Goal: Task Accomplishment & Management: Use online tool/utility

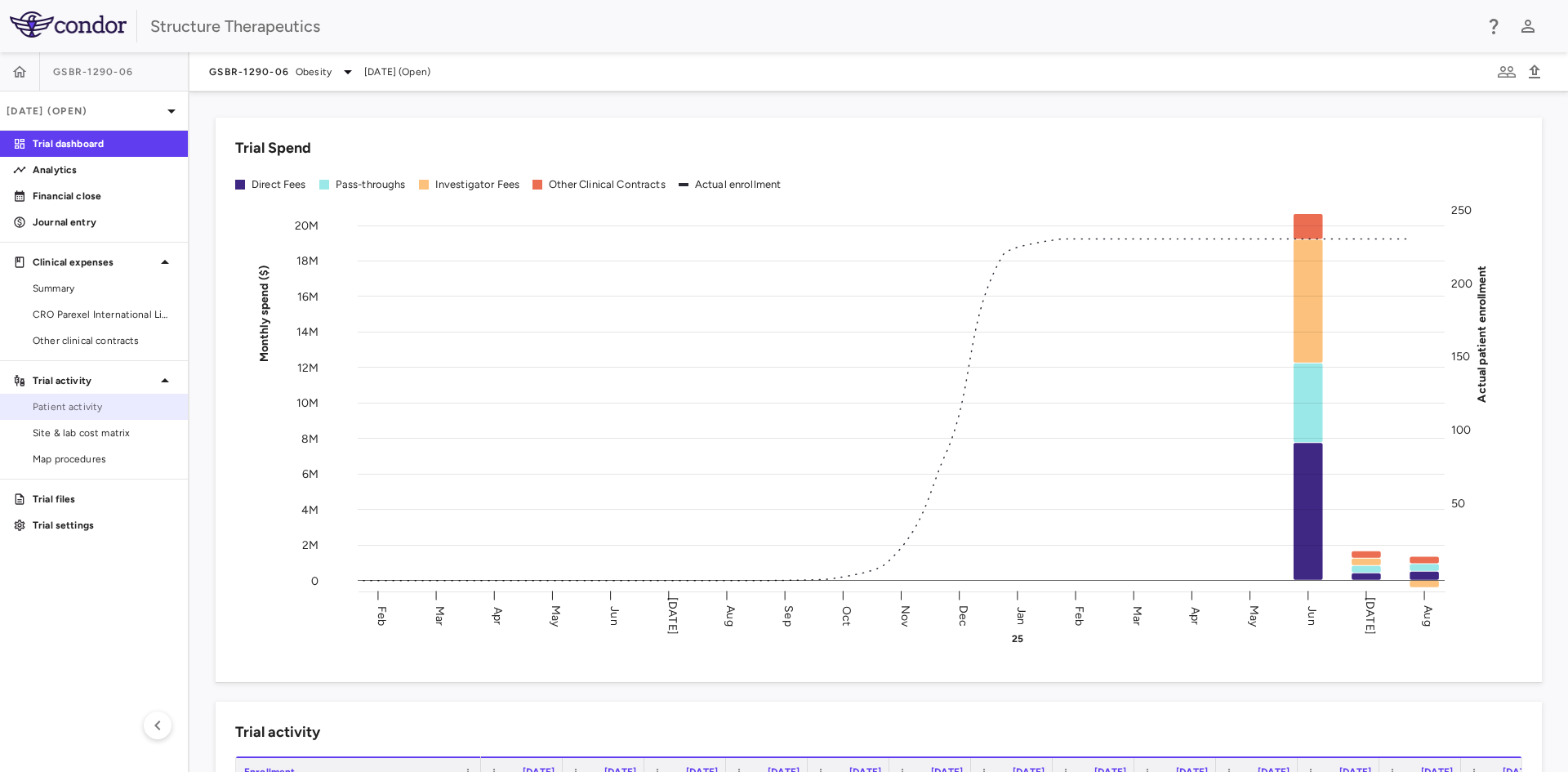
click at [115, 412] on span "Patient activity" at bounding box center [104, 406] width 143 height 15
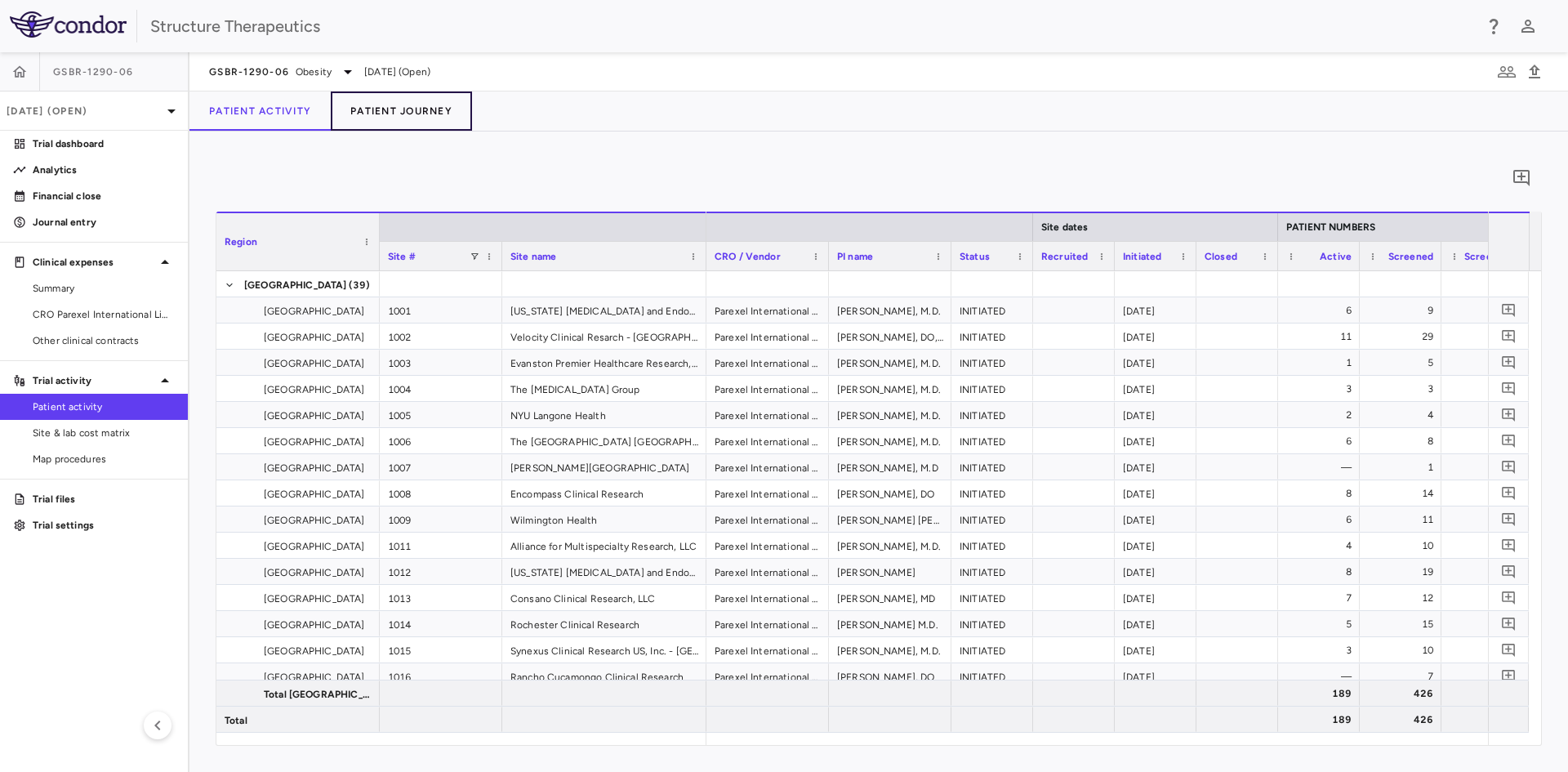
click at [429, 102] on button "Patient Journey" at bounding box center [401, 111] width 142 height 39
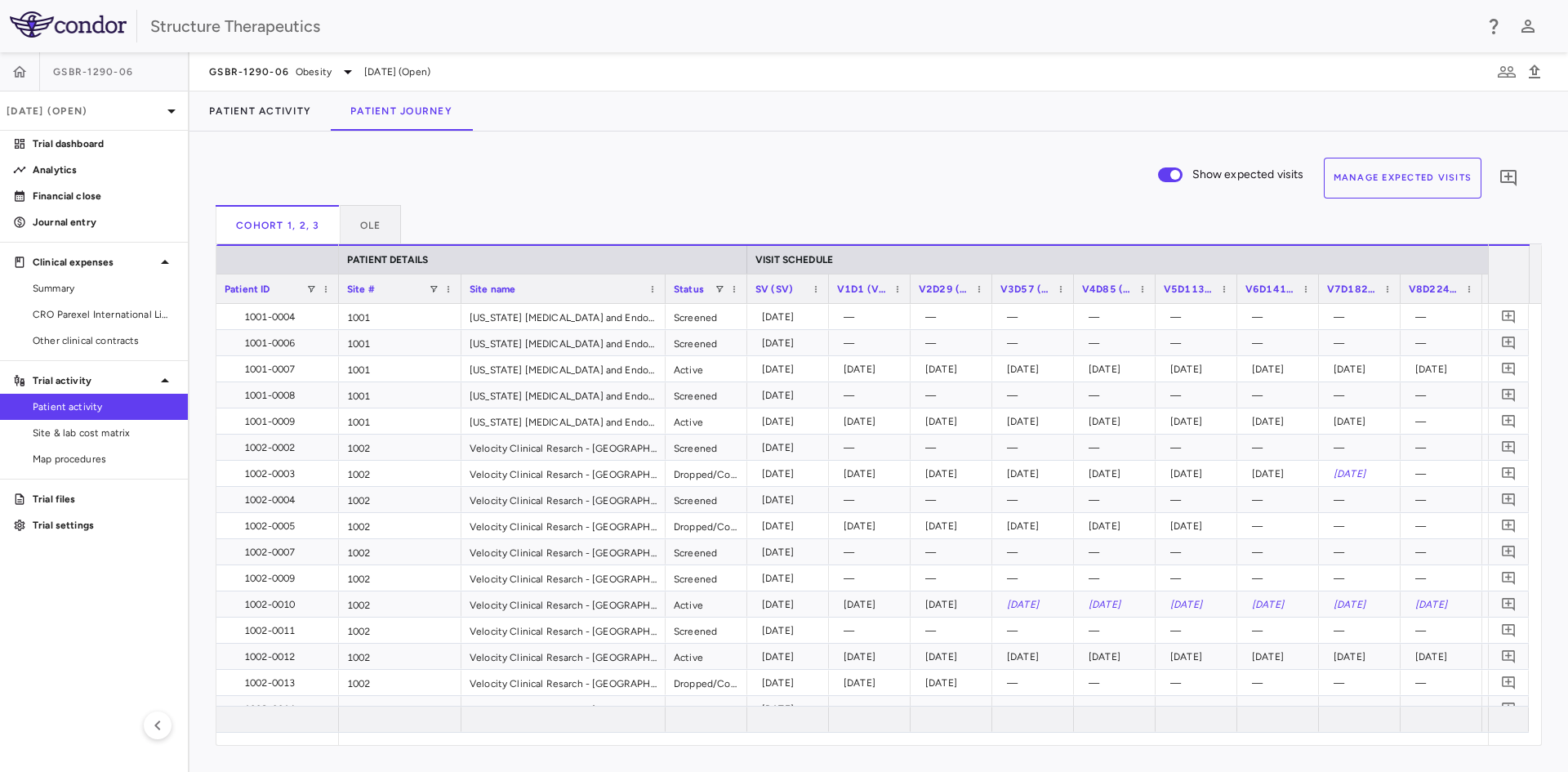
click at [1391, 188] on button "Manage Expected Visits" at bounding box center [1402, 178] width 158 height 41
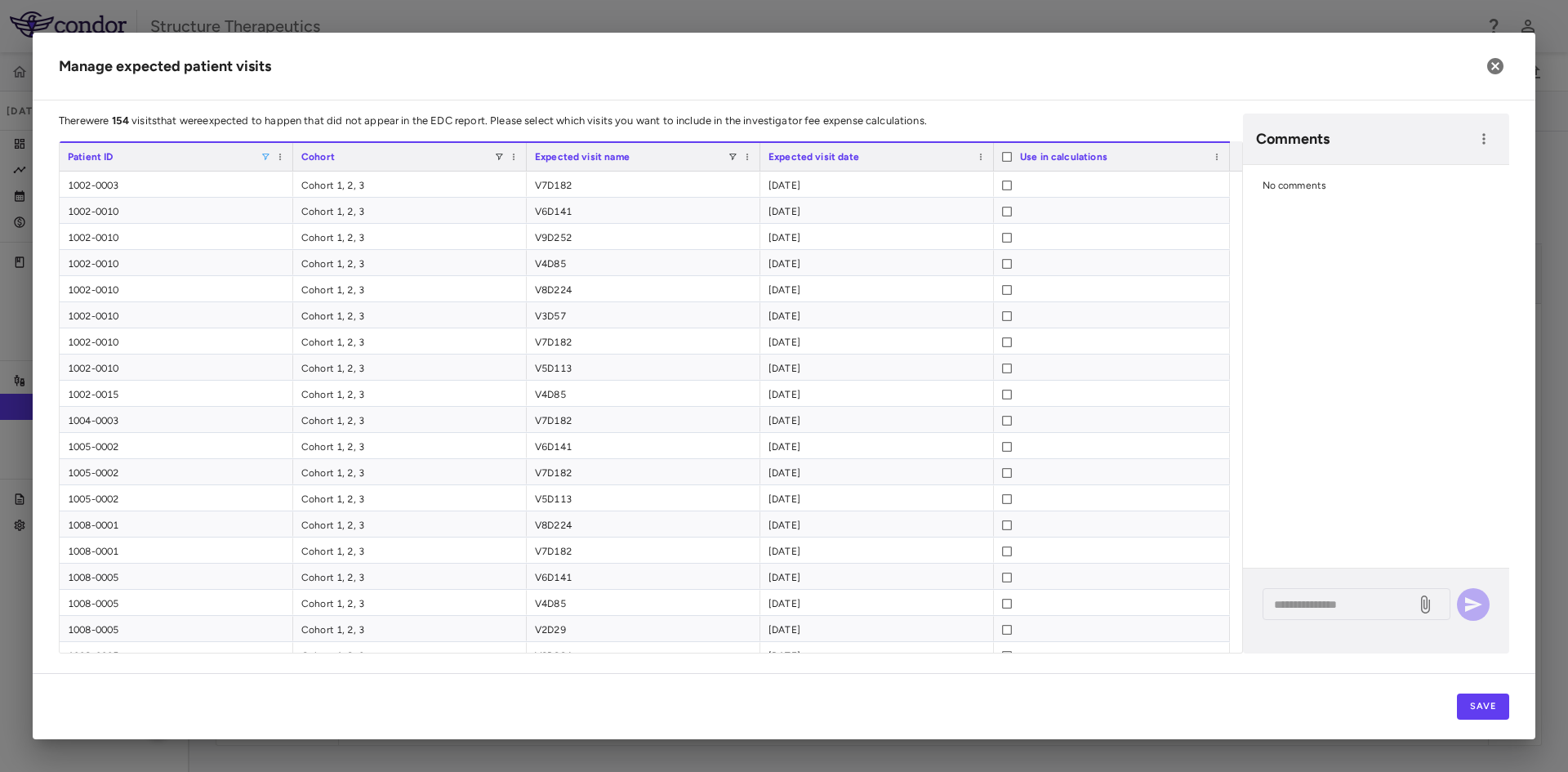
click at [266, 156] on span at bounding box center [265, 156] width 10 height 10
click at [307, 191] on input "Search filter values" at bounding box center [339, 185] width 143 height 19
type input "****"
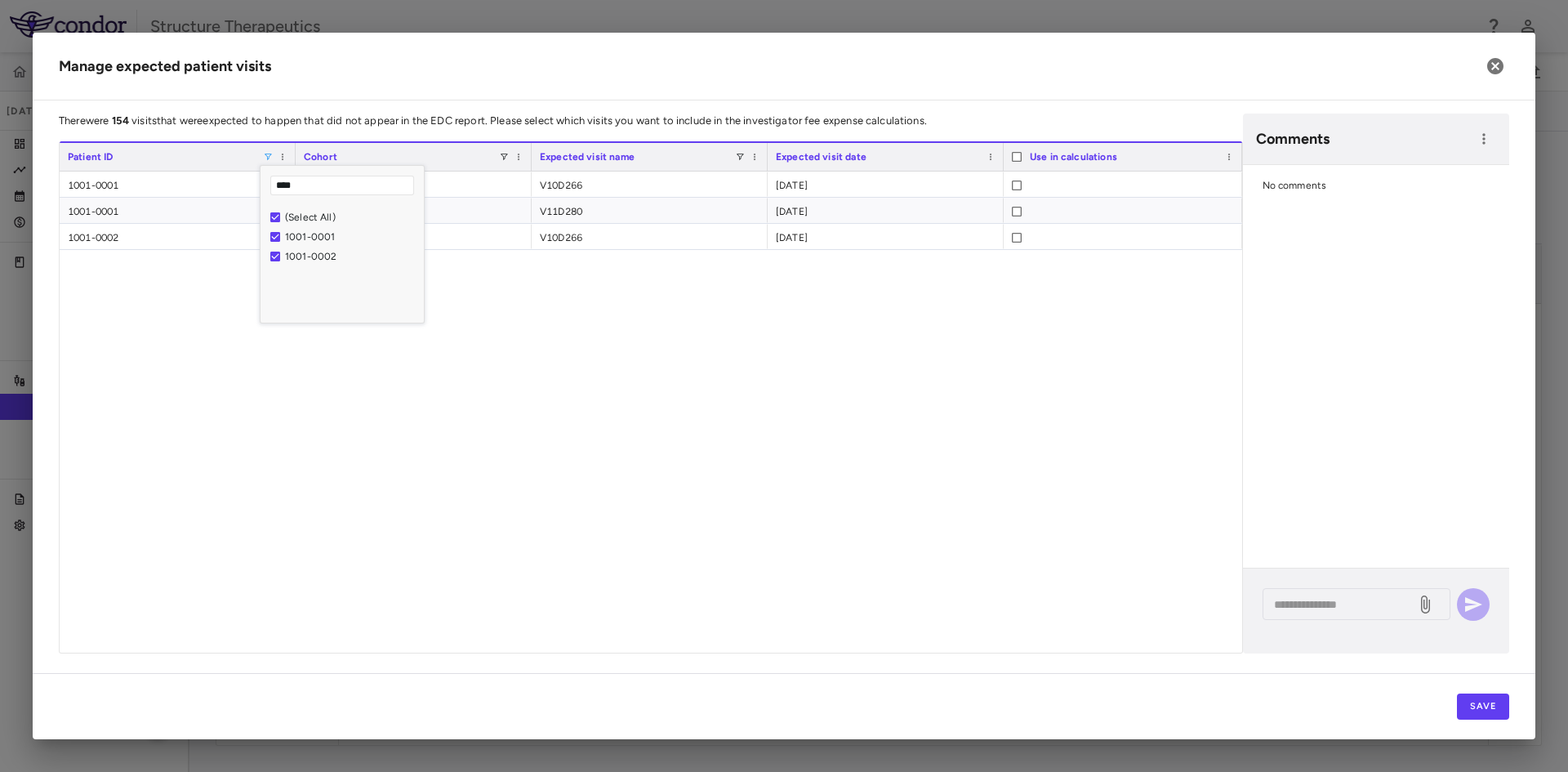
click at [1002, 303] on div "1001-0001 OLE V10D266 2025-08-06 1001-0001 OLE V11D280 2025-08-20 1001-0002 OLE…" at bounding box center [651, 412] width 1183 height 481
click at [267, 149] on div "Patient ID" at bounding box center [177, 156] width 219 height 28
click at [265, 157] on span at bounding box center [268, 156] width 10 height 10
type input "****"
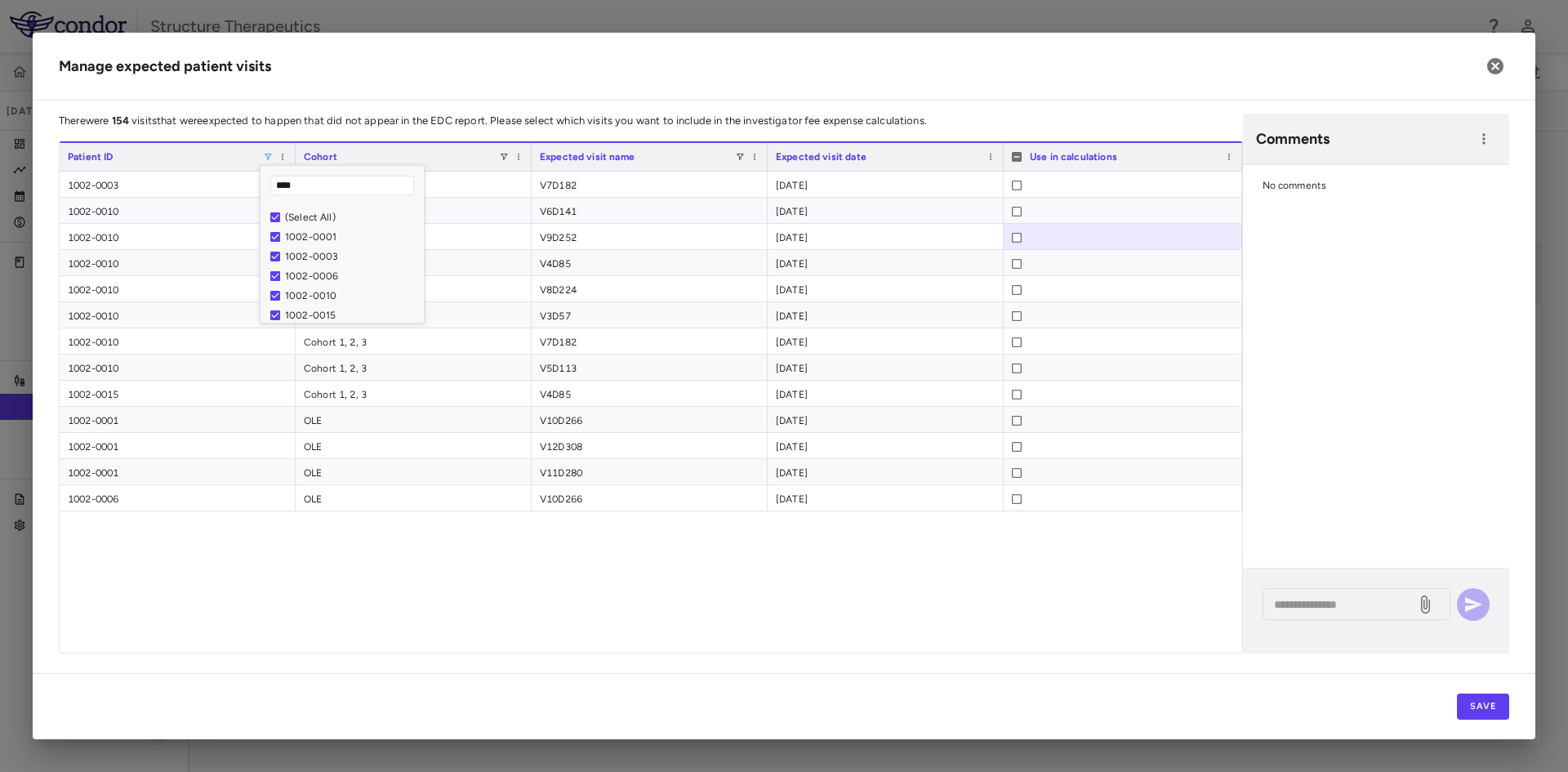
click at [890, 579] on div "1002-0003 Cohort 1, 2, 3 V7D182 2025-05-11 1002-0010 Cohort 1, 2, 3 V6D141 2025…" at bounding box center [651, 412] width 1183 height 481
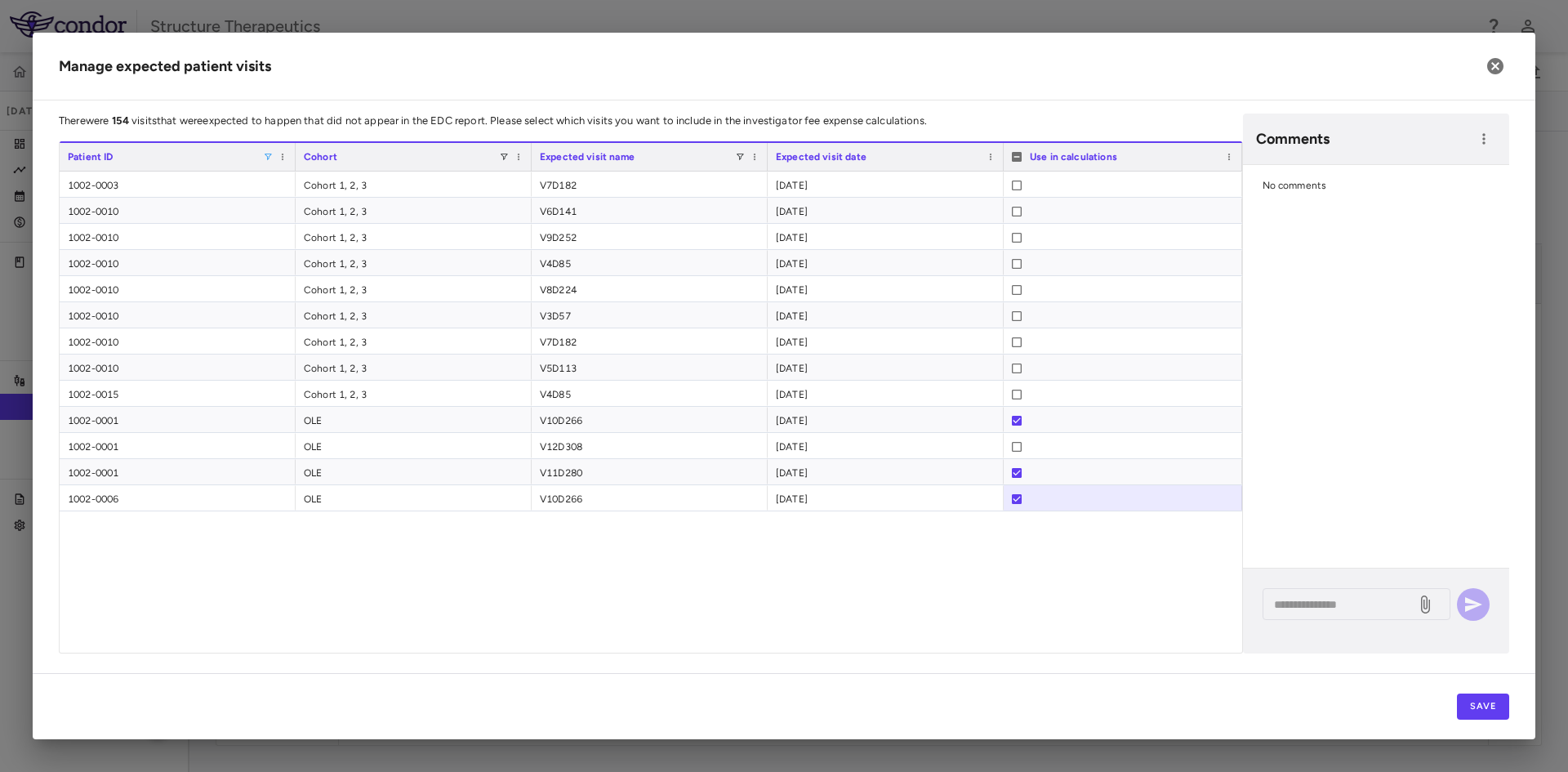
click at [268, 157] on span at bounding box center [268, 156] width 10 height 10
type input "****"
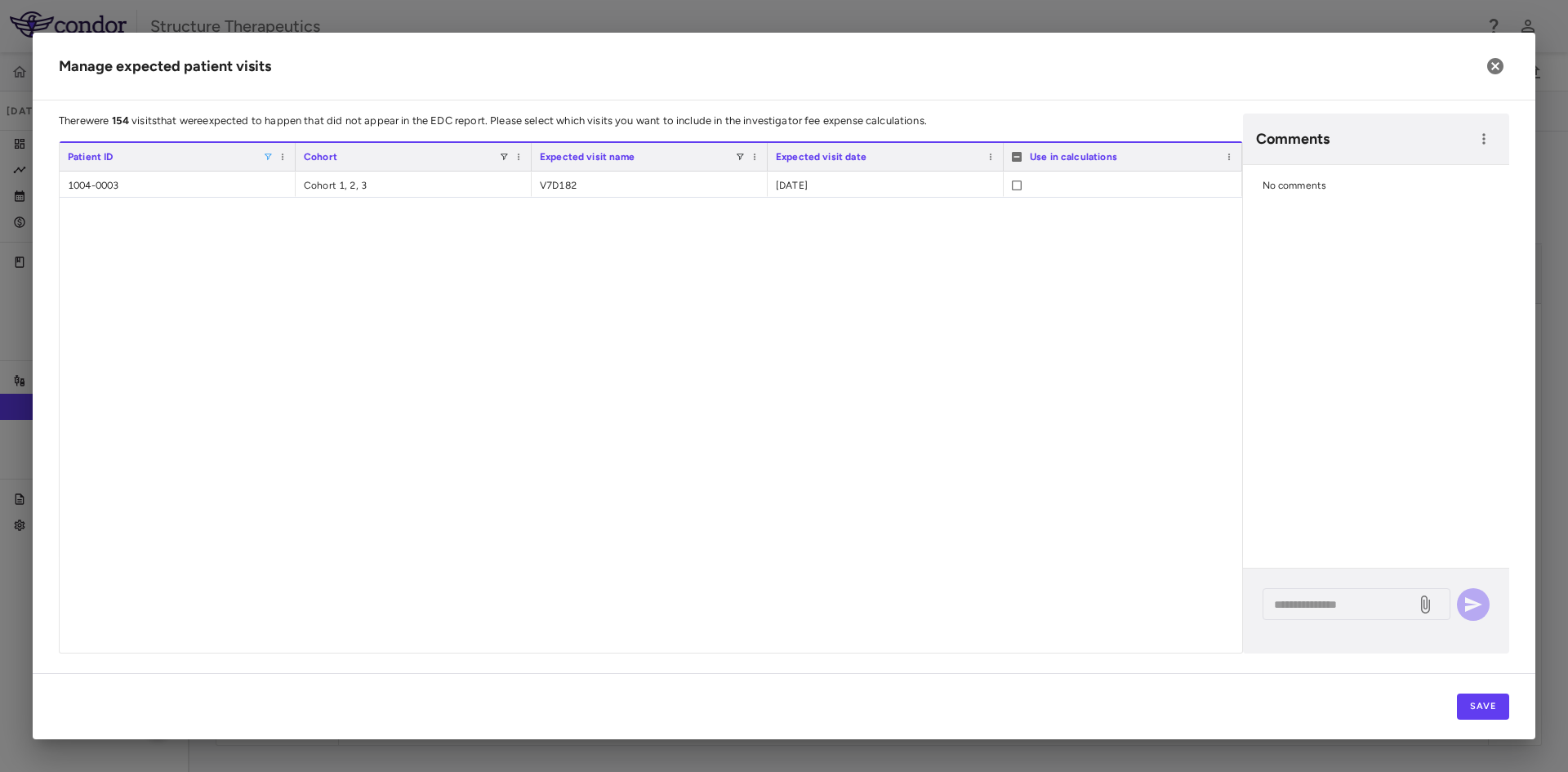
click at [431, 355] on div "1004-0003 Cohort 1, 2, 3 V7D182 2025-08-06" at bounding box center [651, 412] width 1183 height 481
click at [268, 151] on div "Patient ID" at bounding box center [177, 156] width 219 height 28
click at [268, 156] on span at bounding box center [268, 156] width 10 height 10
click at [313, 184] on input "****" at bounding box center [342, 185] width 143 height 19
type input "****"
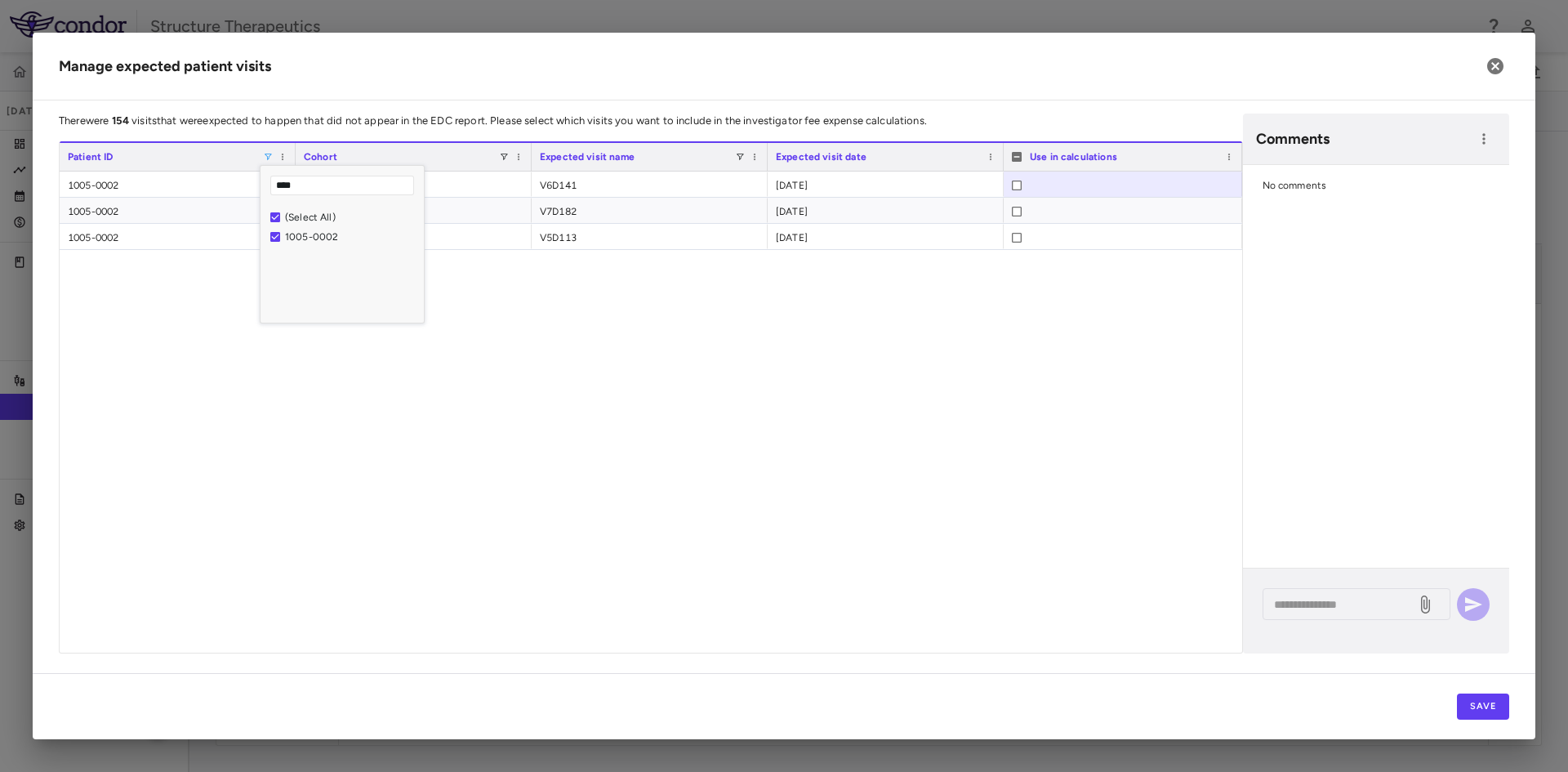
click at [132, 334] on div "1005-0002 Cohort 1, 2, 3 V6D141 2025-06-24 1005-0002 Cohort 1, 2, 3 V7D182 2025…" at bounding box center [651, 412] width 1183 height 481
click at [265, 153] on span at bounding box center [268, 156] width 10 height 10
type input "****"
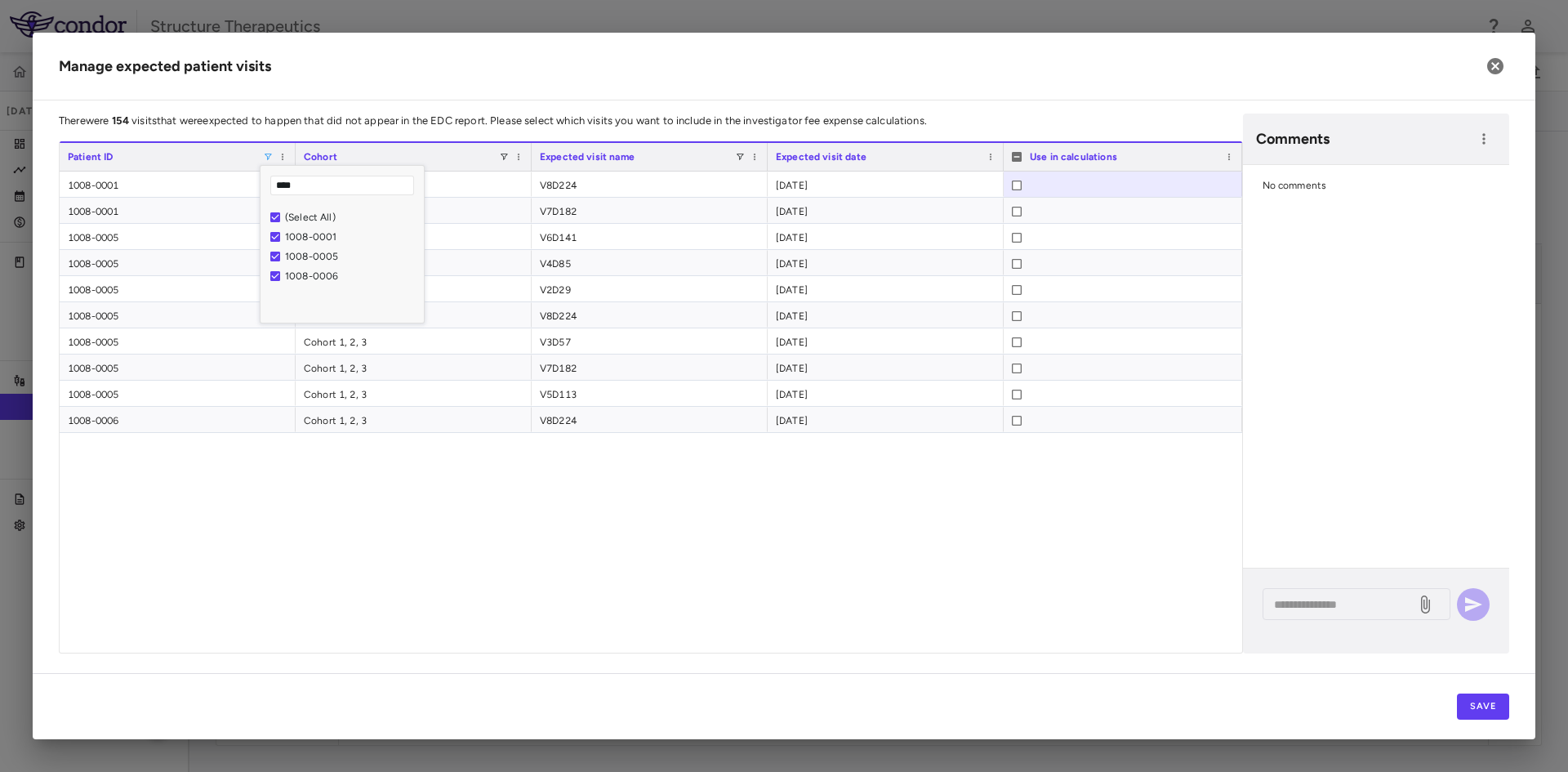
click at [303, 494] on div "1008-0001 Cohort 1, 2, 3 V8D224 2025-08-19 1008-0001 Cohort 1, 2, 3 V7D182 2025…" at bounding box center [651, 412] width 1183 height 481
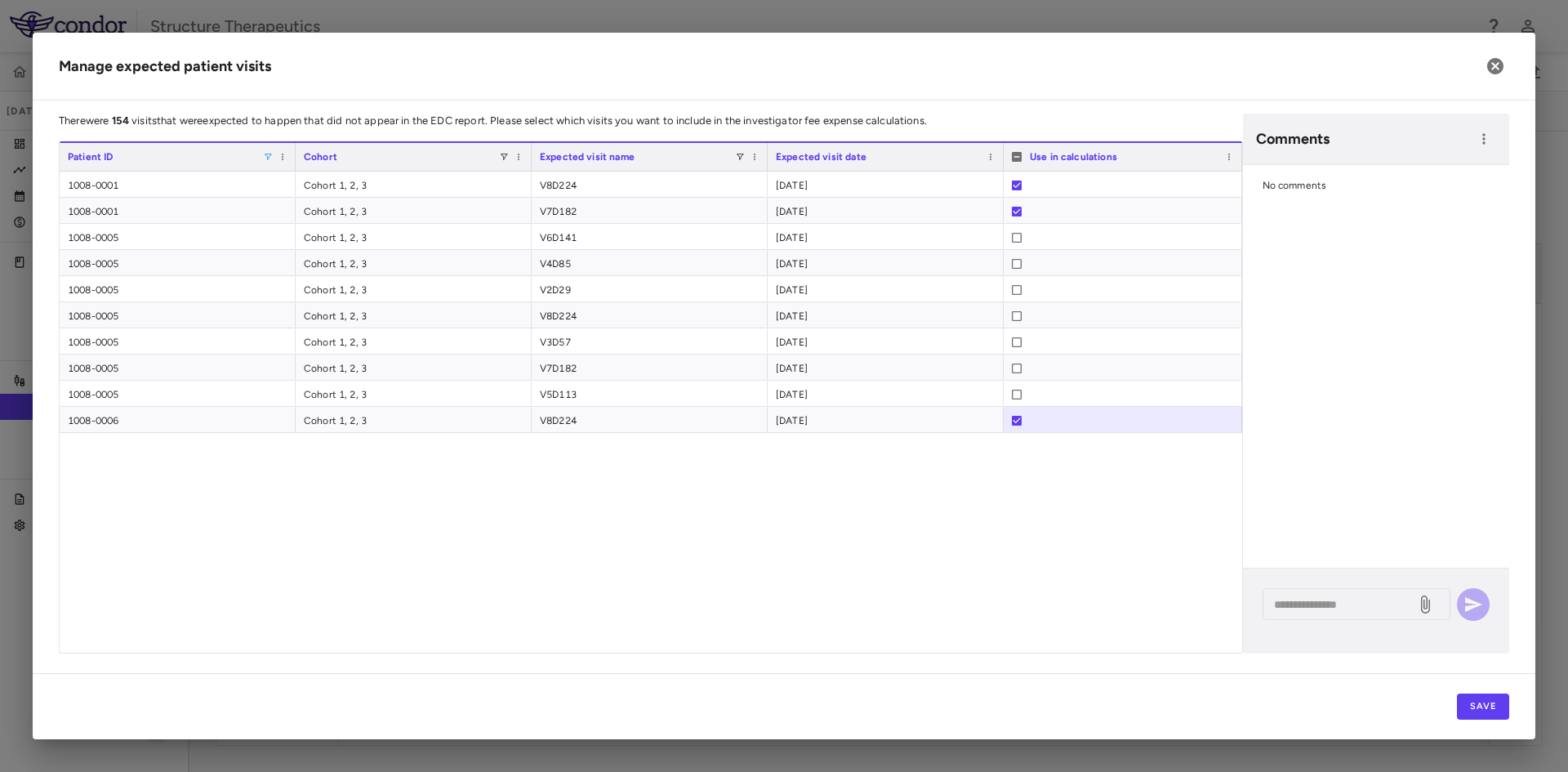
click at [269, 152] on span at bounding box center [268, 156] width 10 height 10
type input "****"
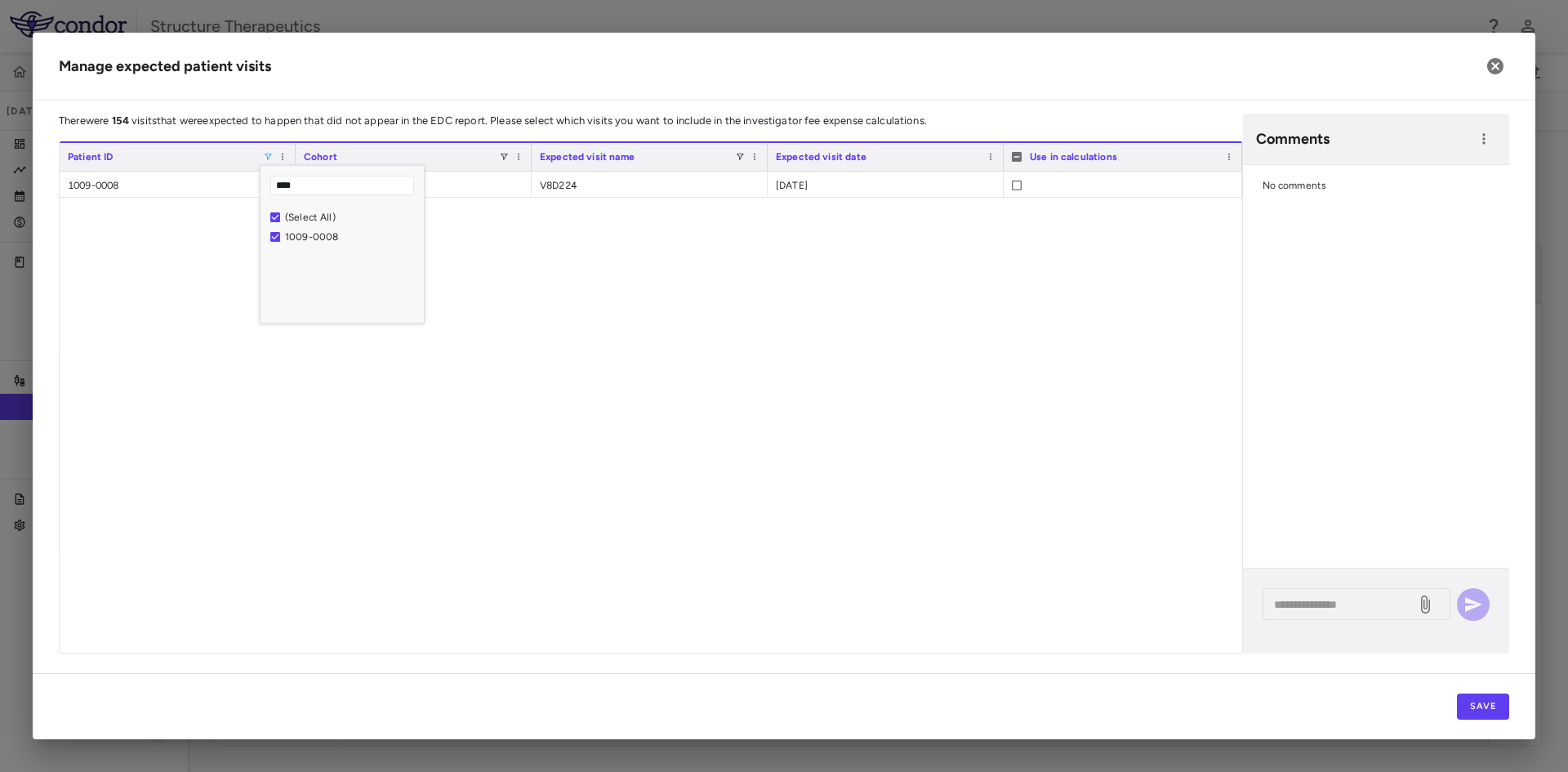
click at [581, 370] on div "1009-0008 Cohort 1, 2, 3 V8D224 2025-08-24" at bounding box center [651, 412] width 1183 height 481
click at [268, 147] on div "Patient ID" at bounding box center [177, 156] width 219 height 28
click at [268, 155] on span at bounding box center [268, 156] width 10 height 10
type input "****"
click at [613, 268] on div "1009-0008 Cohort 1, 2, 3 V8D224 2025-08-24" at bounding box center [651, 412] width 1183 height 481
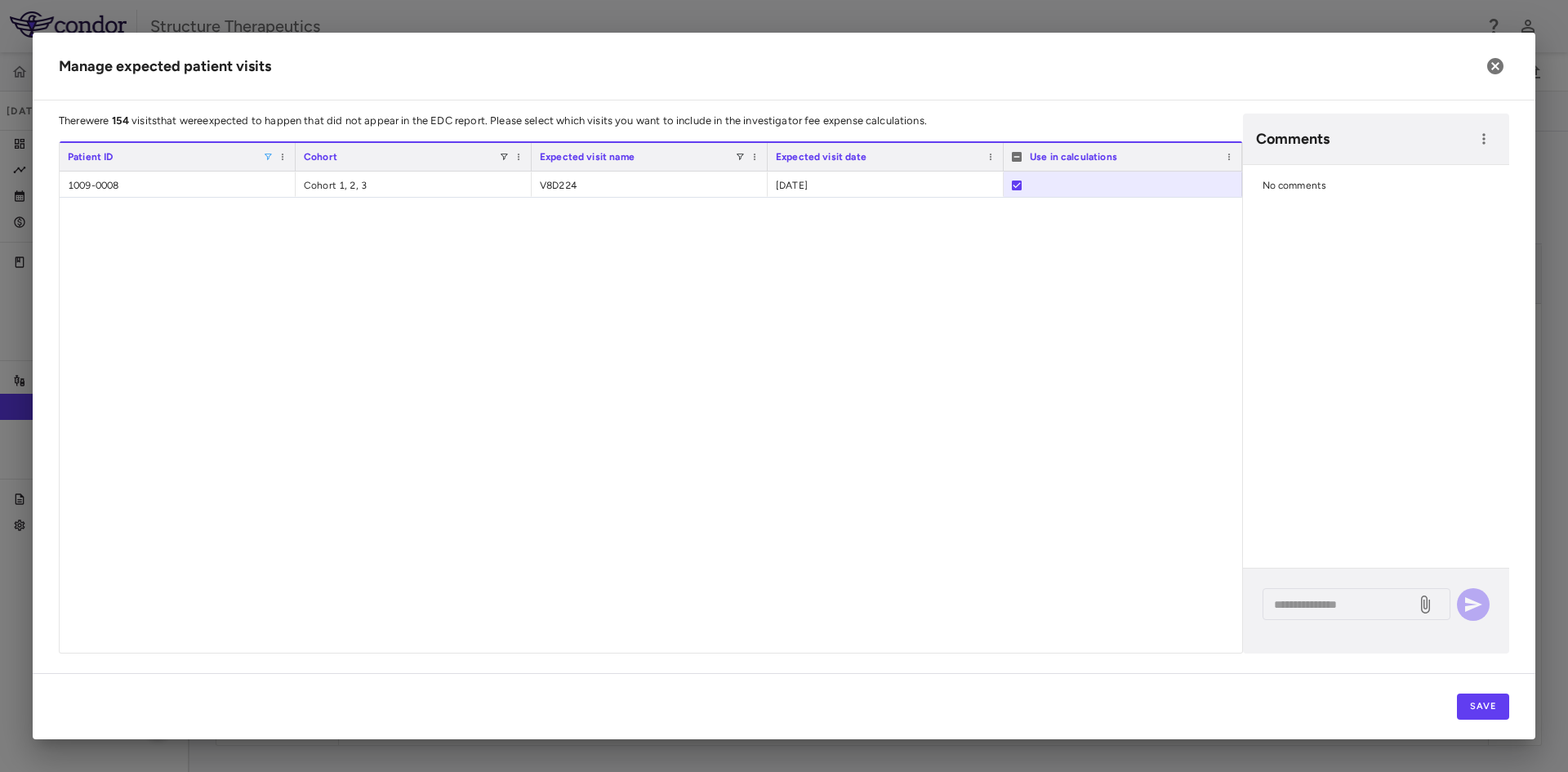
click at [264, 160] on span at bounding box center [268, 156] width 10 height 10
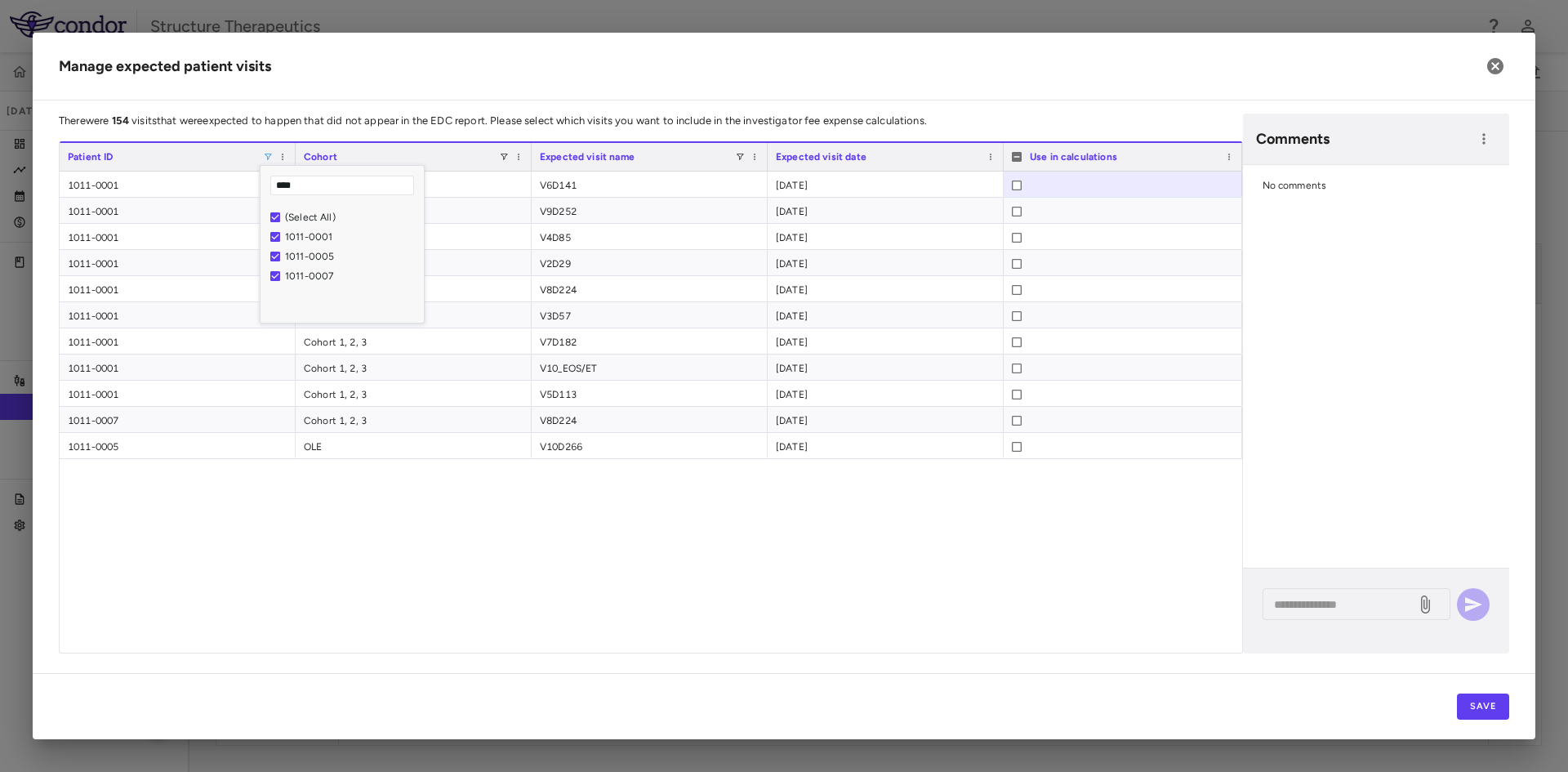
click at [399, 524] on div "1011-0001 Cohort 1, 2, 3 V6D141 2025-04-14 1011-0001 Cohort 1, 2, 3 V9D252 2025…" at bounding box center [651, 412] width 1183 height 481
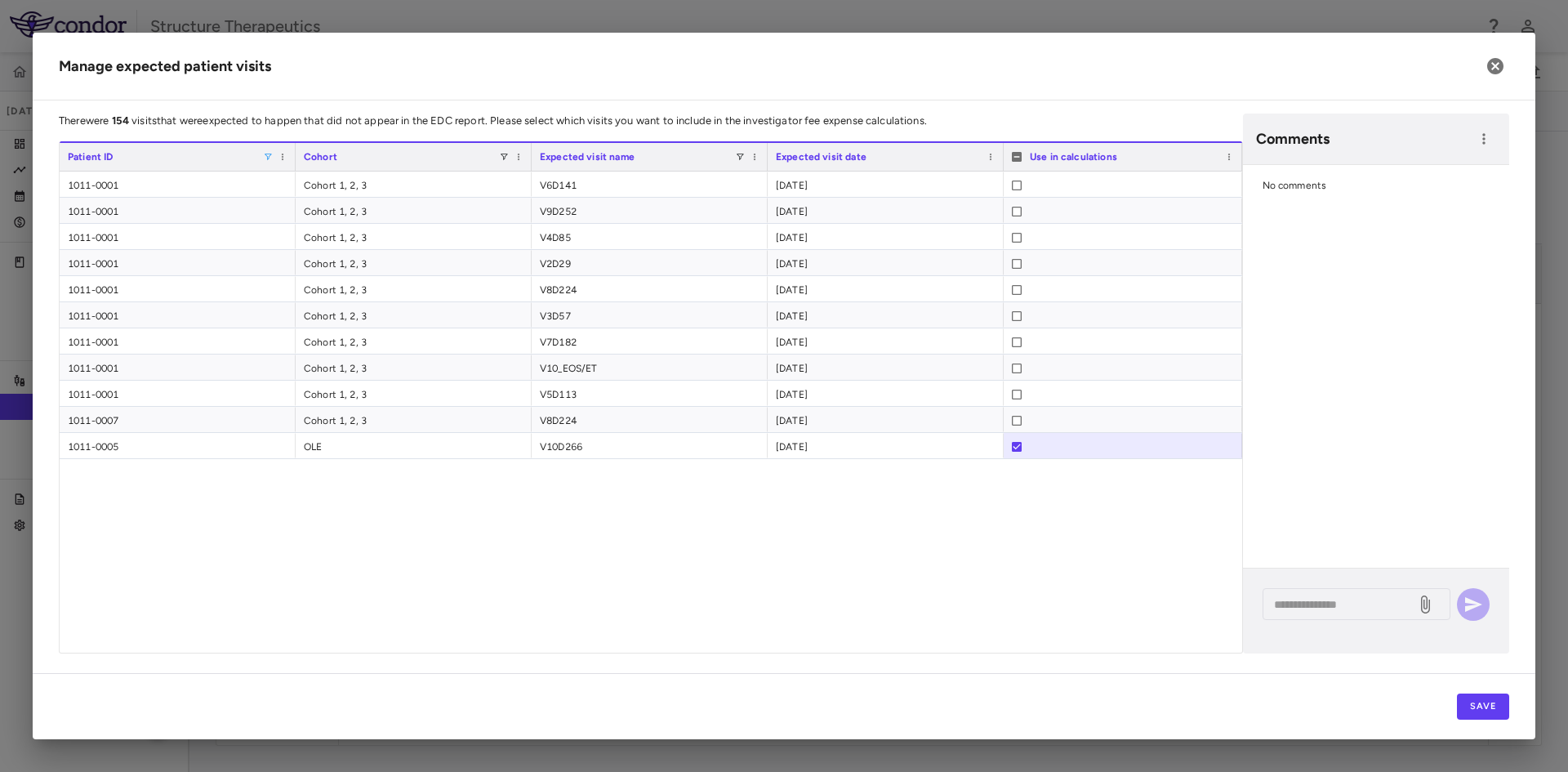
click at [269, 151] on div "Patient ID" at bounding box center [177, 156] width 219 height 28
click at [267, 156] on span at bounding box center [268, 156] width 10 height 10
type input "****"
click at [365, 521] on div "1012-0004 Cohort 1, 2, 3 V6D141 2025-05-22 1012-0004 Cohort 1, 2, 3 V4D85 2025-…" at bounding box center [651, 412] width 1183 height 481
click at [268, 158] on span at bounding box center [268, 156] width 10 height 10
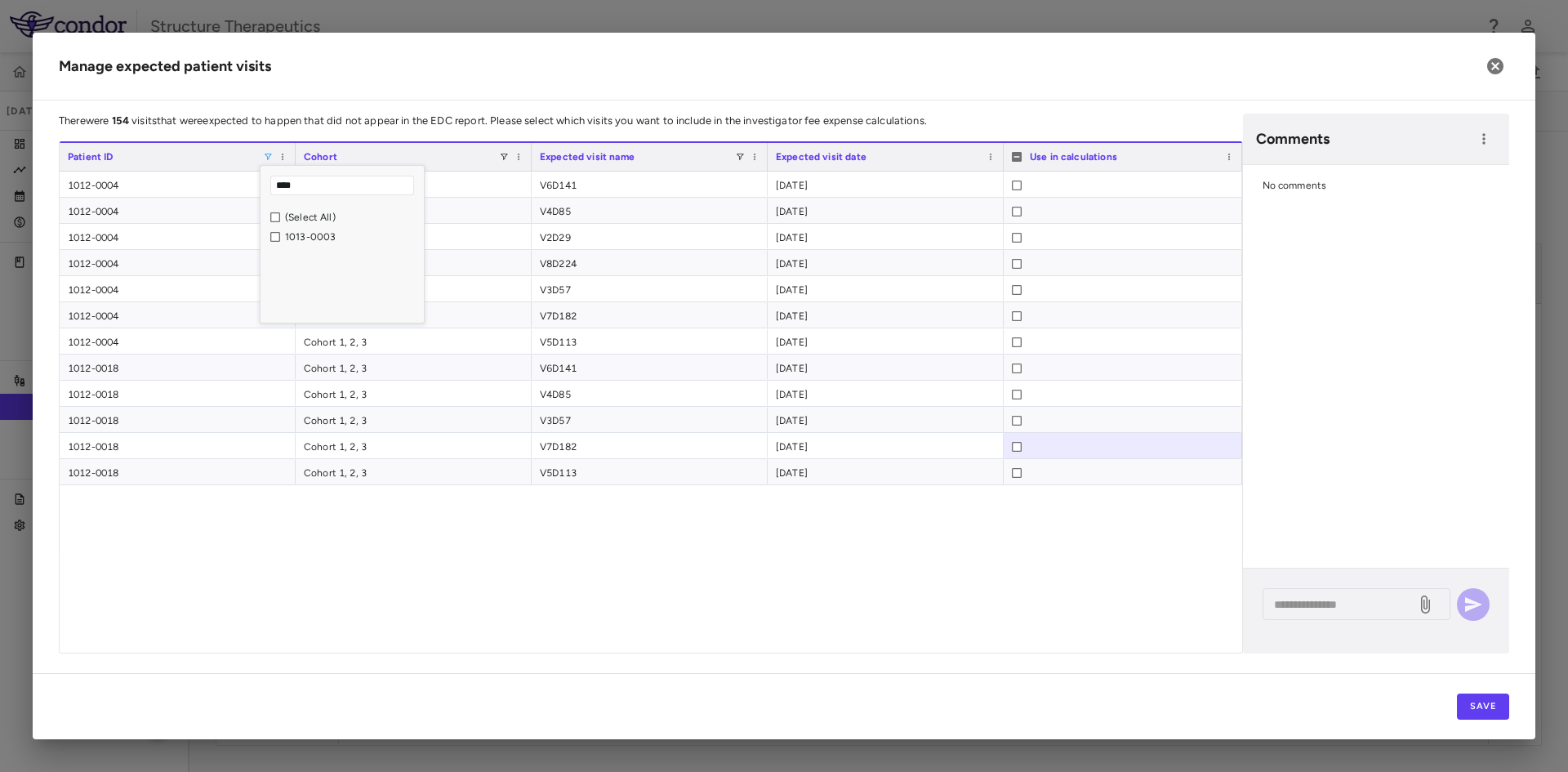
type input "****"
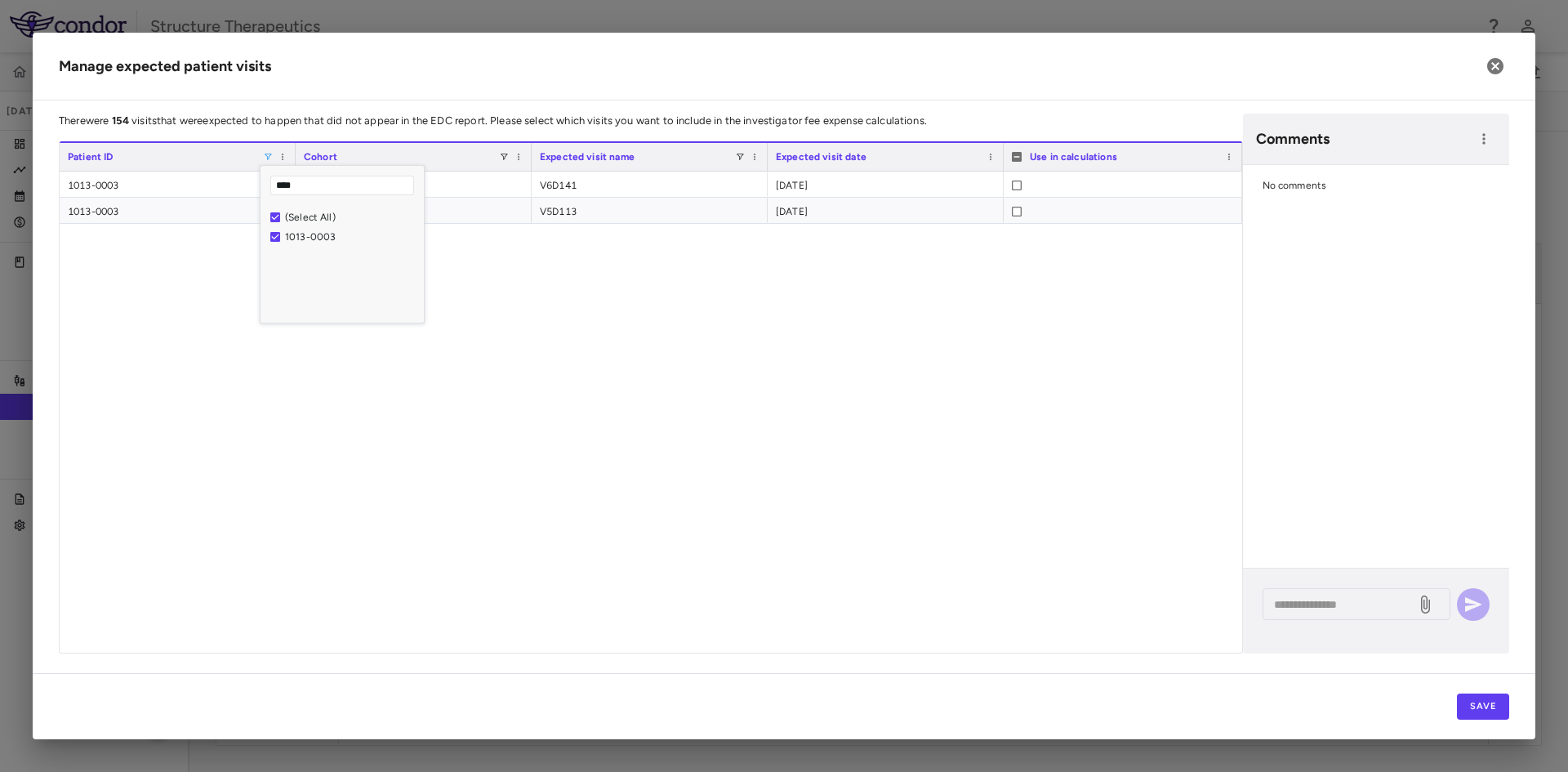
click at [286, 461] on div "1013-0003 Cohort 1, 2, 3 V6D141 2025-05-08 1013-0003 Cohort 1, 2, 3 V5D113 2025…" at bounding box center [651, 412] width 1183 height 481
click at [268, 155] on span at bounding box center [268, 156] width 10 height 10
click at [322, 187] on input "****" at bounding box center [342, 185] width 143 height 19
type input "****"
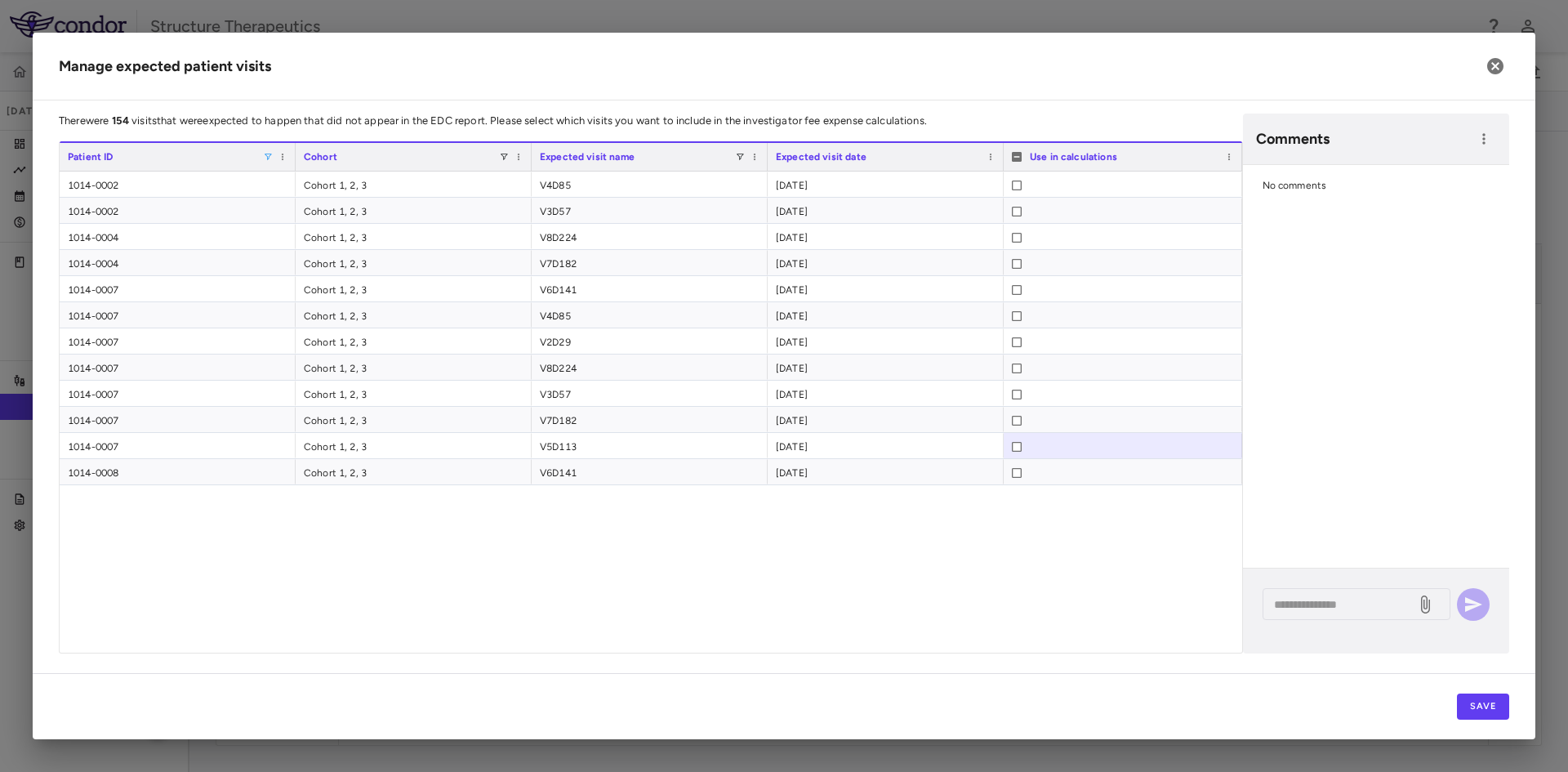
click at [460, 517] on div "1014-0002 Cohort 1, 2, 3 V4D85 2025-03-27 1014-0002 Cohort 1, 2, 3 V3D57 2025-0…" at bounding box center [651, 412] width 1183 height 481
click at [270, 156] on span at bounding box center [268, 156] width 10 height 10
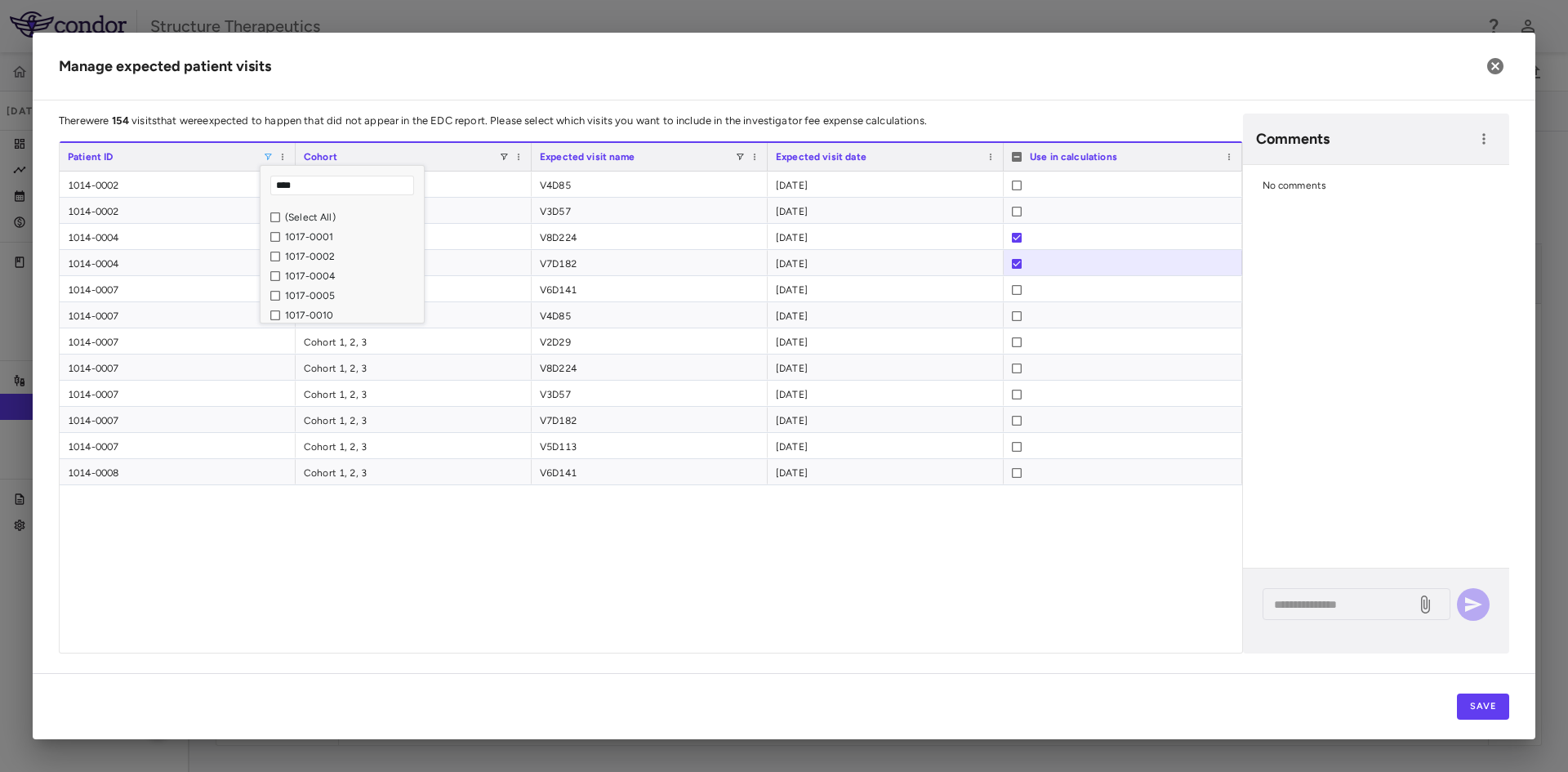
type input "****"
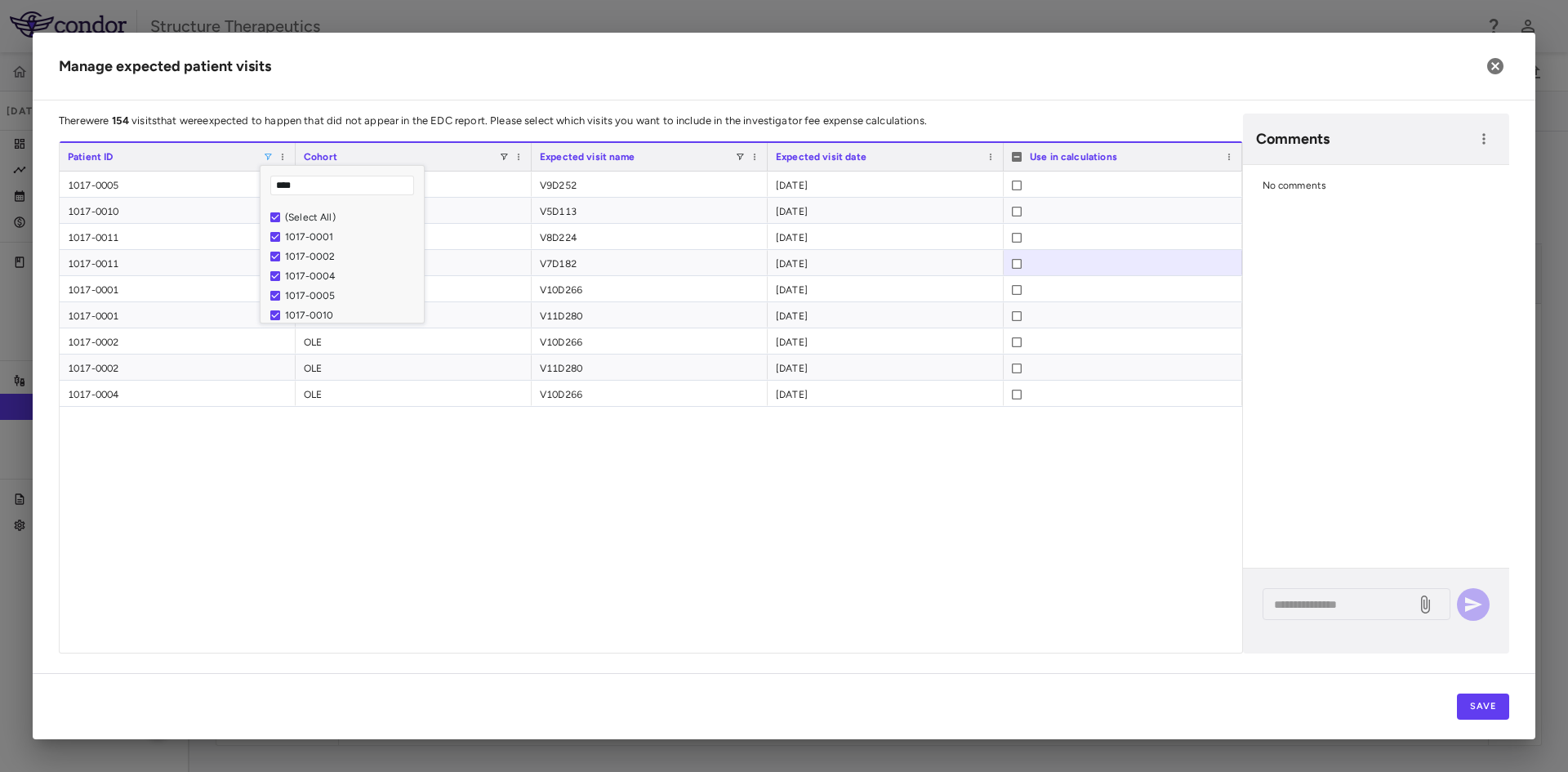
click at [202, 576] on div "1017-0005 Cohort 1, 2, 3 V9D252 2025-08-27 1017-0010 Cohort 1, 2, 3 V5D113 2025…" at bounding box center [651, 412] width 1183 height 481
click at [1016, 256] on div at bounding box center [1016, 264] width 10 height 26
click at [1016, 270] on div at bounding box center [1016, 264] width 10 height 26
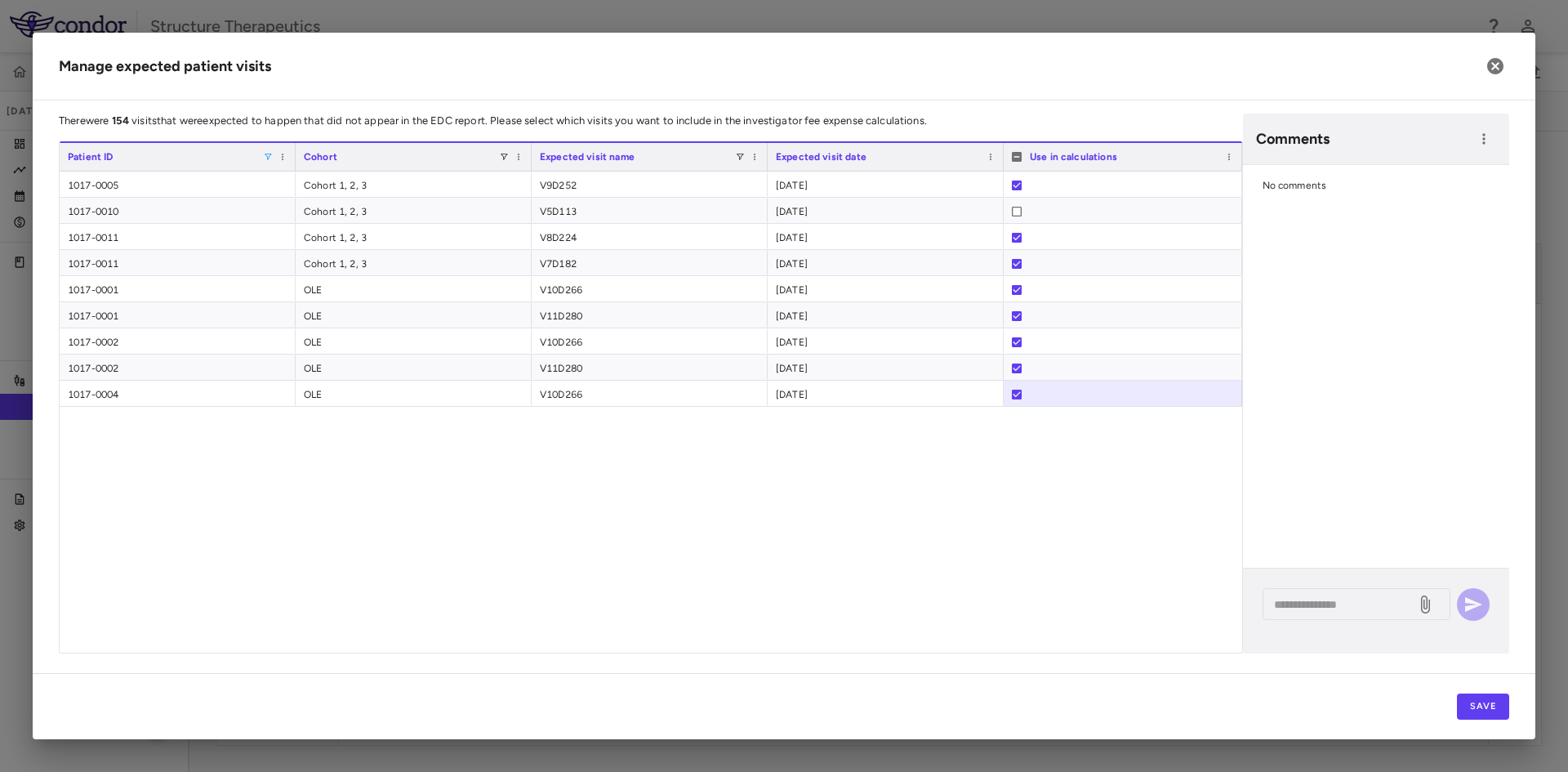
click at [269, 155] on span at bounding box center [268, 156] width 10 height 10
type input "****"
click at [362, 481] on div "1018-0009 Cohort 1, 2, 3 V6D141 2025-06-04 1018-0009 Cohort 1, 2, 3 V4D85 2025-…" at bounding box center [651, 412] width 1183 height 481
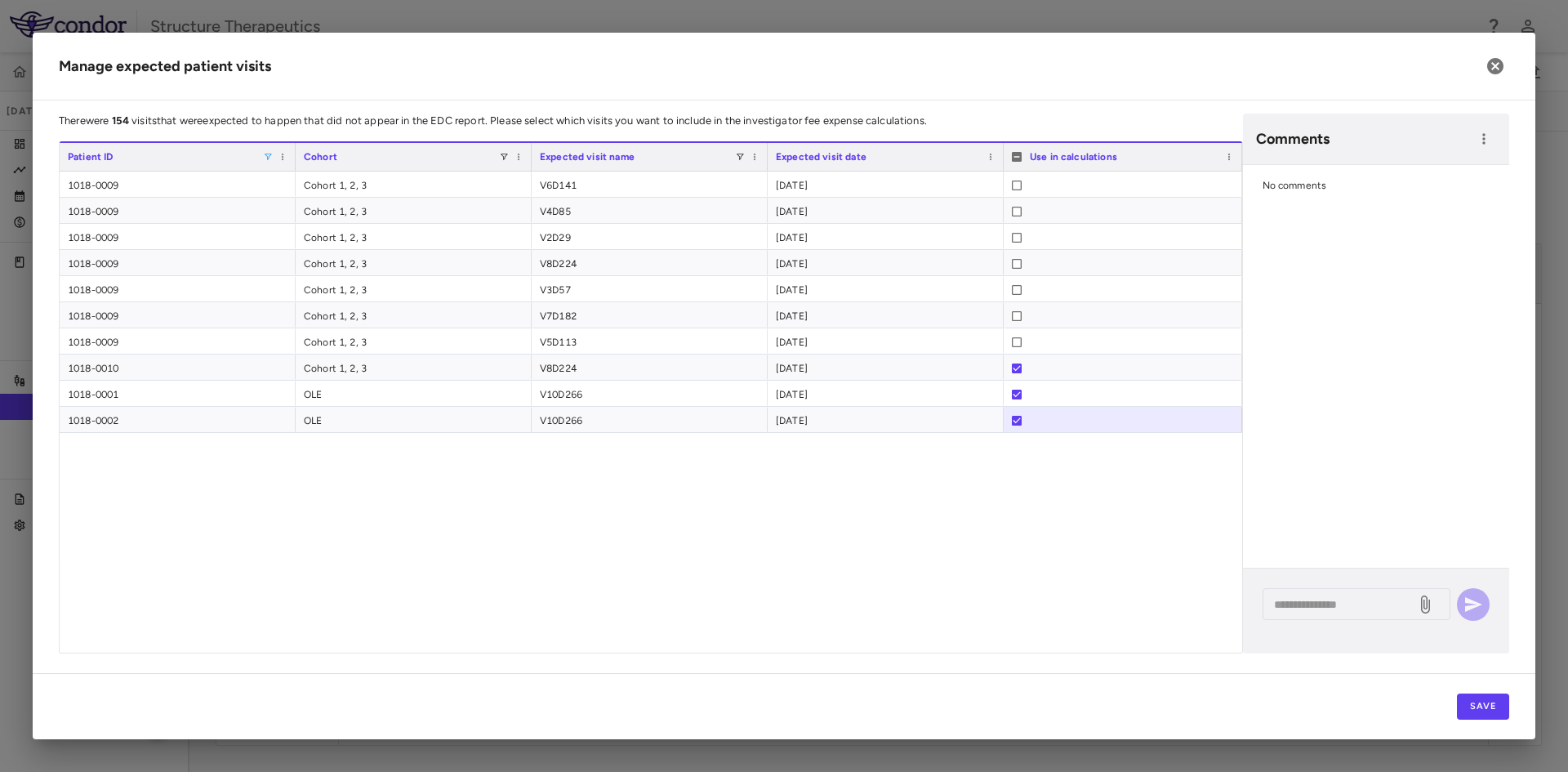
click at [264, 154] on span at bounding box center [268, 156] width 10 height 10
type input "****"
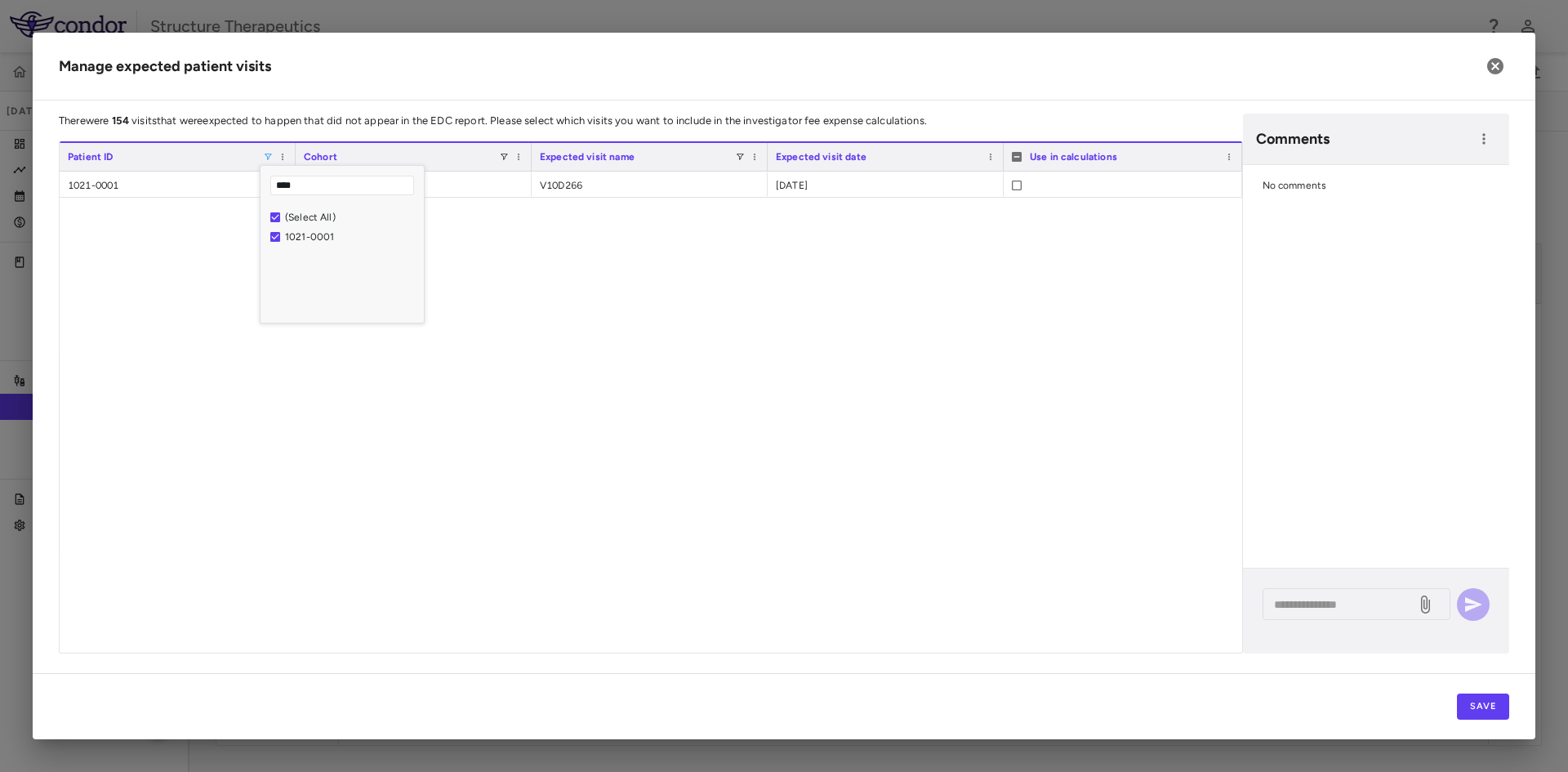
click at [313, 480] on div "1021-0001 OLE V10D266 2025-08-31" at bounding box center [651, 412] width 1183 height 481
click at [310, 214] on div "1021-0001 OLE V10D266 2025-08-31" at bounding box center [651, 412] width 1183 height 481
click at [268, 154] on span at bounding box center [268, 156] width 10 height 10
click at [318, 185] on input "****" at bounding box center [342, 185] width 143 height 19
type input "****"
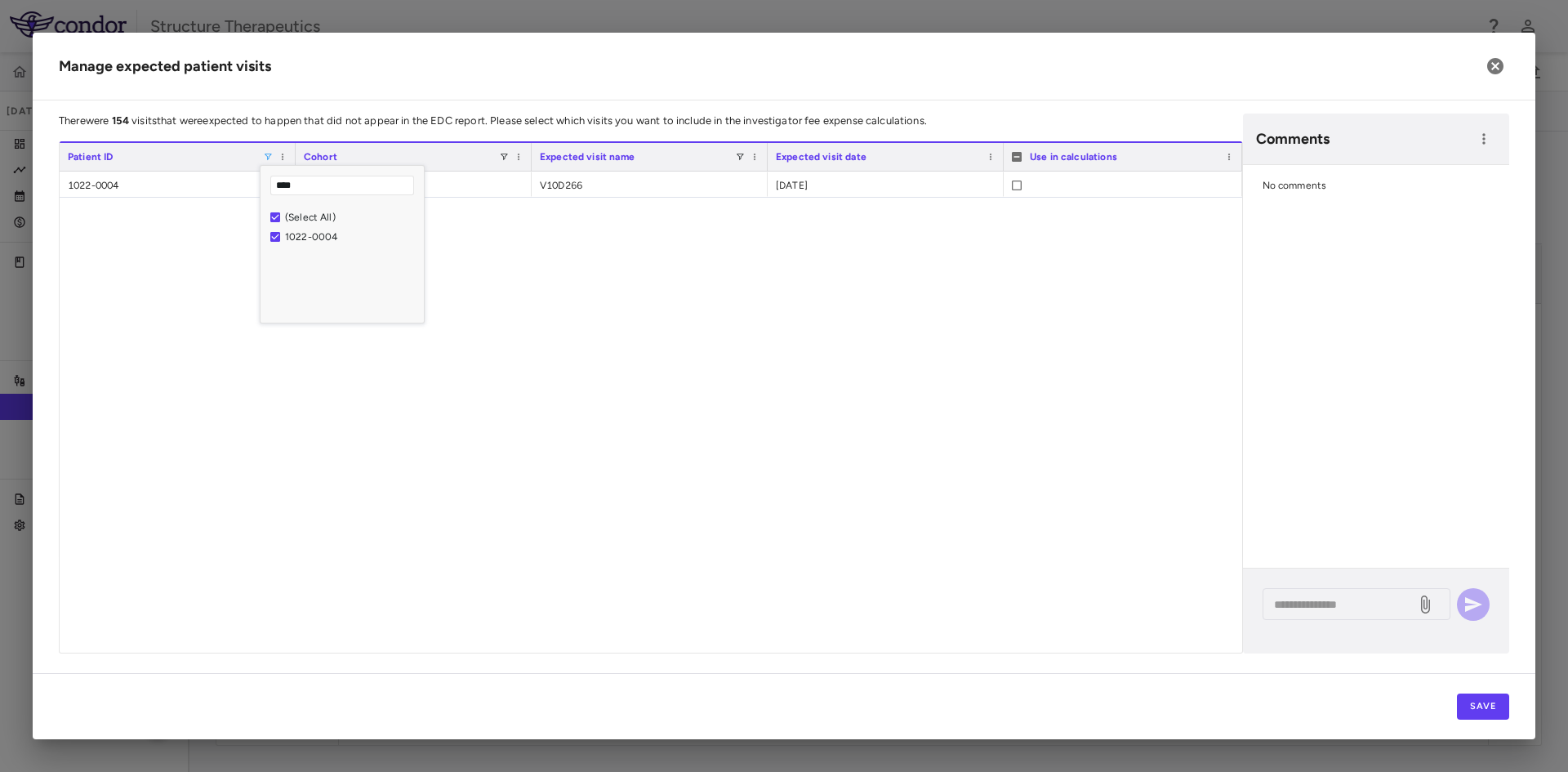
click at [591, 305] on div "1022-0004 OLE V10D266 2025-08-31" at bounding box center [651, 412] width 1183 height 481
click at [1020, 193] on div at bounding box center [1016, 185] width 10 height 26
click at [268, 157] on span at bounding box center [268, 156] width 10 height 10
click at [317, 188] on input "****" at bounding box center [342, 185] width 143 height 19
type input "****"
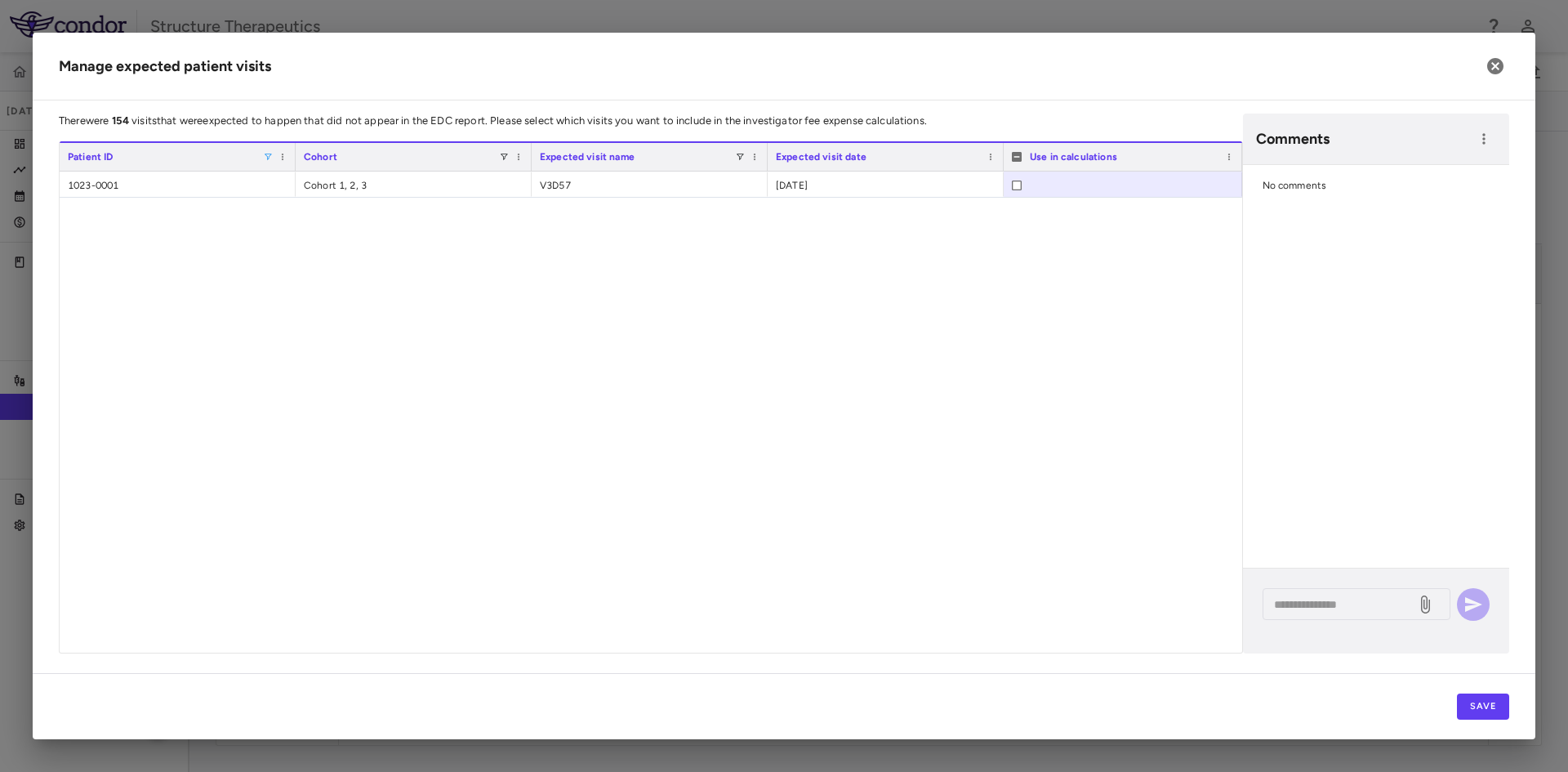
click at [530, 292] on div "1023-0001 Cohort 1, 2, 3 V3D57 2025-02-13" at bounding box center [651, 412] width 1183 height 481
click at [264, 148] on div "Patient ID" at bounding box center [177, 156] width 219 height 28
click at [264, 151] on div "Patient ID" at bounding box center [177, 156] width 219 height 28
click at [264, 158] on span at bounding box center [268, 156] width 10 height 10
type input "****"
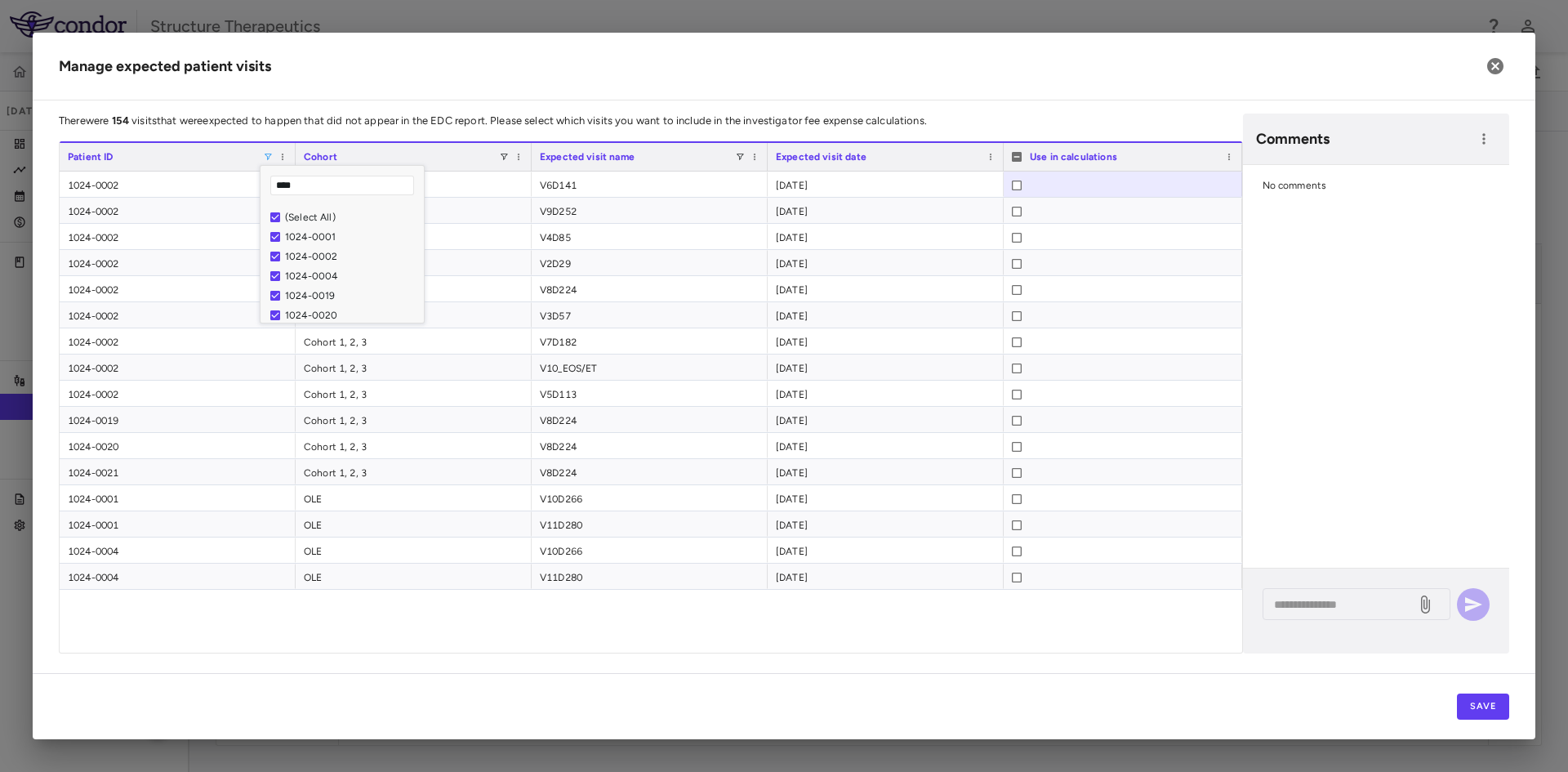
click at [308, 665] on div "There were 154 visits that were expected to happen that did not appear in the E…" at bounding box center [783, 393] width 1502 height 559
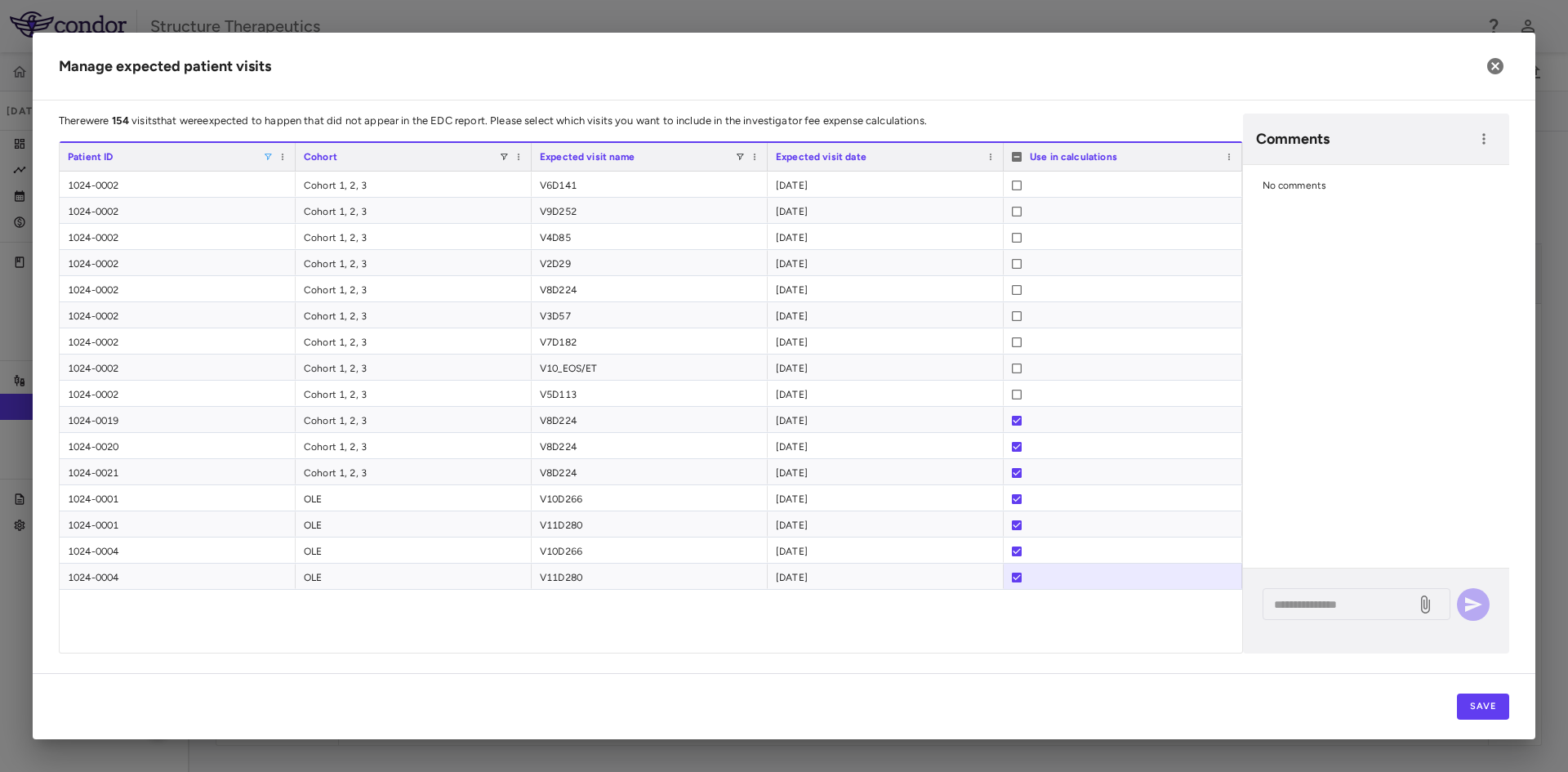
click at [266, 156] on span at bounding box center [268, 156] width 10 height 10
click at [319, 182] on input "****" at bounding box center [342, 185] width 143 height 19
type input "****"
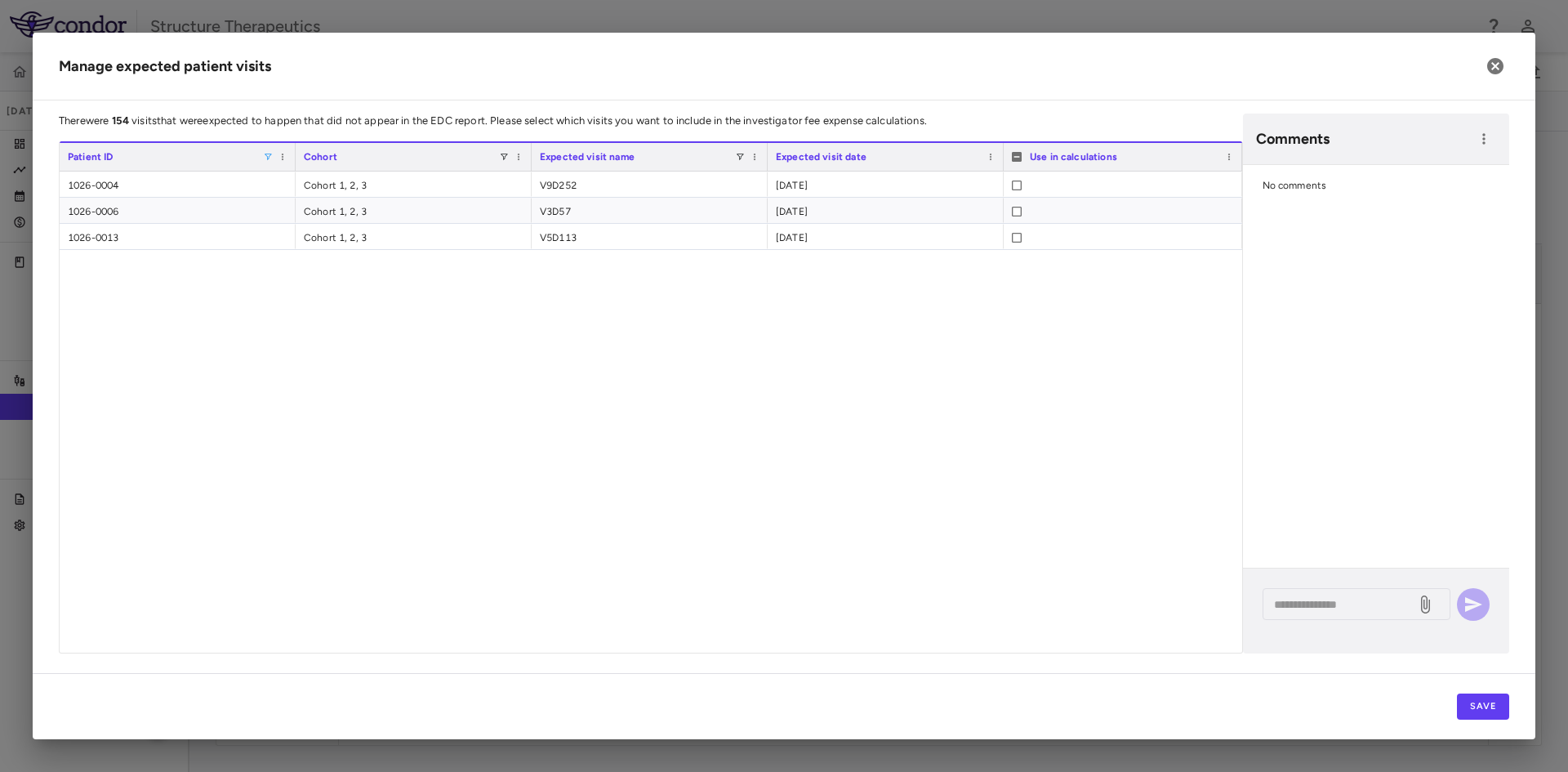
click at [272, 351] on div "1026-0004 Cohort 1, 2, 3 V9D252 2025-08-31 1026-0006 Cohort 1, 2, 3 V3D57 2025-…" at bounding box center [651, 412] width 1183 height 481
click at [268, 156] on span at bounding box center [268, 156] width 10 height 10
type input "****"
click at [314, 350] on div "1027-0002 Cohort 1, 2, 3 V8D224 2025-08-24 1027-0005 Cohort 1, 2, 3 V8D224 2025…" at bounding box center [651, 412] width 1183 height 481
click at [264, 155] on span at bounding box center [268, 156] width 10 height 10
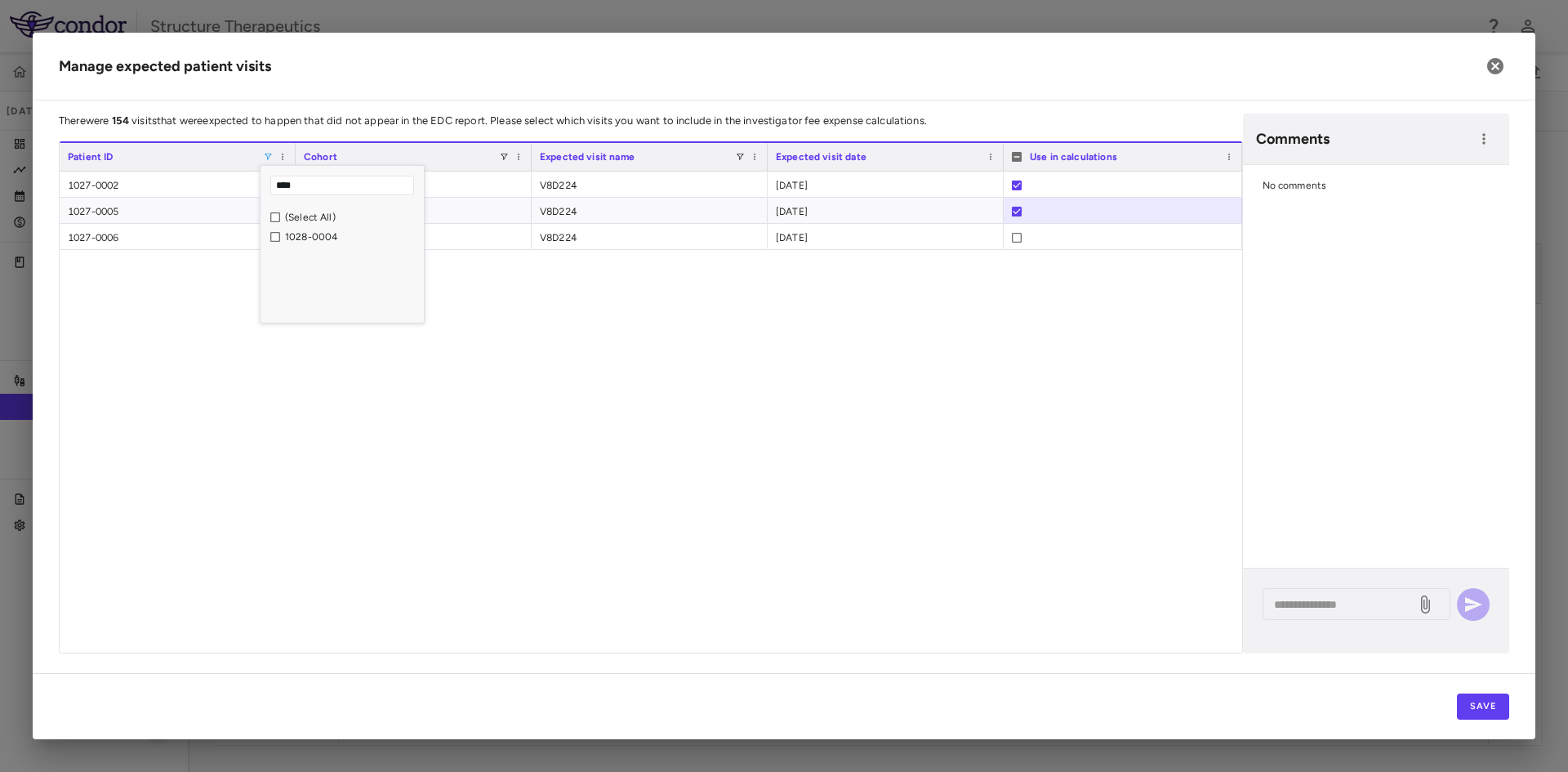
type input "****"
click at [514, 369] on div "1028-0004 Cohort 1, 2, 3 V2D29 2025-02-04" at bounding box center [651, 412] width 1183 height 481
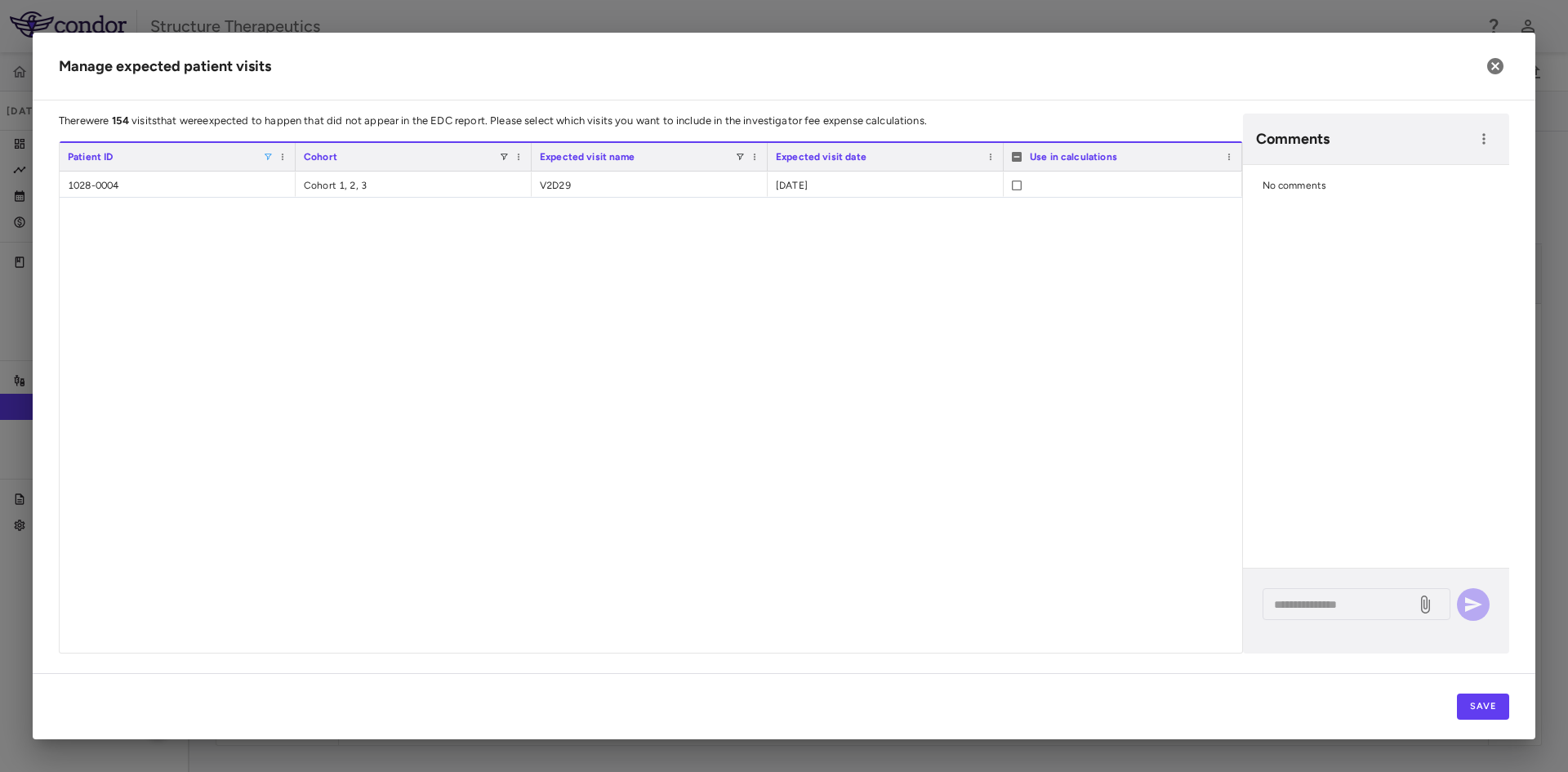
click at [273, 156] on span at bounding box center [268, 156] width 10 height 10
type input "****"
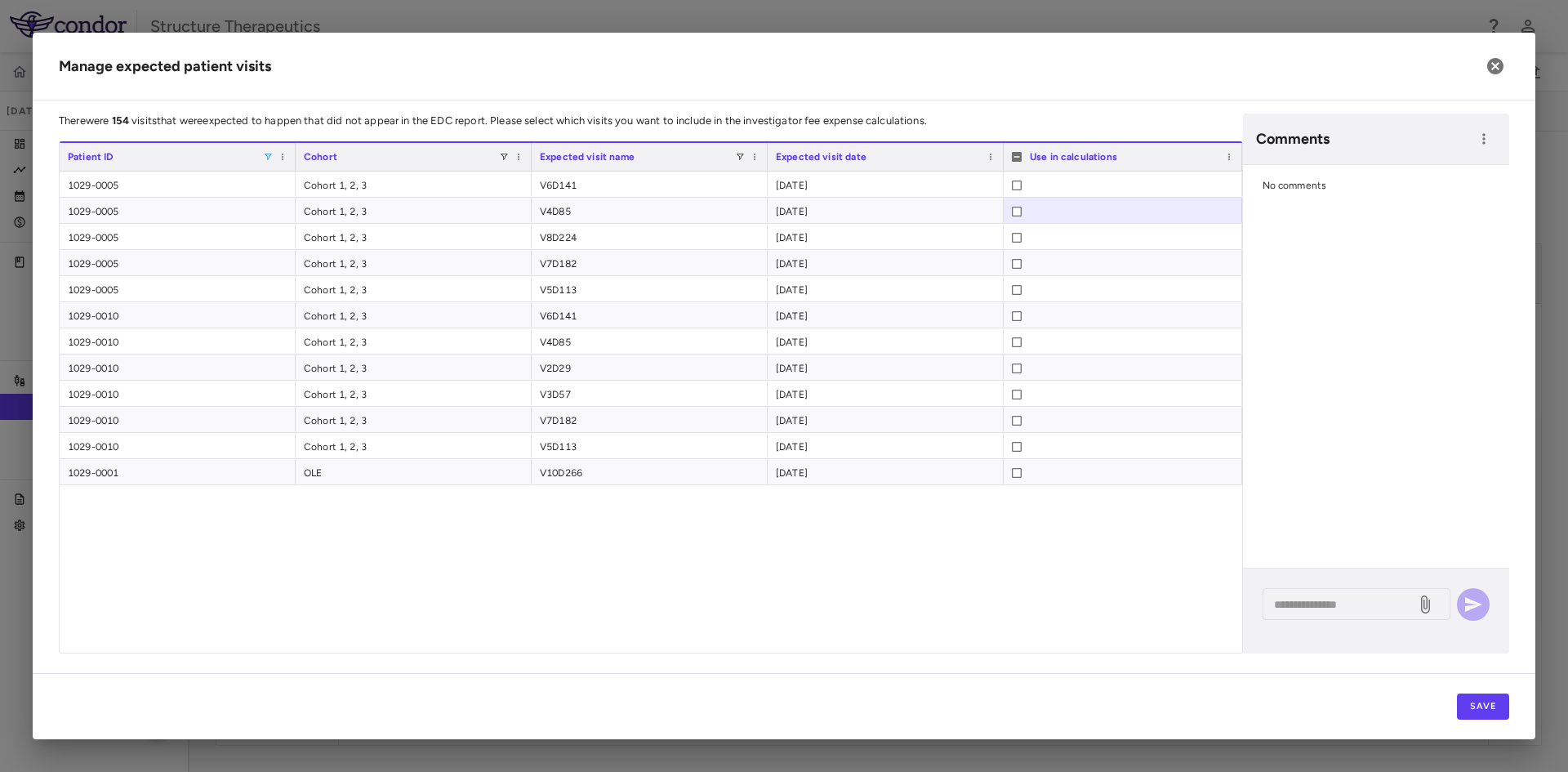
click at [336, 538] on div "1029-0005 Cohort 1, 2, 3 V6D141 2025-06-02 1029-0005 Cohort 1, 2, 3 V4D85 2025-…" at bounding box center [651, 412] width 1183 height 481
click at [268, 157] on span at bounding box center [268, 156] width 10 height 10
click at [316, 184] on input "****" at bounding box center [342, 185] width 143 height 19
type input "****"
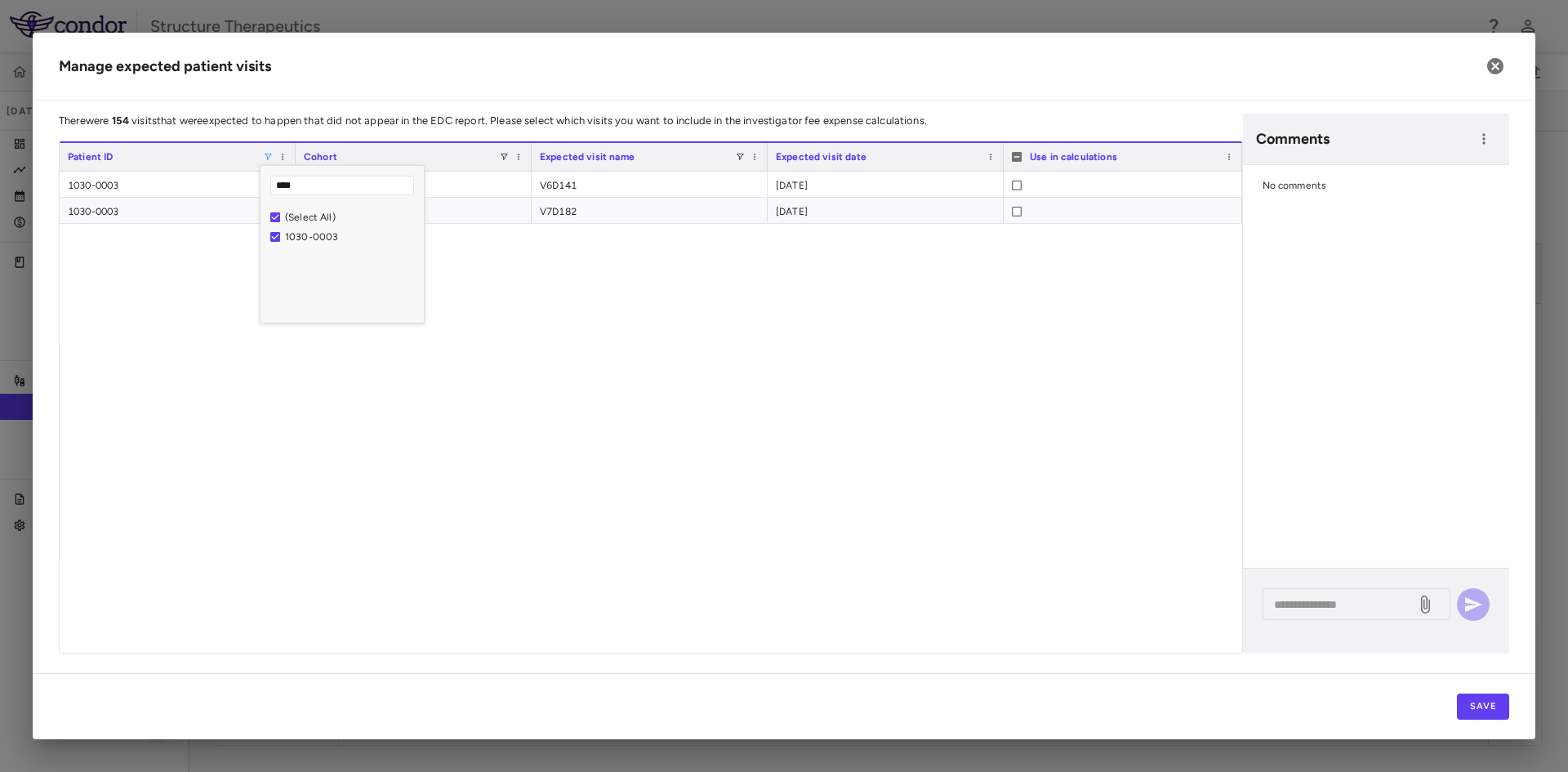
click at [177, 284] on div "1030-0003 Cohort 1, 2, 3 V6D141 2025-06-02 1030-0003 Cohort 1, 2, 3 V7D182 2025…" at bounding box center [651, 412] width 1183 height 481
click at [268, 157] on span at bounding box center [268, 156] width 10 height 10
type input "****"
click at [578, 299] on div "1031-0001 Cohort 1, 2, 3 V4D85 2025-02-12 1031-0001 Cohort 1, 2, 3 V5D113 2025-…" at bounding box center [651, 412] width 1183 height 481
click at [268, 162] on div "Patient ID" at bounding box center [177, 156] width 219 height 28
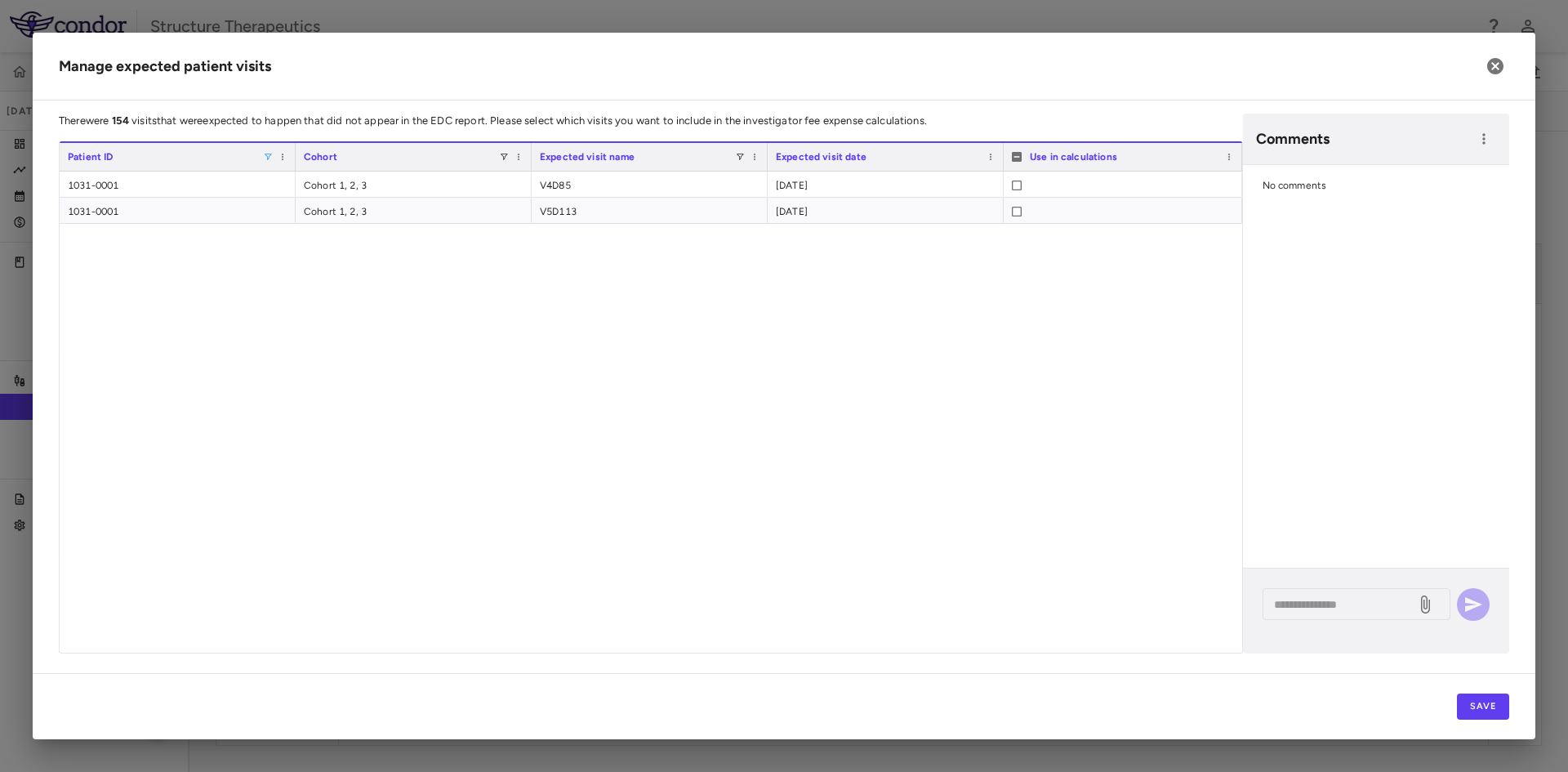
click at [268, 156] on span at bounding box center [268, 156] width 10 height 10
type input "****"
click at [287, 425] on div "1032-0001 Cohort 1, 2, 3 V5D113 2025-04-09 1032-0002 Cohort 1, 2, 3 V9D252 2025…" at bounding box center [651, 412] width 1183 height 481
click at [268, 153] on span at bounding box center [268, 156] width 10 height 10
type input "****"
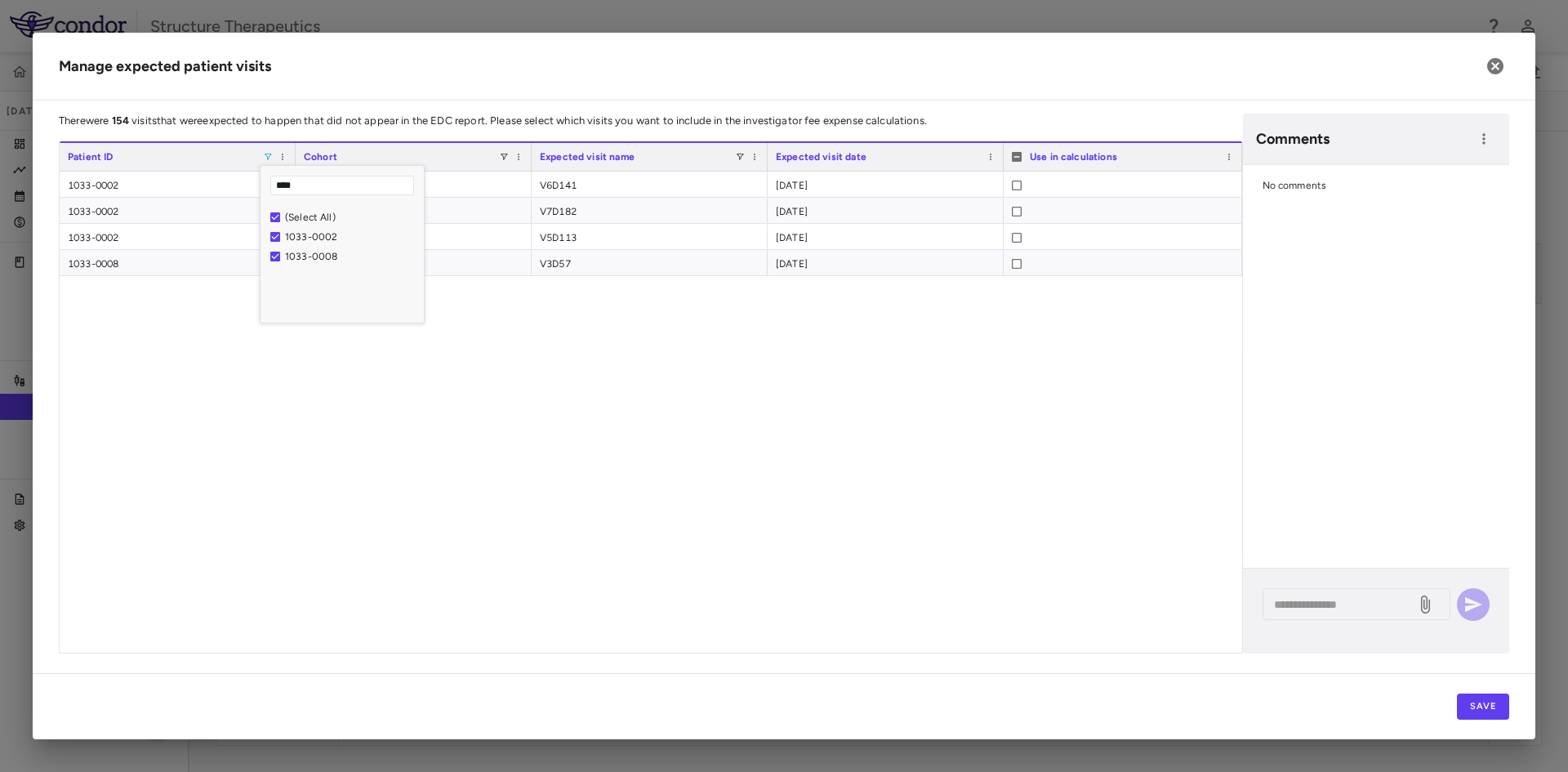
click at [242, 478] on div "1033-0002 Cohort 1, 2, 3 V6D141 2025-06-17 1033-0002 Cohort 1, 2, 3 V7D182 2025…" at bounding box center [651, 412] width 1183 height 481
click at [267, 152] on span at bounding box center [268, 156] width 10 height 10
type input "****"
click at [156, 381] on div "1036-0004 Cohort 1, 2, 3 V6D141 2025-05-28 1036-0004 Cohort 1, 2, 3 V8D224 2025…" at bounding box center [651, 412] width 1183 height 481
drag, startPoint x: 264, startPoint y: 155, endPoint x: 264, endPoint y: 163, distance: 8.0
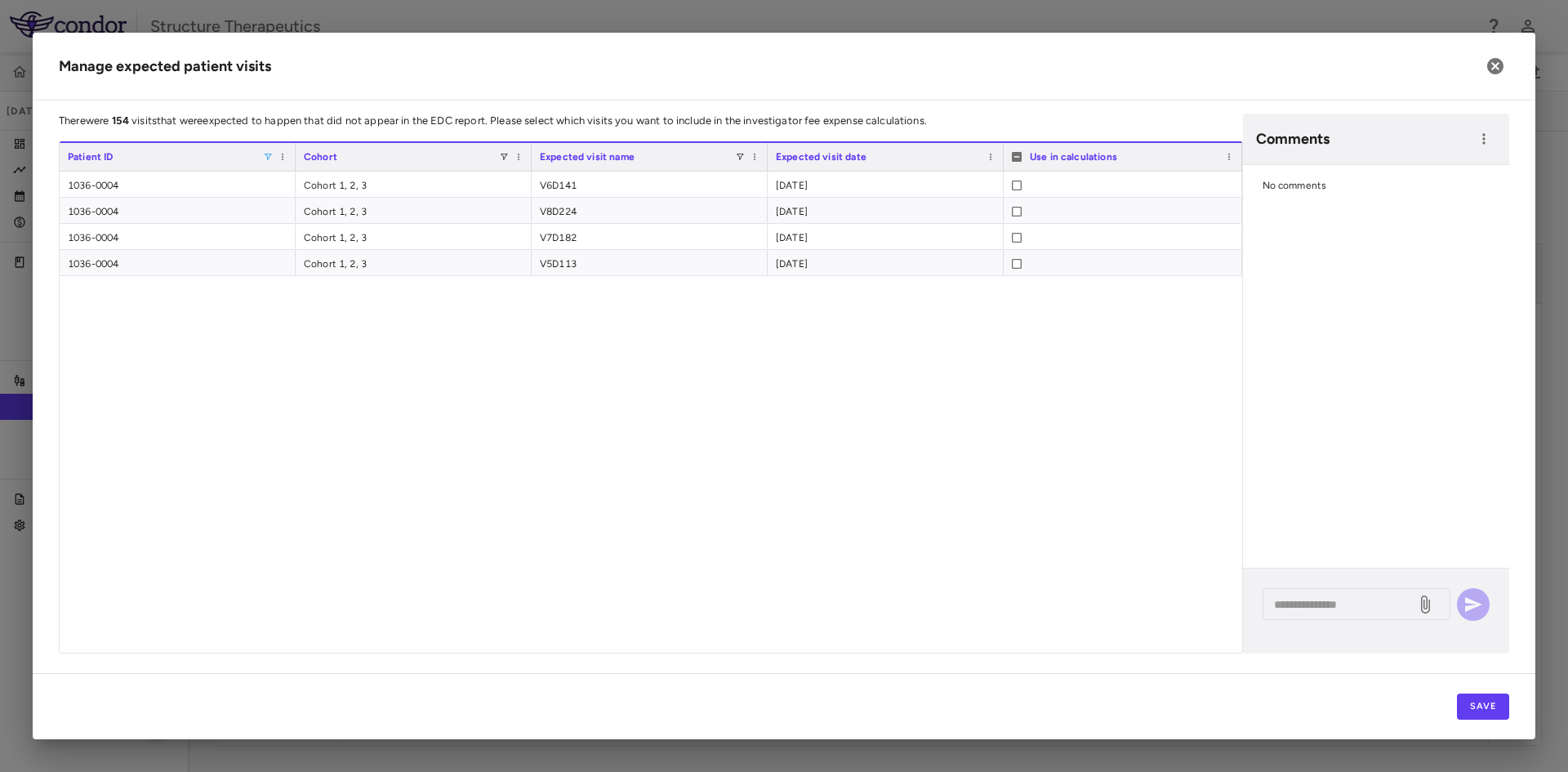
click at [264, 155] on span at bounding box center [268, 156] width 10 height 10
type input "****"
click at [1024, 261] on div "1037-0002 OLE V10D266 2025-08-26 1037-0003 OLE V10D266 2025-08-26" at bounding box center [651, 412] width 1183 height 481
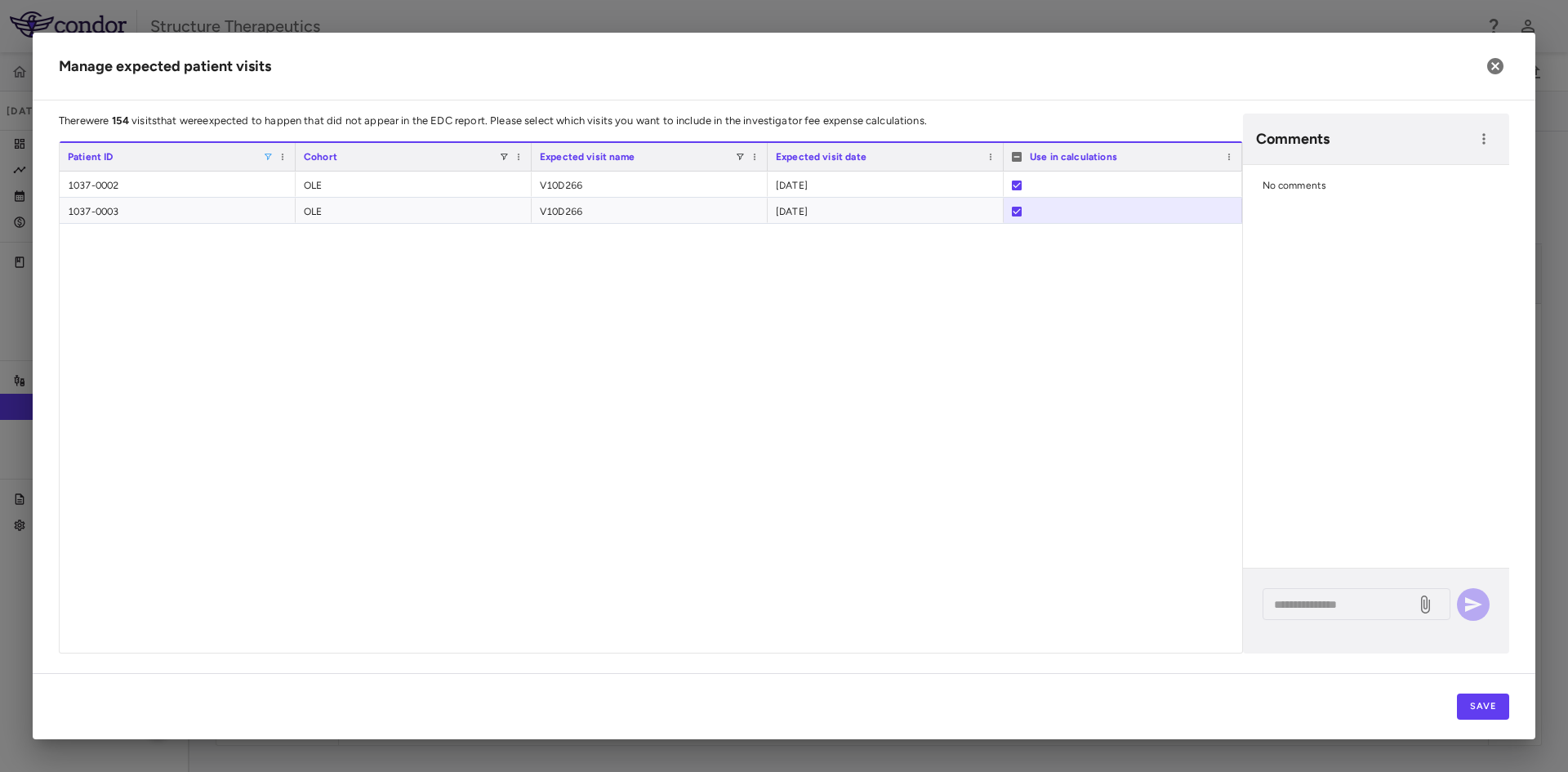
click at [268, 157] on span at bounding box center [268, 156] width 10 height 10
click at [311, 184] on input "****" at bounding box center [342, 185] width 143 height 19
type input "****"
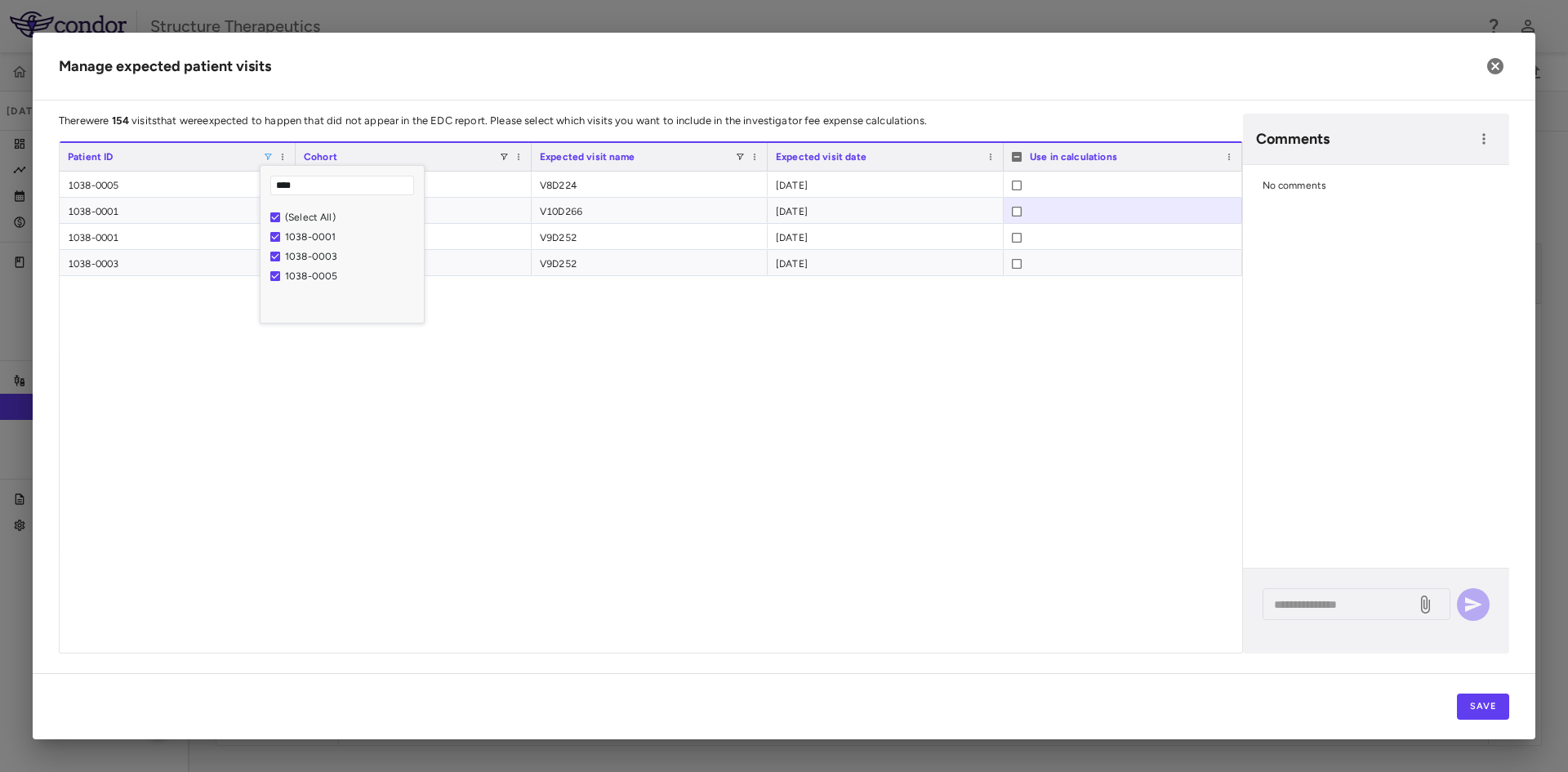
click at [226, 367] on div "1038-0005 Cohort 1, 2, 3 V8D224 2025-08-17 1038-0001 OLE V10D266 2025-08-26 103…" at bounding box center [651, 412] width 1183 height 481
click at [881, 400] on div "1038-0005 Cohort 1, 2, 3 V8D224 2025-08-17 1038-0001 OLE V10D266 2025-08-26 103…" at bounding box center [651, 412] width 1183 height 481
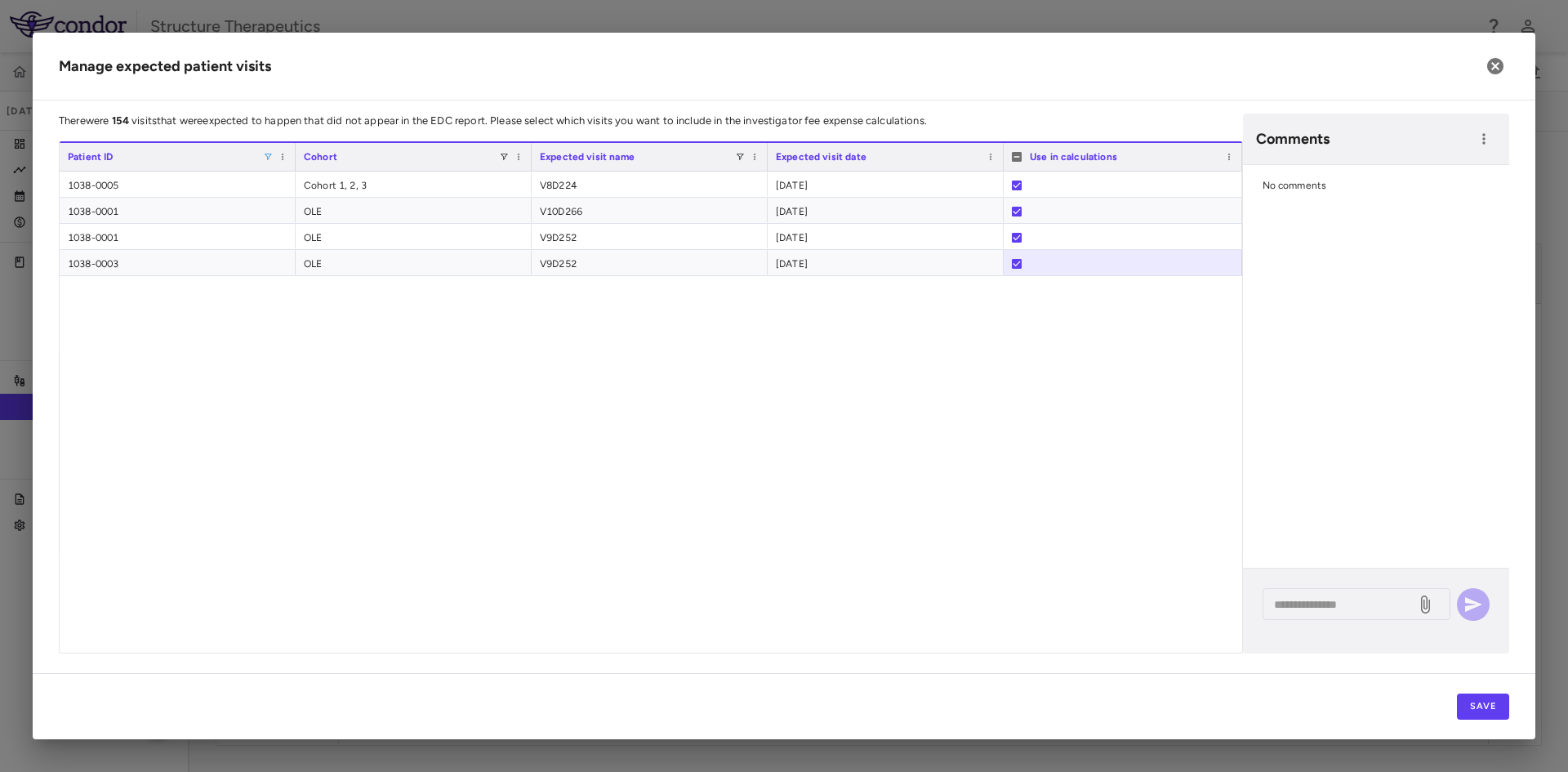
click at [268, 160] on span at bounding box center [268, 156] width 10 height 10
type input "****"
click at [399, 364] on div "1039-0017 Cohort 1, 2, 3 V6D141 2025-05-23 1039-0019 Cohort 1, 2, 3 V8D224 2025…" at bounding box center [651, 412] width 1183 height 481
click at [263, 157] on span at bounding box center [268, 156] width 10 height 10
type input "****"
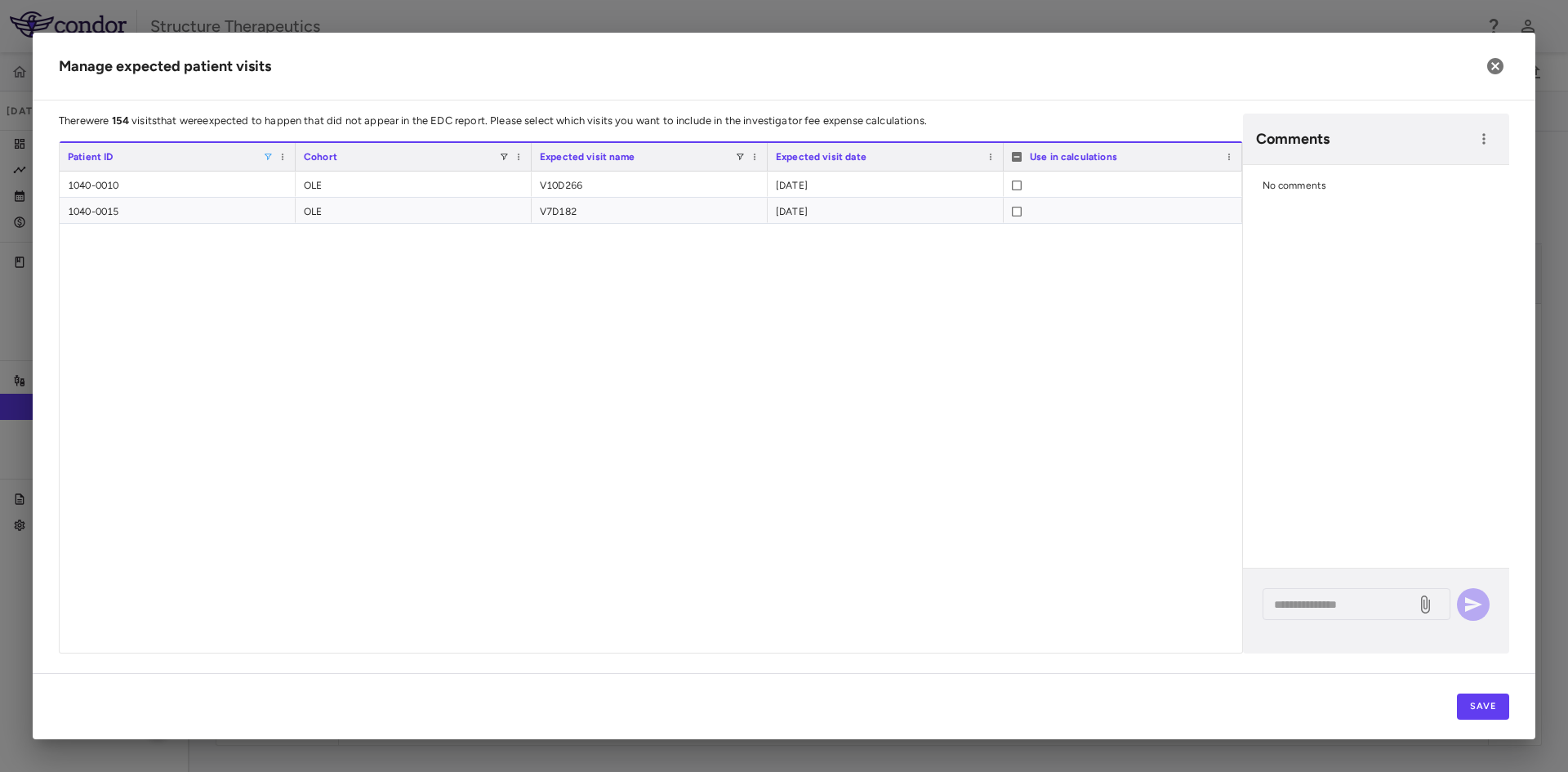
click at [218, 300] on div "1040-0010 OLE V10D266 2025-08-28 1040-0015 OLE V7D182 2025-06-18" at bounding box center [651, 412] width 1183 height 481
drag, startPoint x: 266, startPoint y: 153, endPoint x: 275, endPoint y: 164, distance: 14.2
click at [266, 152] on span at bounding box center [268, 156] width 10 height 10
type input "****"
click at [324, 383] on div "1041-0001 Cohort 1, 2, 3 V9D252 2025-08-19 1041-0001 Cohort 1, 2, 3 V10_EOS/ET …" at bounding box center [651, 412] width 1183 height 481
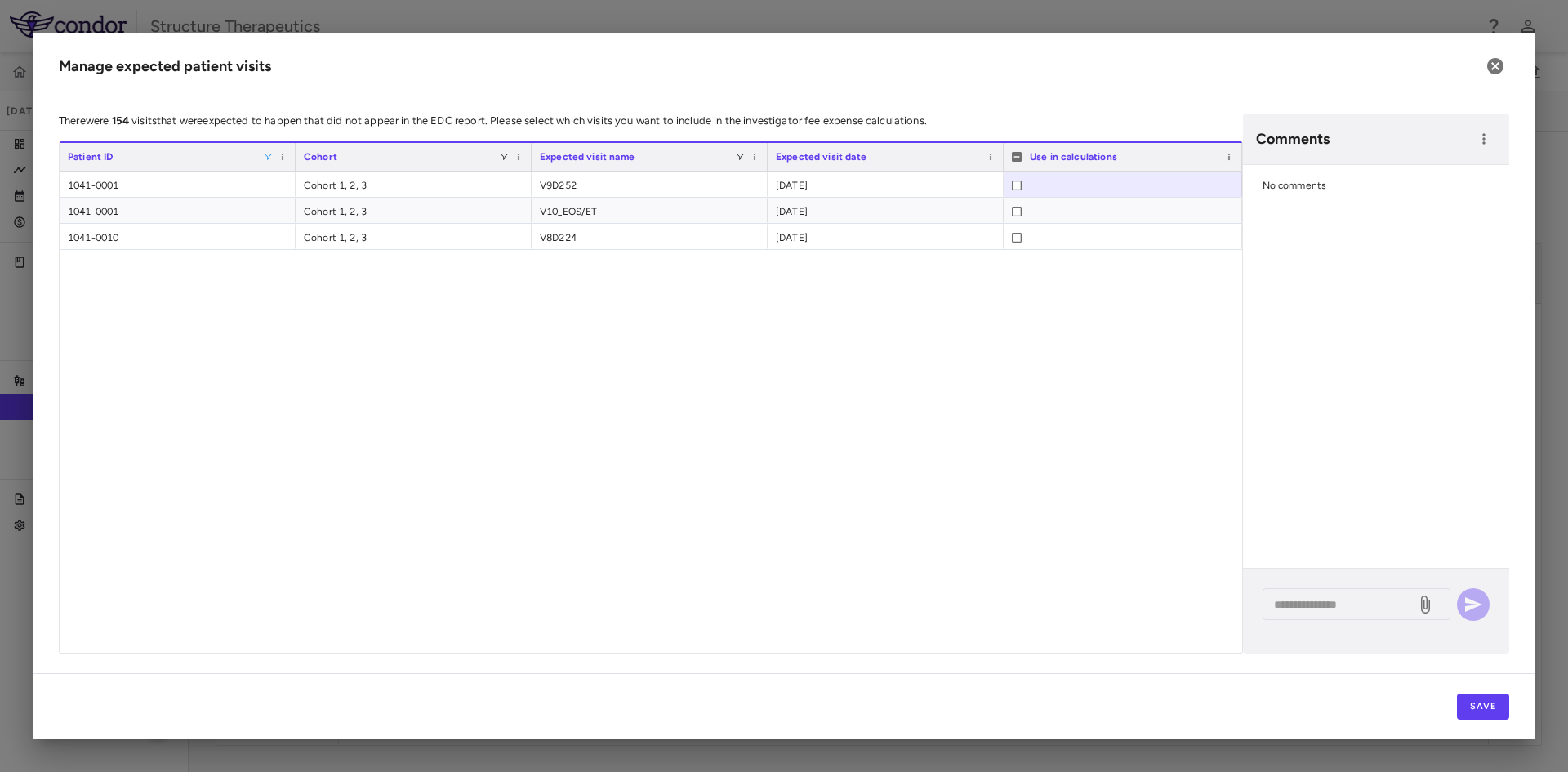
click at [993, 308] on div "1041-0001 Cohort 1, 2, 3 V9D252 2025-08-19 1041-0001 Cohort 1, 2, 3 V10_EOS/ET …" at bounding box center [651, 412] width 1183 height 481
click at [265, 154] on span at bounding box center [268, 156] width 10 height 10
type input "****"
click at [517, 382] on div "1041-0001 Cohort 1, 2, 3 V9D252 2025-08-19 1041-0001 Cohort 1, 2, 3 V10_EOS/ET …" at bounding box center [651, 412] width 1183 height 481
click at [262, 158] on div "Patient ID" at bounding box center [165, 156] width 195 height 19
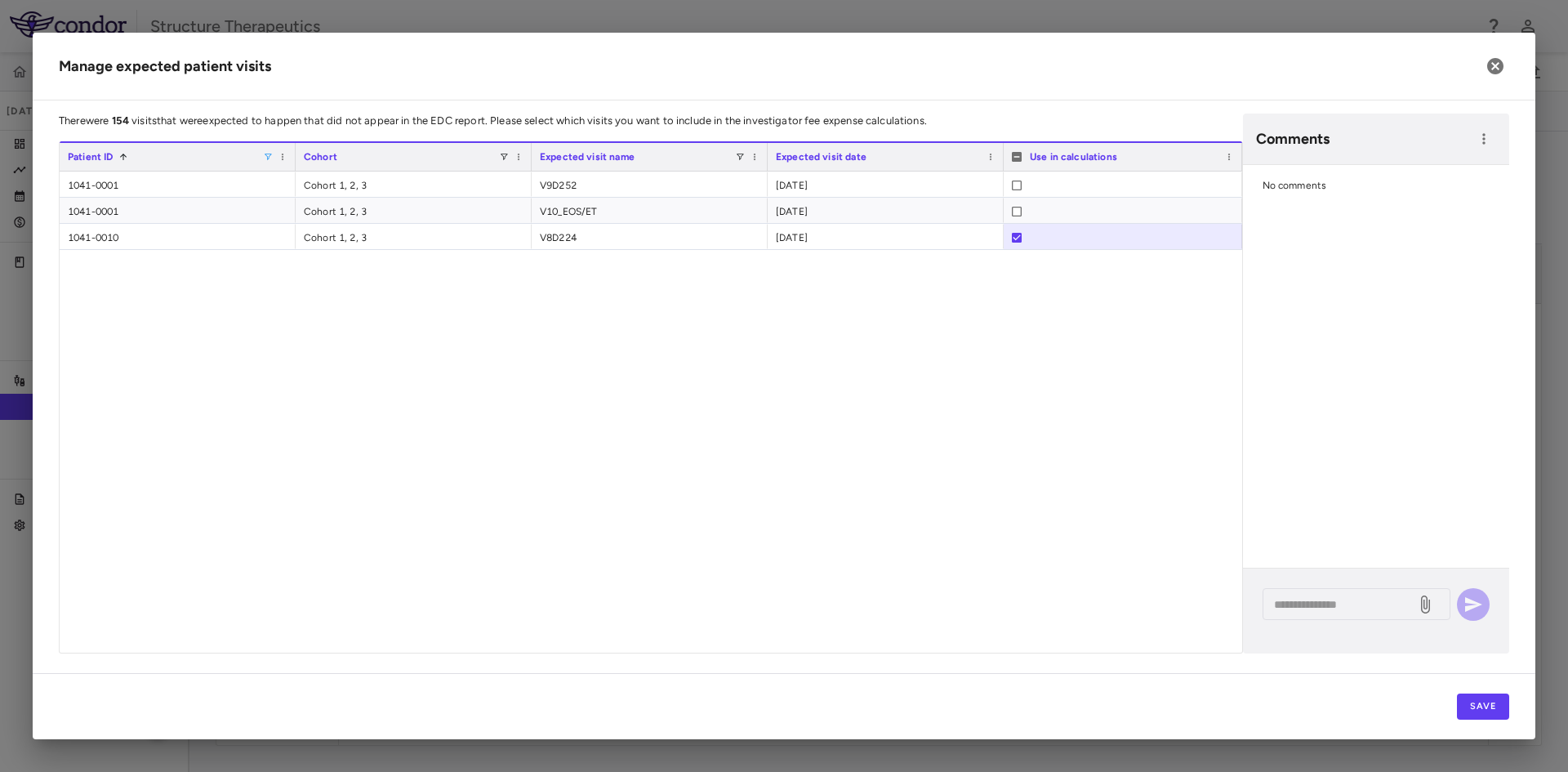
click at [268, 156] on span at bounding box center [268, 156] width 10 height 10
type input "*"
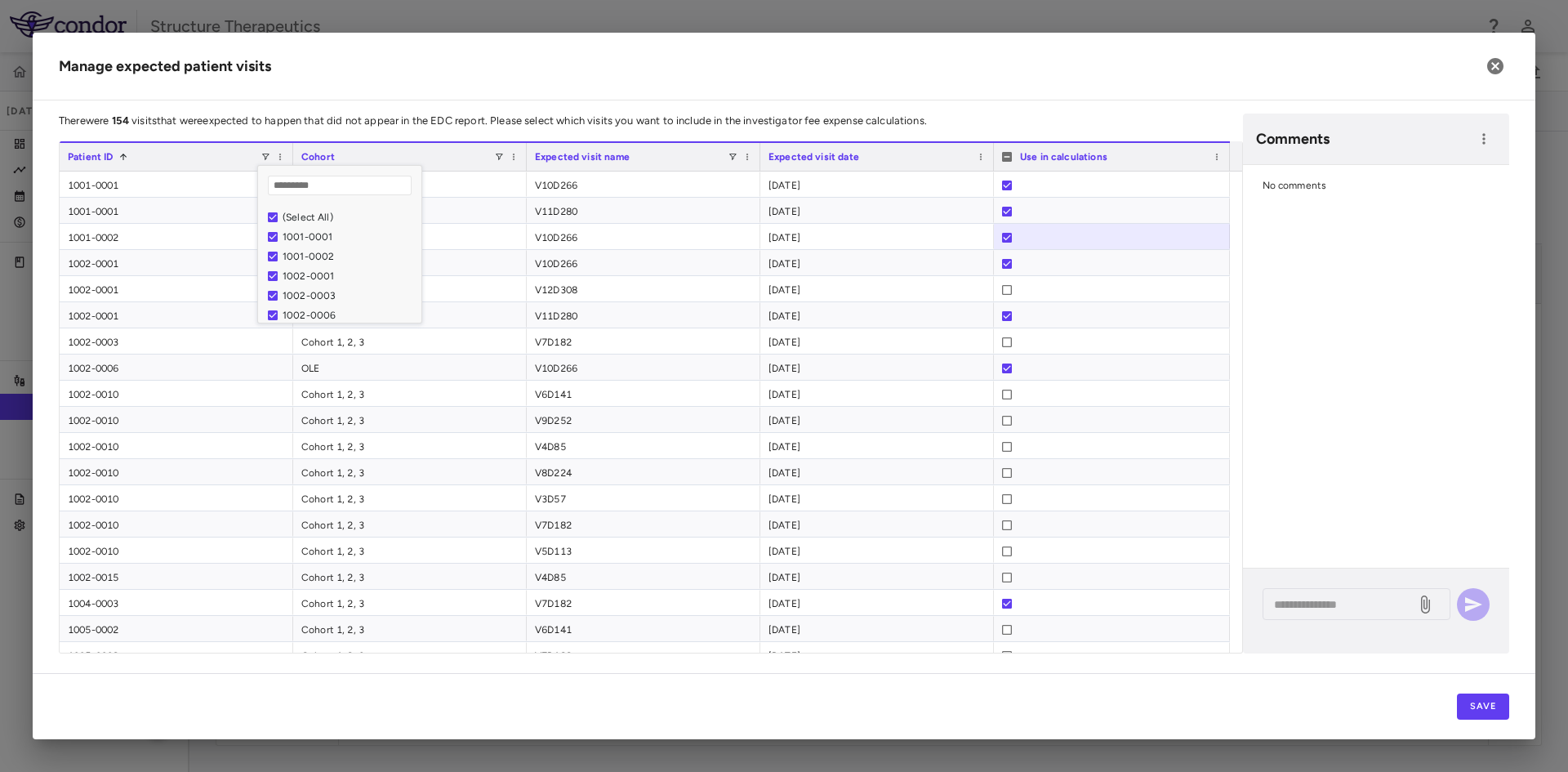
click at [275, 123] on p "There were 154 visits that were expected to happen that did not appear in the E…" at bounding box center [651, 121] width 1184 height 15
click at [189, 161] on div "Patient ID 1" at bounding box center [164, 156] width 193 height 19
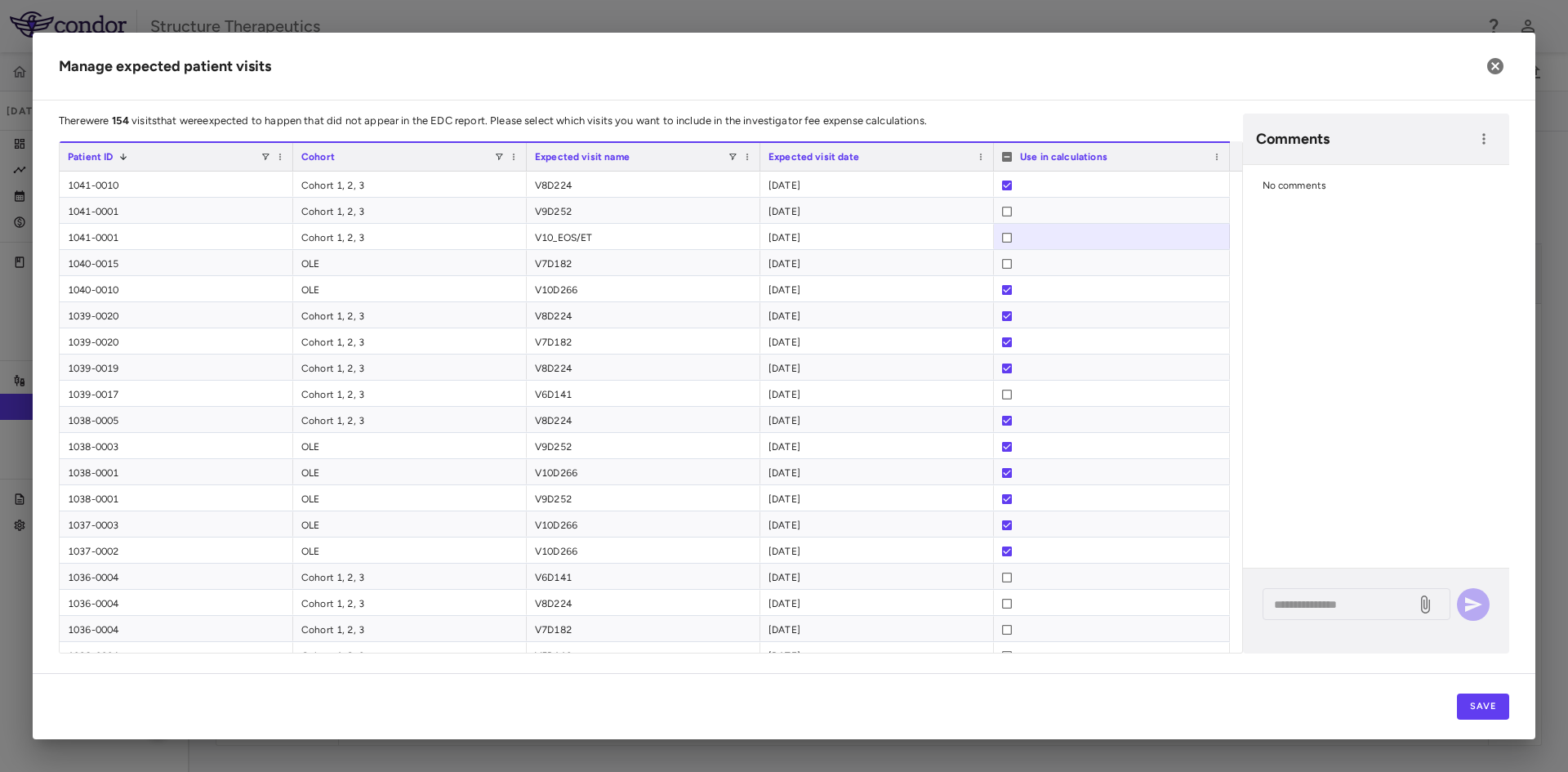
click at [189, 161] on div "Patient ID 1" at bounding box center [164, 156] width 193 height 19
click at [1482, 135] on icon "button" at bounding box center [1484, 139] width 17 height 17
click at [1429, 171] on div "Show prior period comments" at bounding box center [1400, 172] width 192 height 30
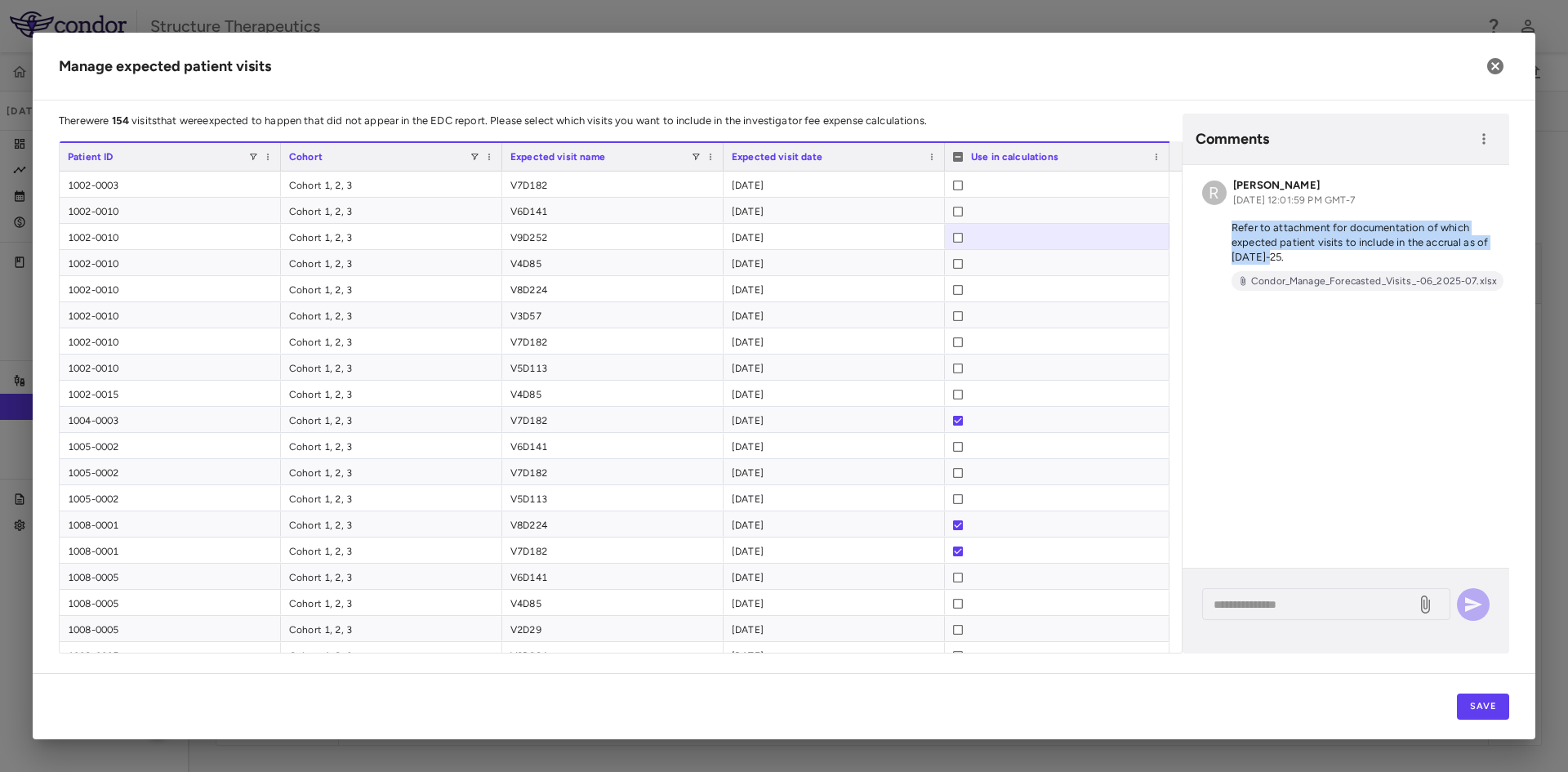
drag, startPoint x: 1285, startPoint y: 256, endPoint x: 1231, endPoint y: 232, distance: 59.1
click at [1231, 232] on p "Refer to attachment for documentation of which expected patient visits to inclu…" at bounding box center [1346, 243] width 288 height 44
copy p "Refer to attachment for documentation of which expected patient visits to inclu…"
click at [1481, 139] on icon "button" at bounding box center [1484, 139] width 17 height 17
click at [1414, 172] on div "Show prior period comments" at bounding box center [1400, 172] width 192 height 30
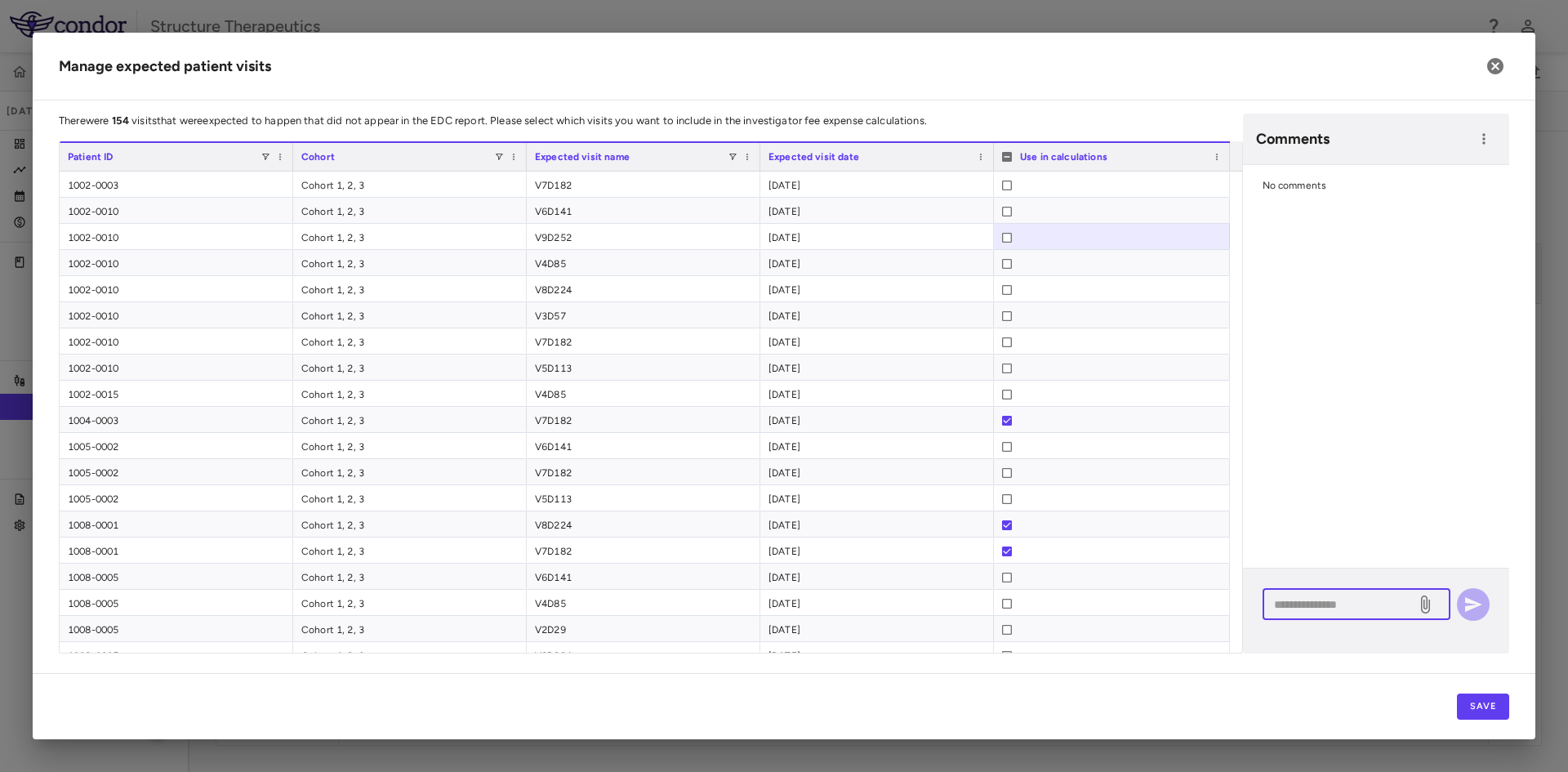
click at [1316, 601] on textarea at bounding box center [1338, 604] width 131 height 18
paste textarea "**********"
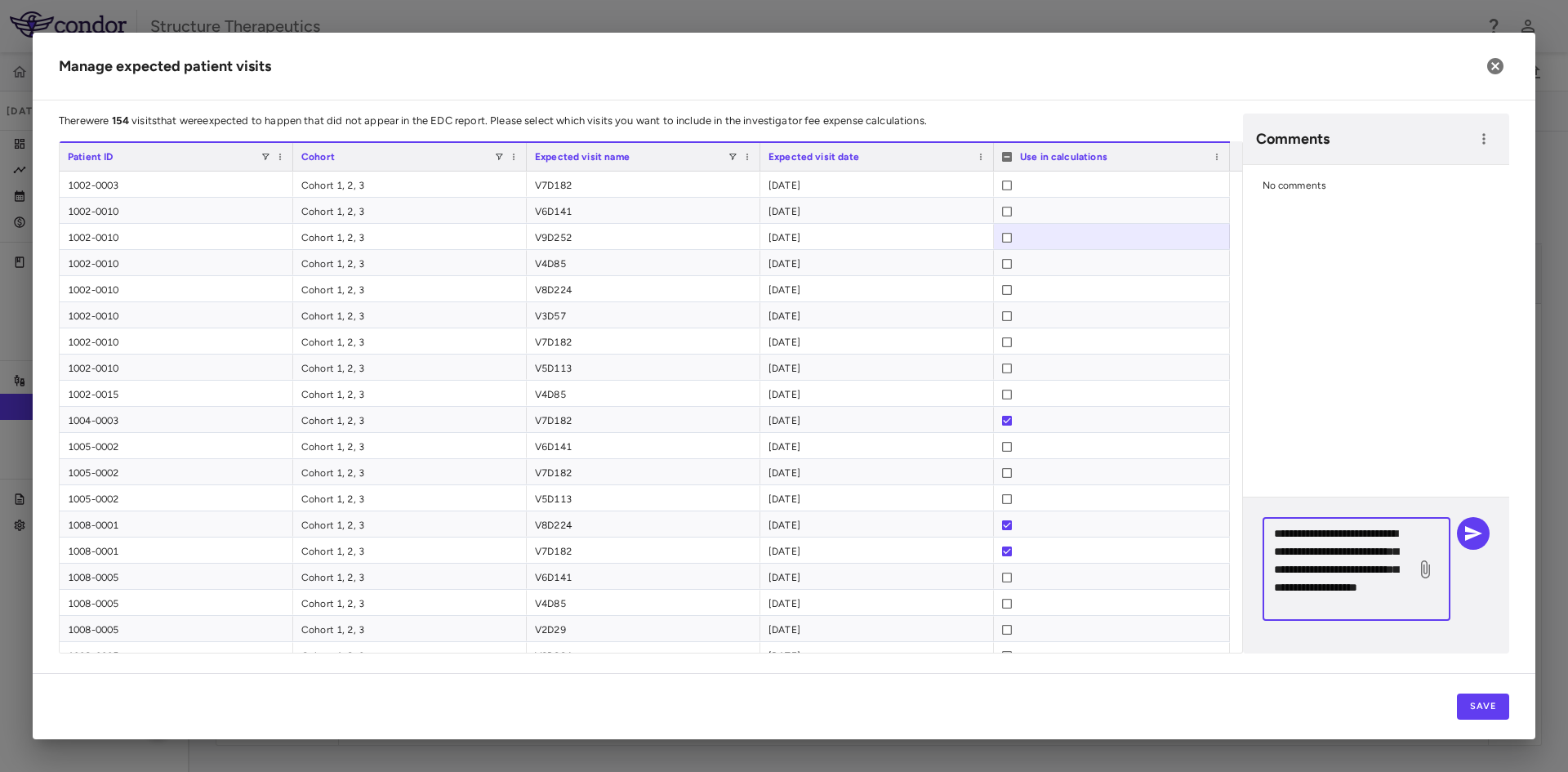
click at [1310, 603] on textarea "**********" at bounding box center [1338, 568] width 131 height 90
type textarea "**********"
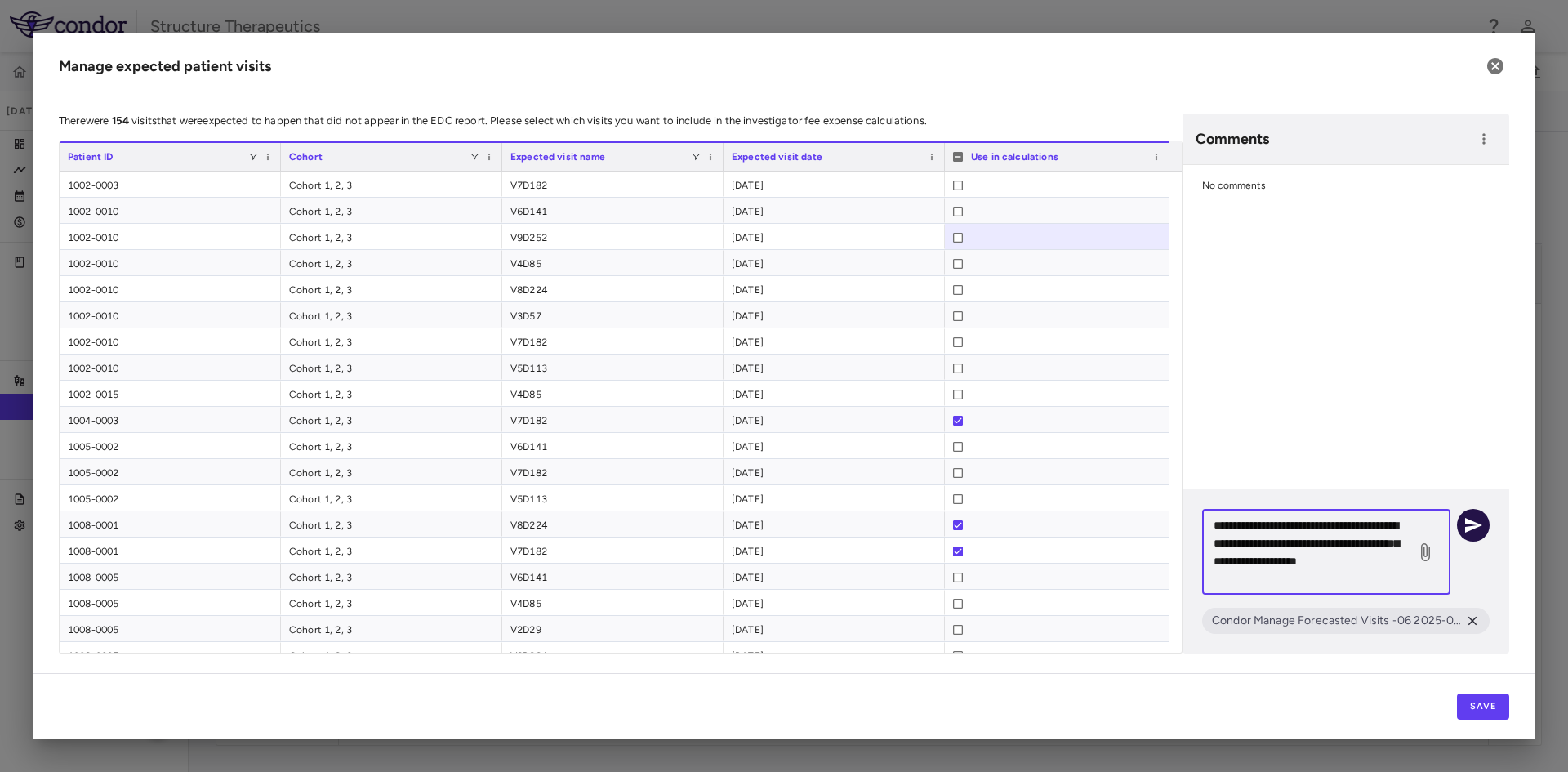
click at [1479, 525] on icon "button" at bounding box center [1474, 525] width 18 height 15
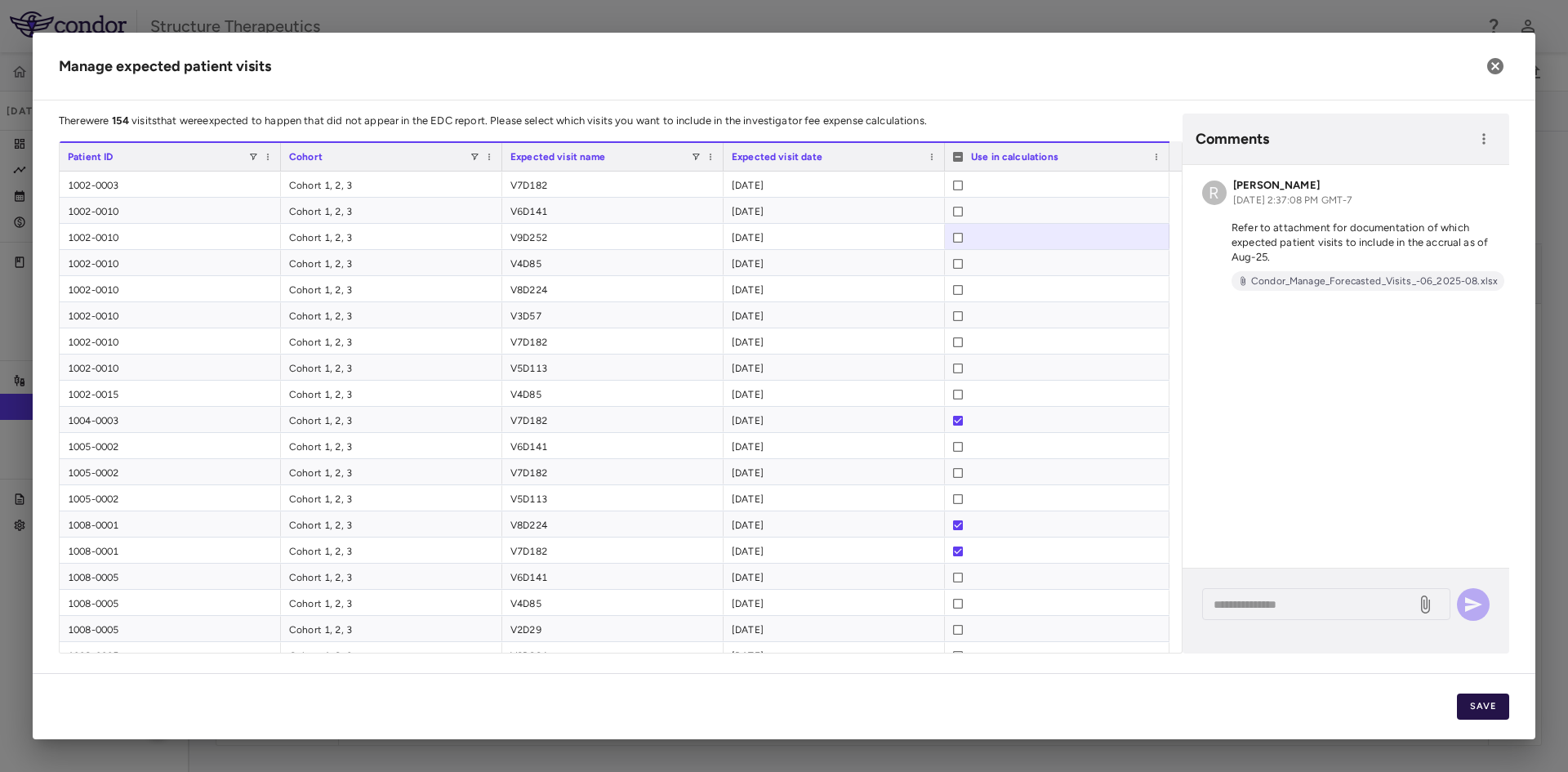
click at [1493, 704] on button "Save" at bounding box center [1483, 706] width 52 height 26
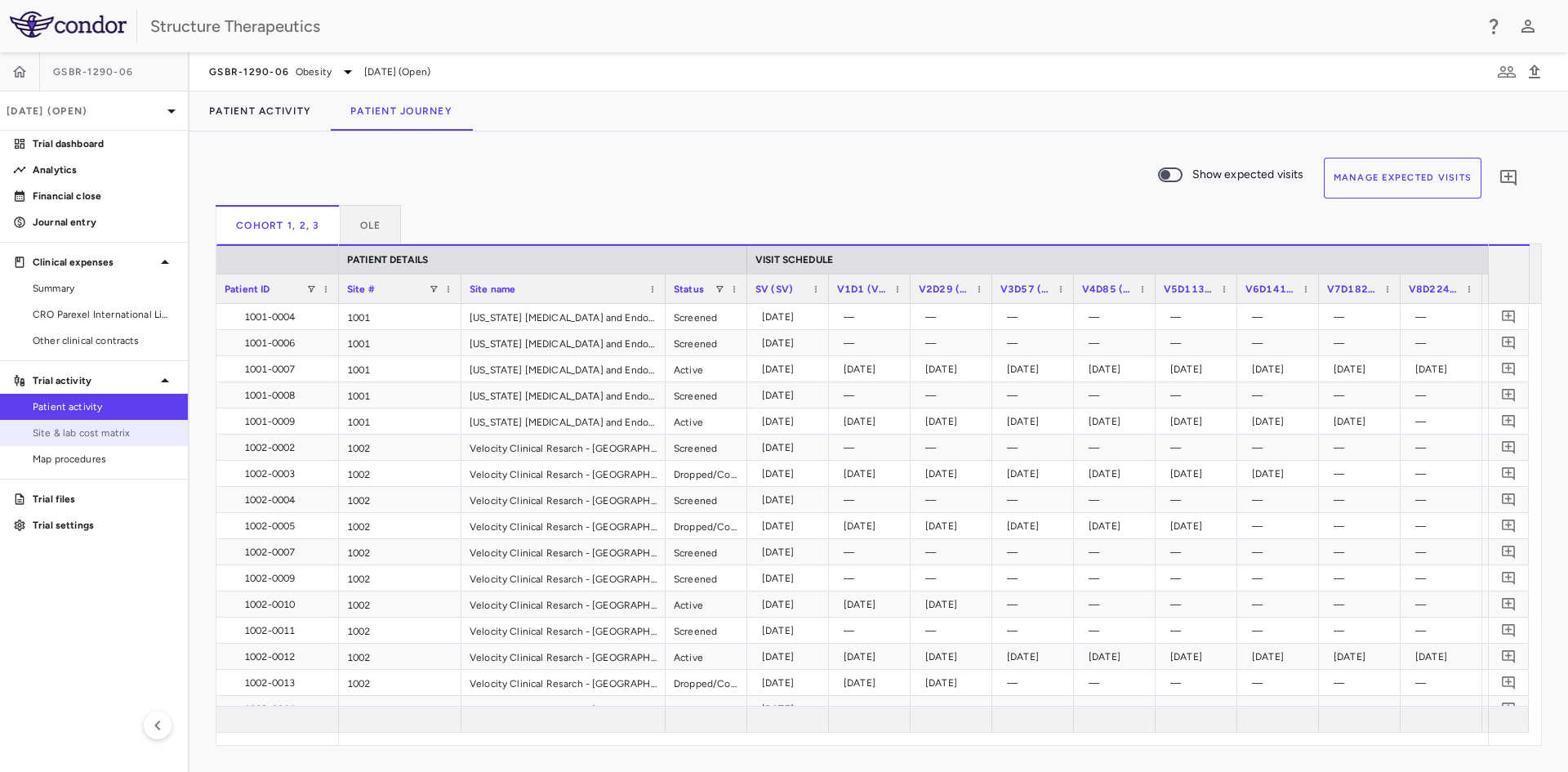
click at [128, 440] on span "Site & lab cost matrix" at bounding box center [104, 433] width 143 height 15
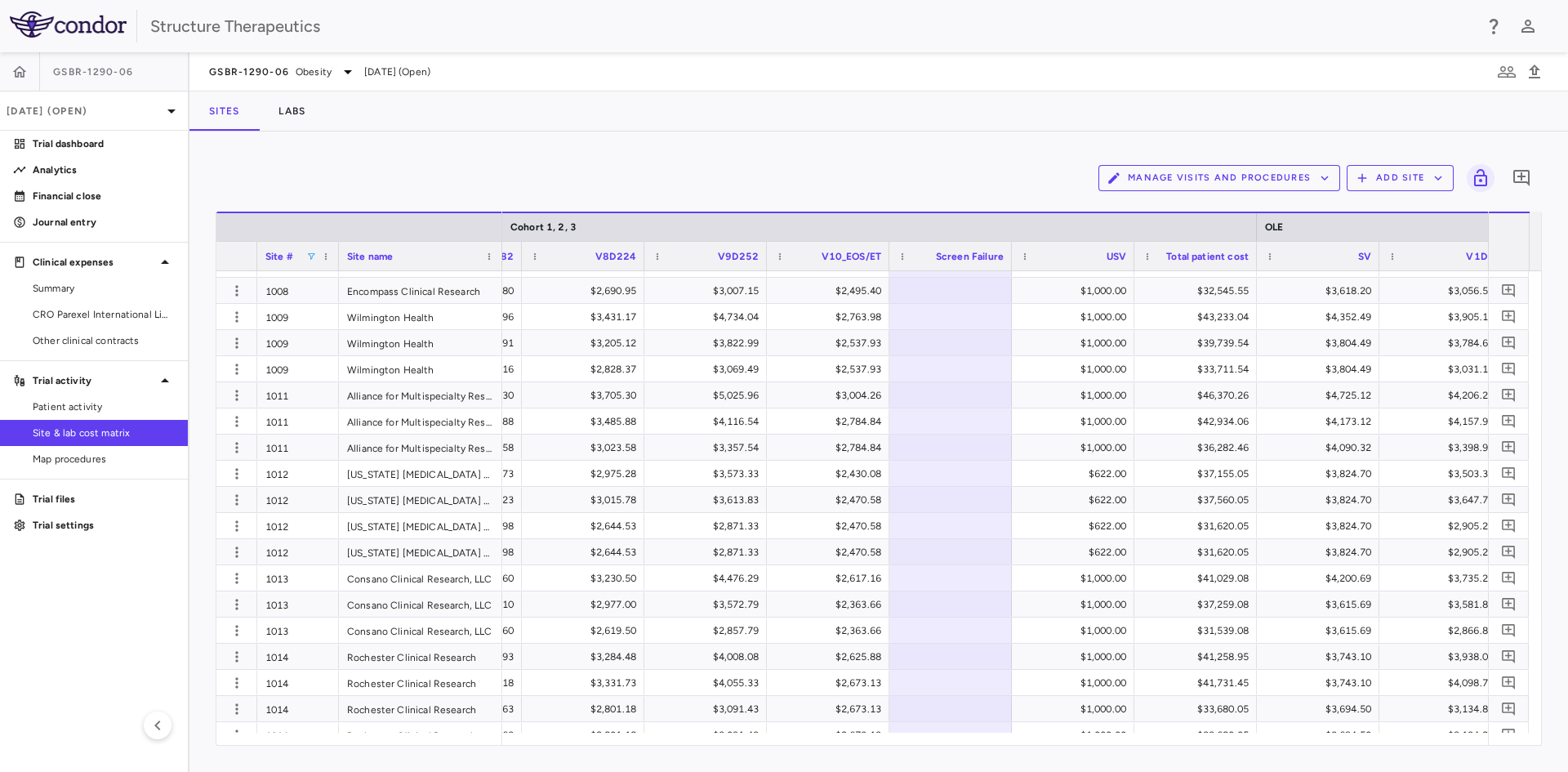
click at [306, 255] on span at bounding box center [311, 256] width 10 height 10
click at [360, 292] on input "Search filter values" at bounding box center [385, 284] width 143 height 19
type input "****"
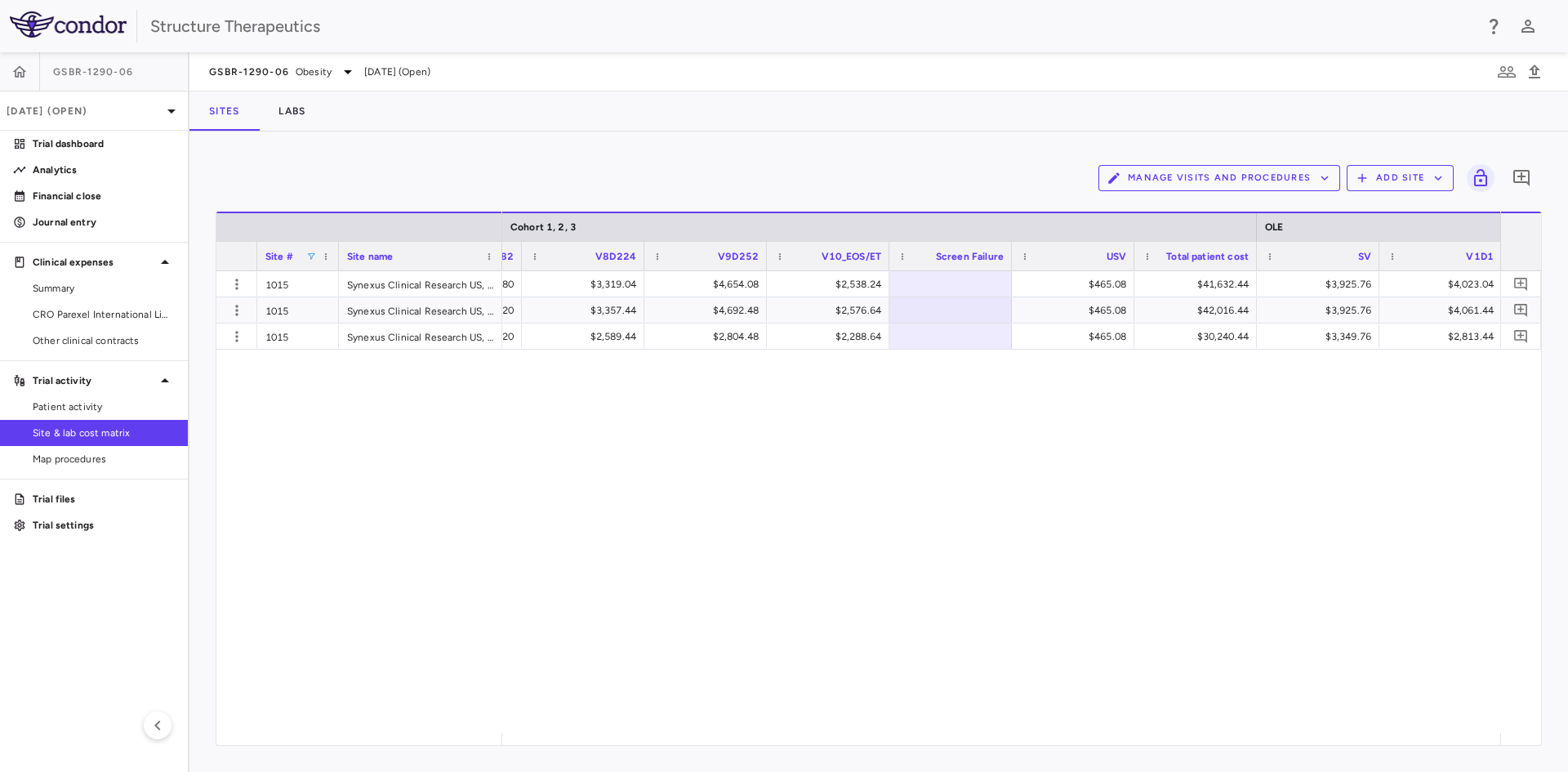
click at [532, 149] on div "Manage Visits and Procedures Add Site 0 Press ENTER to sort. Press ALT DOWN to …" at bounding box center [878, 452] width 1378 height 641
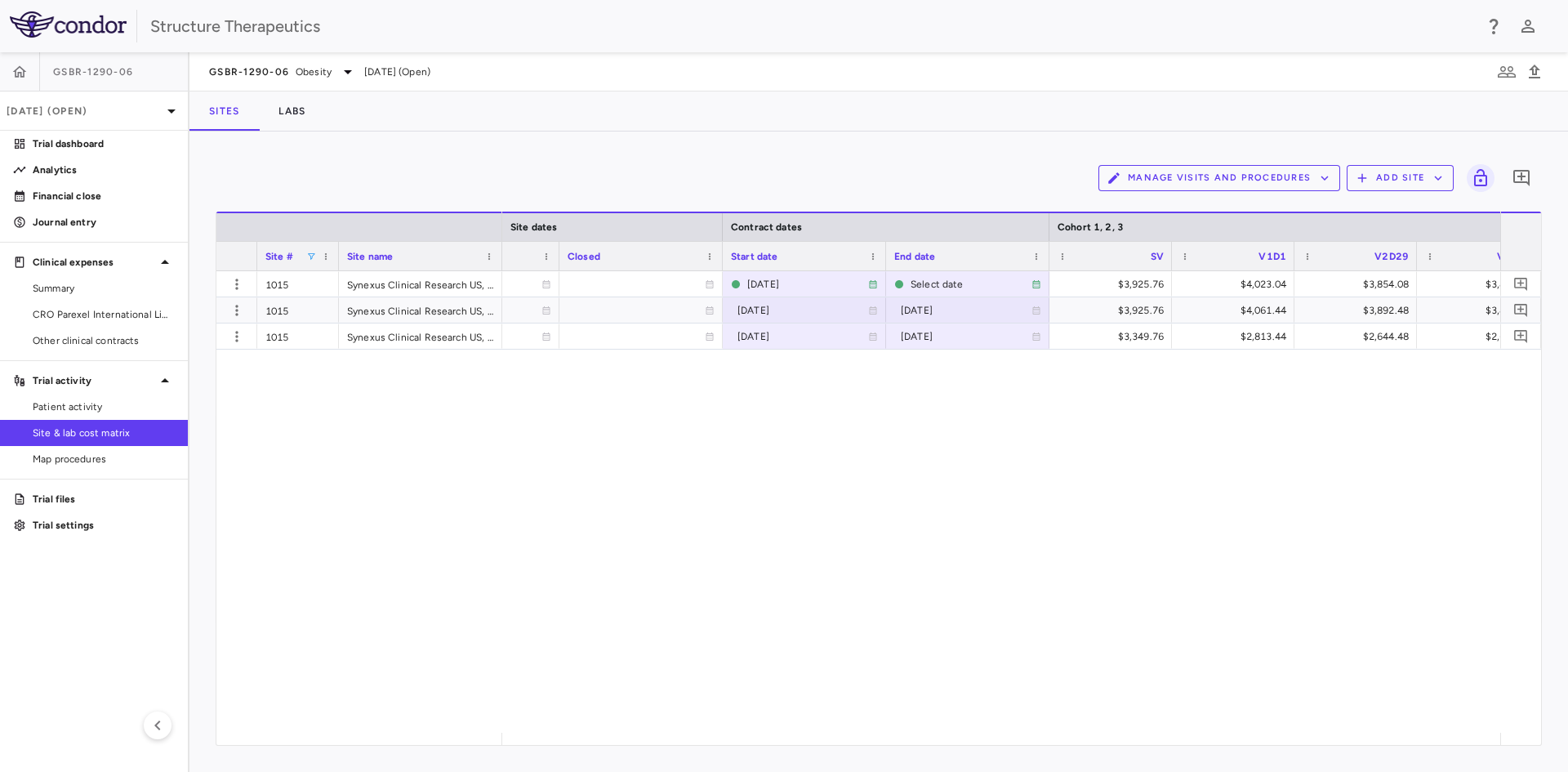
click at [916, 405] on div "2024-12-04 2024-11-26 2025-02-10 $3,349.76 $2,813.44 $2,644.48 $2,644.48 $2,644…" at bounding box center [1002, 502] width 998 height 462
drag, startPoint x: 802, startPoint y: 732, endPoint x: 892, endPoint y: 724, distance: 90.4
click at [892, 724] on div "2024-12-04 2024-11-26 2025-02-10 $3,349.76 $2,813.44 $2,644.48 $2,644.48 $2,644…" at bounding box center [1002, 502] width 998 height 462
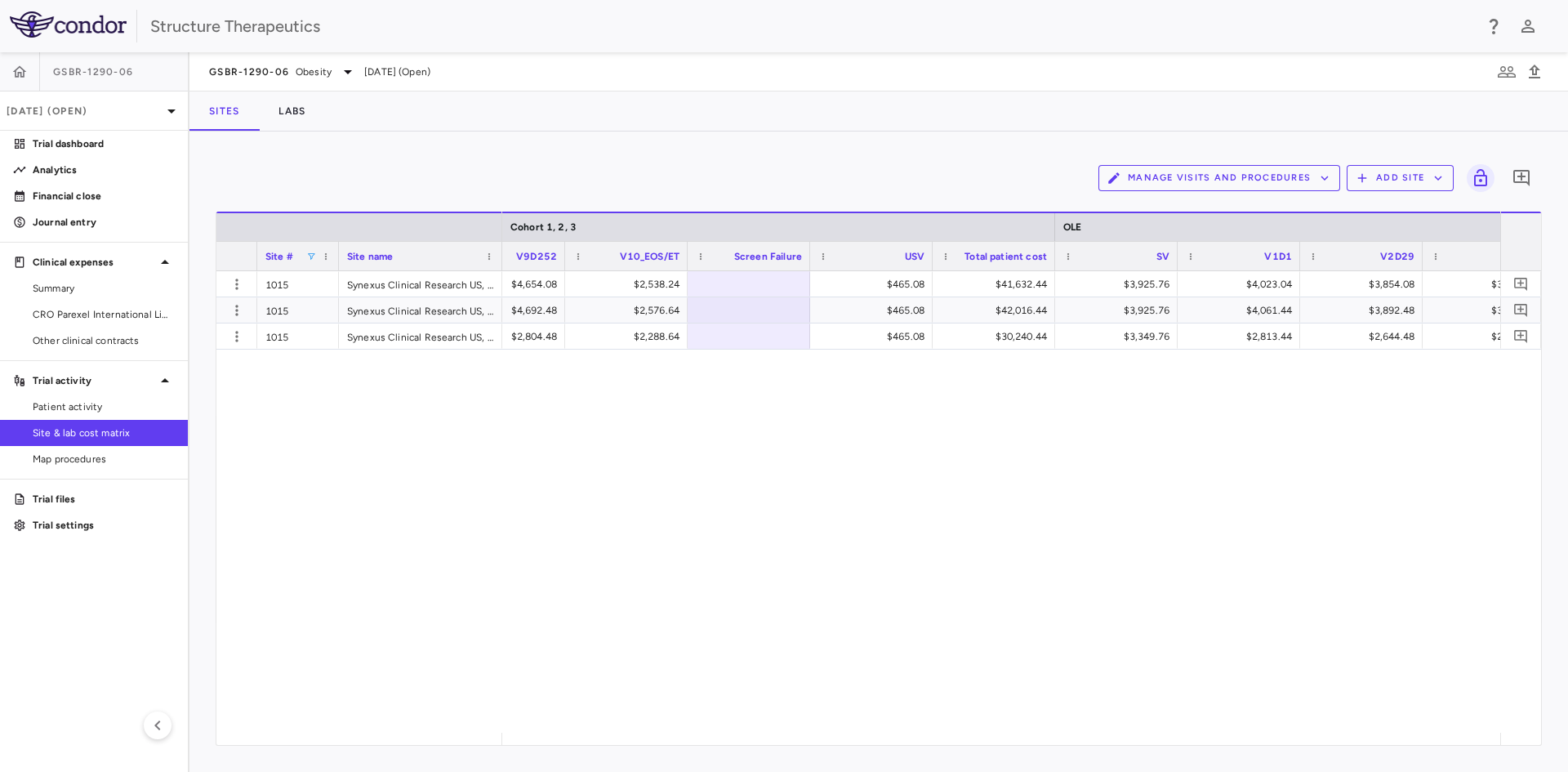
drag, startPoint x: 795, startPoint y: 738, endPoint x: 860, endPoint y: 523, distance: 224.6
click at [860, 523] on div "$2,589.44 $2,804.48 $2,288.64 $465.08 $30,240.44 $3,349.76 $2,813.44 $2,644.48 …" at bounding box center [1002, 502] width 998 height 462
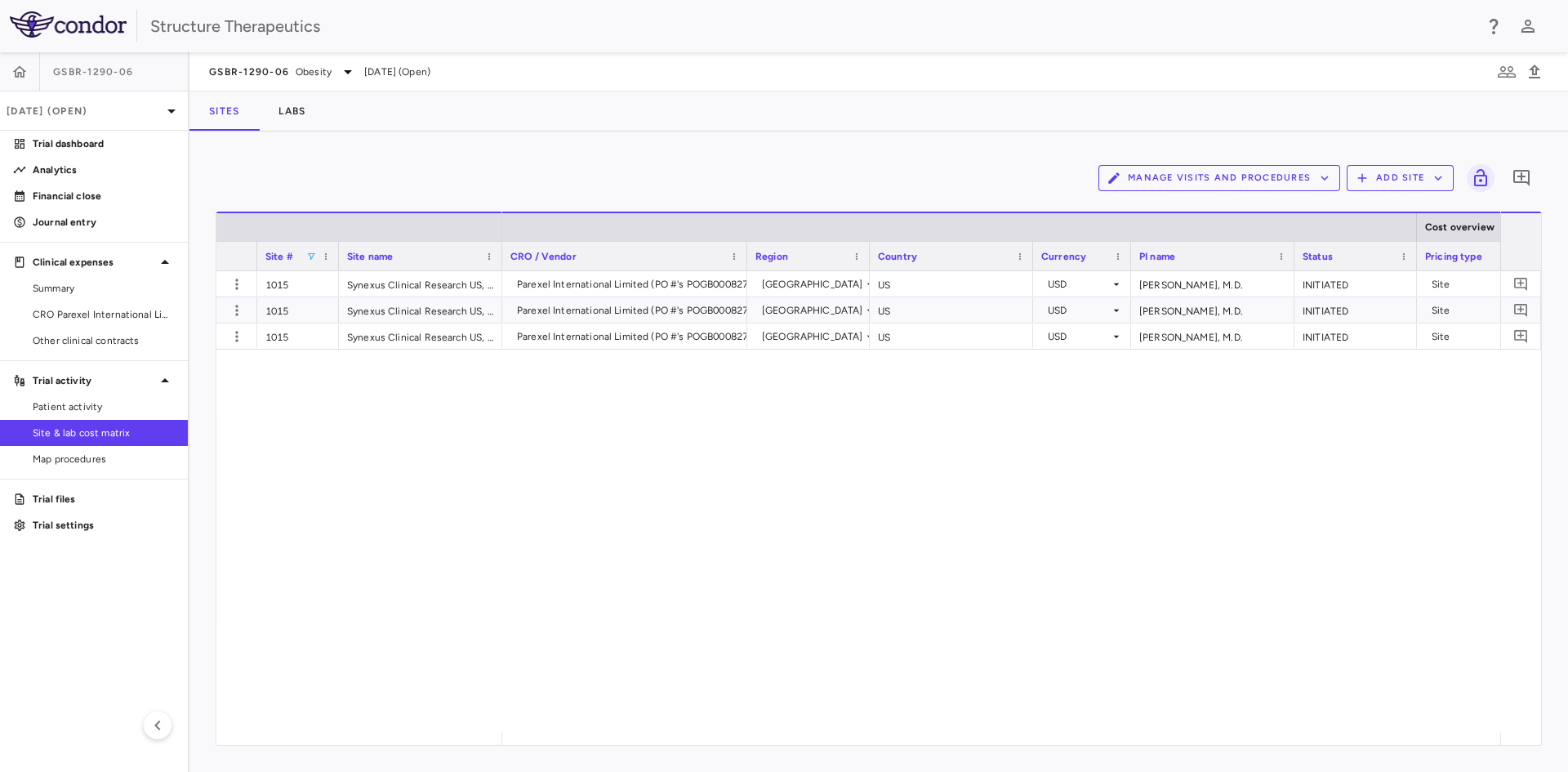
click at [312, 254] on span at bounding box center [311, 256] width 10 height 10
drag, startPoint x: 367, startPoint y: 285, endPoint x: 359, endPoint y: 283, distance: 8.2
click at [359, 283] on input "****" at bounding box center [385, 284] width 143 height 19
type input "****"
click at [707, 497] on div "Parexel International Limited (PO #'s POGB000827) United States US USD Melissa …" at bounding box center [1002, 502] width 998 height 462
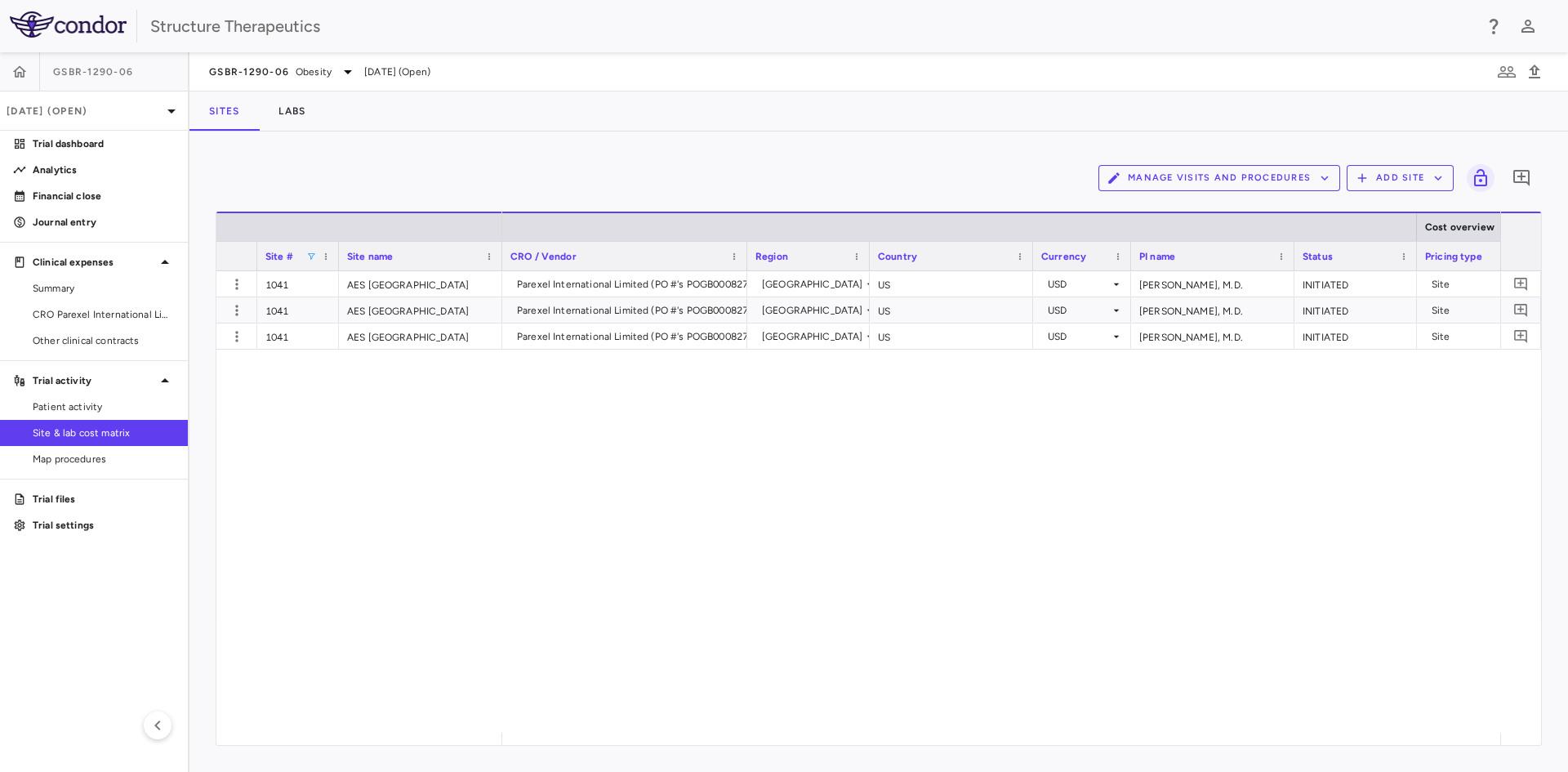
click at [310, 257] on span at bounding box center [311, 256] width 10 height 10
click at [313, 317] on div "(Select All)" at bounding box center [385, 317] width 163 height 19
drag, startPoint x: 361, startPoint y: 283, endPoint x: 270, endPoint y: 266, distance: 92.6
click at [270, 266] on div "Drag here to set row groups Drag here to set column labels Site # Site name Cos…" at bounding box center [878, 479] width 1326 height 534
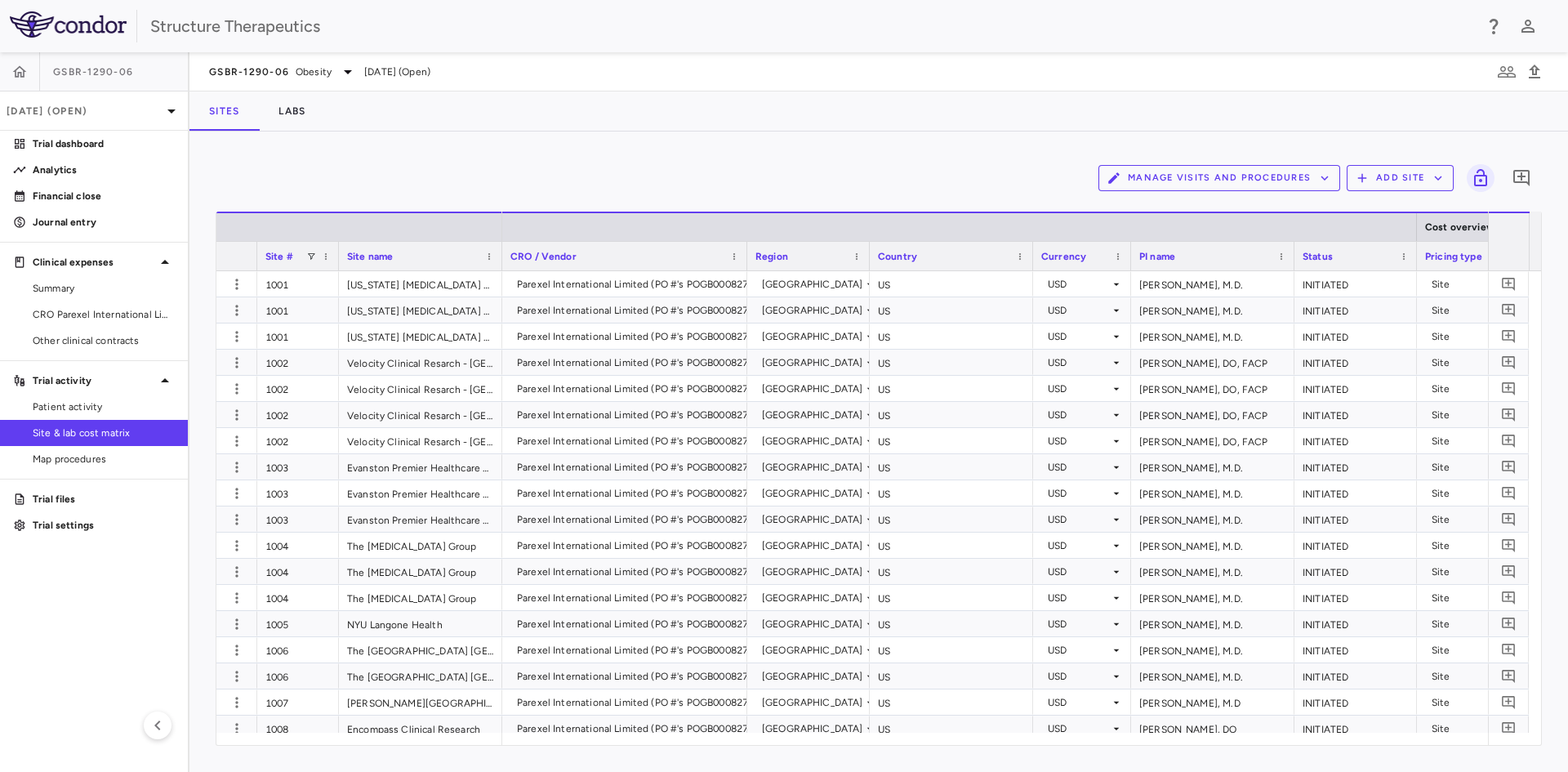
click at [418, 126] on div "Sites Labs" at bounding box center [878, 111] width 1378 height 39
click at [110, 182] on div "Analytics" at bounding box center [93, 169] width 188 height 26
click at [121, 176] on p "Analytics" at bounding box center [104, 170] width 143 height 15
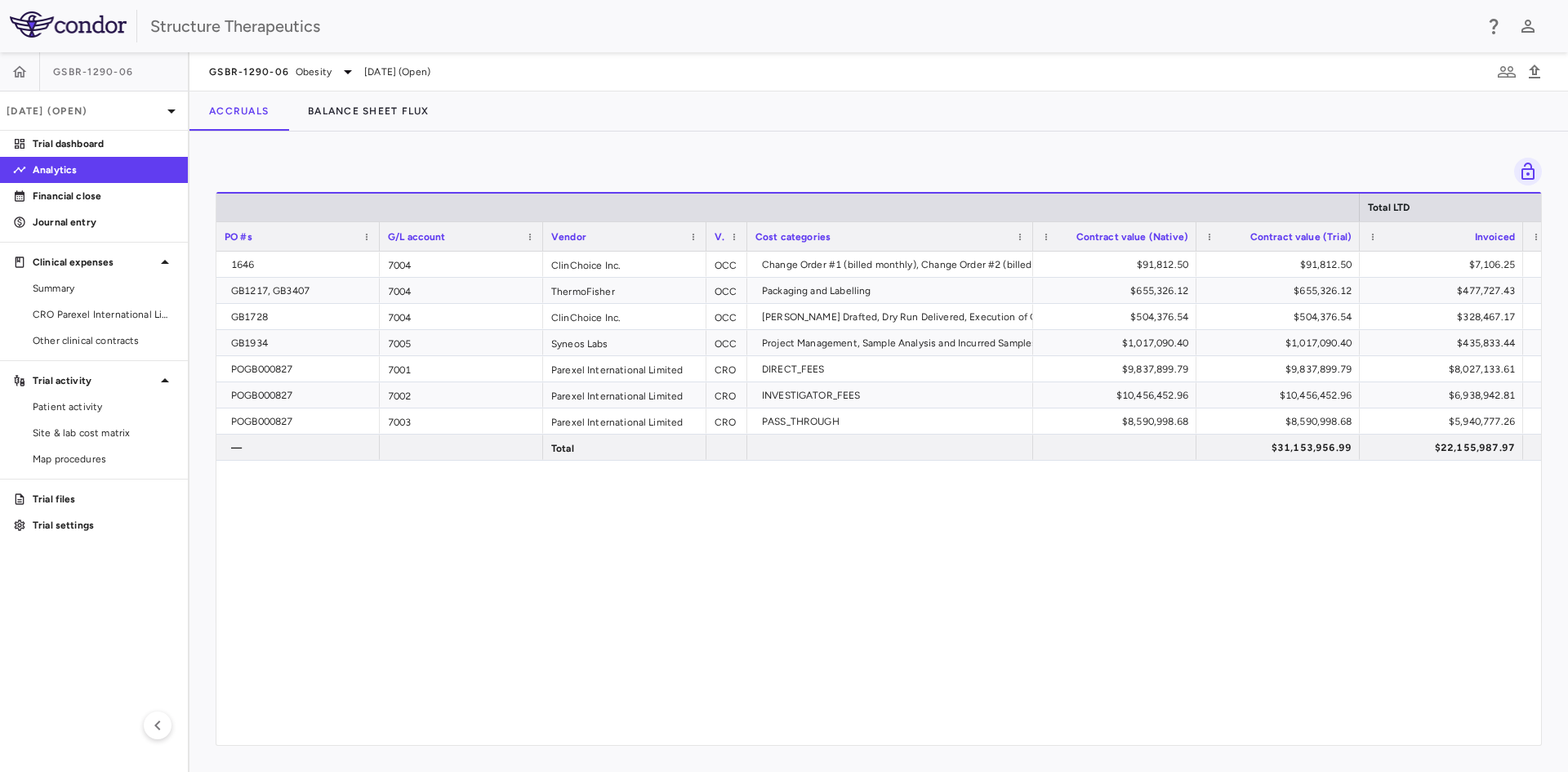
click at [1281, 583] on div "1646 7004 ClinChoice Inc. OCC Change Order #1 (billed monthly), Change Order #2…" at bounding box center [878, 492] width 1325 height 481
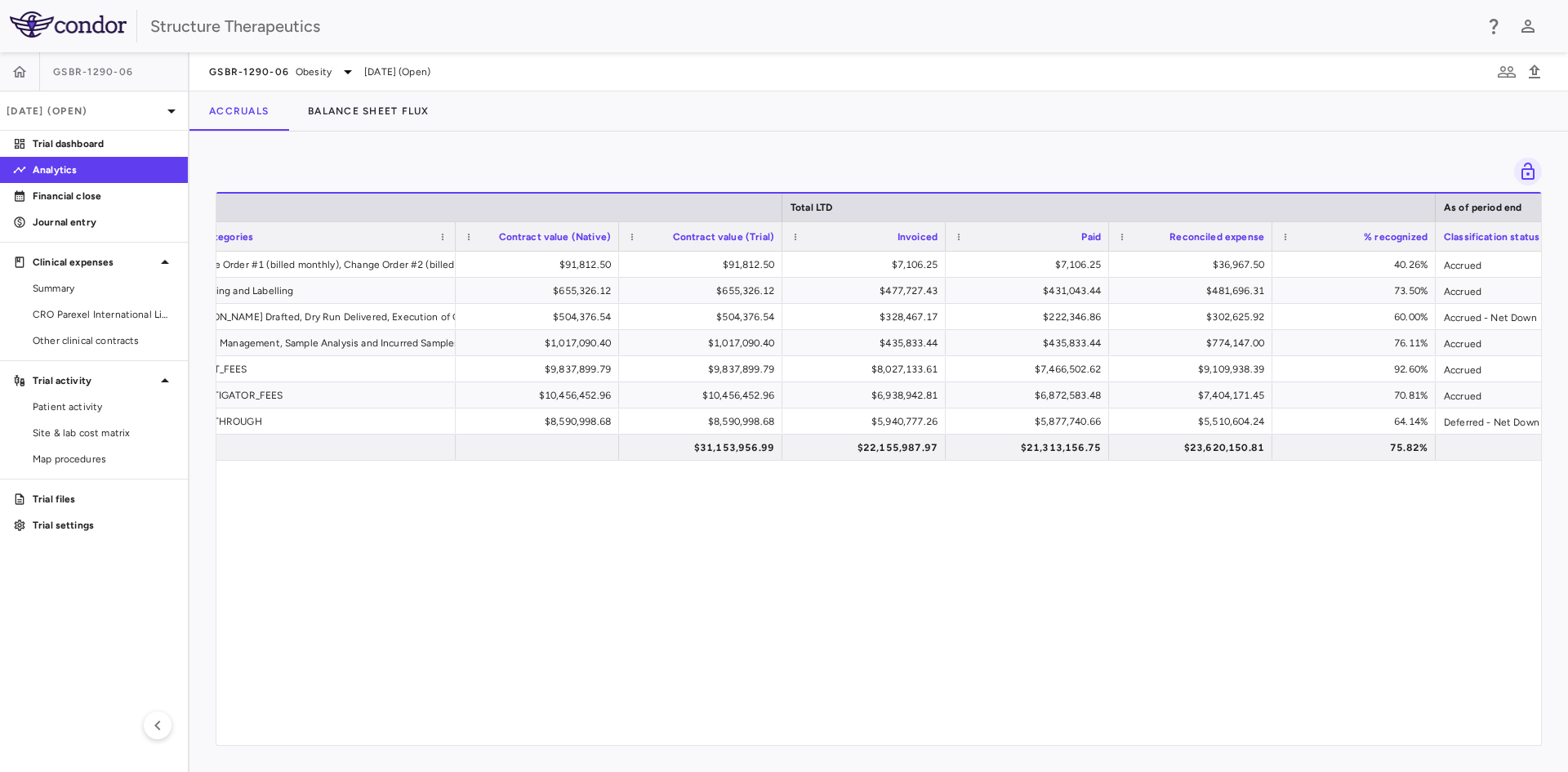
scroll to position [0, 824]
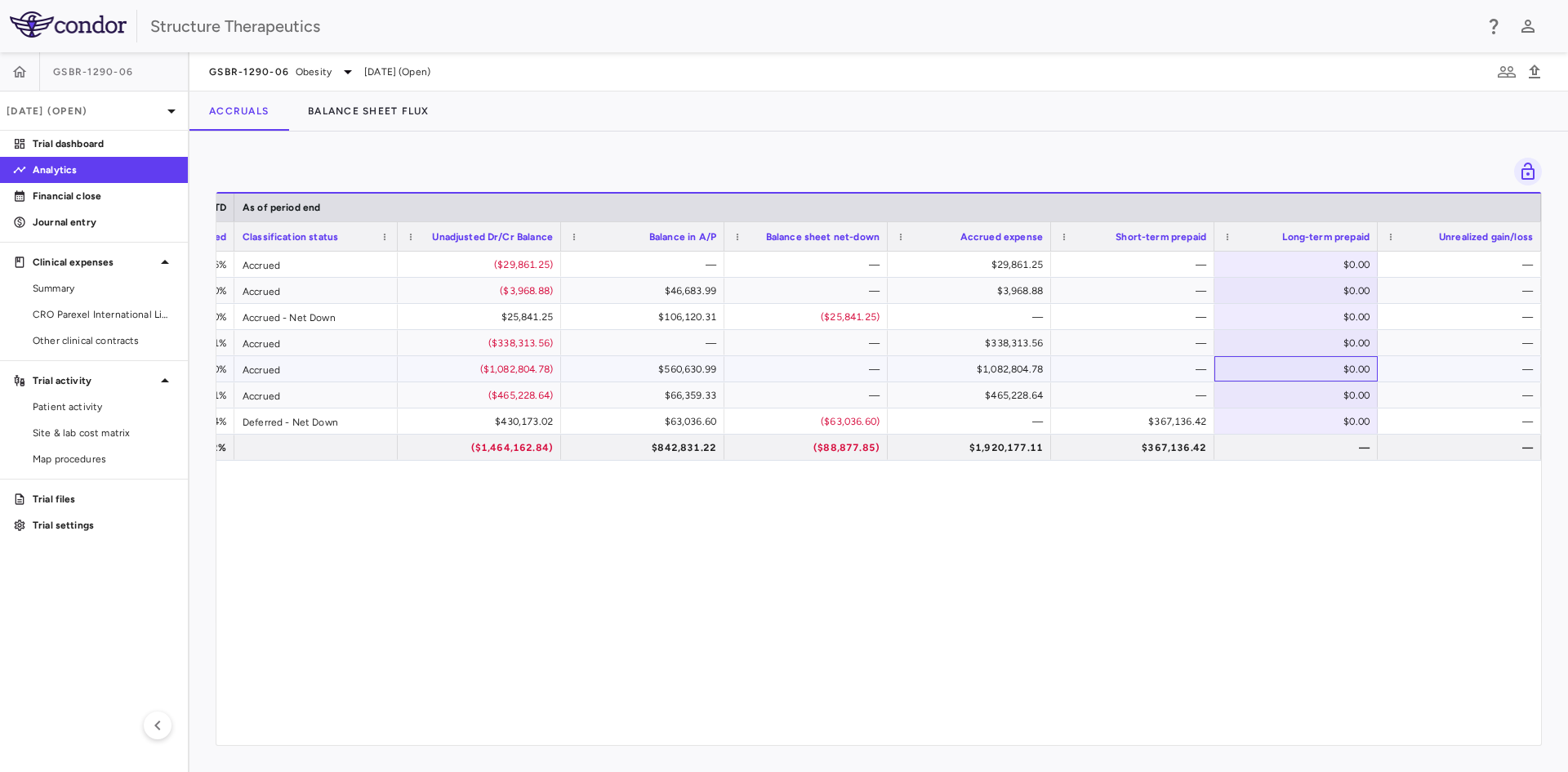
click at [1284, 364] on div "$0.00" at bounding box center [1300, 369] width 141 height 26
type input "******"
click at [1288, 385] on div "$0.00" at bounding box center [1300, 395] width 141 height 26
drag, startPoint x: 1334, startPoint y: 391, endPoint x: 1357, endPoint y: 392, distance: 23.0
click at [1357, 392] on input "*" at bounding box center [1308, 396] width 137 height 27
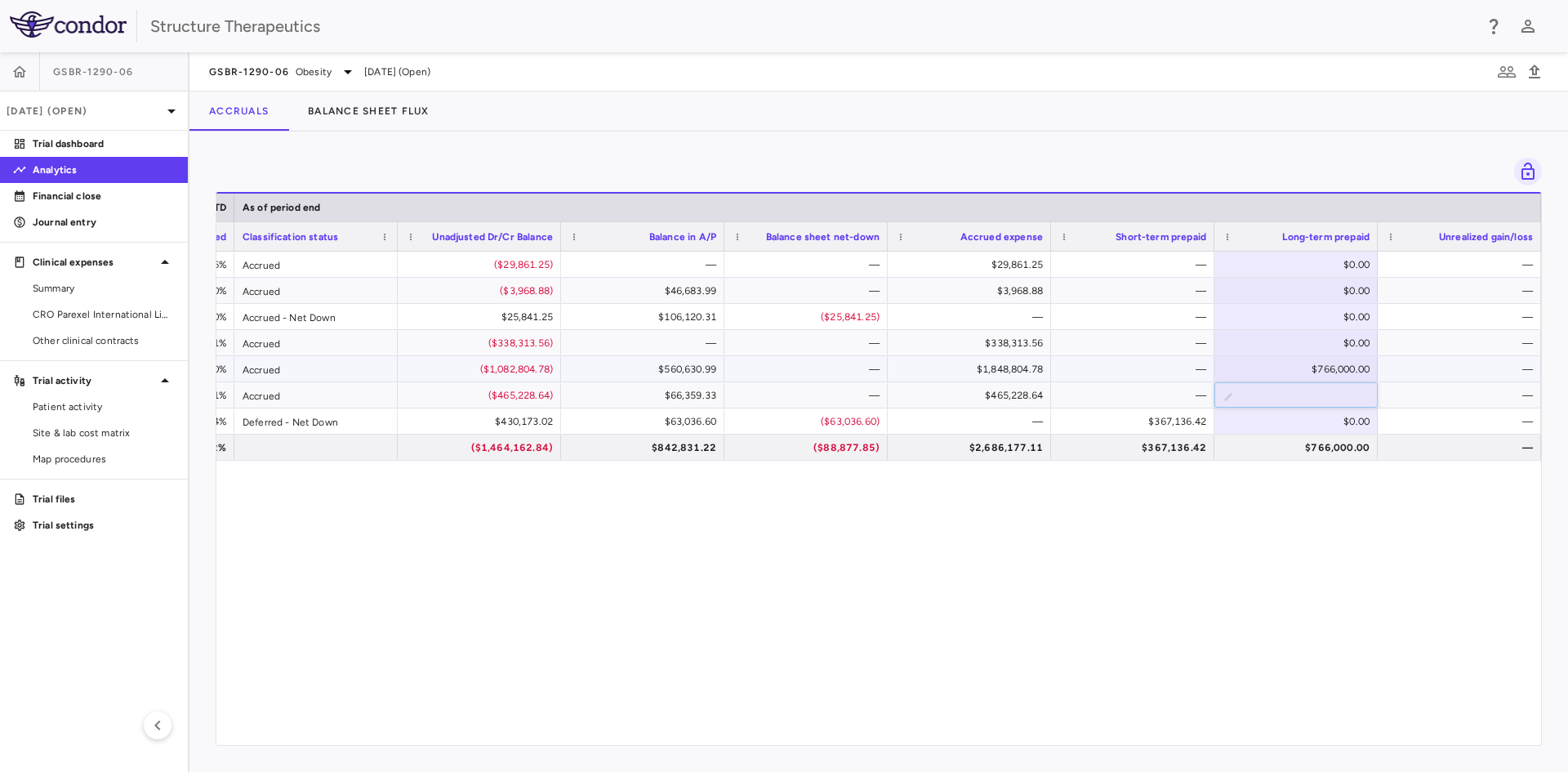
type input "*******"
click at [1313, 417] on div "$0.00" at bounding box center [1300, 421] width 141 height 26
drag, startPoint x: 1338, startPoint y: 417, endPoint x: 1362, endPoint y: 417, distance: 24.0
click at [1362, 417] on input "*" at bounding box center [1308, 422] width 137 height 27
type input "*******"
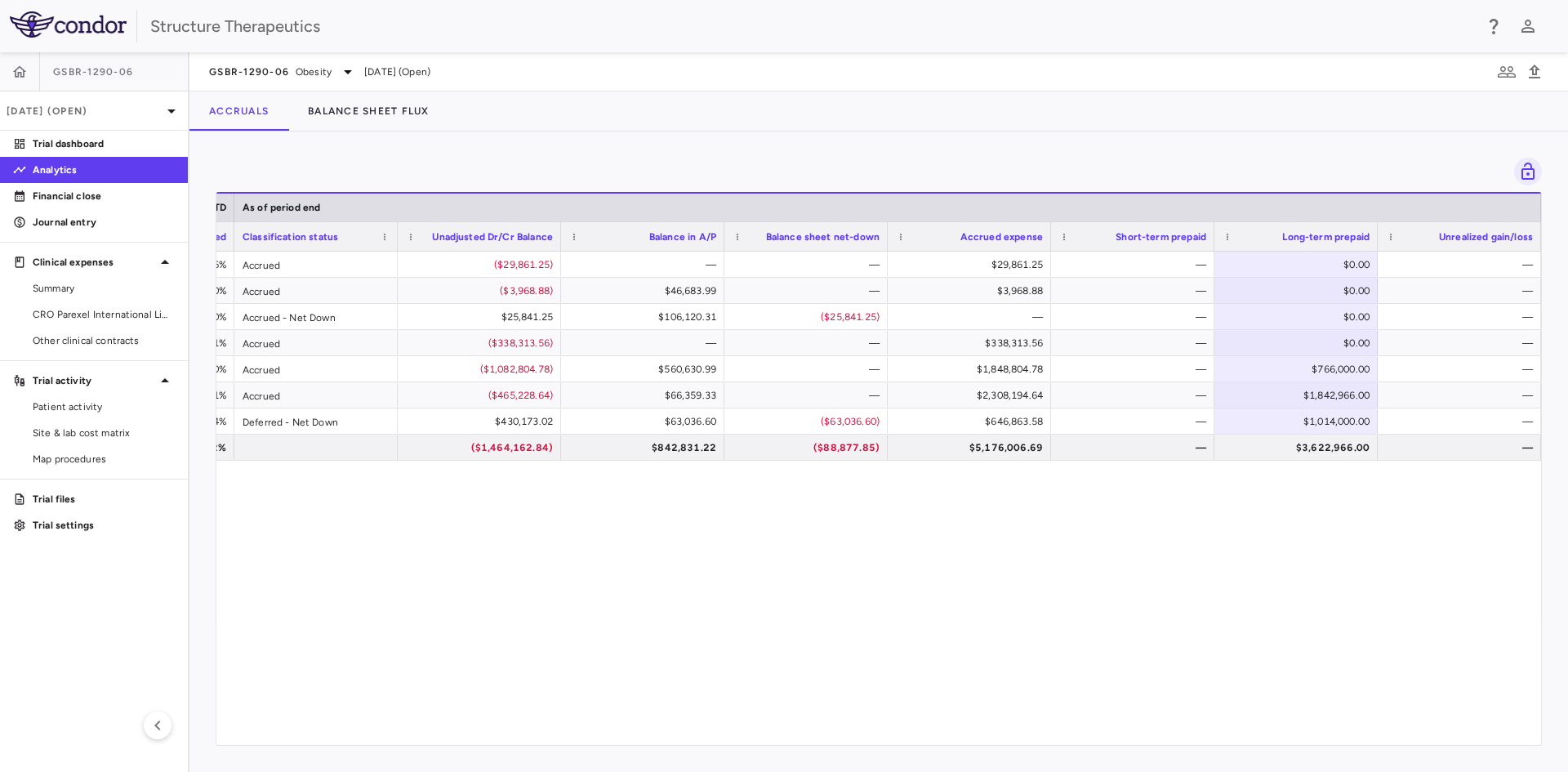
drag, startPoint x: 1338, startPoint y: 731, endPoint x: 845, endPoint y: 698, distance: 494.1
click at [845, 698] on div "$36,967.50 40.26% Accrued ($29,861.25) — — $29,861.25 — $0.00 — $481,696.31 73.…" at bounding box center [878, 492] width 1325 height 481
drag, startPoint x: 1038, startPoint y: 728, endPoint x: 890, endPoint y: 726, distance: 148.0
click at [890, 726] on div "$36,967.50 40.26% Accrued ($29,861.25) — — $29,861.25 — $0.00 — $481,696.31 73.…" at bounding box center [878, 492] width 1325 height 481
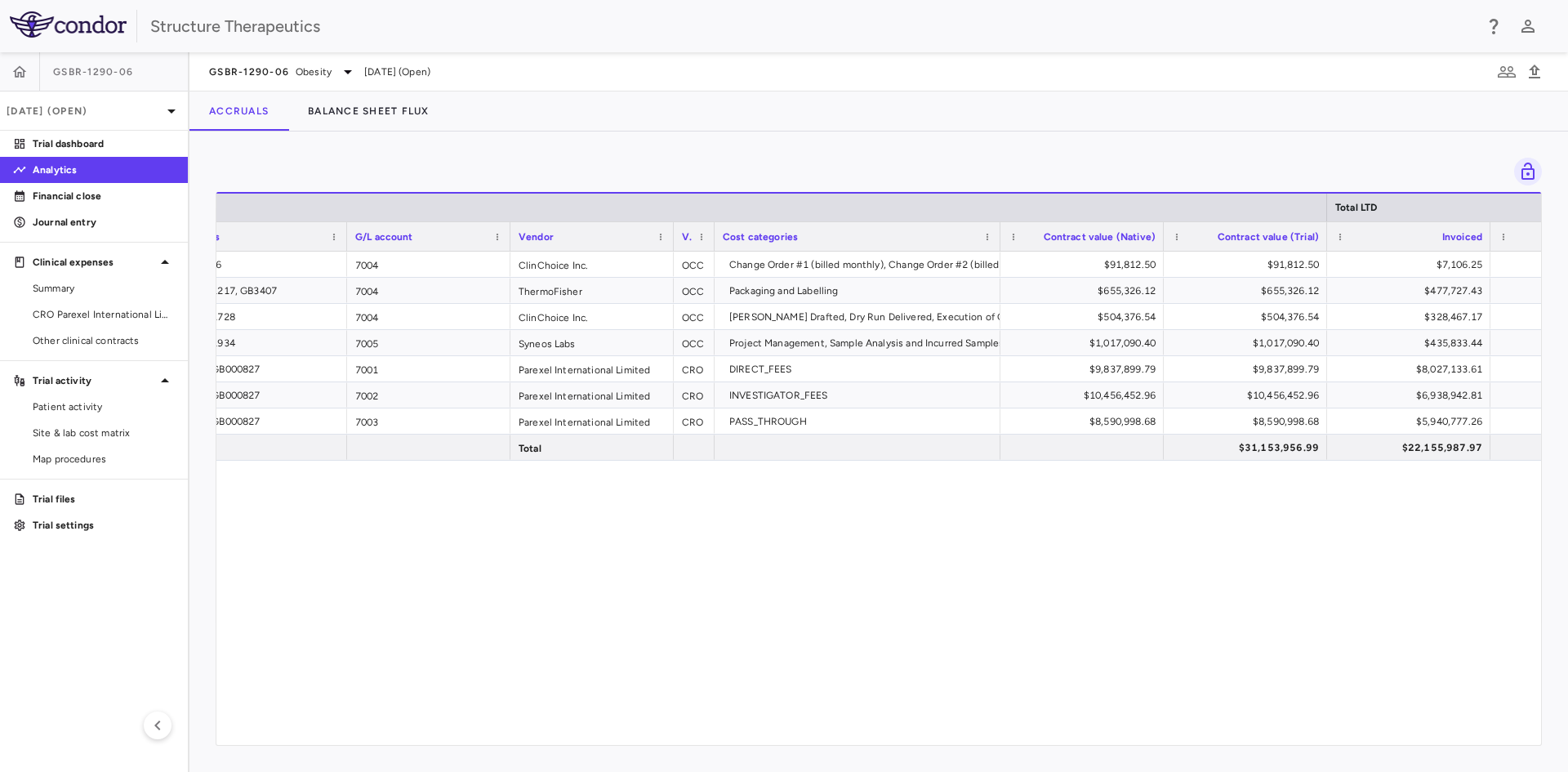
scroll to position [0, 0]
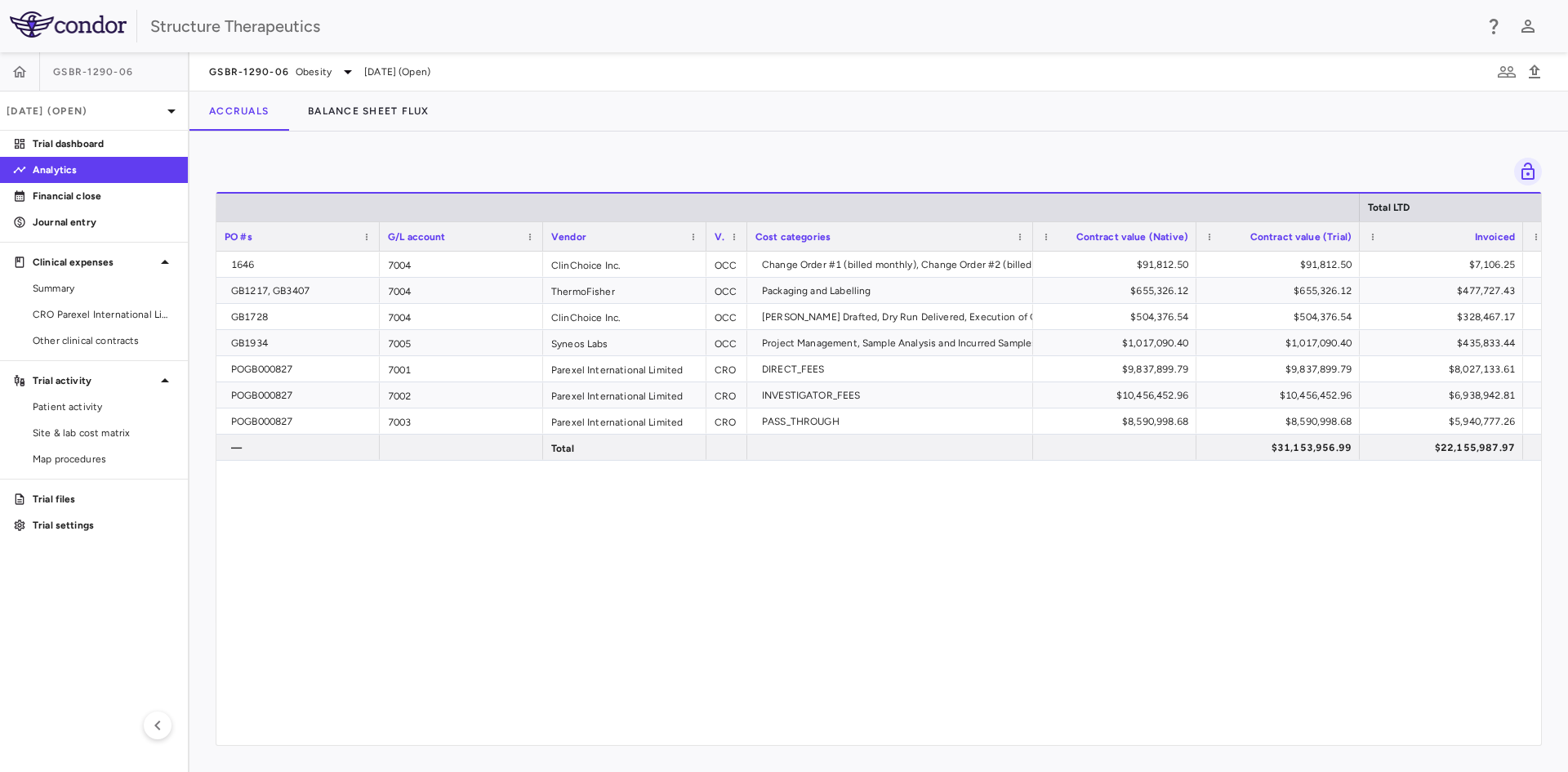
click at [292, 541] on div "1646 7004 ClinChoice Inc. OCC Change Order #1 (billed monthly), Change Order #2…" at bounding box center [878, 492] width 1325 height 481
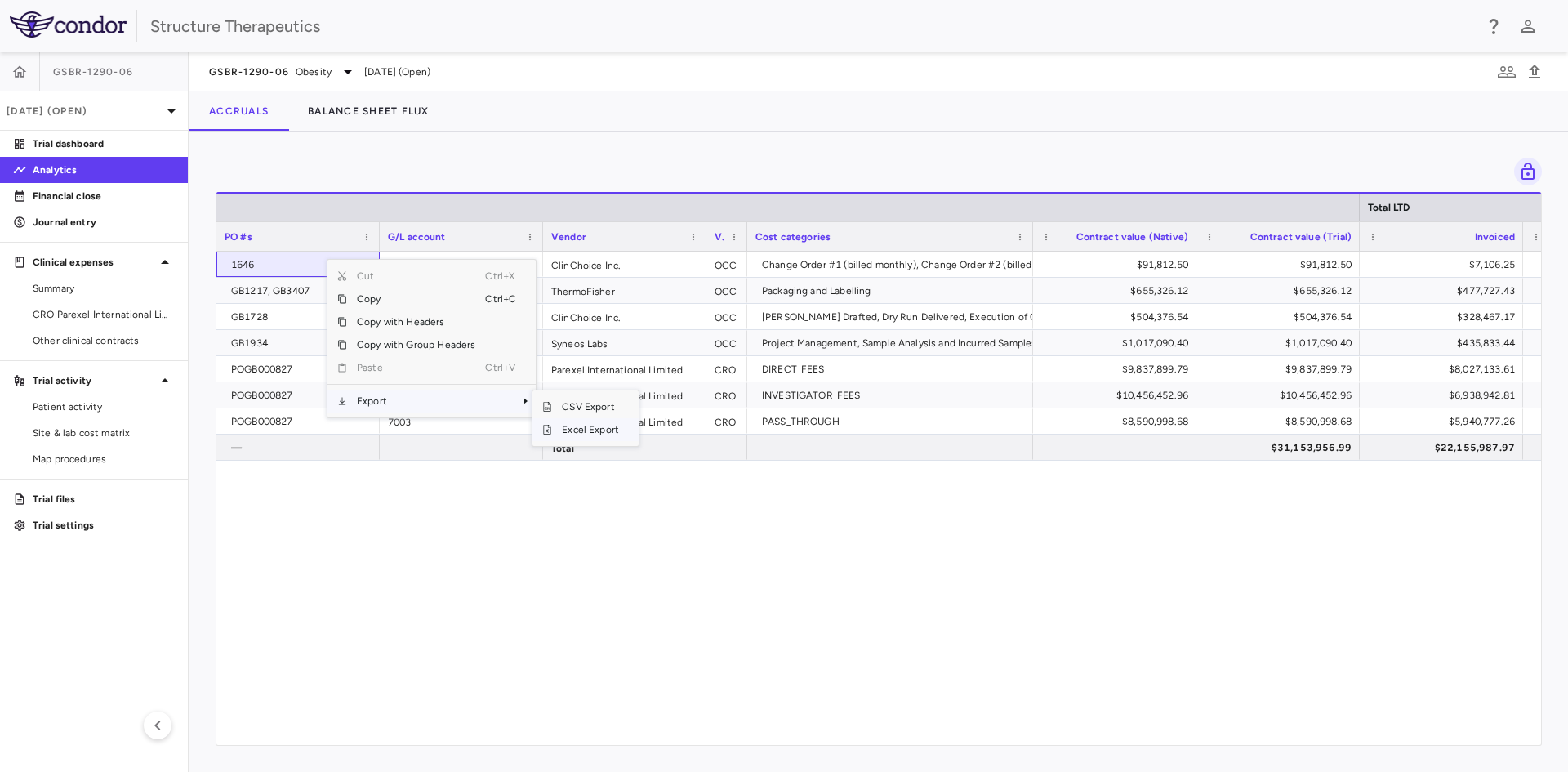
click at [577, 427] on span "Excel Export" at bounding box center [590, 430] width 77 height 23
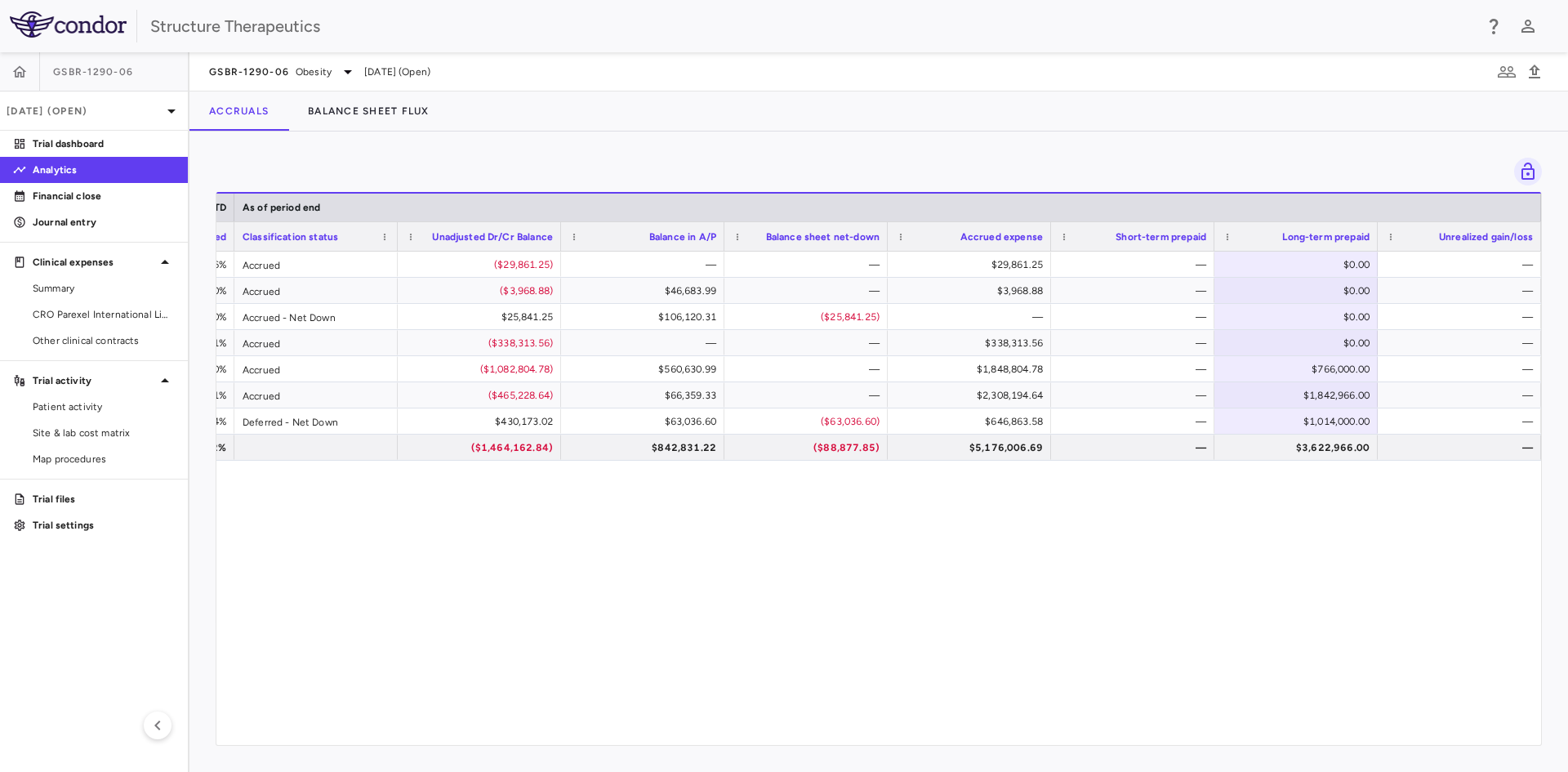
click at [1027, 573] on div "$36,967.50 40.26% Accrued ($29,861.25) — — $29,861.25 — $0.00 — 1646 $481,696.3…" at bounding box center [878, 492] width 1325 height 481
click at [87, 307] on span "CRO Parexel International Limited" at bounding box center [104, 315] width 143 height 15
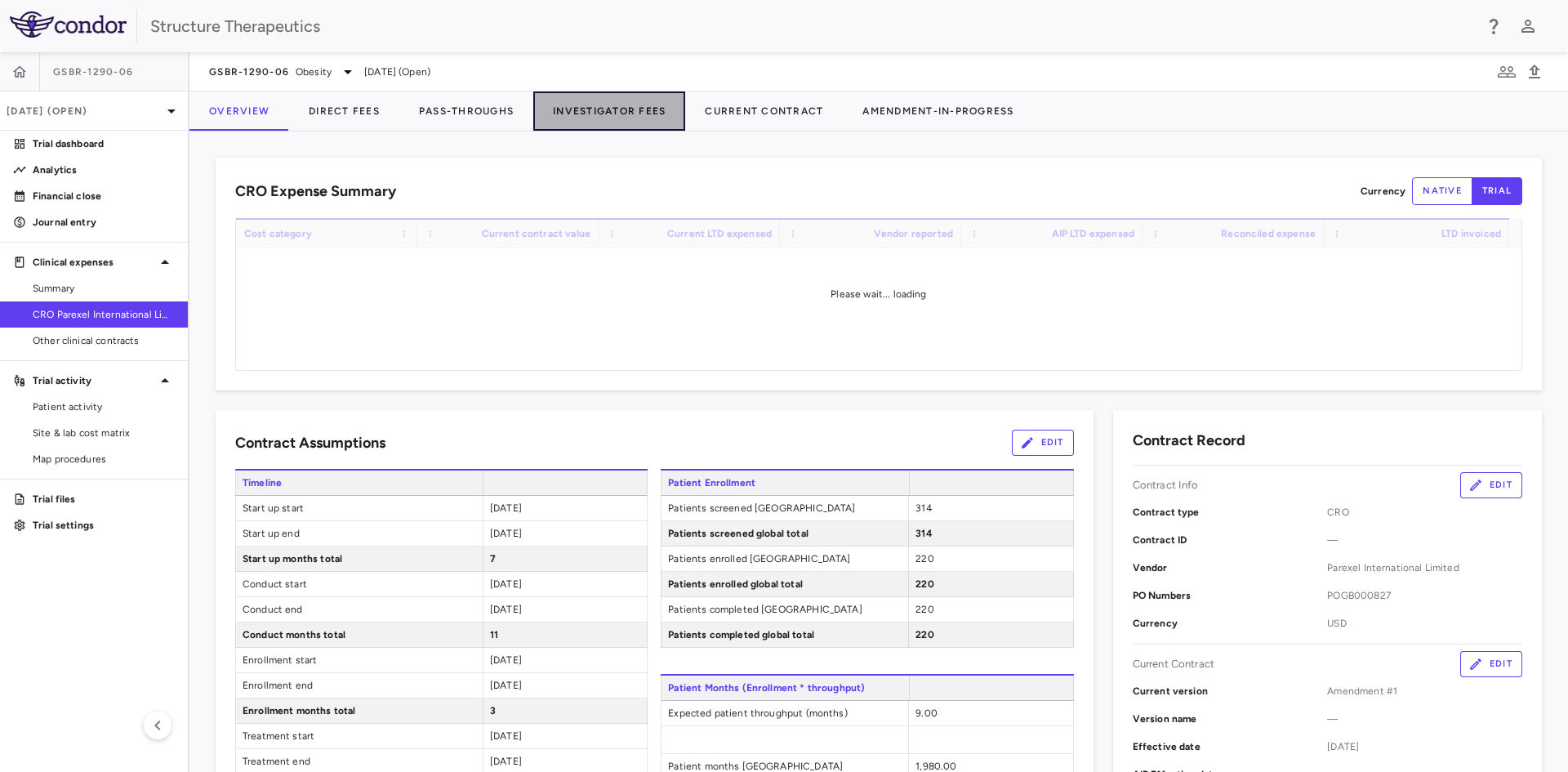
click at [601, 112] on button "Investigator Fees" at bounding box center [609, 111] width 152 height 39
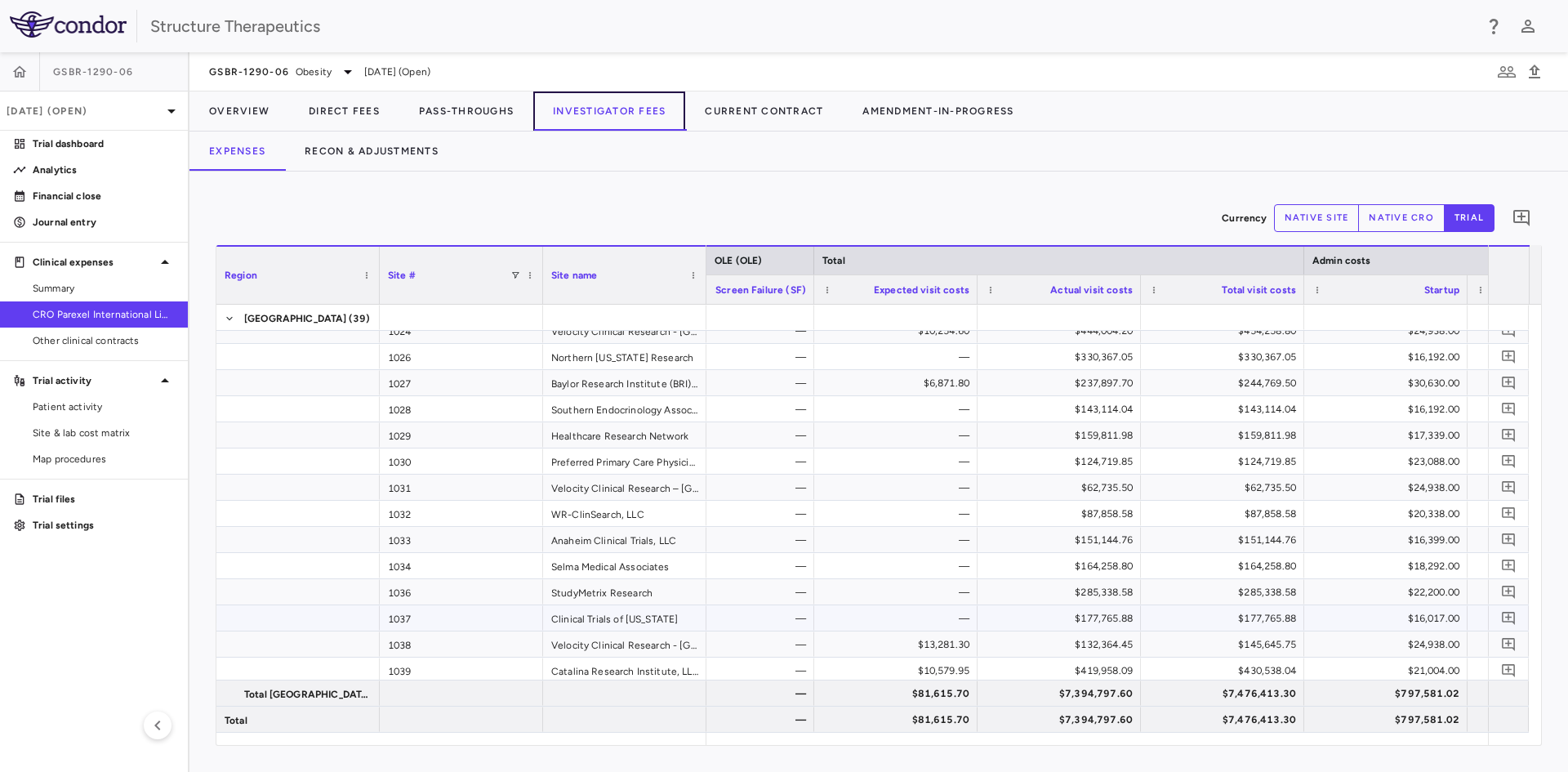
scroll to position [98, 0]
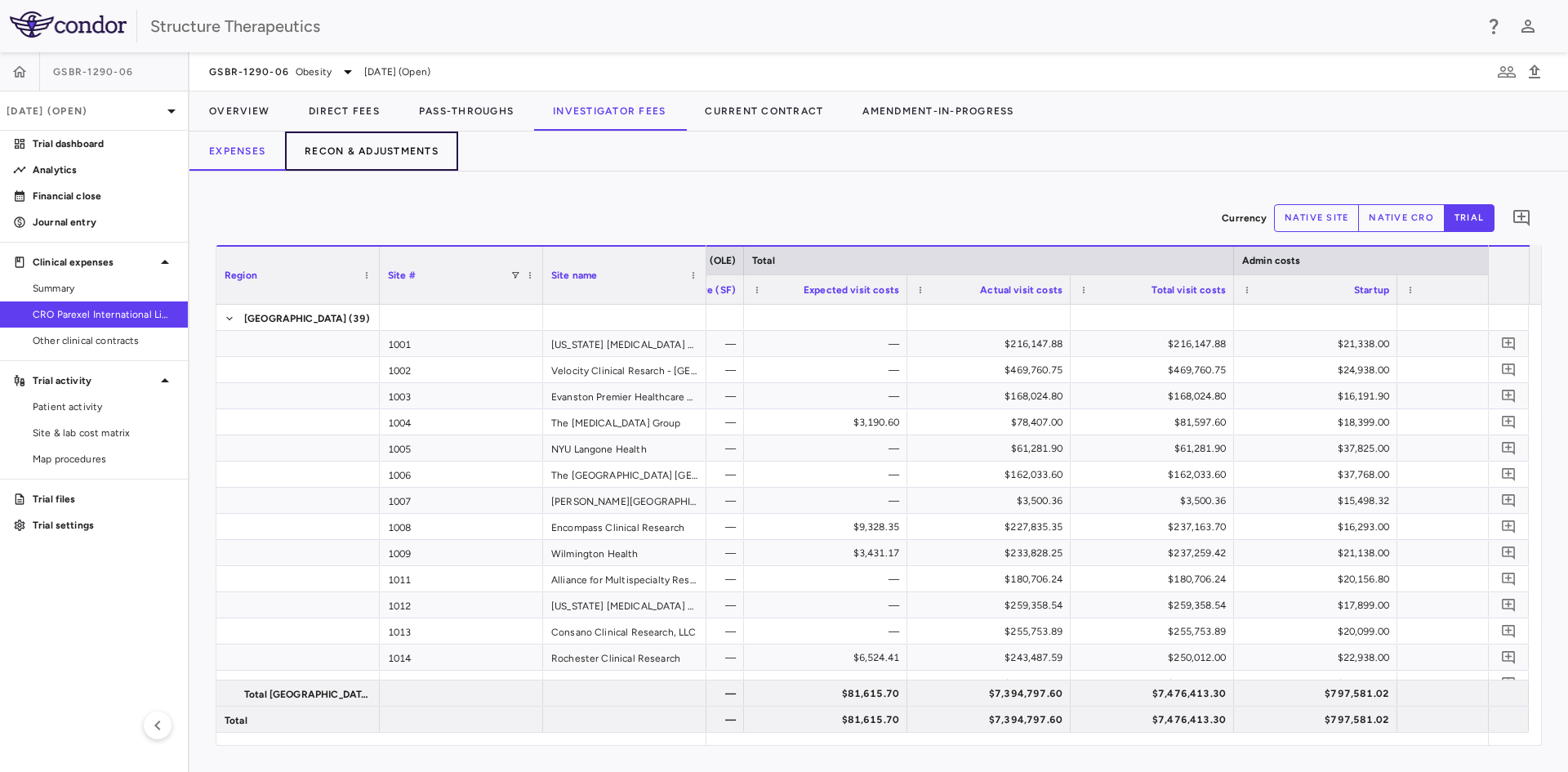
click at [372, 152] on button "Recon & Adjustments" at bounding box center [371, 151] width 173 height 39
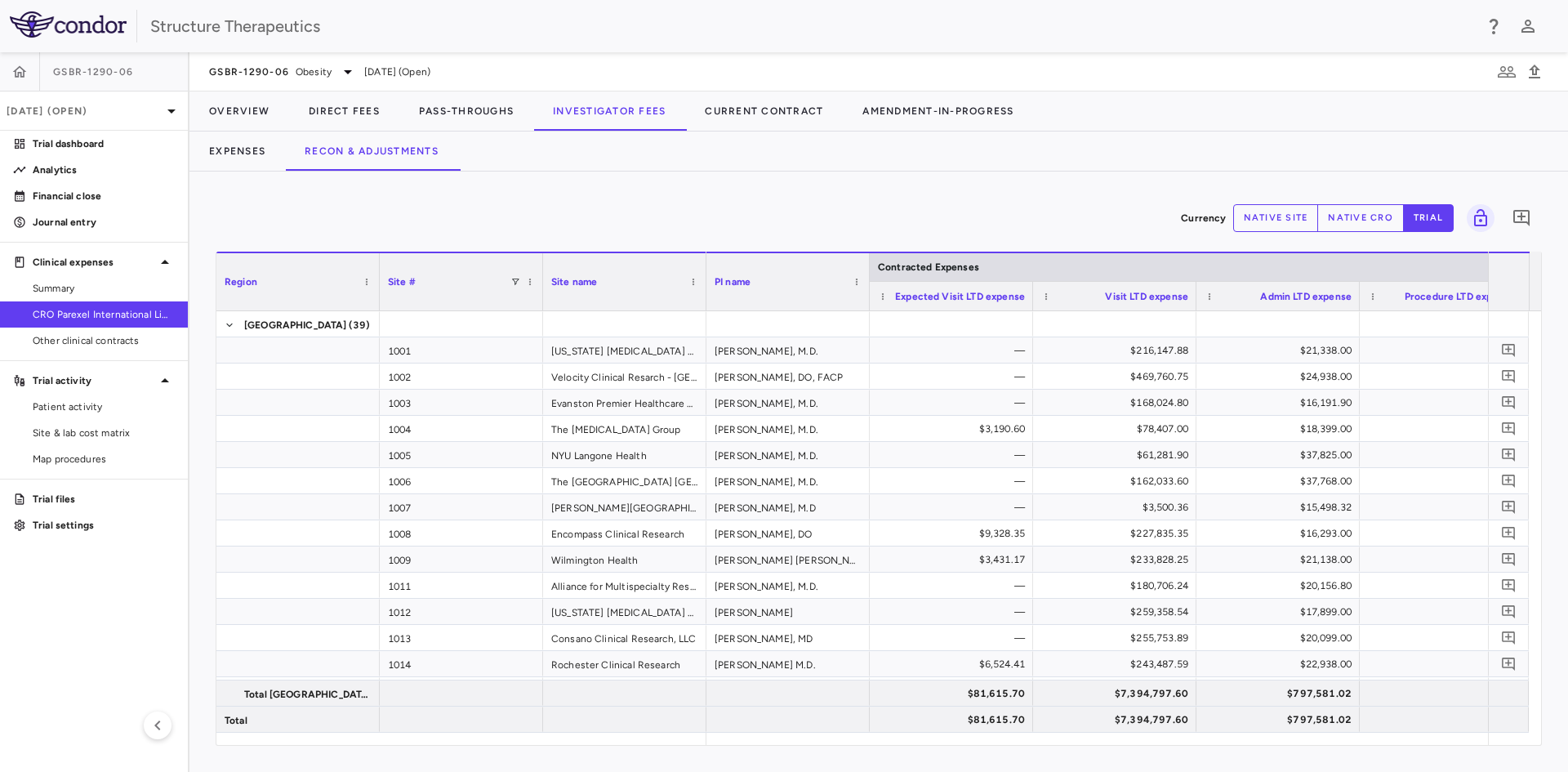
drag, startPoint x: 1035, startPoint y: 745, endPoint x: 1198, endPoint y: 756, distance: 163.4
click at [1198, 756] on div "Currency native site native cro trial 0 Region Drag here to set column labels R…" at bounding box center [878, 471] width 1378 height 601
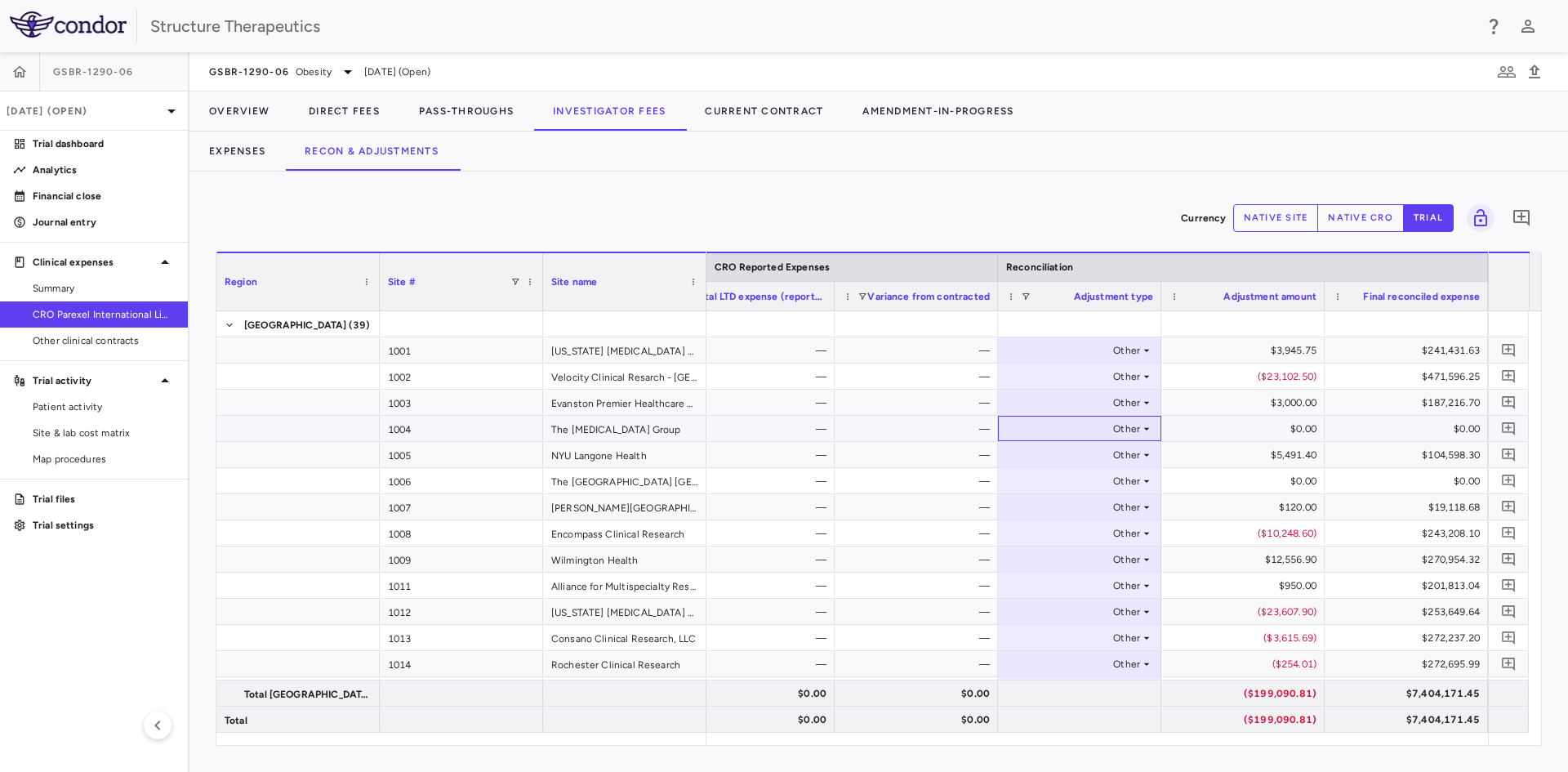
click at [1145, 428] on icon at bounding box center [1147, 428] width 6 height 3
click at [1086, 454] on li "None" at bounding box center [1079, 459] width 162 height 24
click at [1145, 481] on icon at bounding box center [1147, 481] width 13 height 13
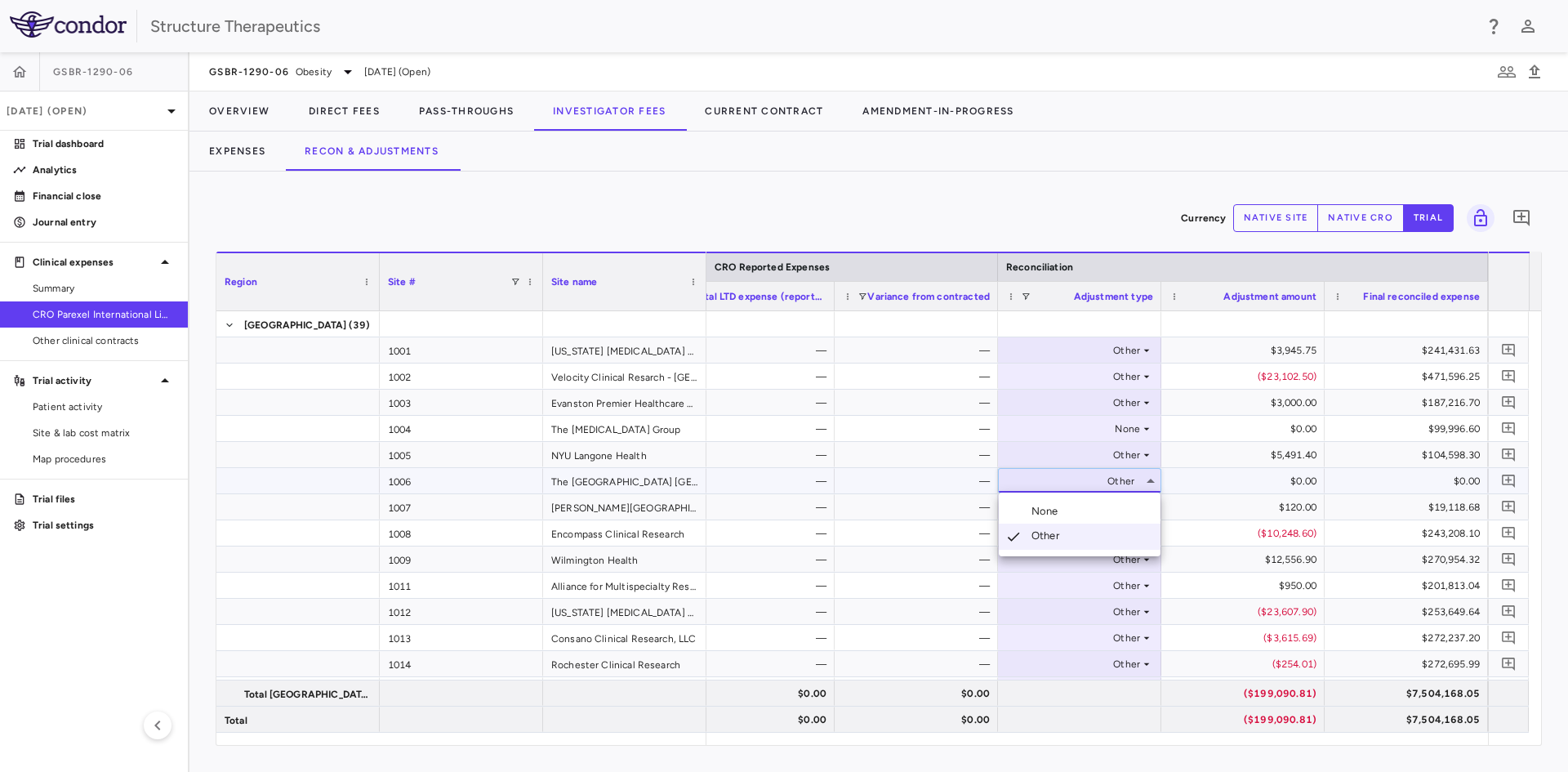
click at [1101, 515] on li "None" at bounding box center [1079, 511] width 162 height 24
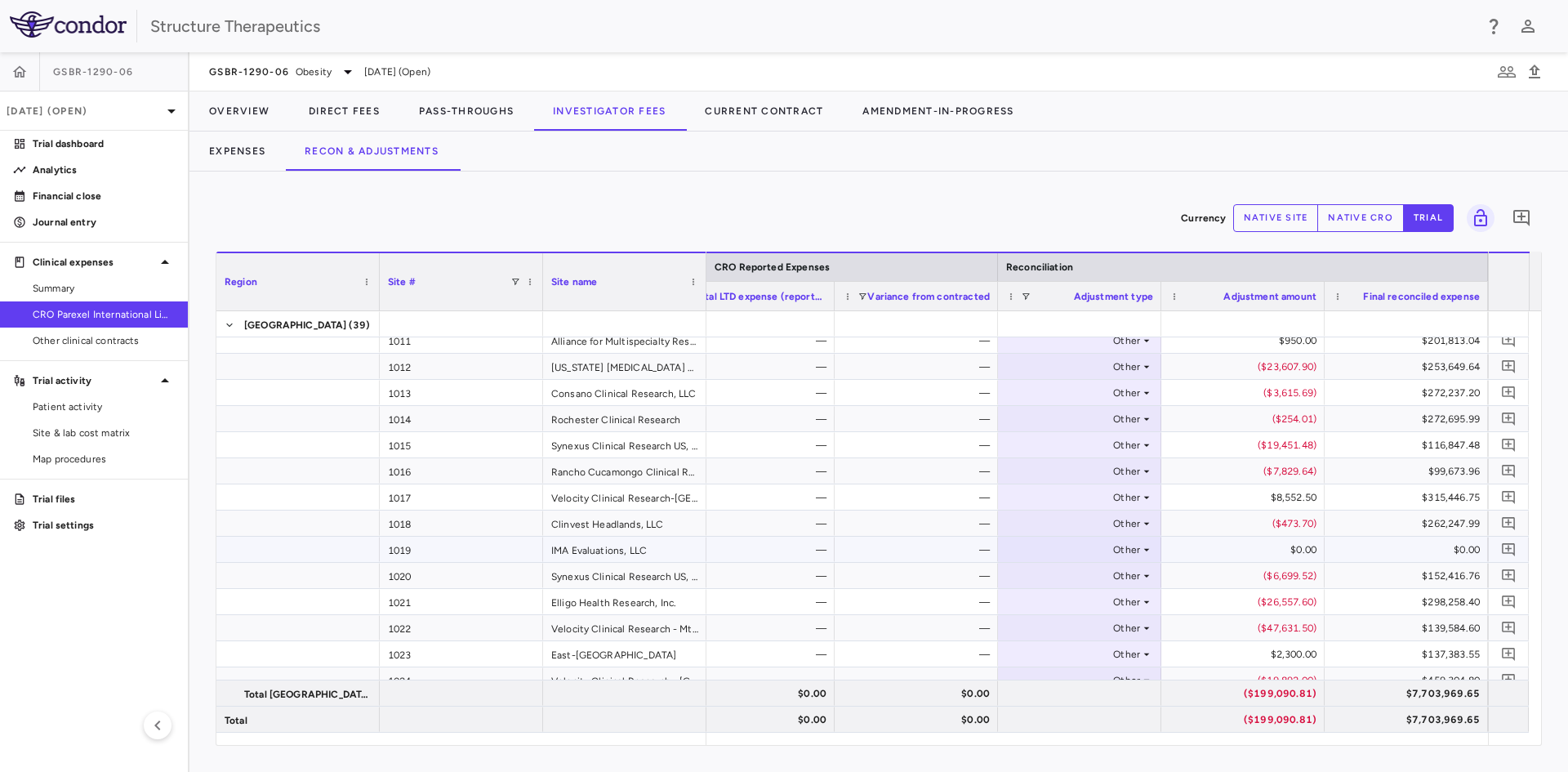
click at [1138, 550] on div "Other" at bounding box center [1076, 550] width 128 height 26
click at [1101, 587] on li "None" at bounding box center [1079, 579] width 162 height 24
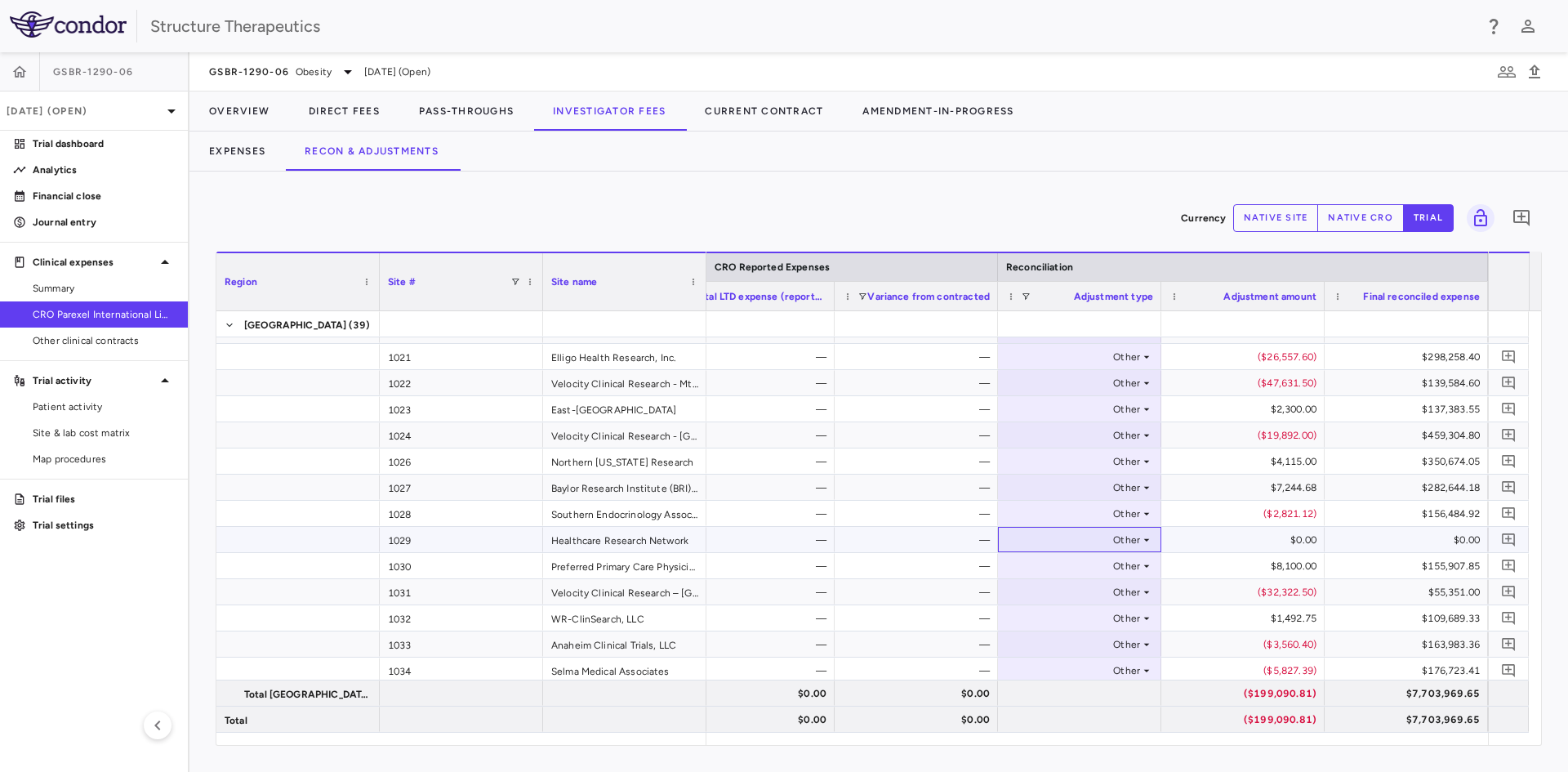
click at [1124, 534] on div "Other" at bounding box center [1076, 540] width 128 height 26
click at [1088, 568] on li "None" at bounding box center [1079, 570] width 162 height 24
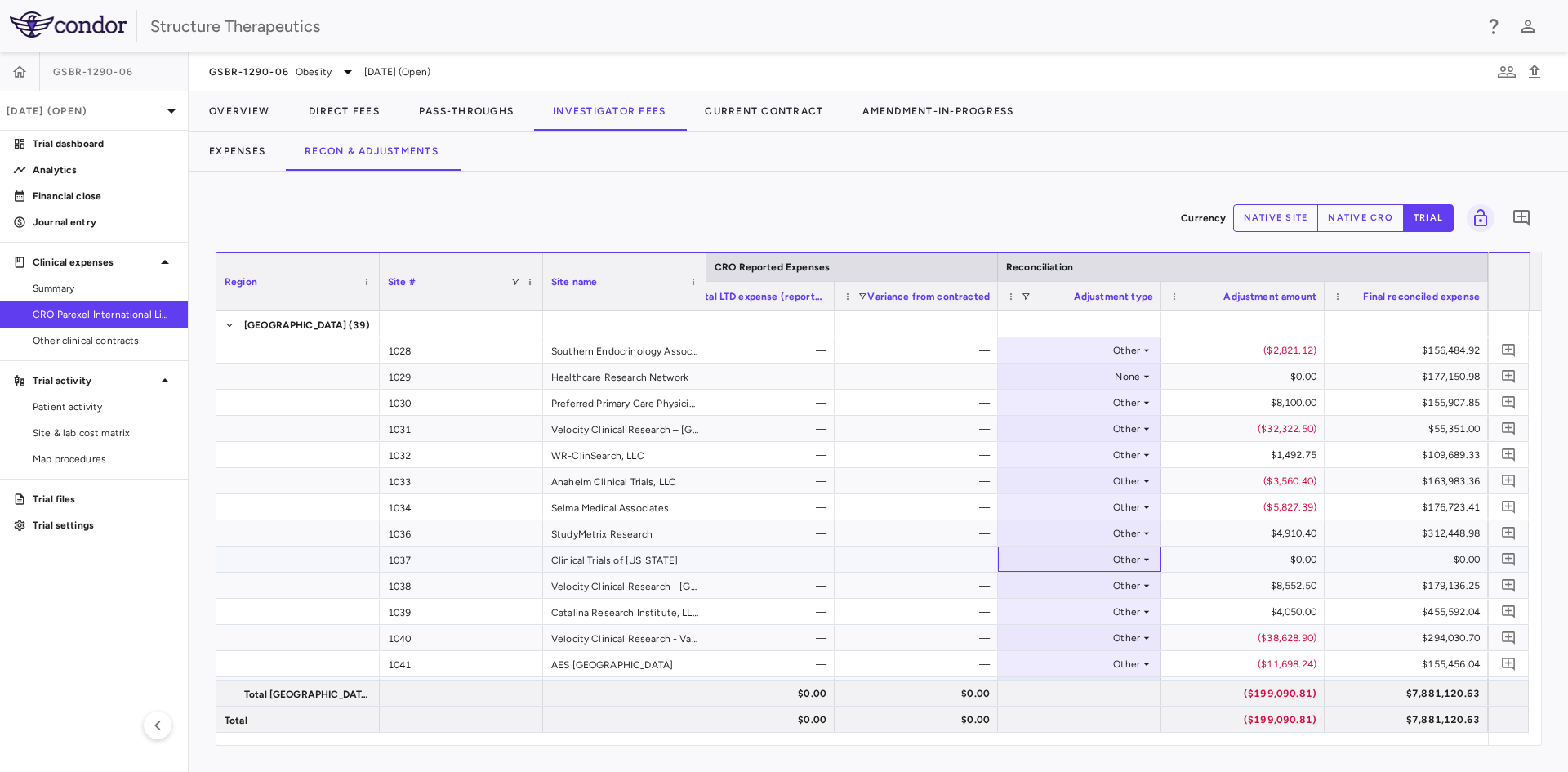
click at [1122, 559] on div "Other" at bounding box center [1076, 559] width 128 height 26
click at [1086, 592] on li "None" at bounding box center [1079, 590] width 162 height 24
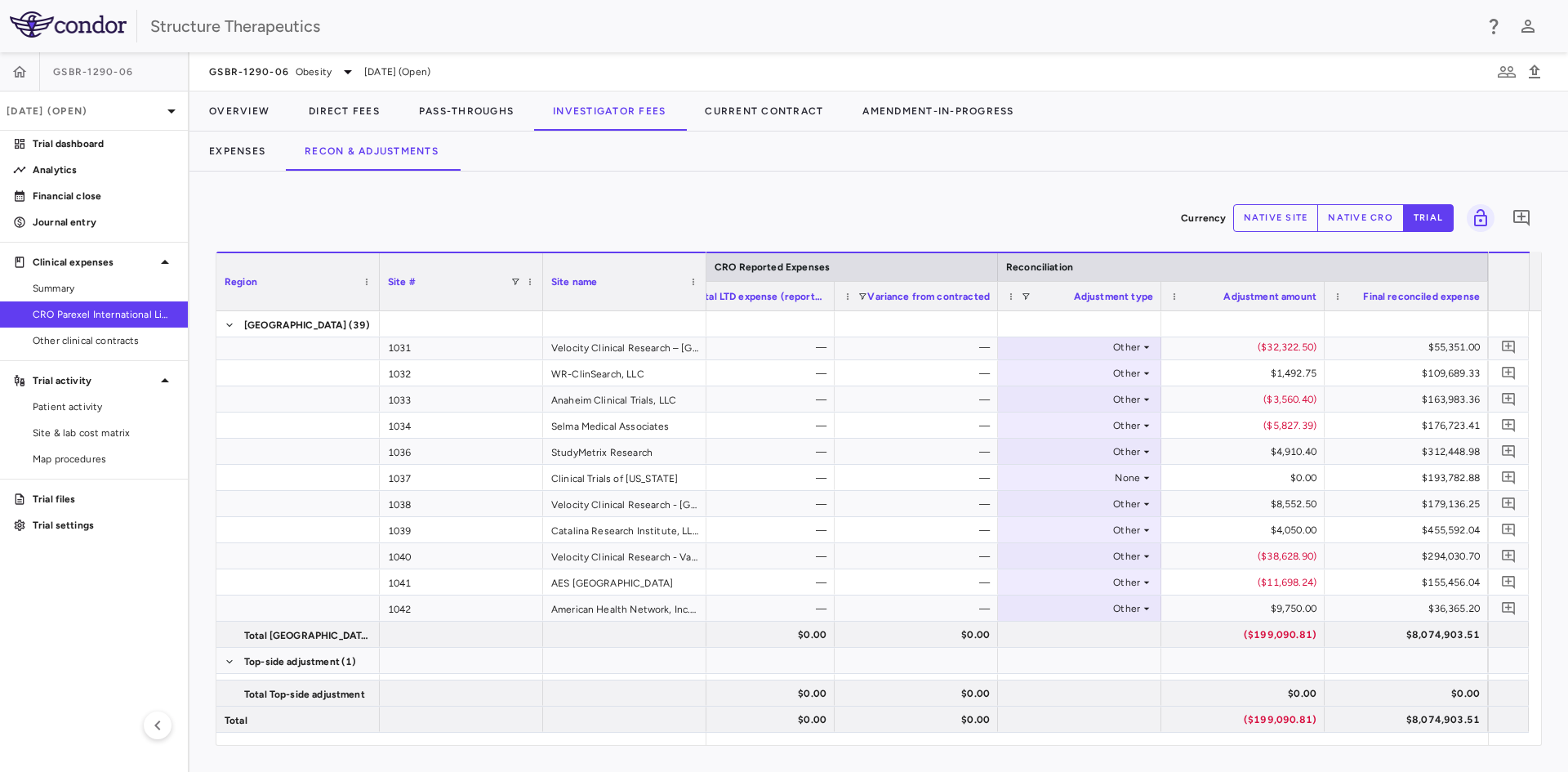
drag, startPoint x: 1319, startPoint y: 746, endPoint x: 1052, endPoint y: 754, distance: 267.1
click at [1028, 760] on div "Currency native site native cro trial 0 Region Drag here to set column labels R…" at bounding box center [878, 471] width 1378 height 601
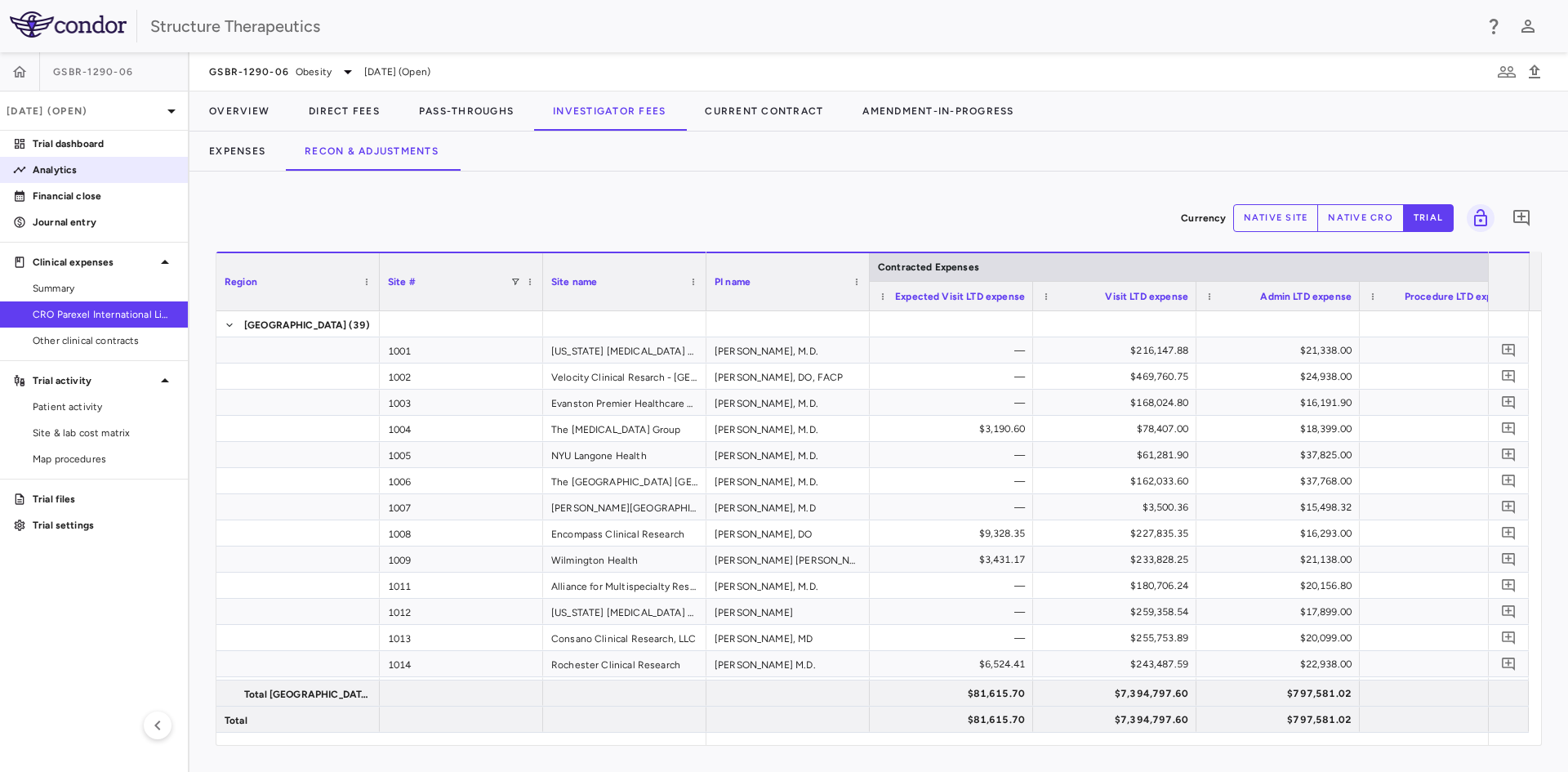
click at [115, 163] on p "Analytics" at bounding box center [104, 170] width 143 height 15
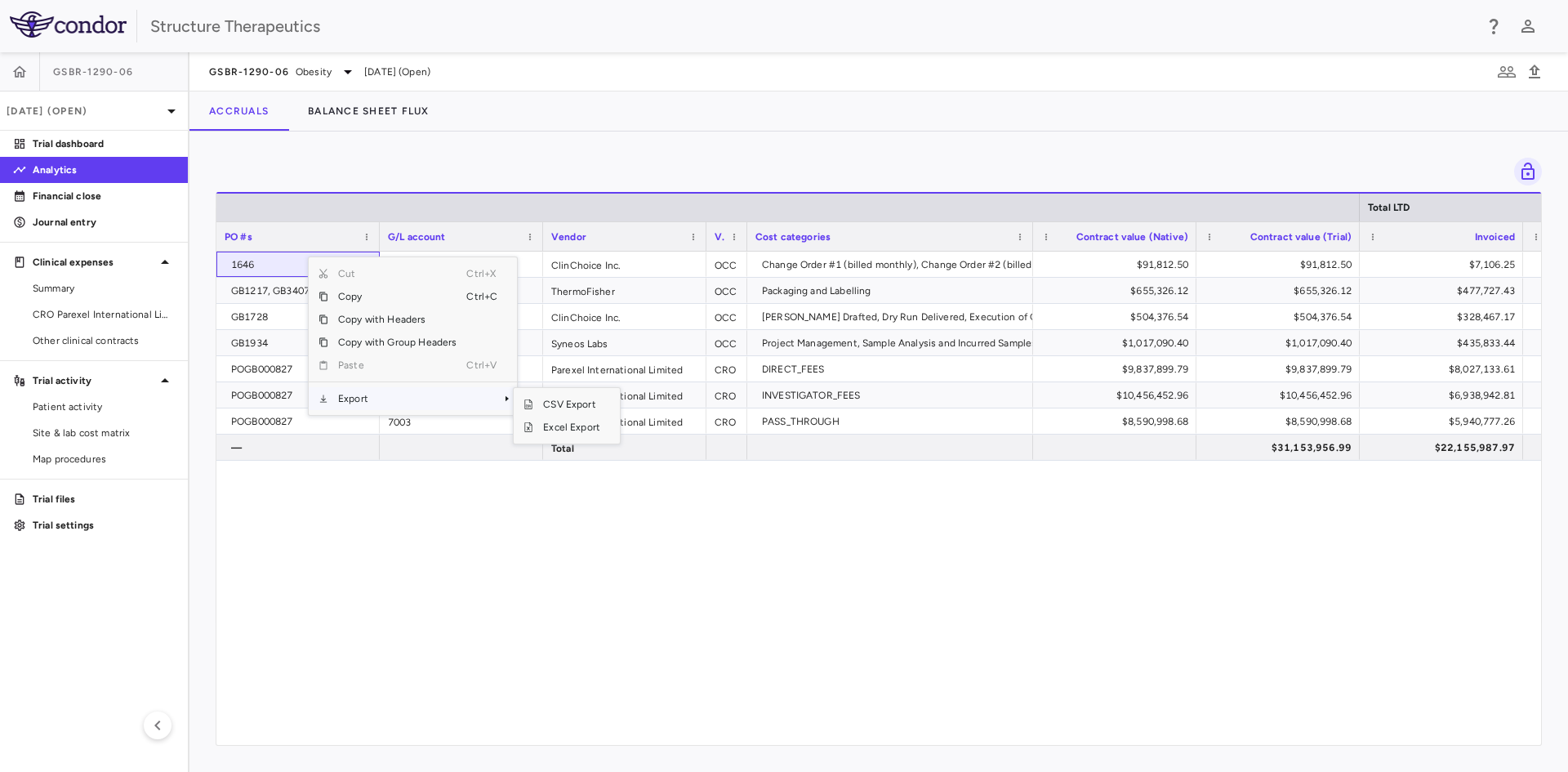
click at [377, 393] on span "Export" at bounding box center [397, 398] width 138 height 23
click at [545, 428] on span "Excel Export" at bounding box center [571, 427] width 77 height 23
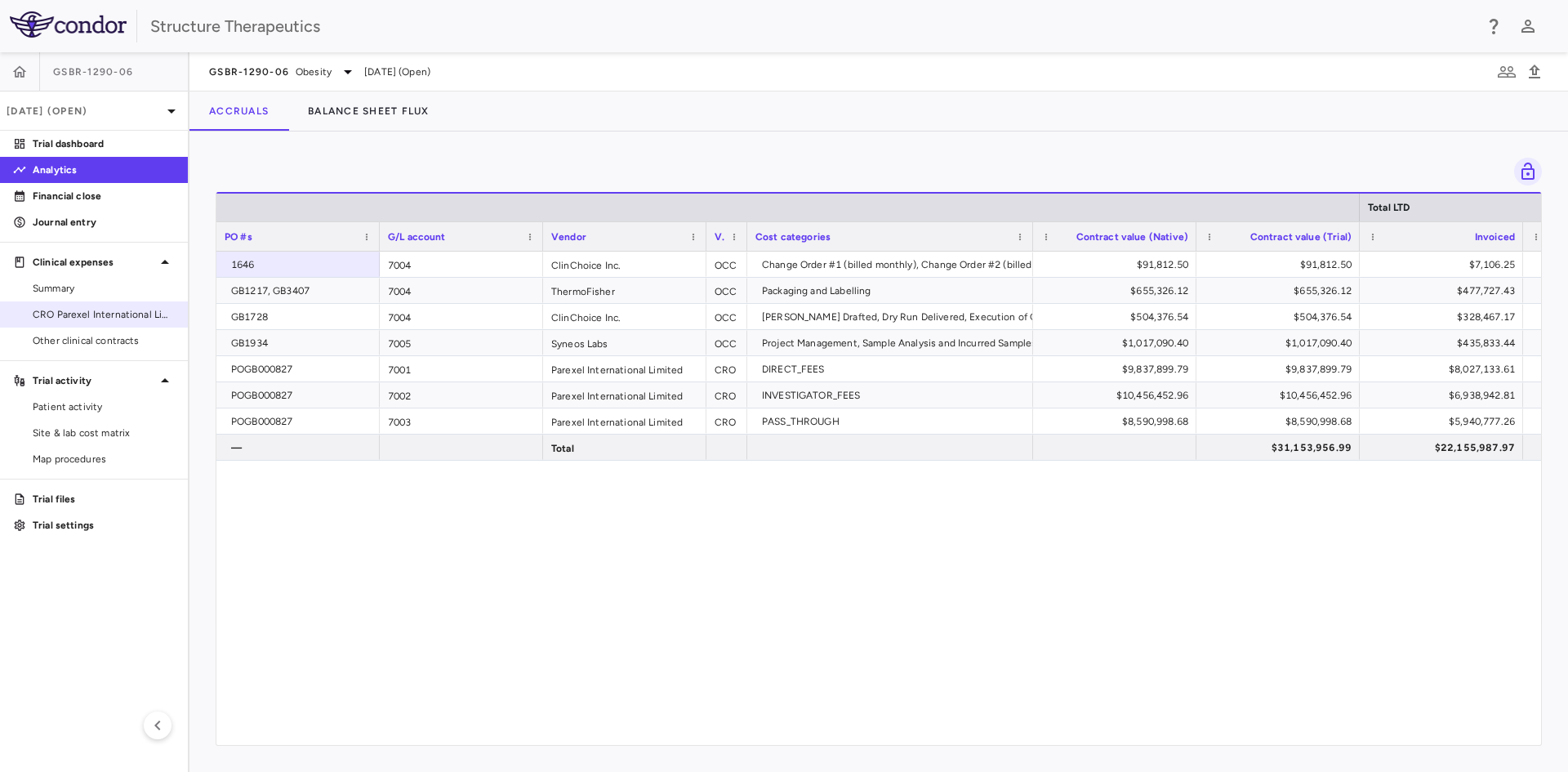
click at [77, 309] on span "CRO Parexel International Limited" at bounding box center [104, 315] width 143 height 15
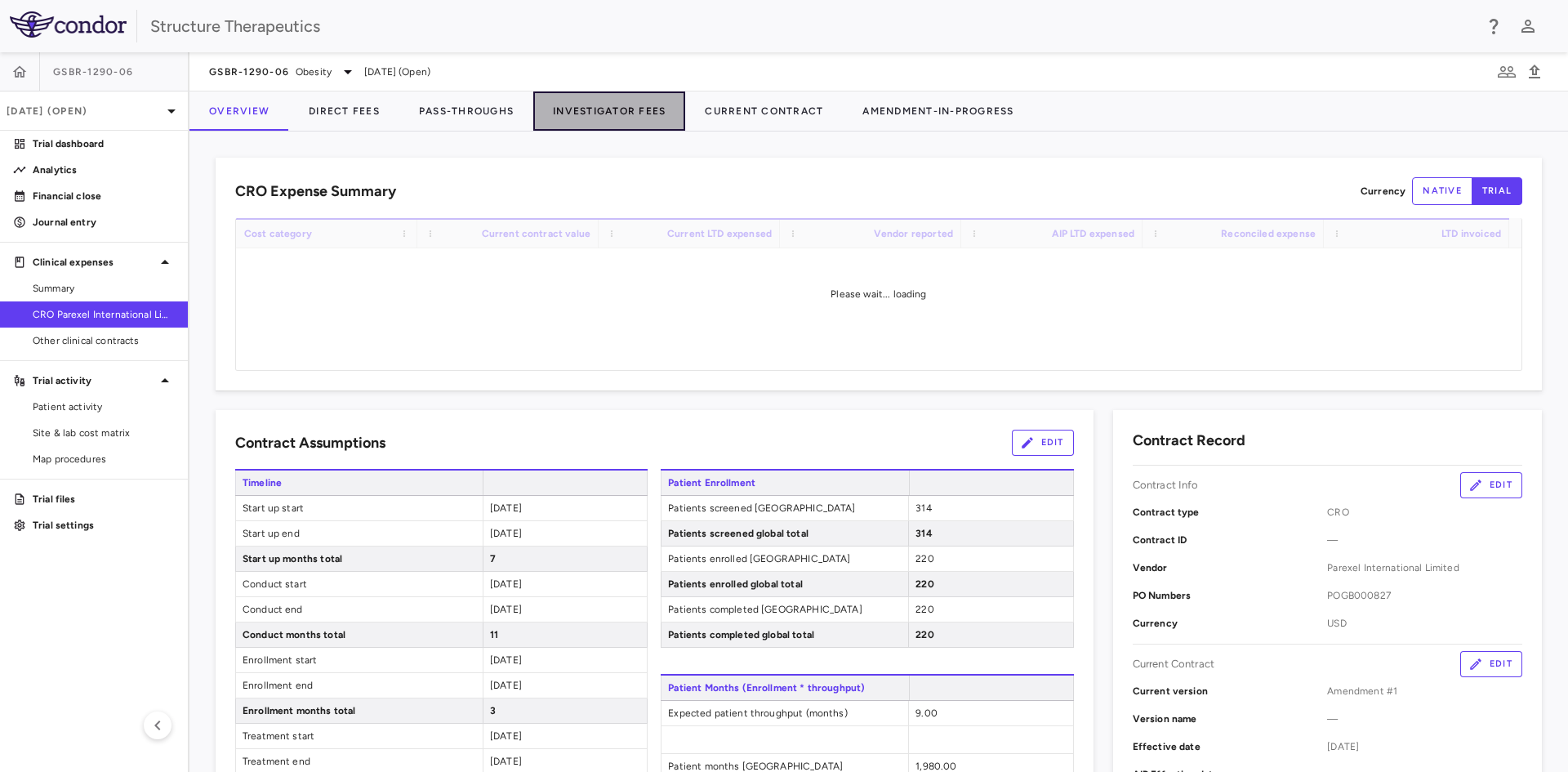
click at [616, 115] on button "Investigator Fees" at bounding box center [609, 111] width 152 height 39
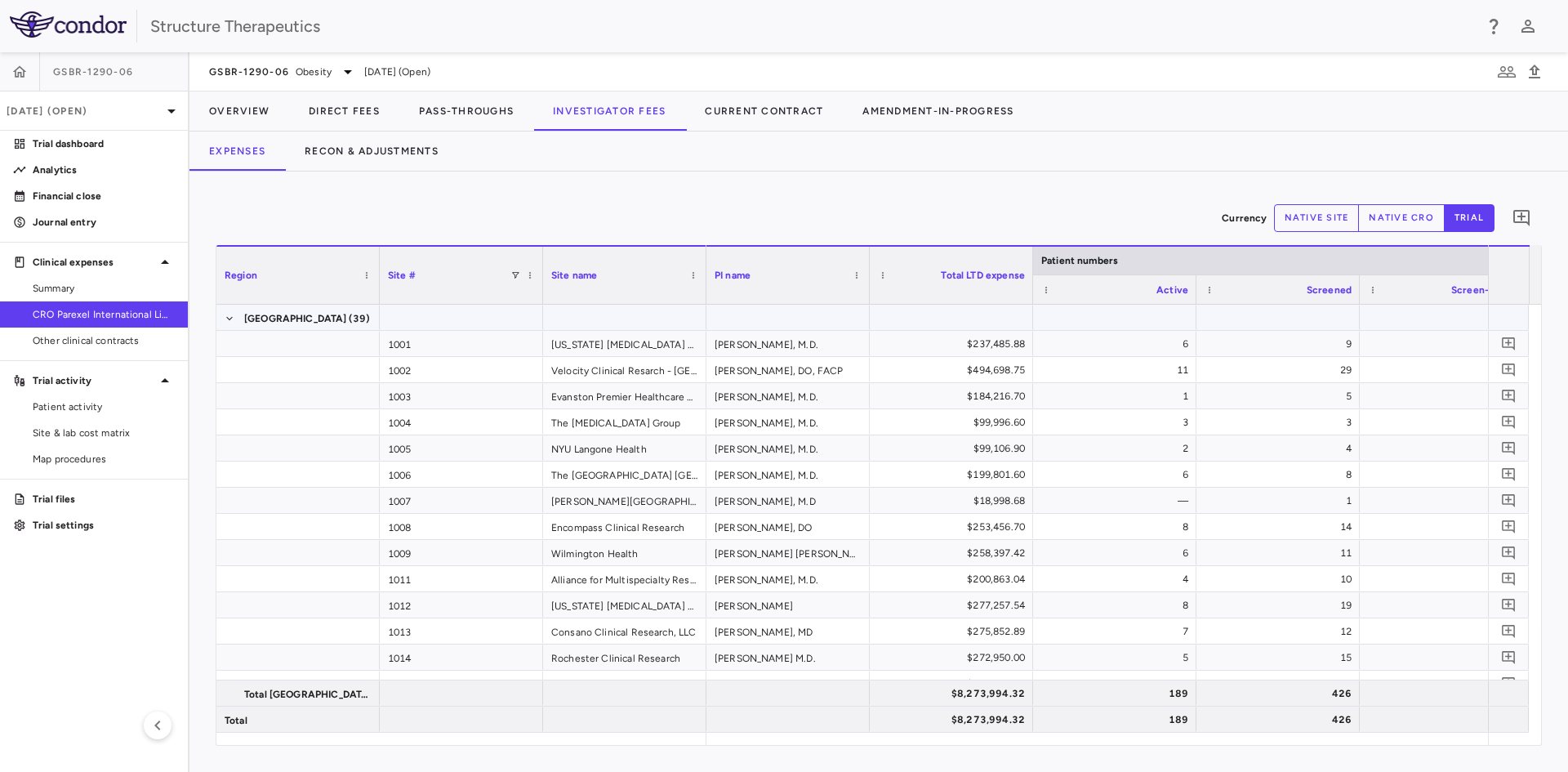
drag, startPoint x: 382, startPoint y: 325, endPoint x: 392, endPoint y: 323, distance: 10.2
click at [627, 495] on span "Excel Export" at bounding box center [647, 496] width 77 height 23
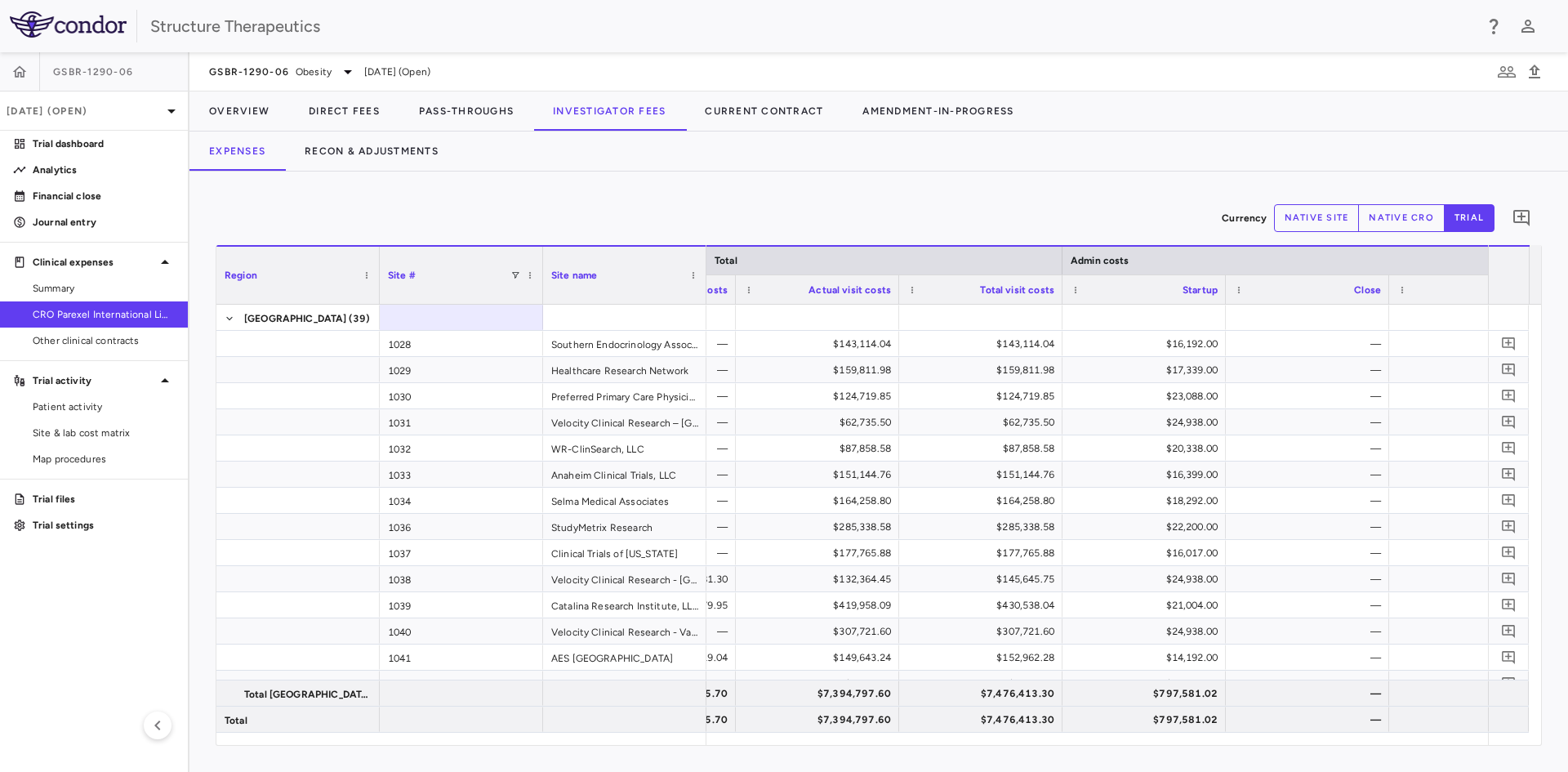
scroll to position [670, 0]
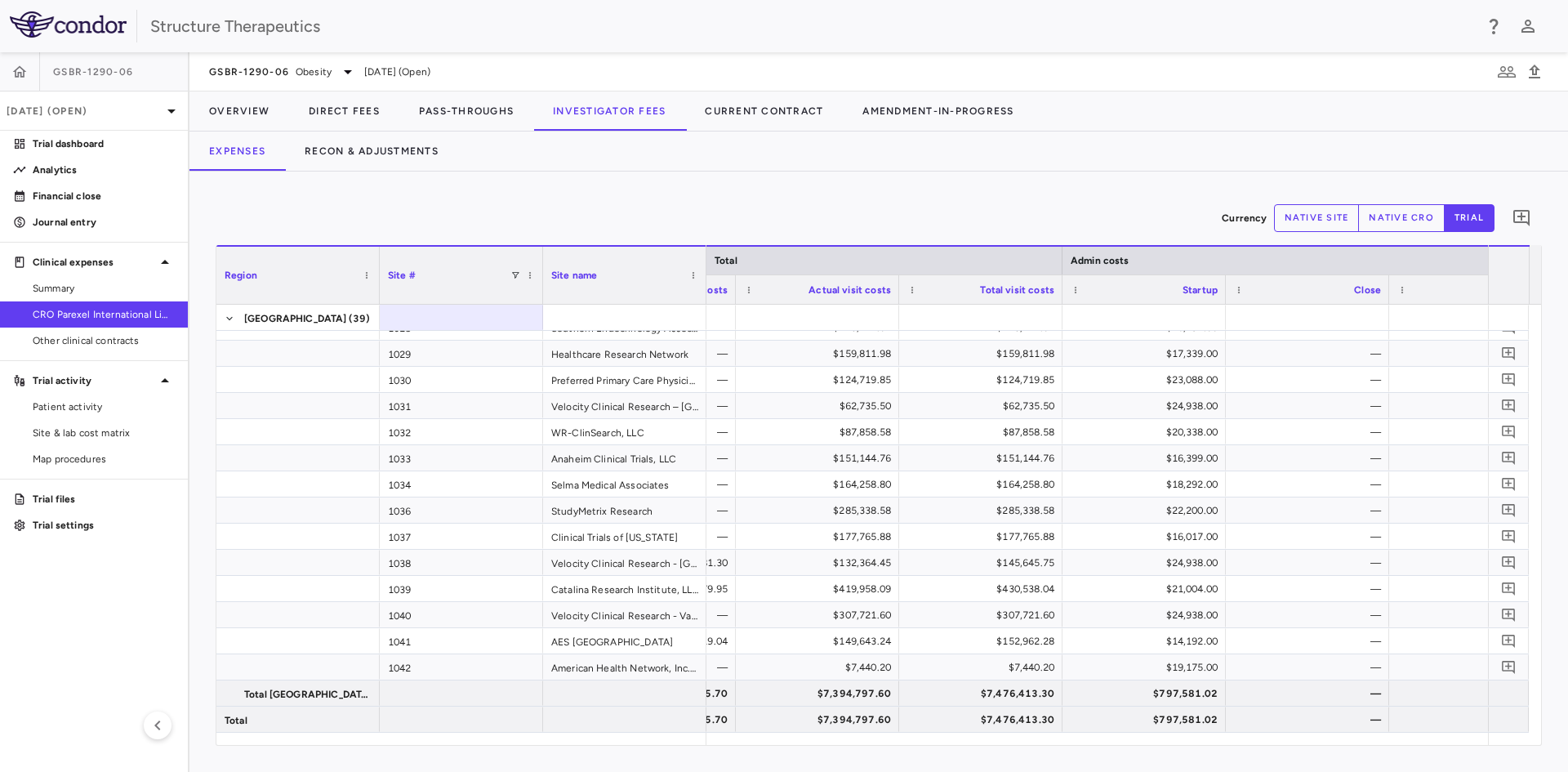
click at [590, 211] on div "Currency native site native cro trial 0" at bounding box center [878, 218] width 1326 height 41
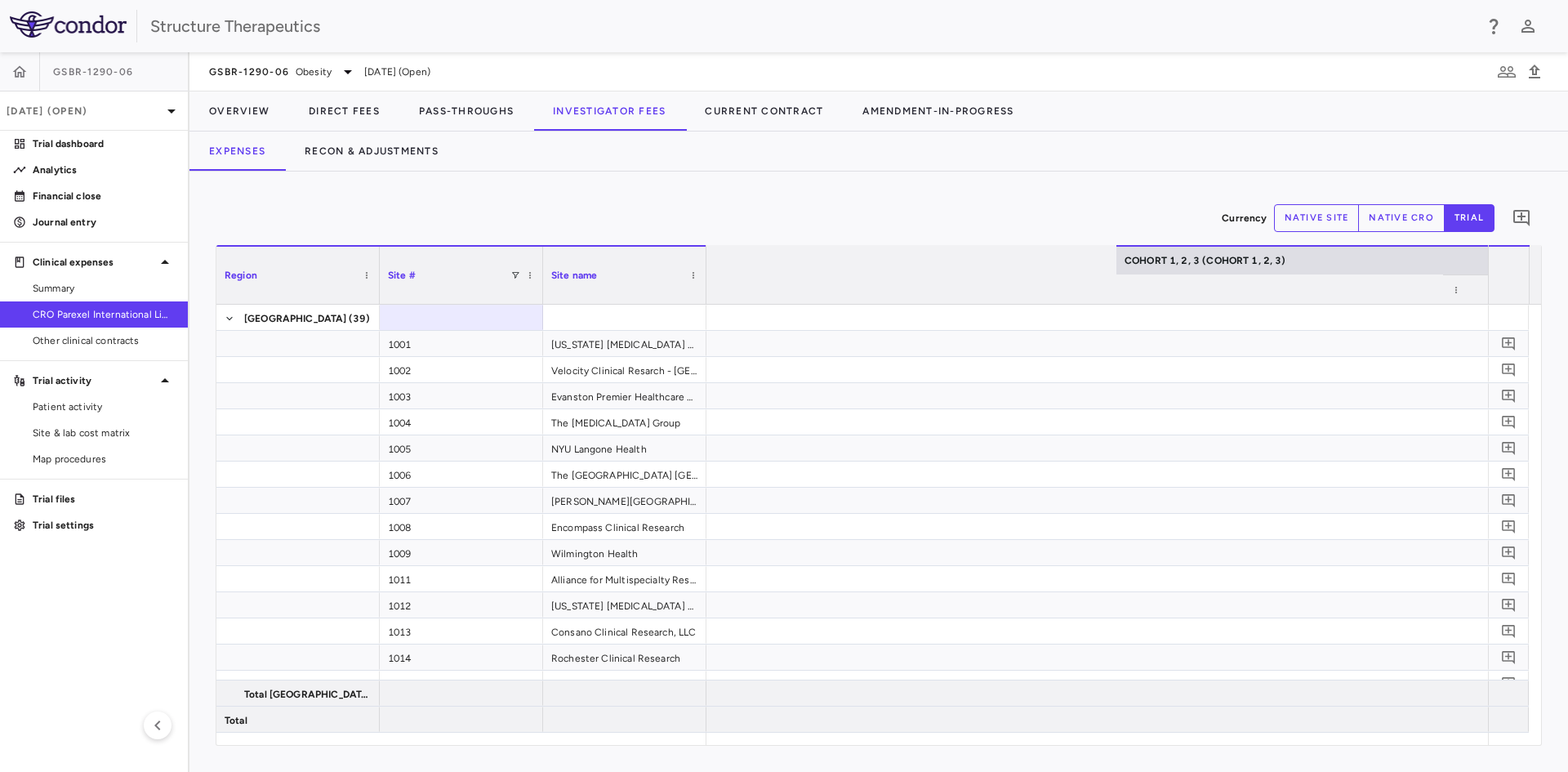
scroll to position [0, 2684]
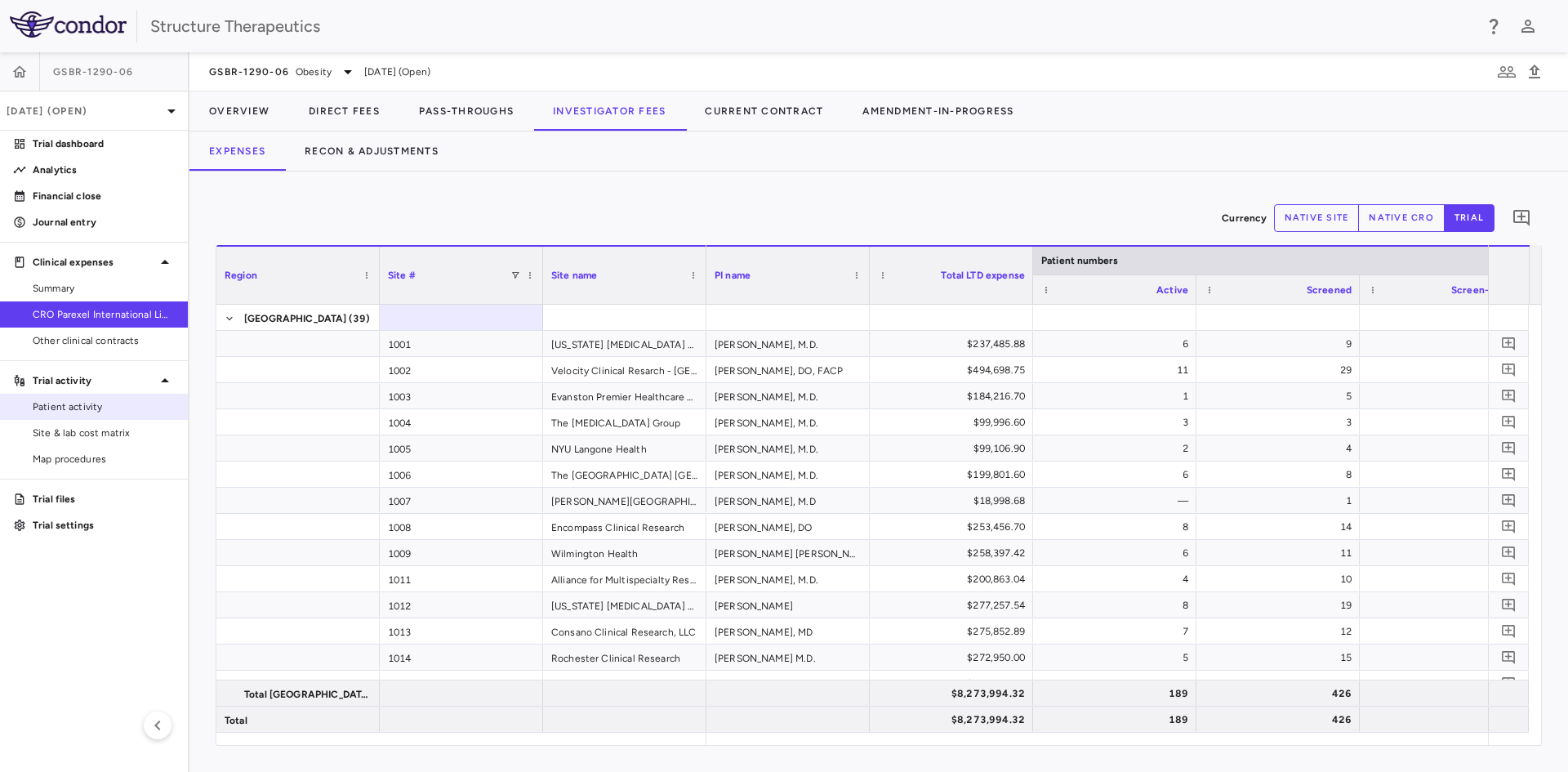
drag, startPoint x: 80, startPoint y: 416, endPoint x: 127, endPoint y: 411, distance: 47.3
click at [80, 416] on link "Patient activity" at bounding box center [93, 406] width 188 height 24
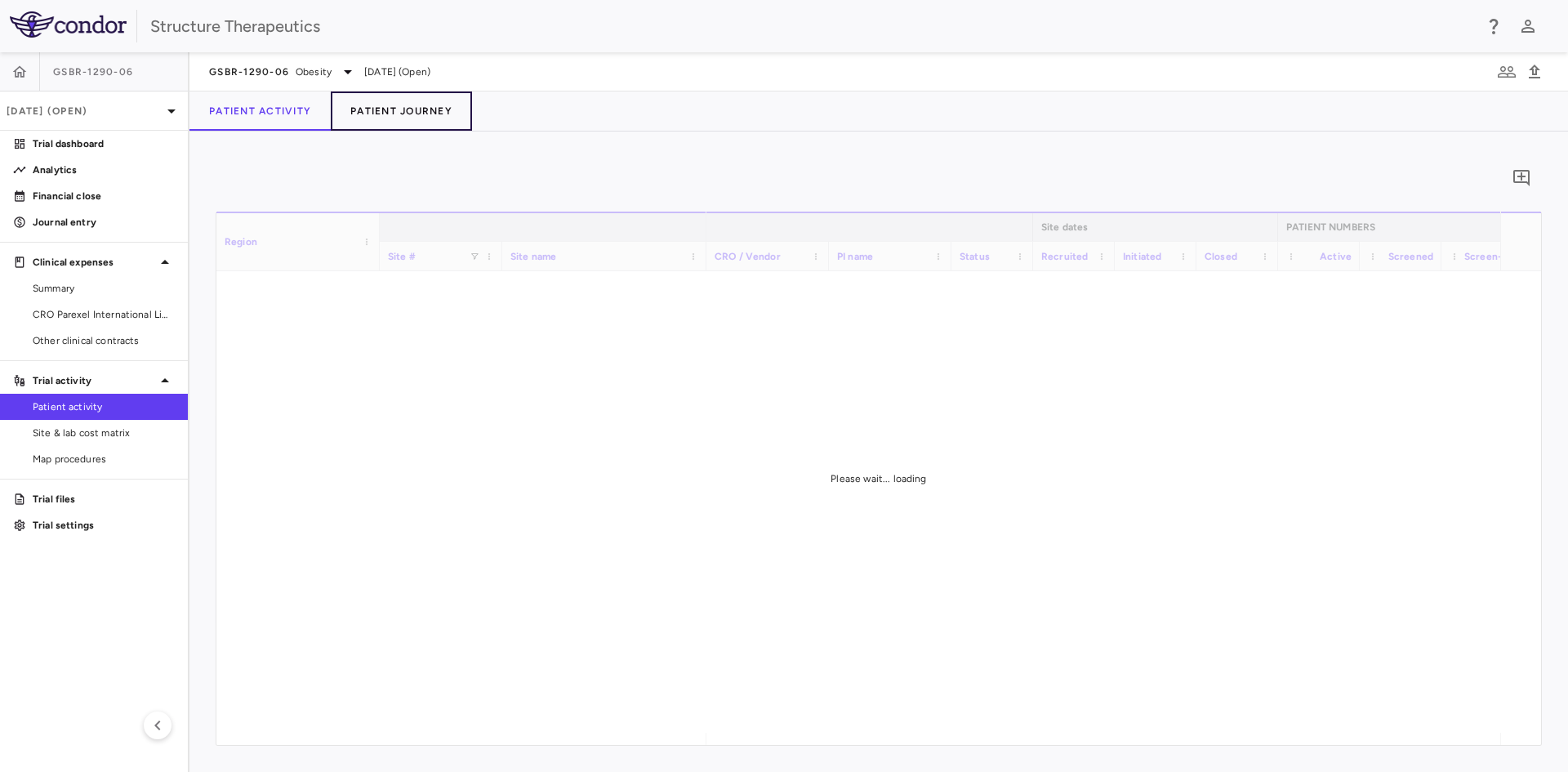
click at [379, 107] on button "Patient Journey" at bounding box center [401, 111] width 142 height 39
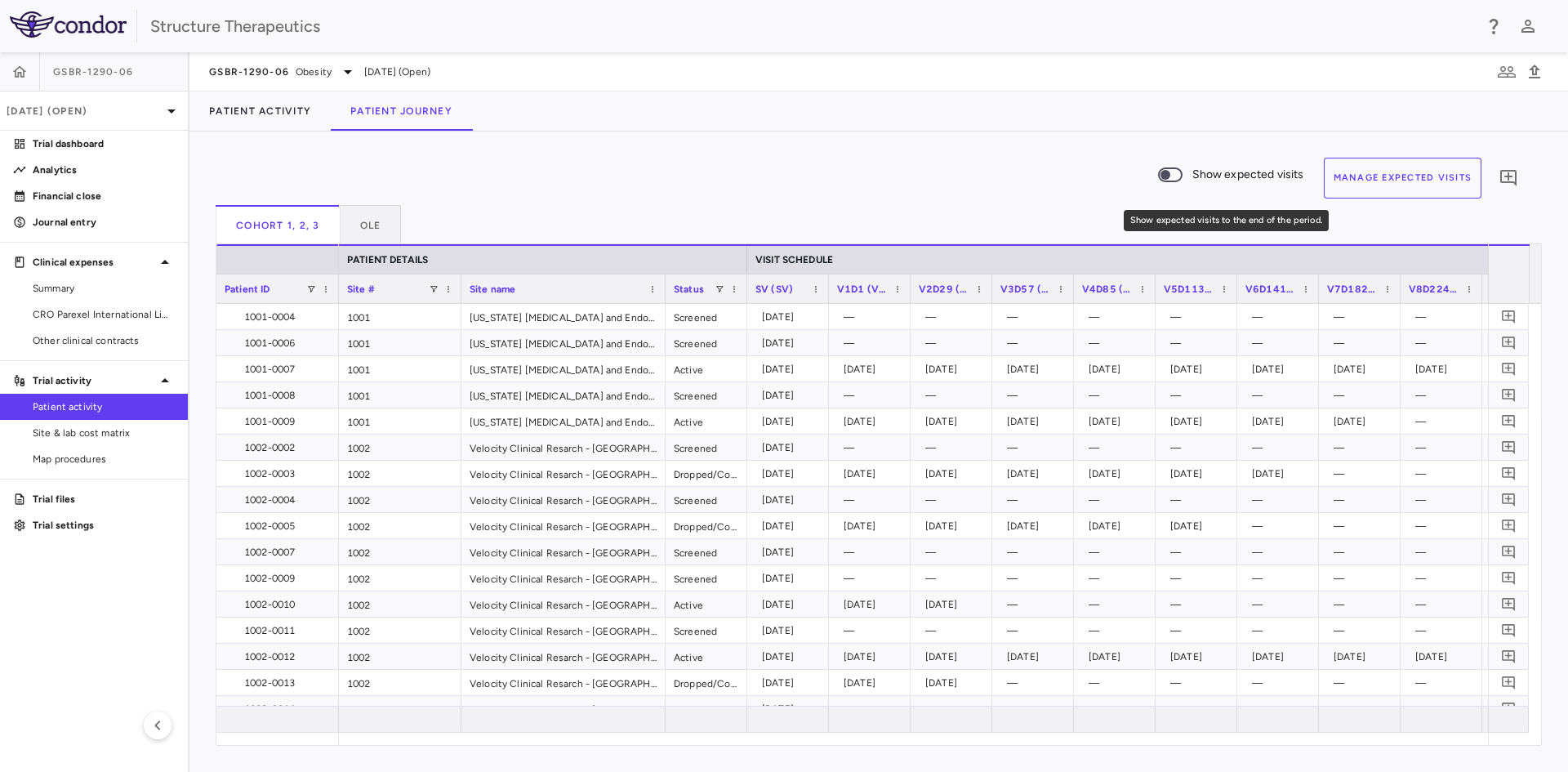
click at [1227, 172] on span "Show expected visits" at bounding box center [1248, 174] width 112 height 18
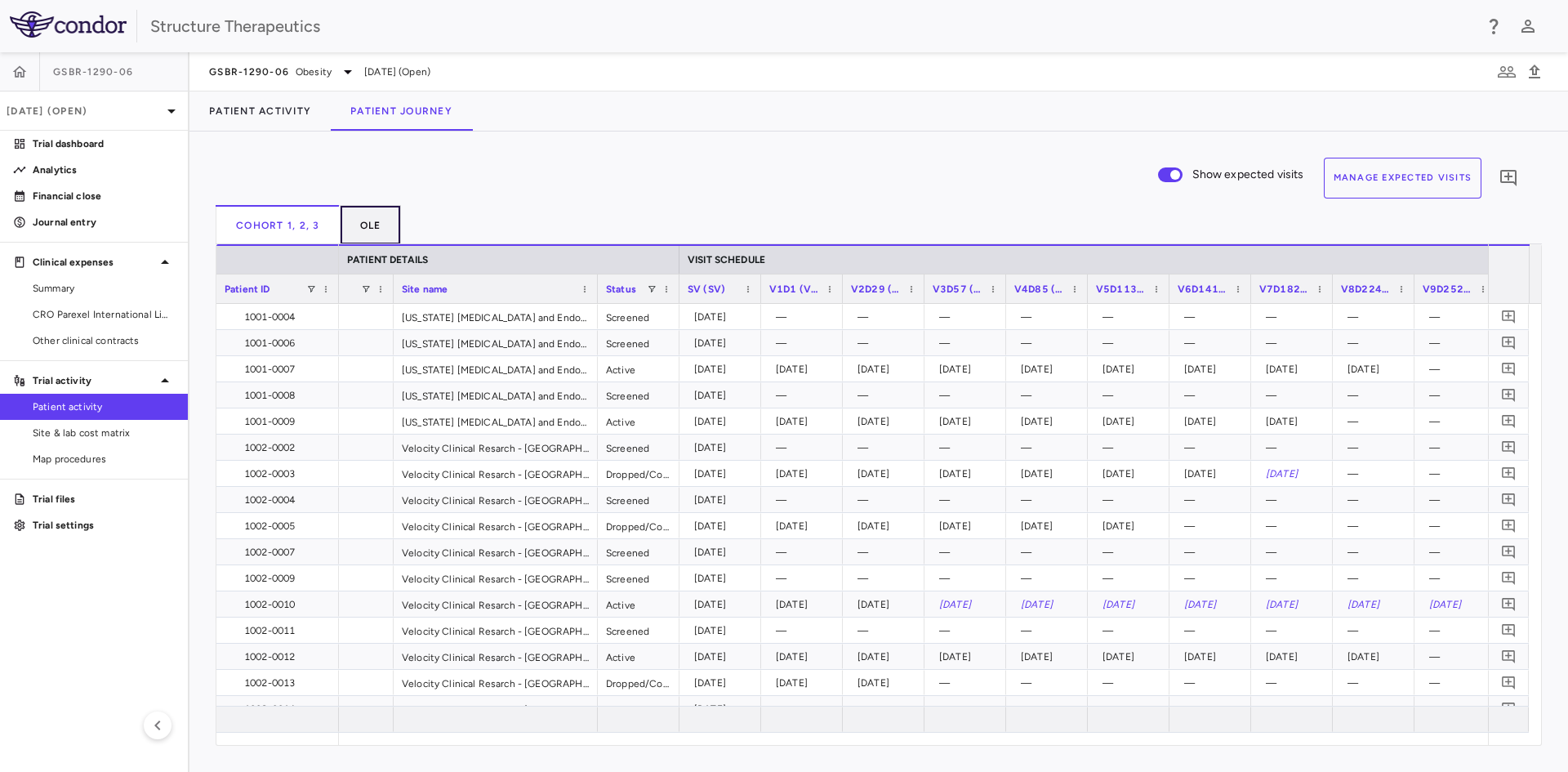
click at [382, 225] on button "OLE" at bounding box center [371, 224] width 61 height 39
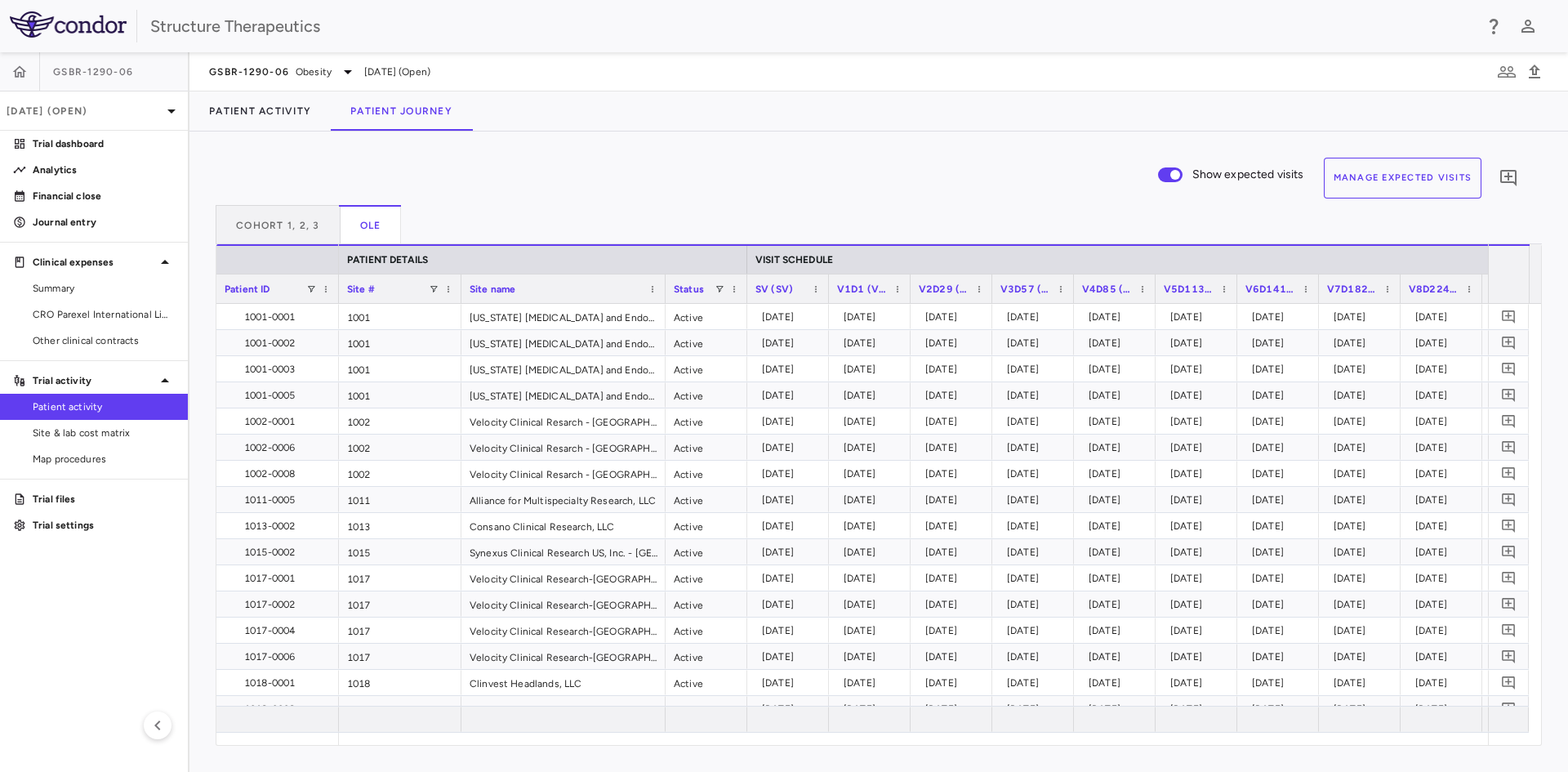
click at [1385, 181] on button "Manage Expected Visits" at bounding box center [1402, 178] width 158 height 41
click at [104, 320] on span "CRO Parexel International Limited" at bounding box center [104, 315] width 143 height 15
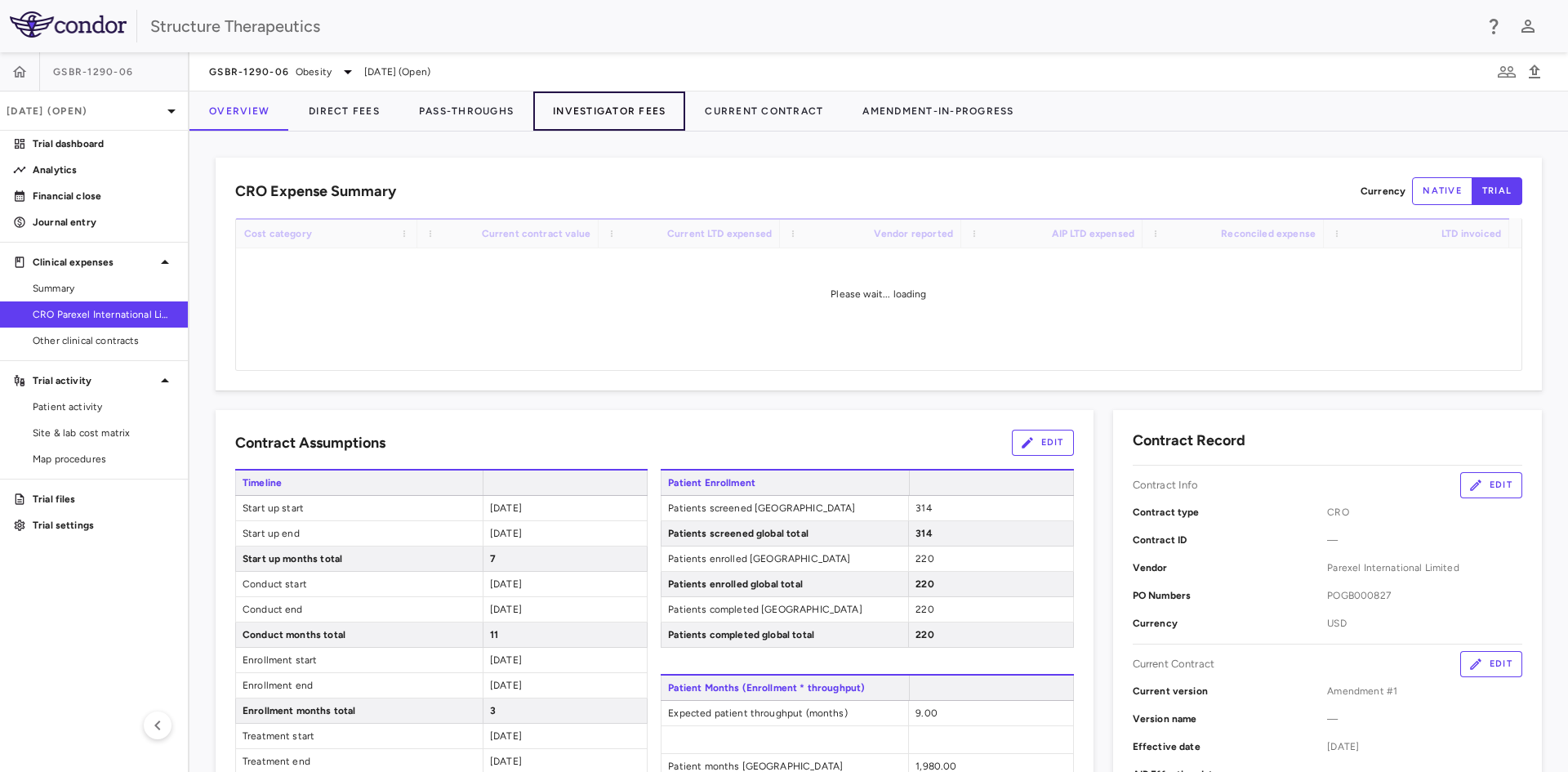
click at [620, 110] on button "Investigator Fees" at bounding box center [609, 111] width 152 height 39
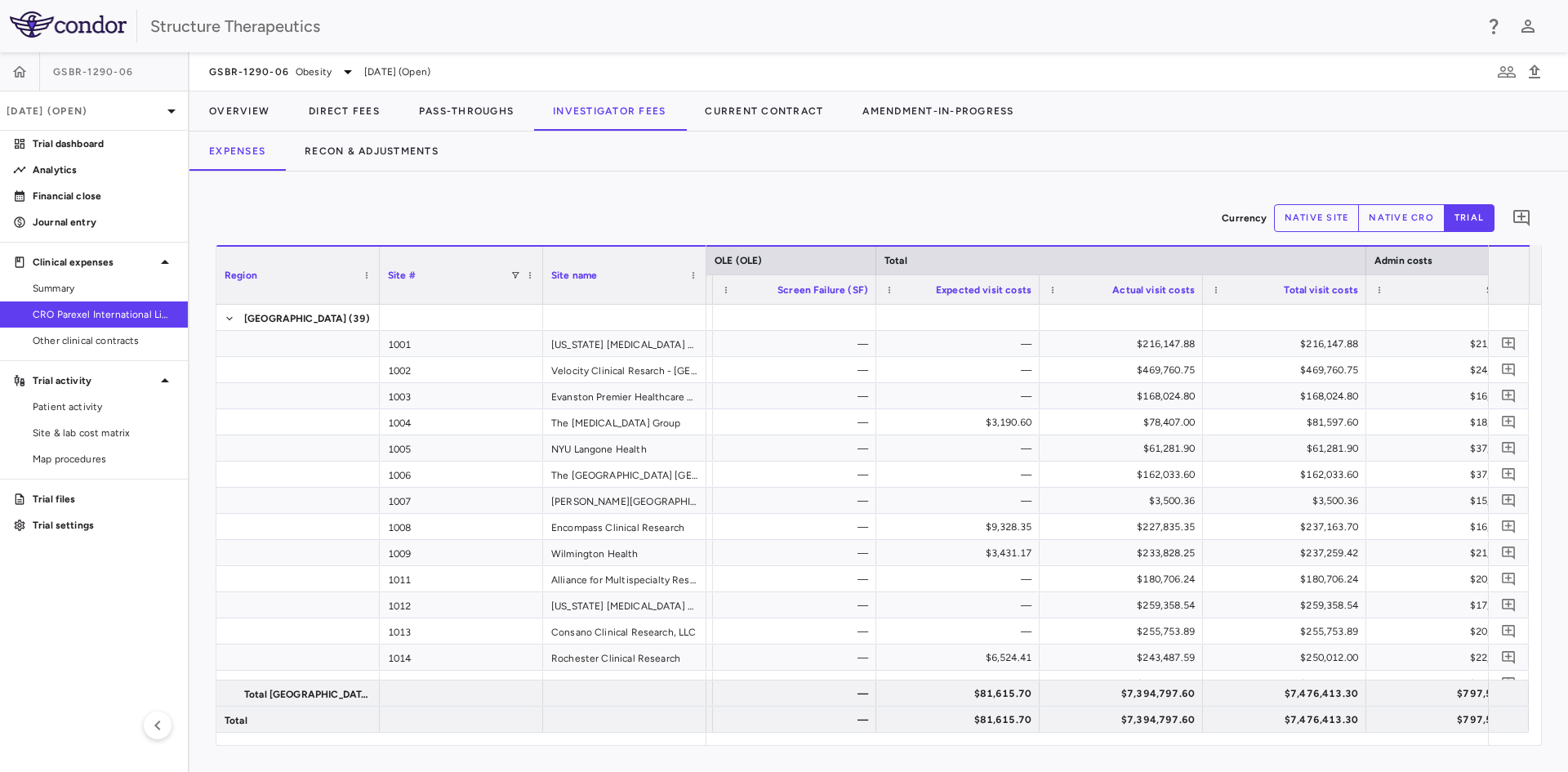
click at [1390, 217] on button "native cro" at bounding box center [1401, 218] width 87 height 28
click at [1324, 217] on button "native site" at bounding box center [1316, 218] width 86 height 28
click at [1479, 218] on button "trial" at bounding box center [1469, 218] width 51 height 28
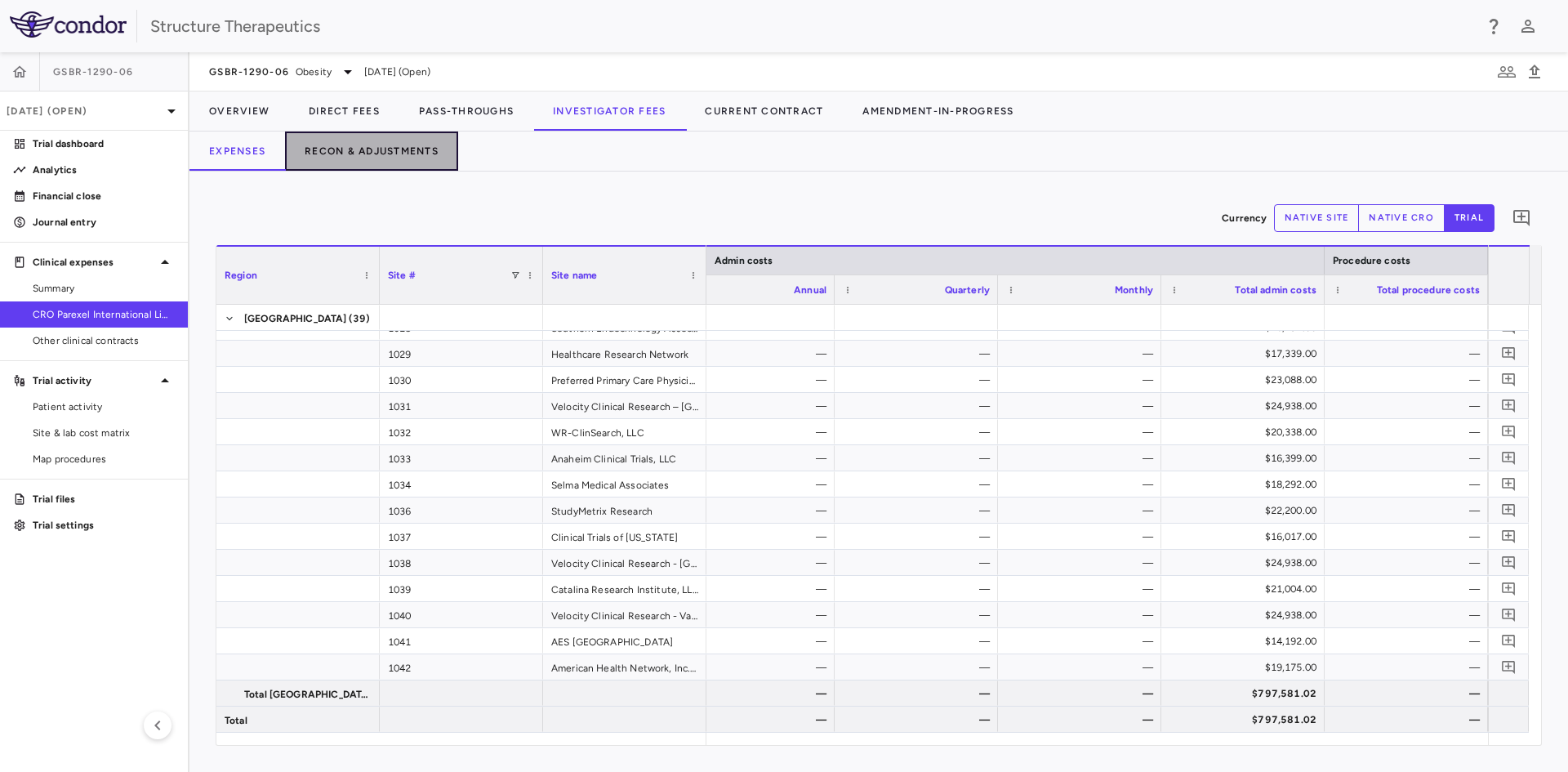
click at [364, 146] on button "Recon & Adjustments" at bounding box center [371, 151] width 173 height 39
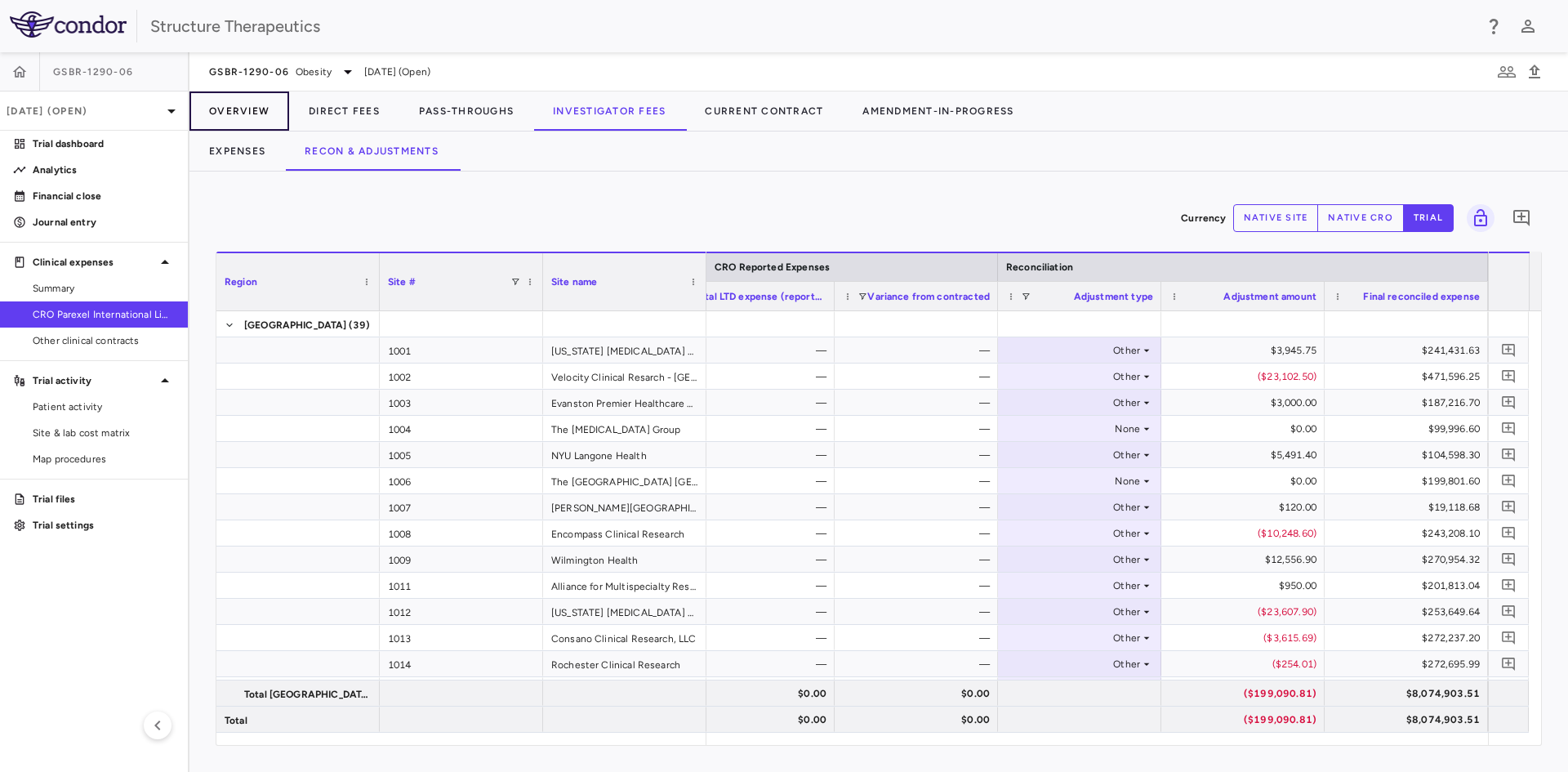
click at [253, 112] on button "Overview" at bounding box center [240, 111] width 100 height 39
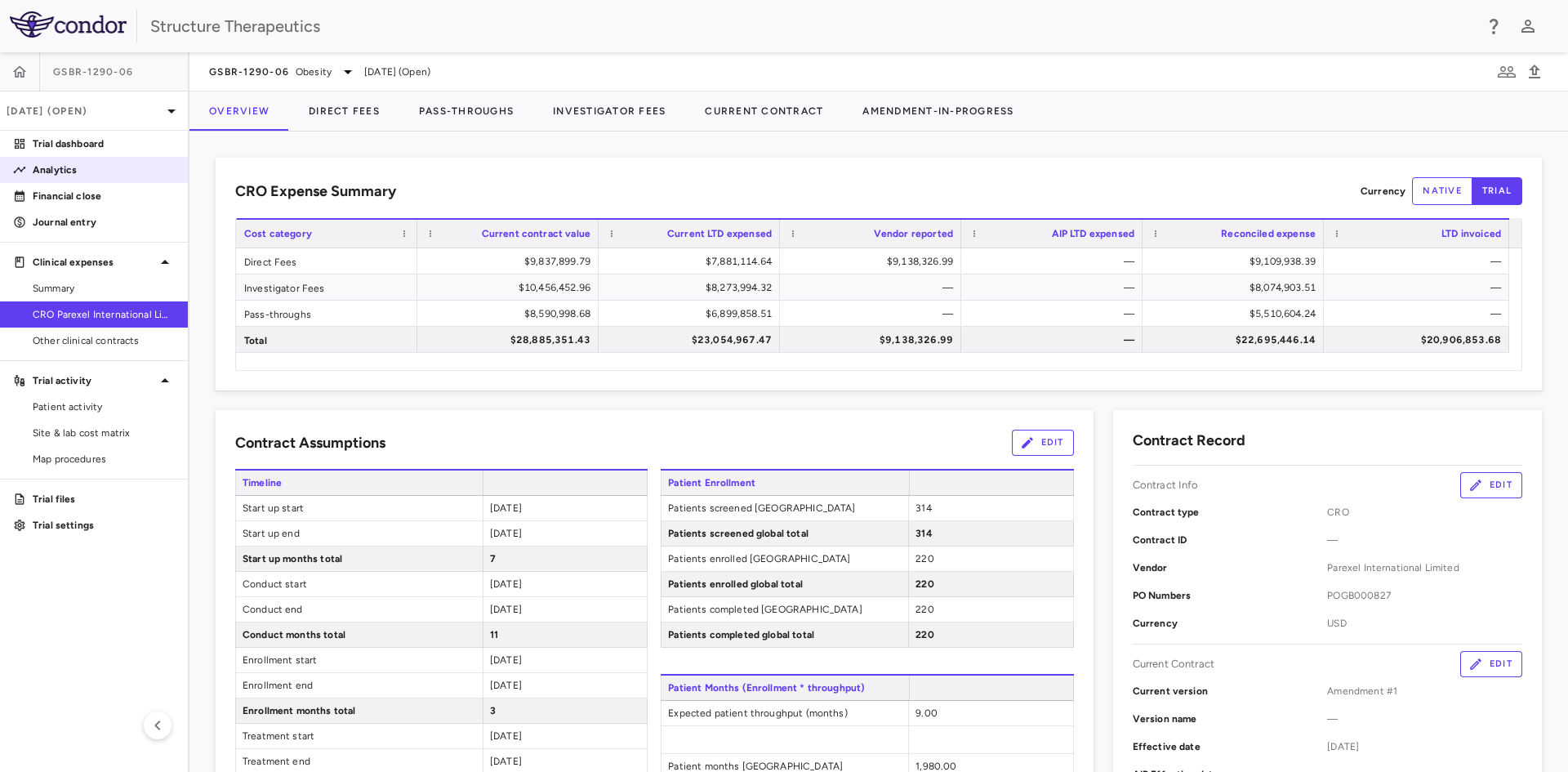
click at [87, 173] on p "Analytics" at bounding box center [104, 170] width 143 height 15
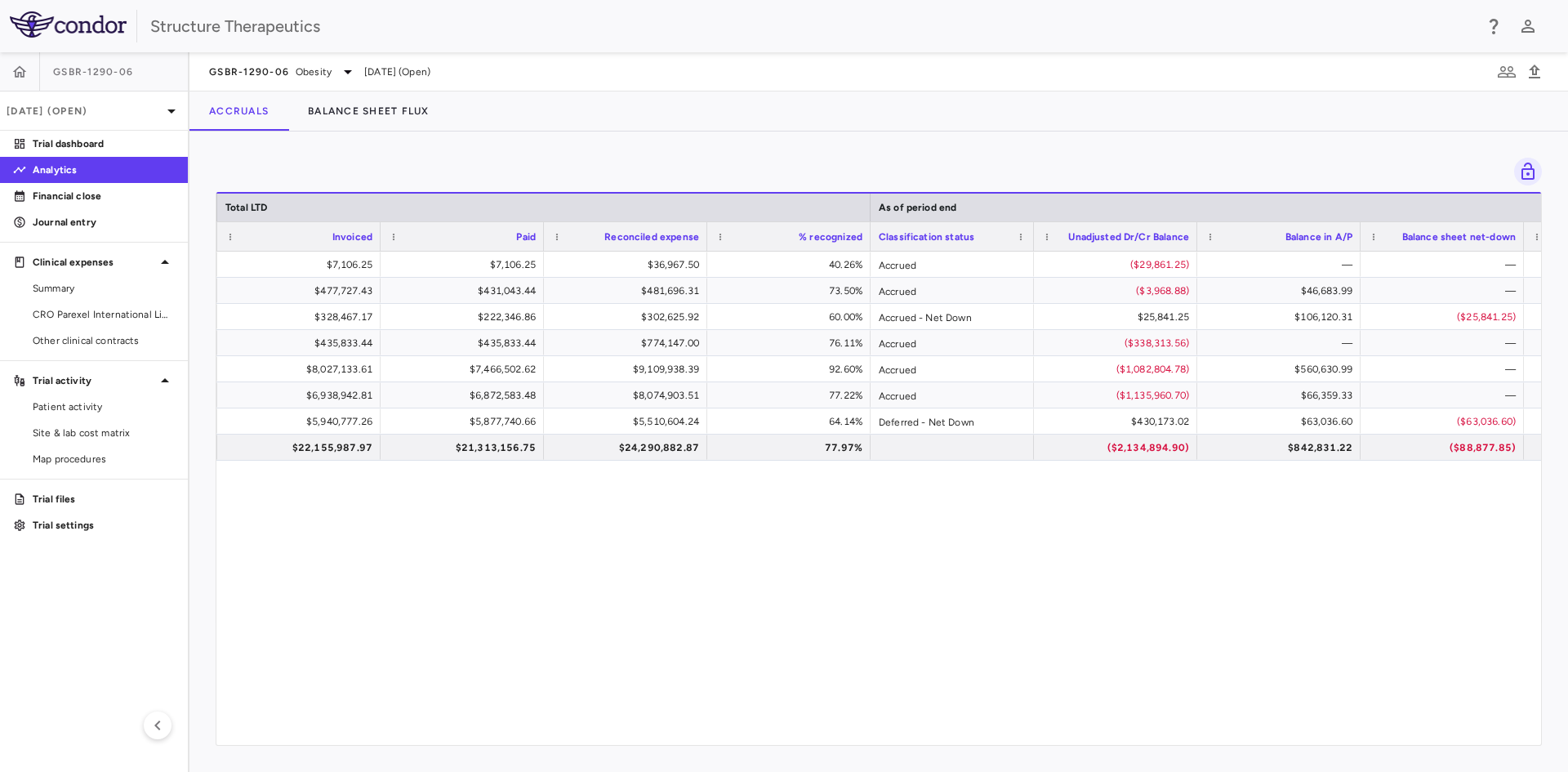
scroll to position [0, 1200]
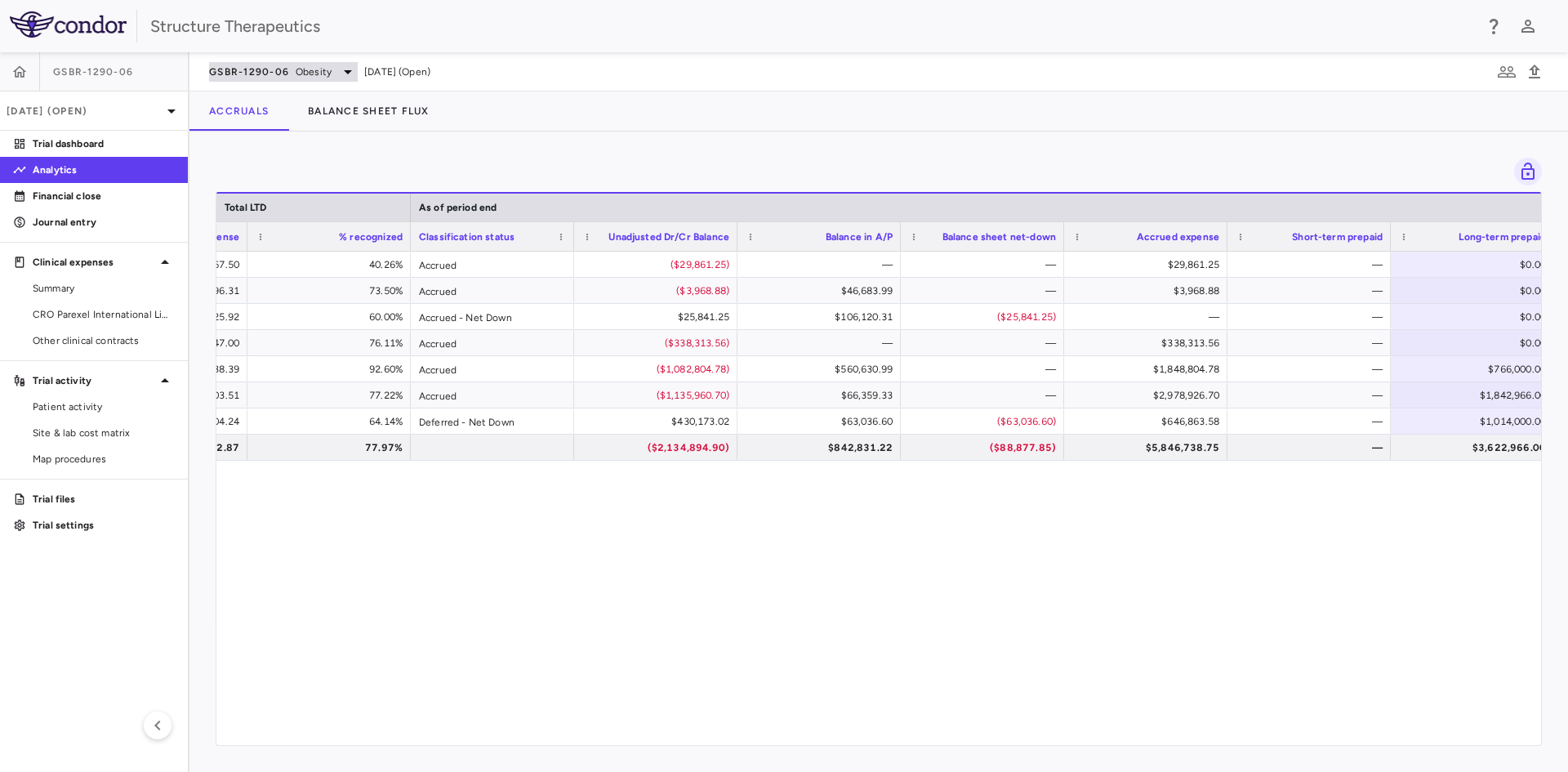
click at [342, 70] on icon at bounding box center [347, 71] width 19 height 19
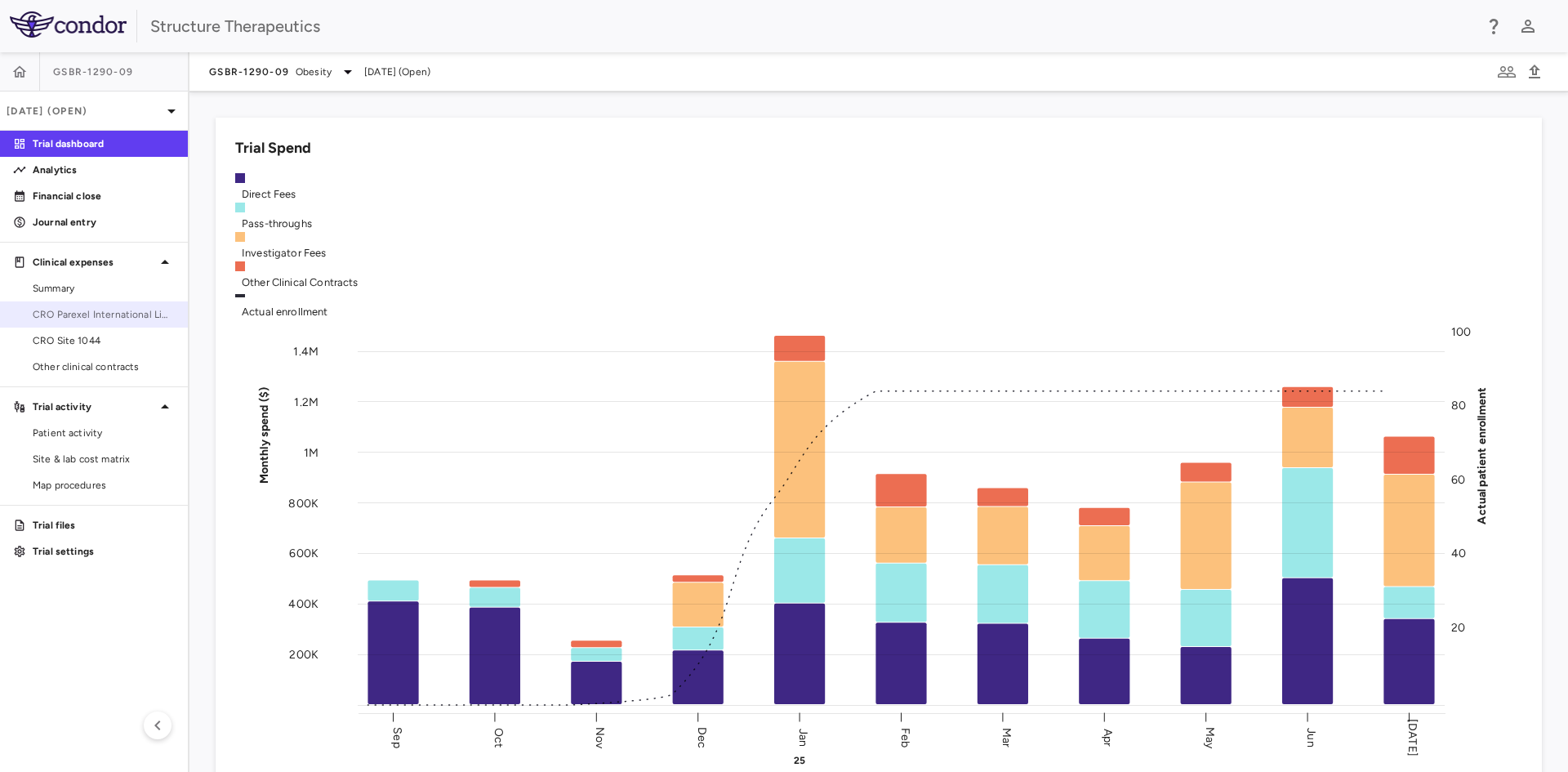
click at [135, 312] on span "CRO Parexel International Limited" at bounding box center [104, 315] width 143 height 15
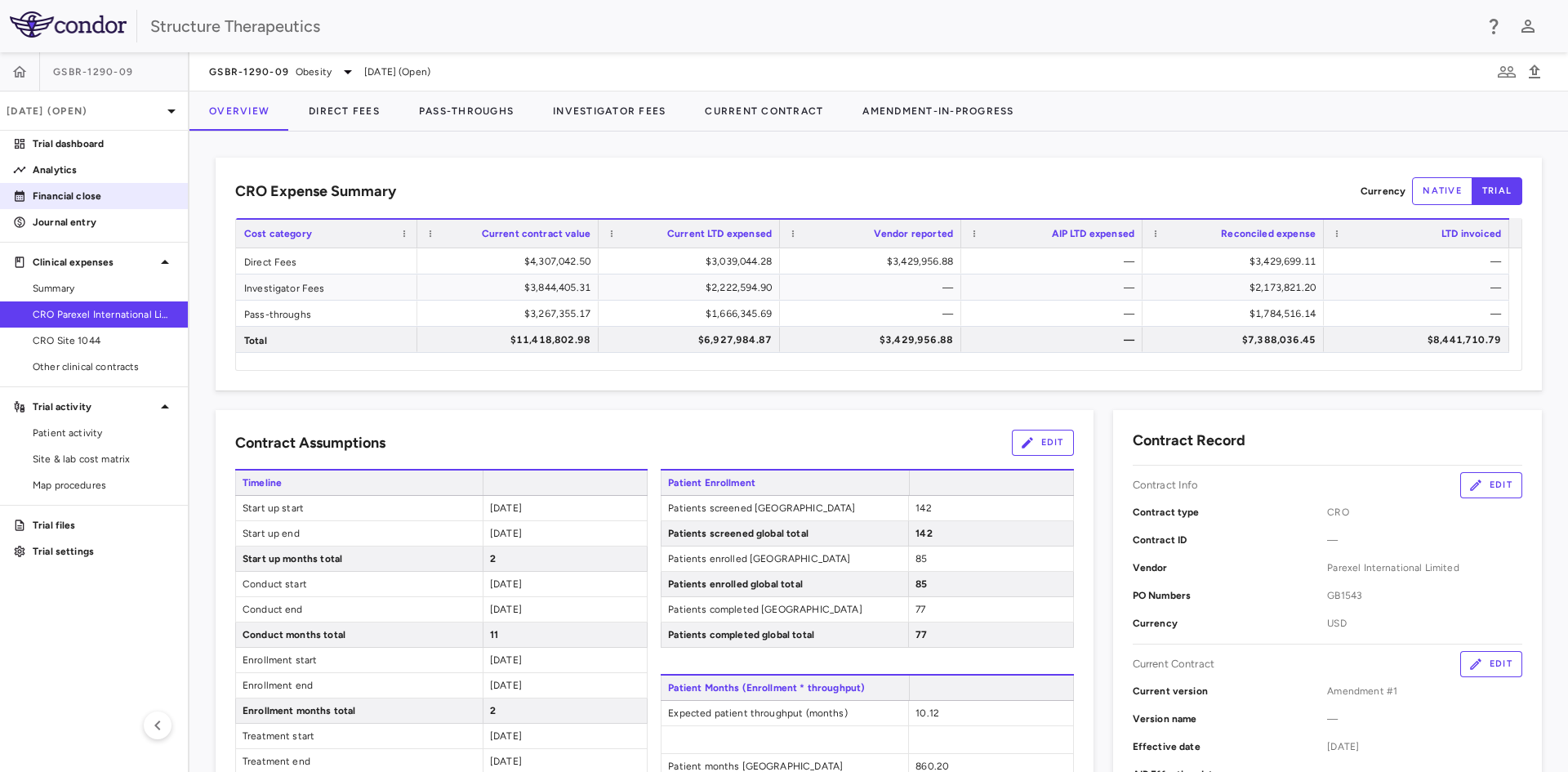
click at [94, 205] on link "Financial close" at bounding box center [93, 196] width 188 height 24
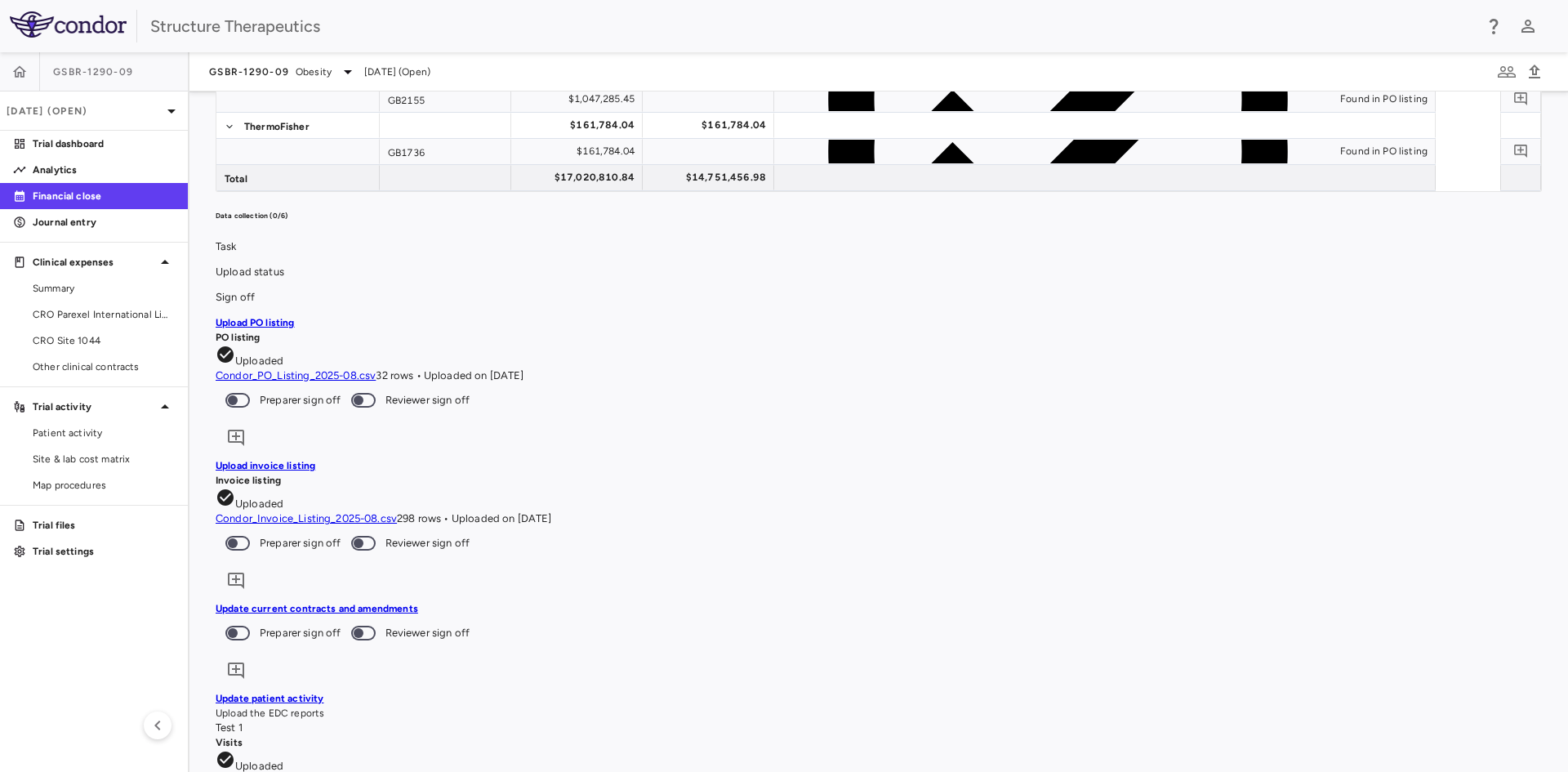
scroll to position [490, 0]
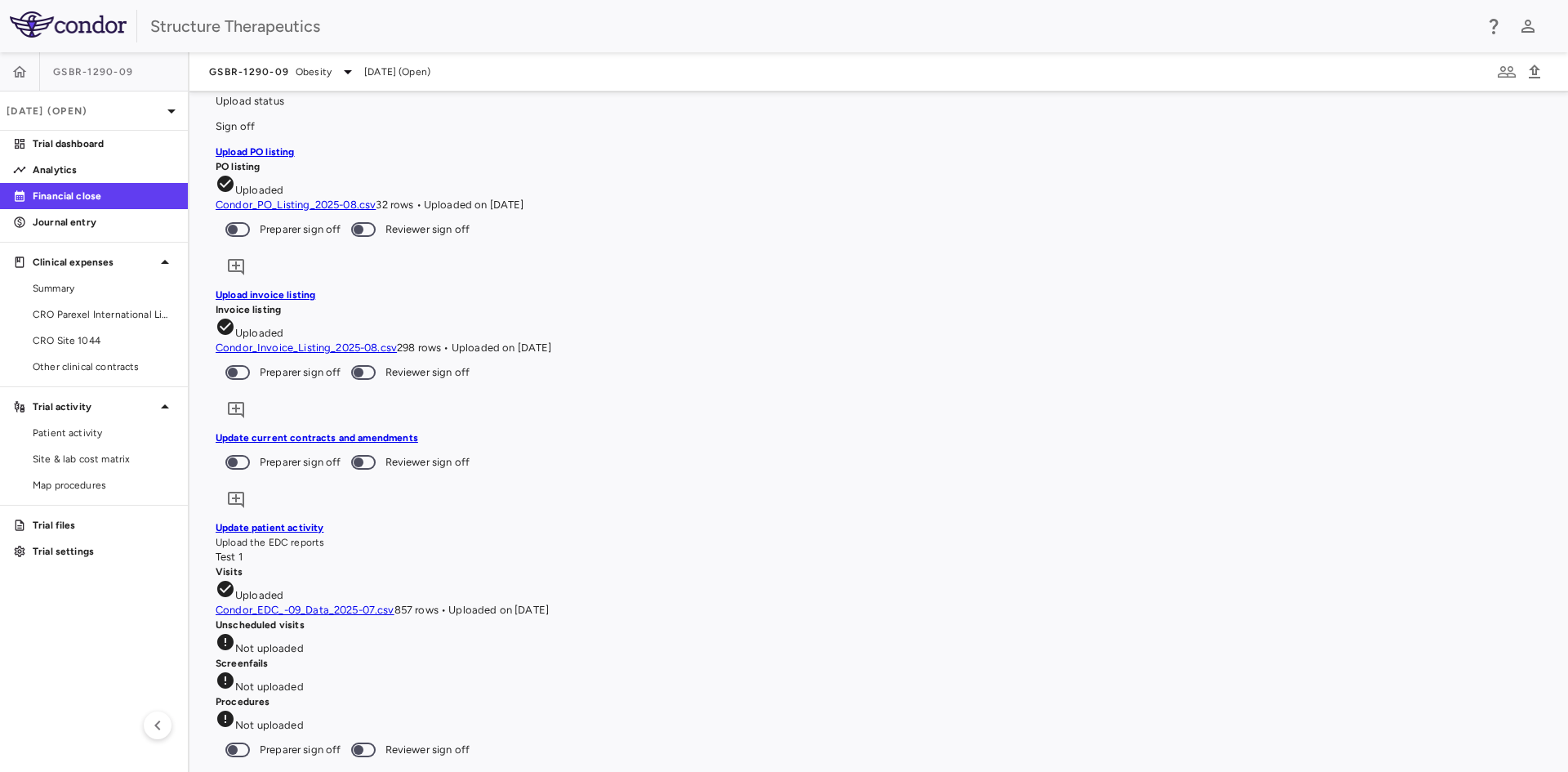
click at [292, 522] on link "Update patient activity" at bounding box center [269, 528] width 107 height 11
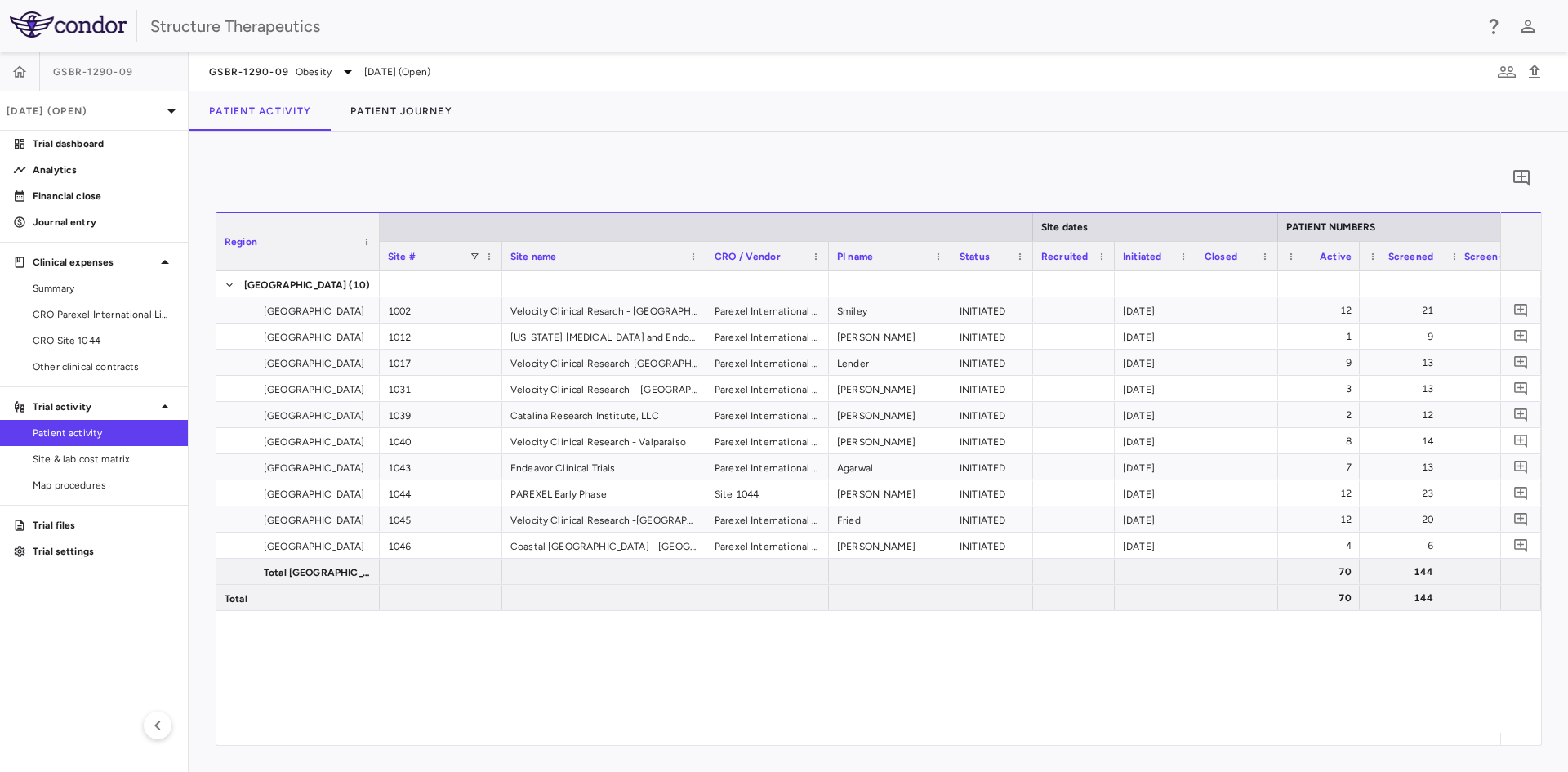
click at [492, 179] on div "0" at bounding box center [878, 178] width 1326 height 41
click at [1537, 68] on icon "button" at bounding box center [1535, 71] width 11 height 14
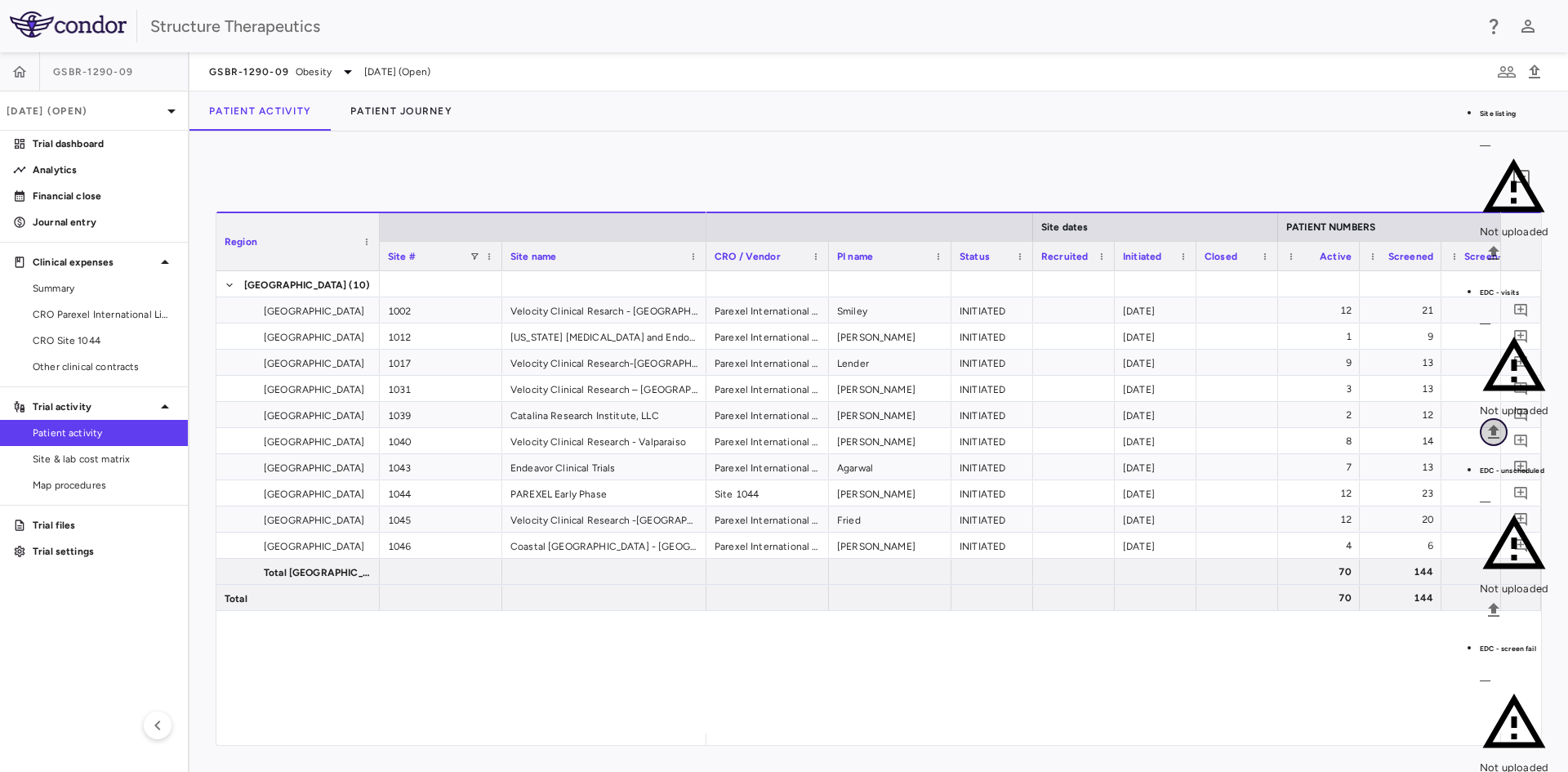
click at [1503, 422] on icon "Upload" at bounding box center [1493, 431] width 19 height 19
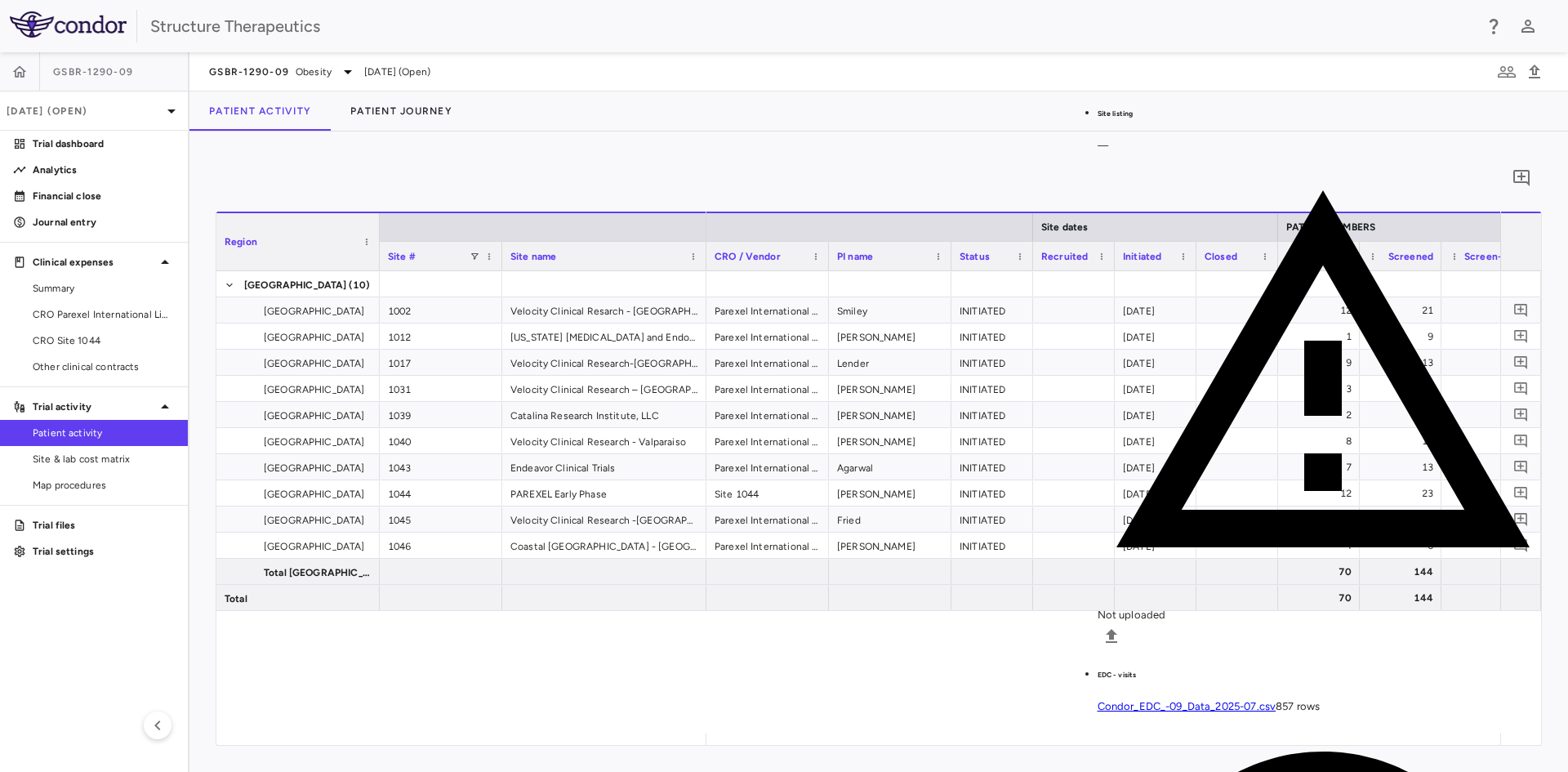
click at [577, 261] on body "Skip to sidebar Skip to main content Structure Therapeutics GSBR-1290-09 Jul 20…" at bounding box center [784, 386] width 1568 height 772
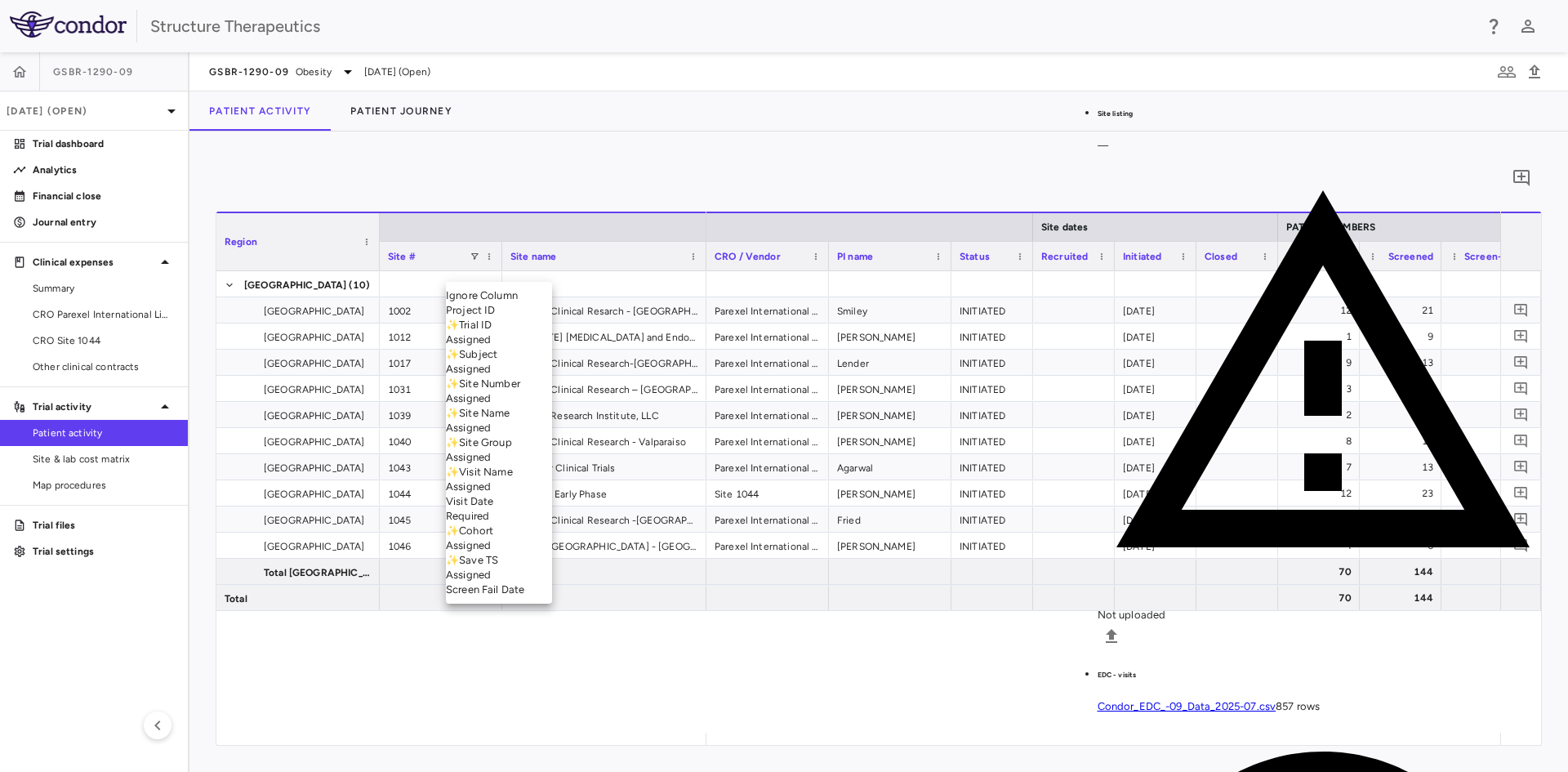
click at [529, 344] on li "✨ Trial ID Assigned" at bounding box center [499, 332] width 106 height 30
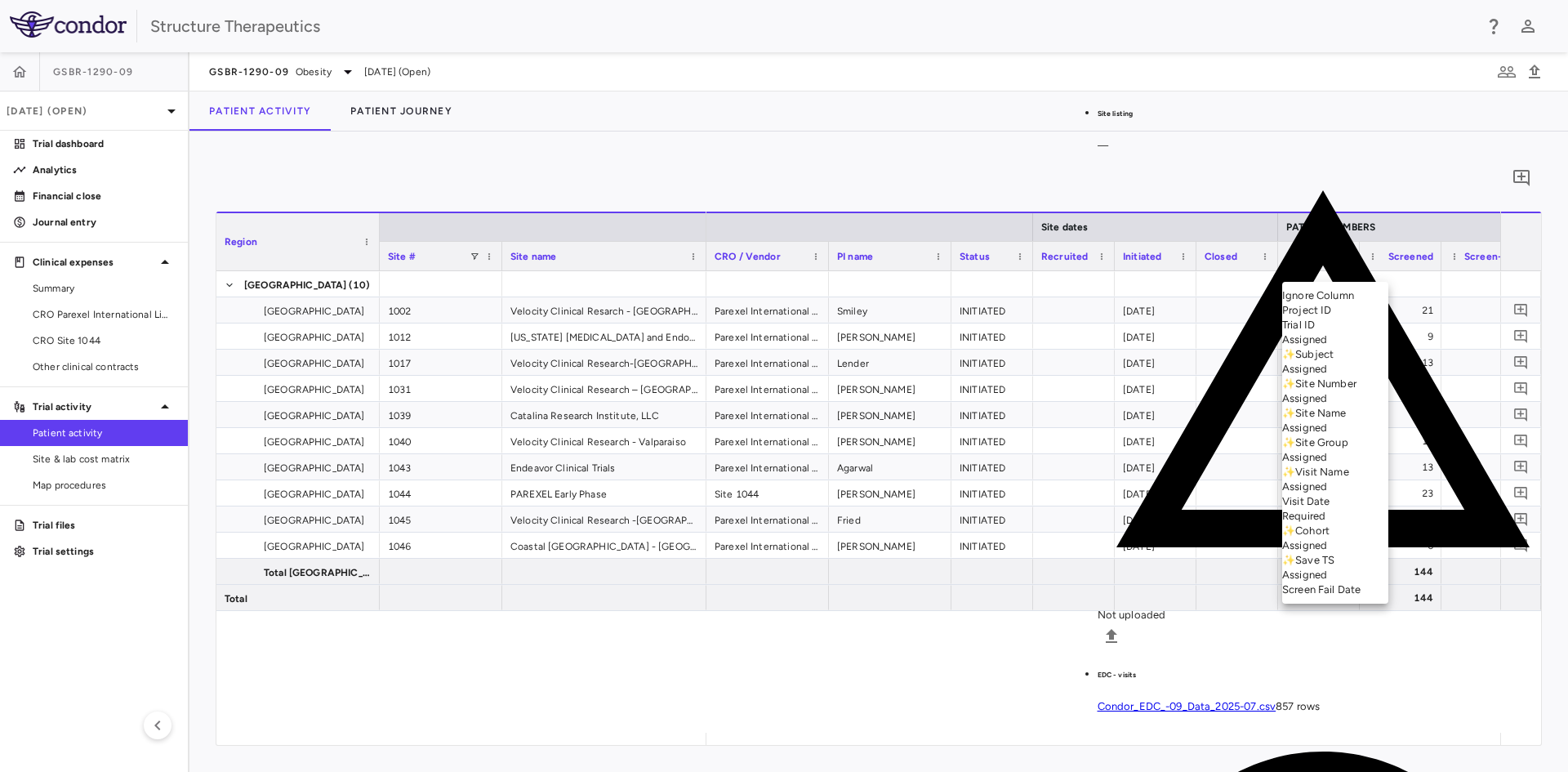
click at [1404, 262] on body "Skip to sidebar Skip to main content Structure Therapeutics GSBR-1290-09 Jul 20…" at bounding box center [784, 386] width 1568 height 772
click at [1348, 406] on li "✨ Site Number Assigned" at bounding box center [1335, 392] width 106 height 30
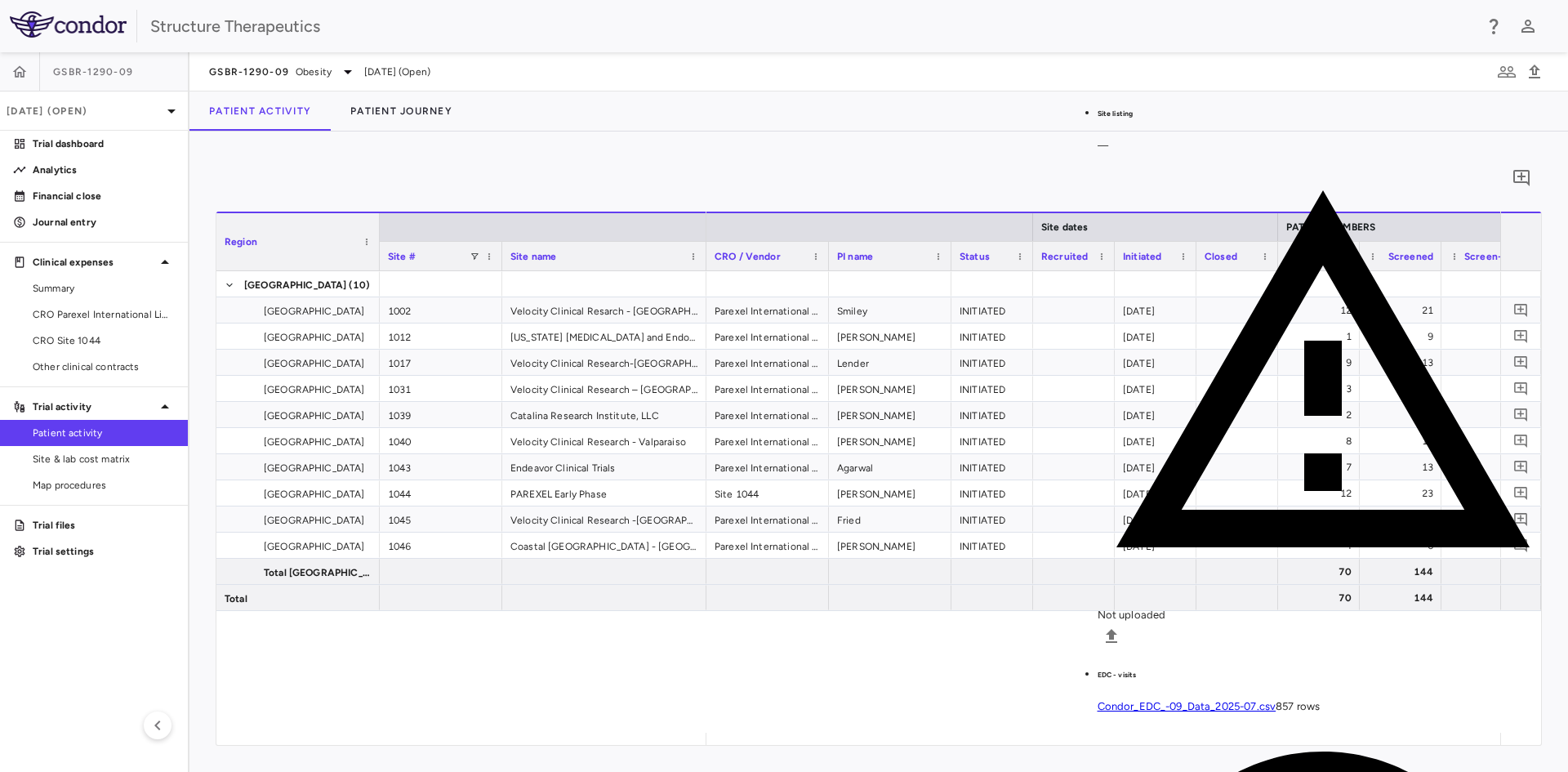
click at [1117, 268] on body "Skip to sidebar Skip to main content Structure Therapeutics GSBR-1290-09 Jul 20…" at bounding box center [784, 386] width 1568 height 772
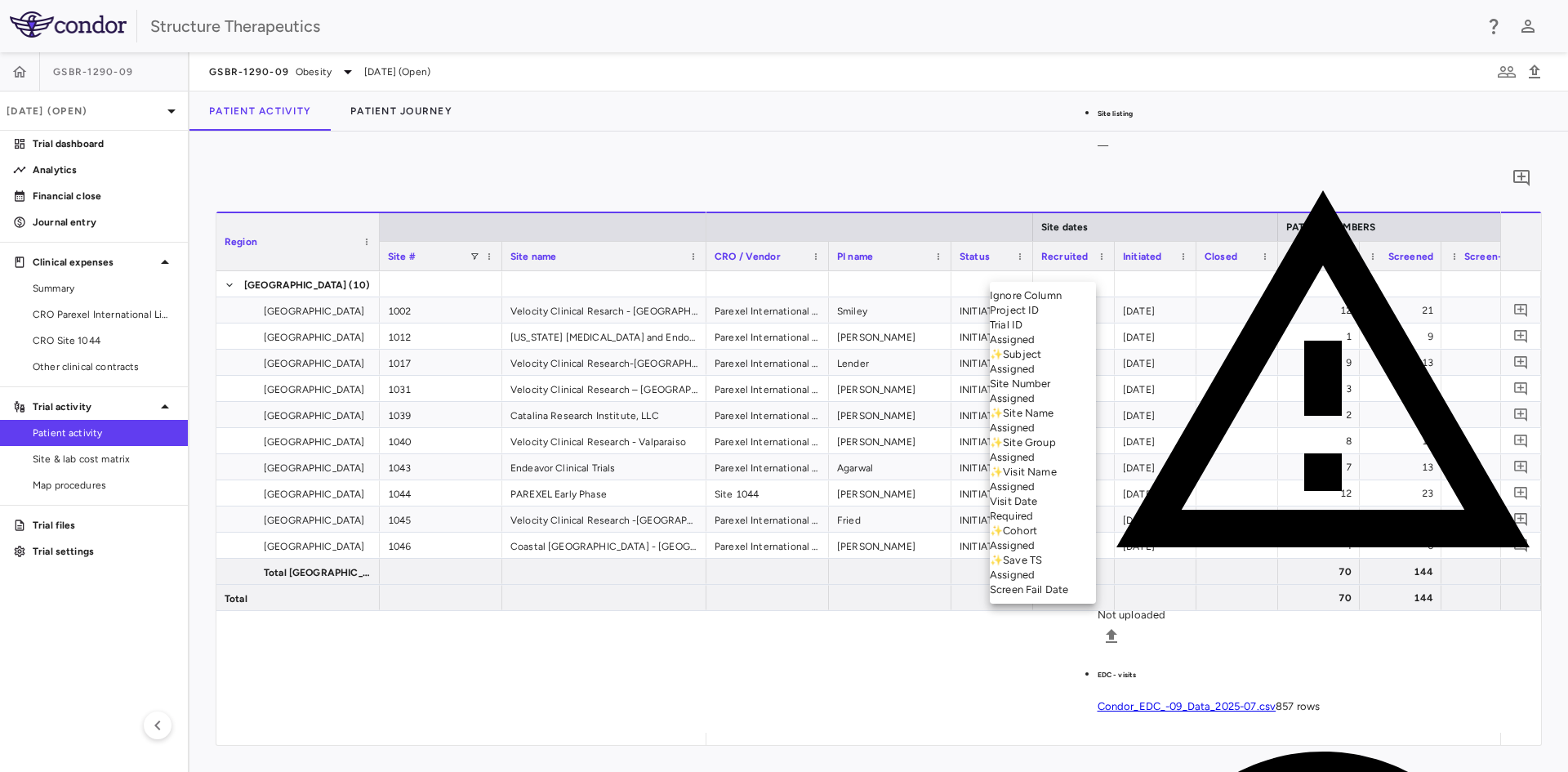
click at [1041, 520] on li "Visit Date Required" at bounding box center [1042, 509] width 106 height 30
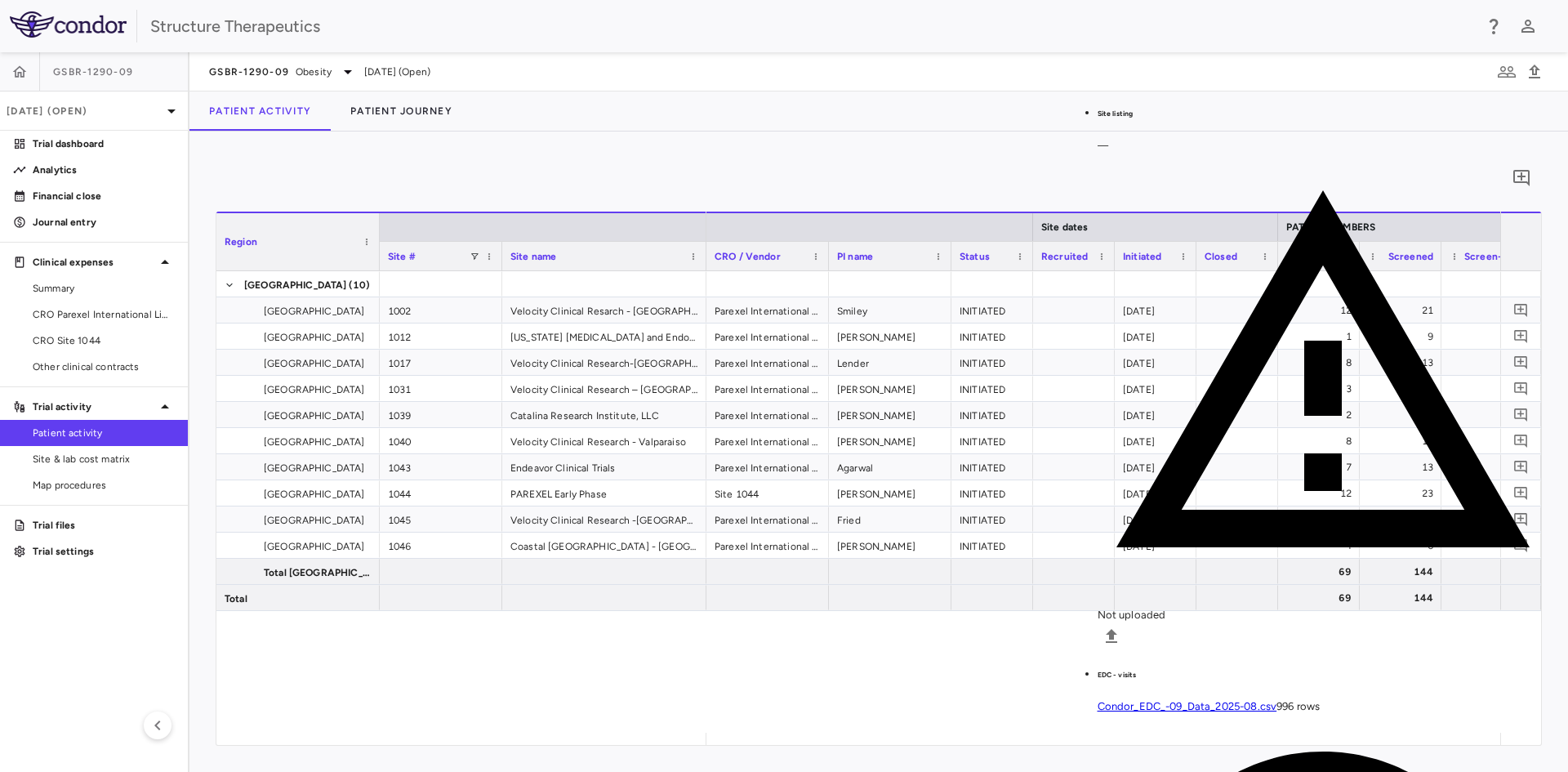
click at [642, 156] on div "0 Region Drag here to set column labels Region Site # Site name 12" at bounding box center [878, 452] width 1378 height 641
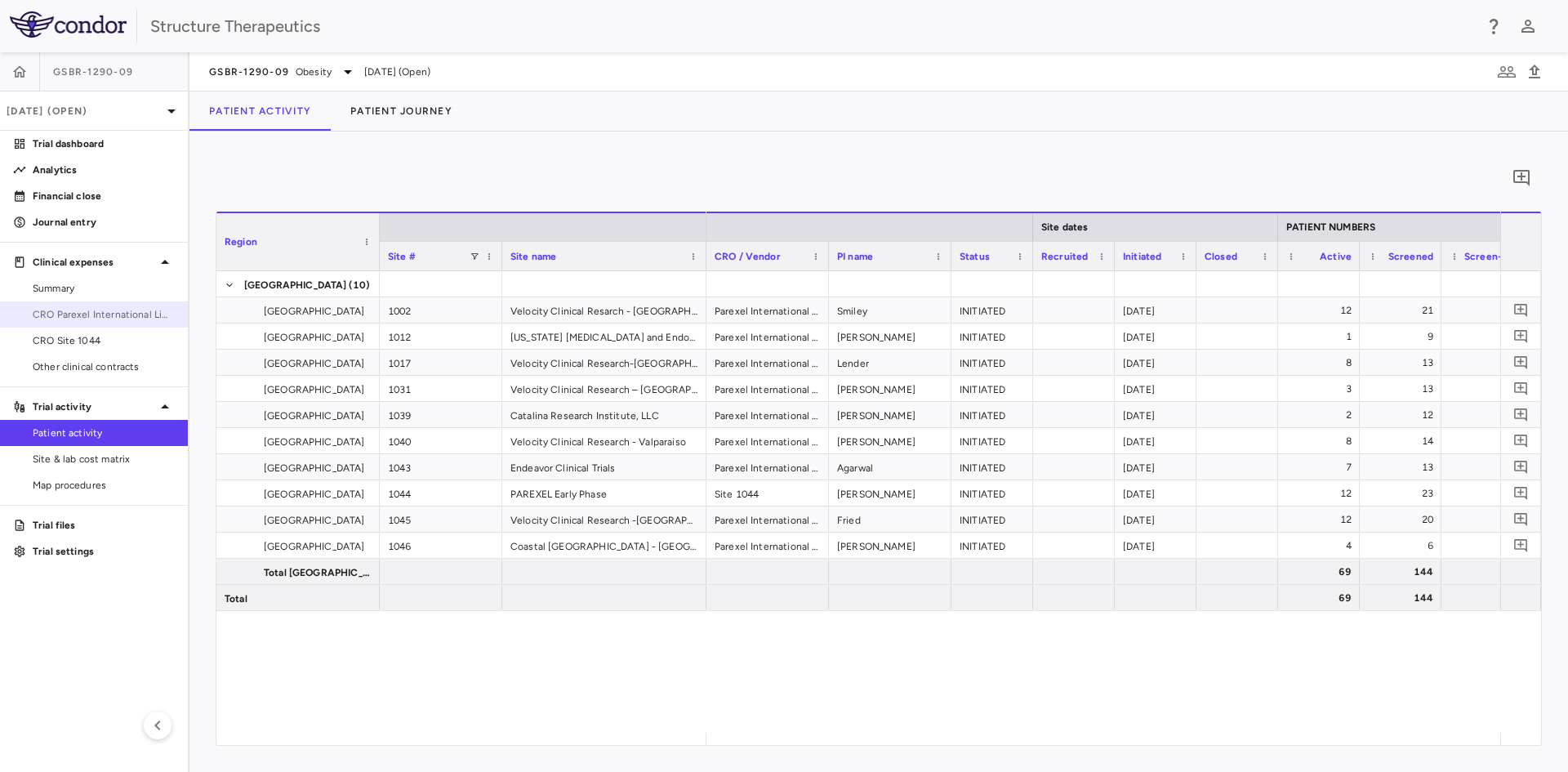
click at [139, 321] on span "CRO Parexel International Limited" at bounding box center [104, 315] width 143 height 15
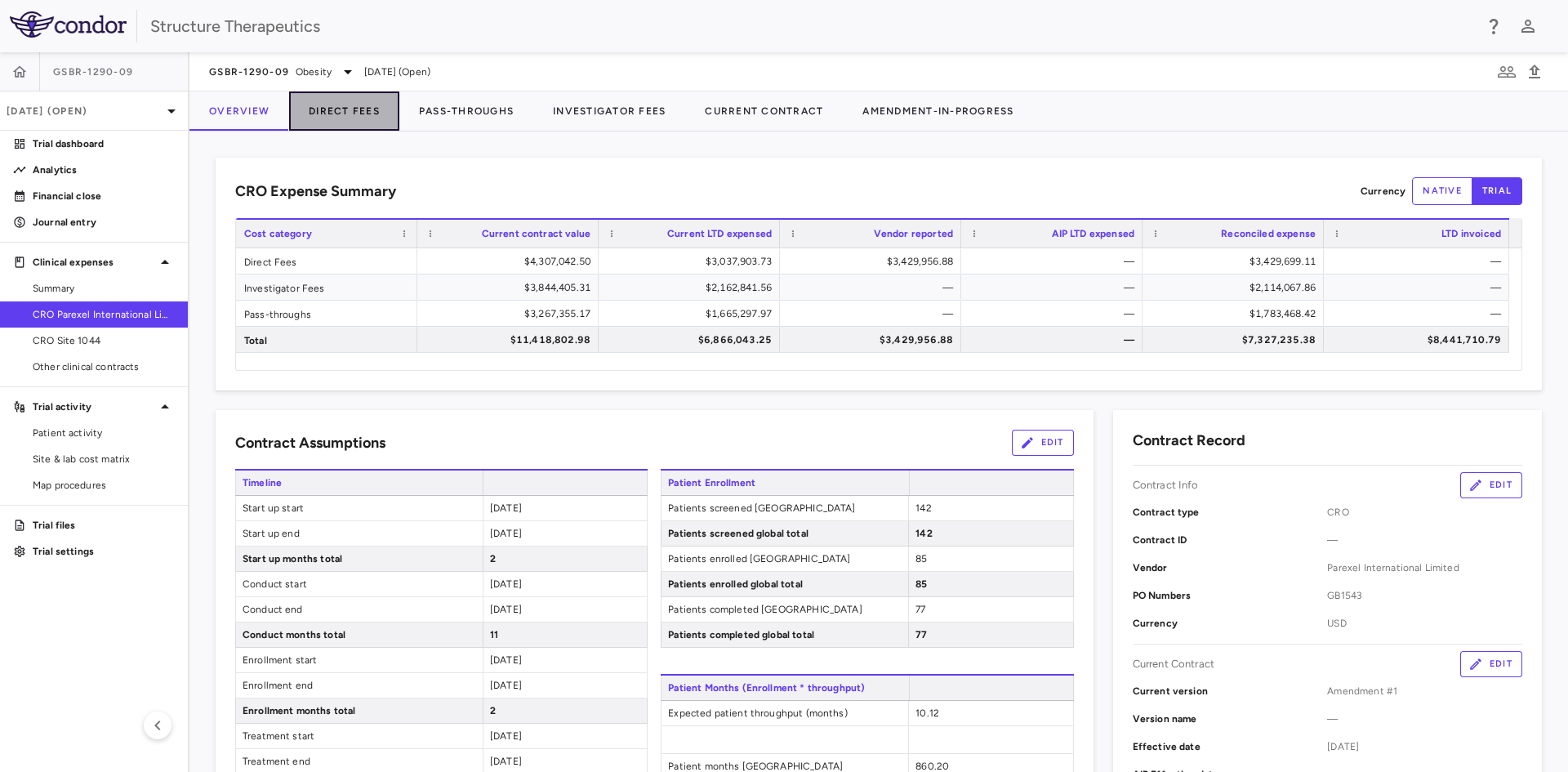
click at [335, 102] on button "Direct Fees" at bounding box center [343, 111] width 110 height 39
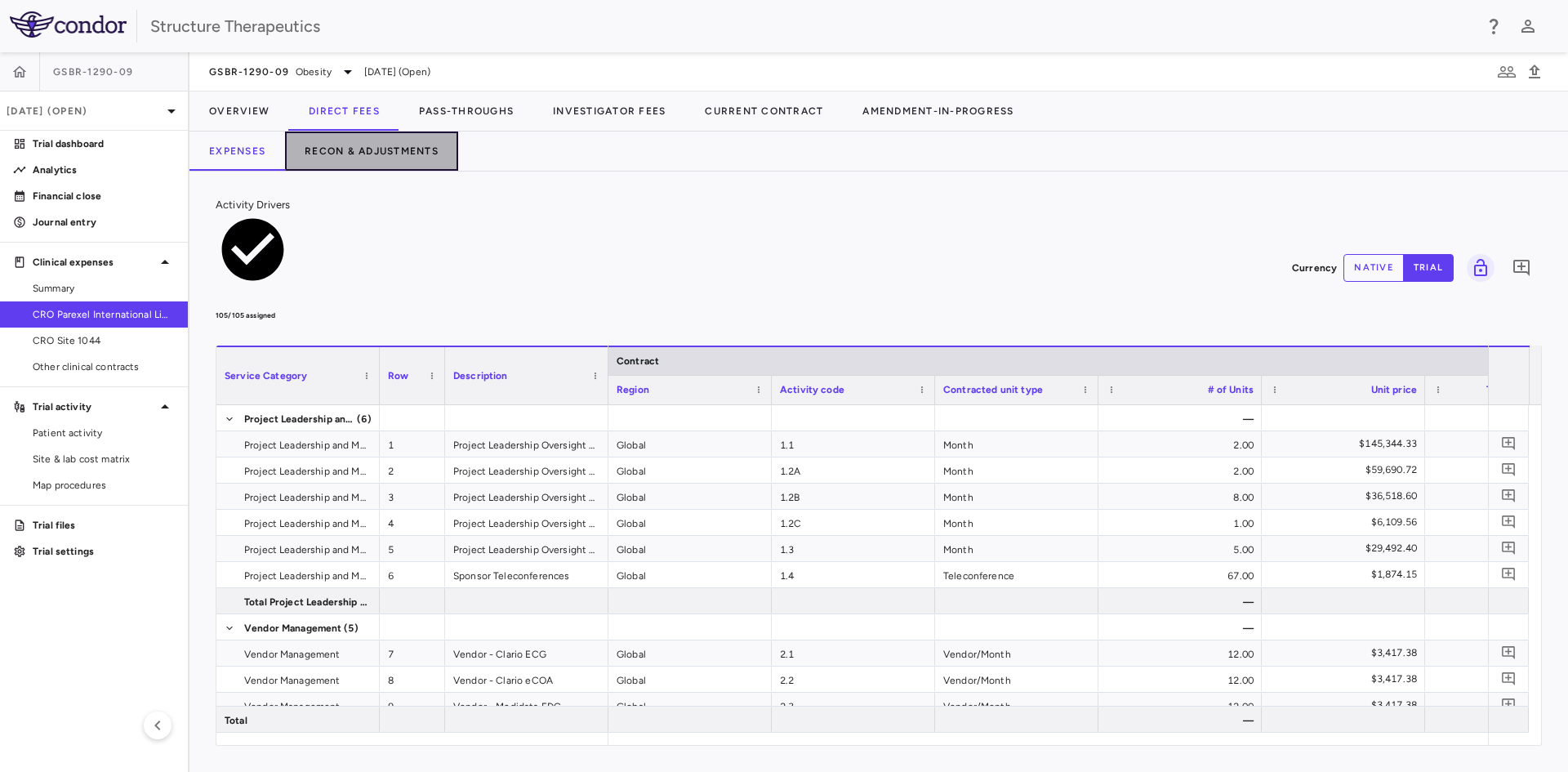
click at [404, 152] on button "Recon & Adjustments" at bounding box center [371, 151] width 173 height 39
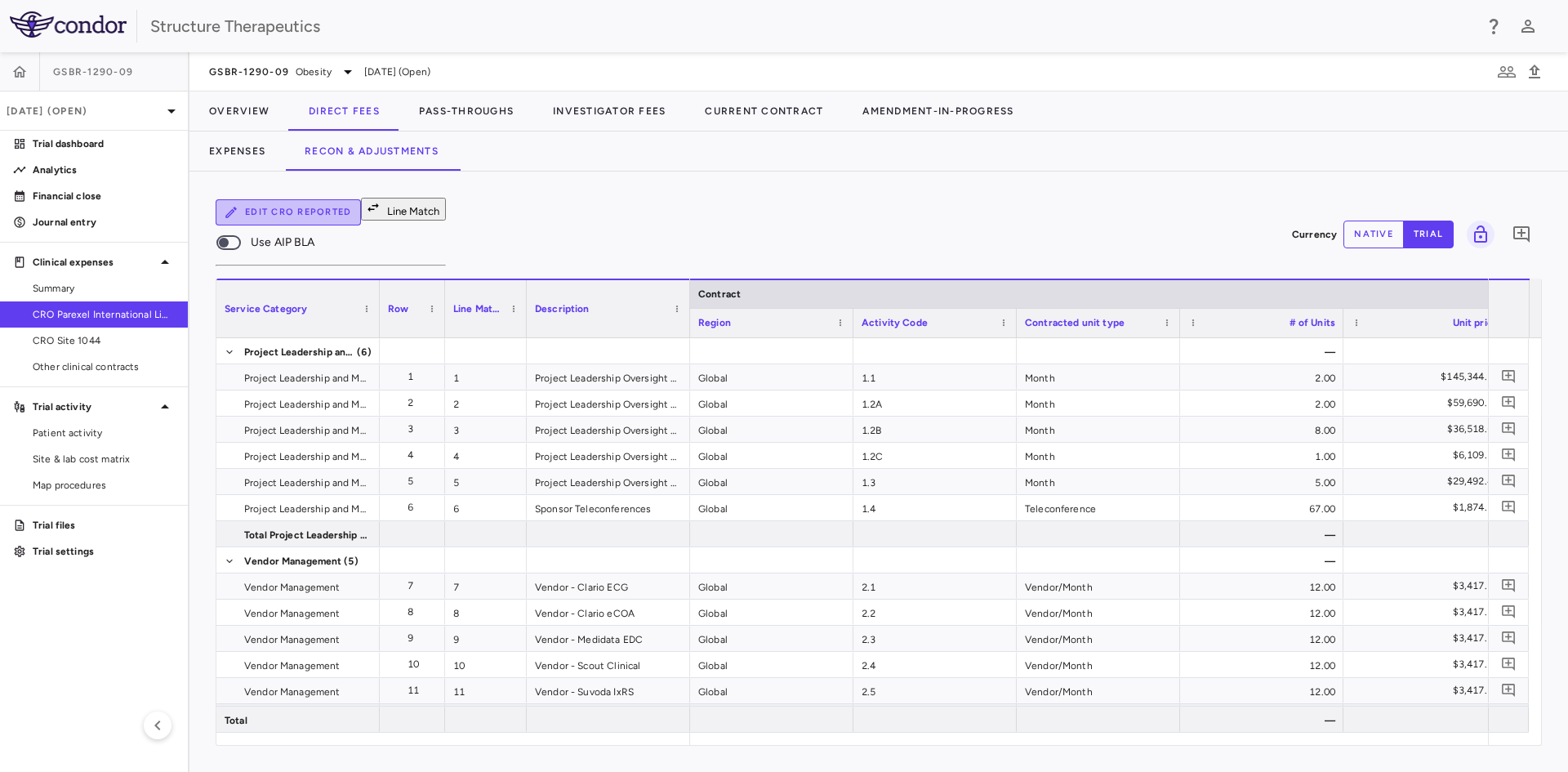
click at [303, 224] on button "Edit CRO reported" at bounding box center [288, 212] width 145 height 26
click at [321, 267] on body "Skip to sidebar Skip to main content Structure Therapeutics GSBR-1290-09 Jul 20…" at bounding box center [784, 386] width 1568 height 772
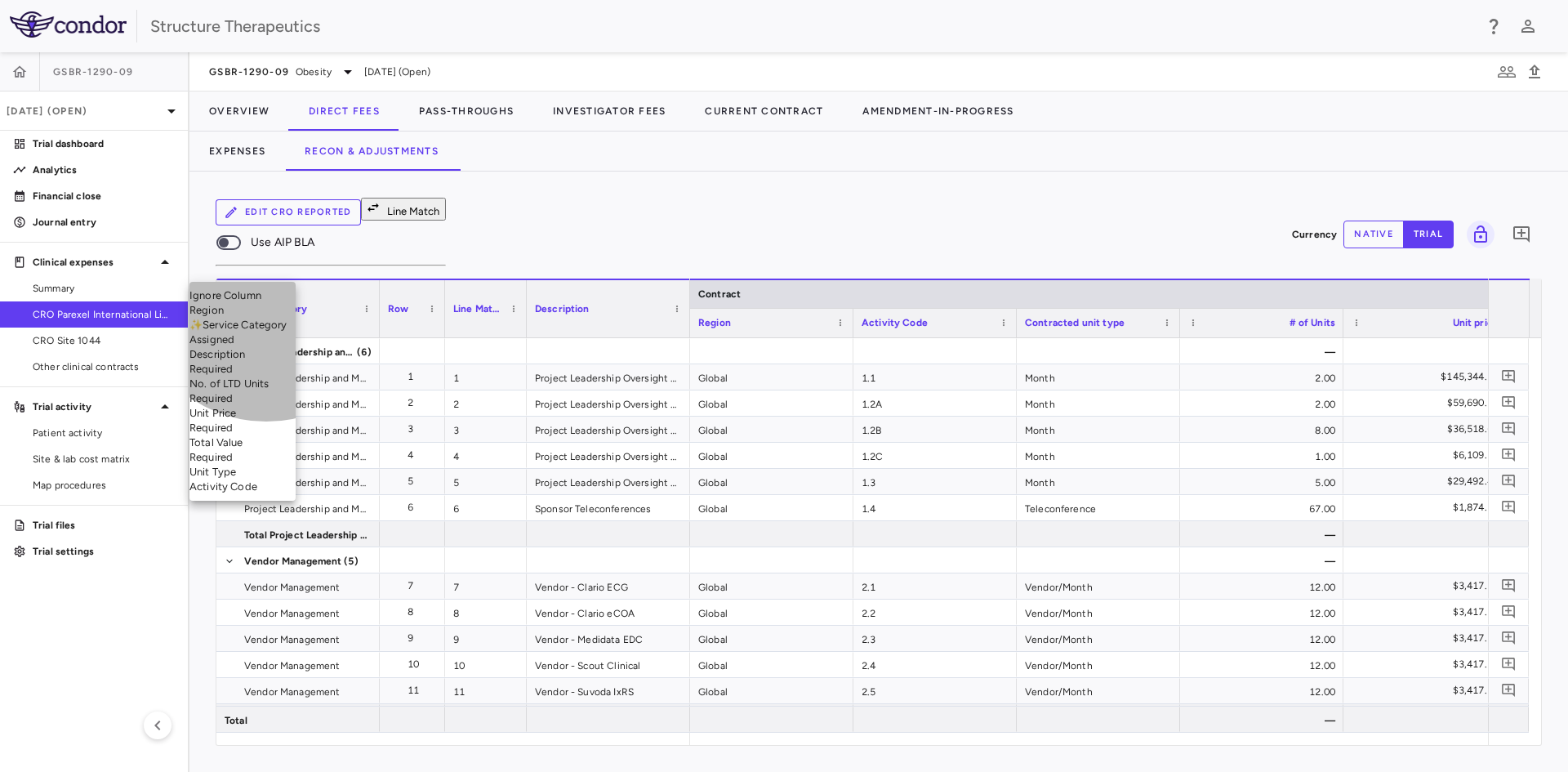
click at [267, 373] on li "Description Required" at bounding box center [243, 362] width 106 height 30
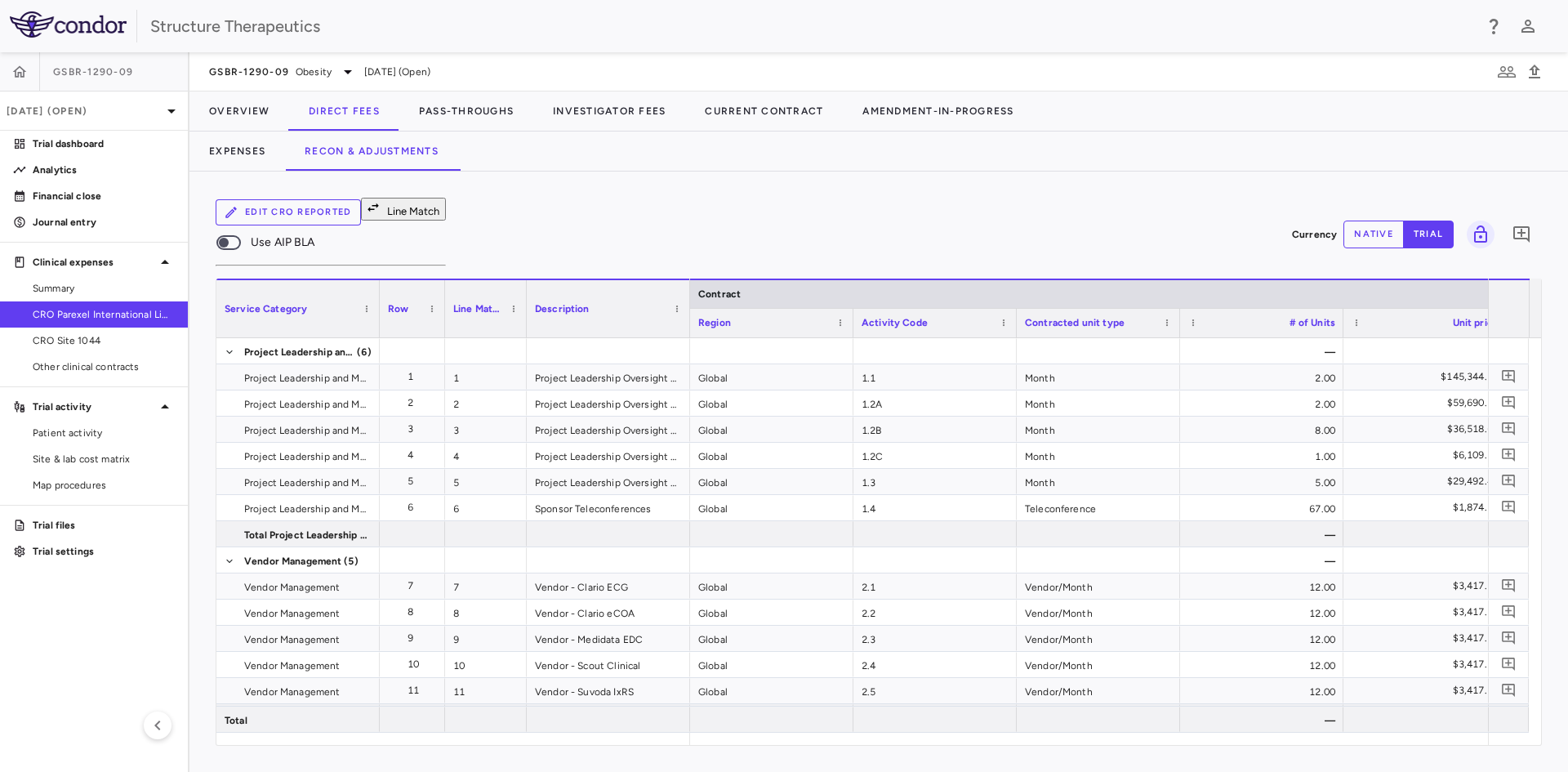
click at [331, 266] on body "Skip to sidebar Skip to main content Structure Therapeutics GSBR-1290-09 Jul 20…" at bounding box center [784, 386] width 1568 height 772
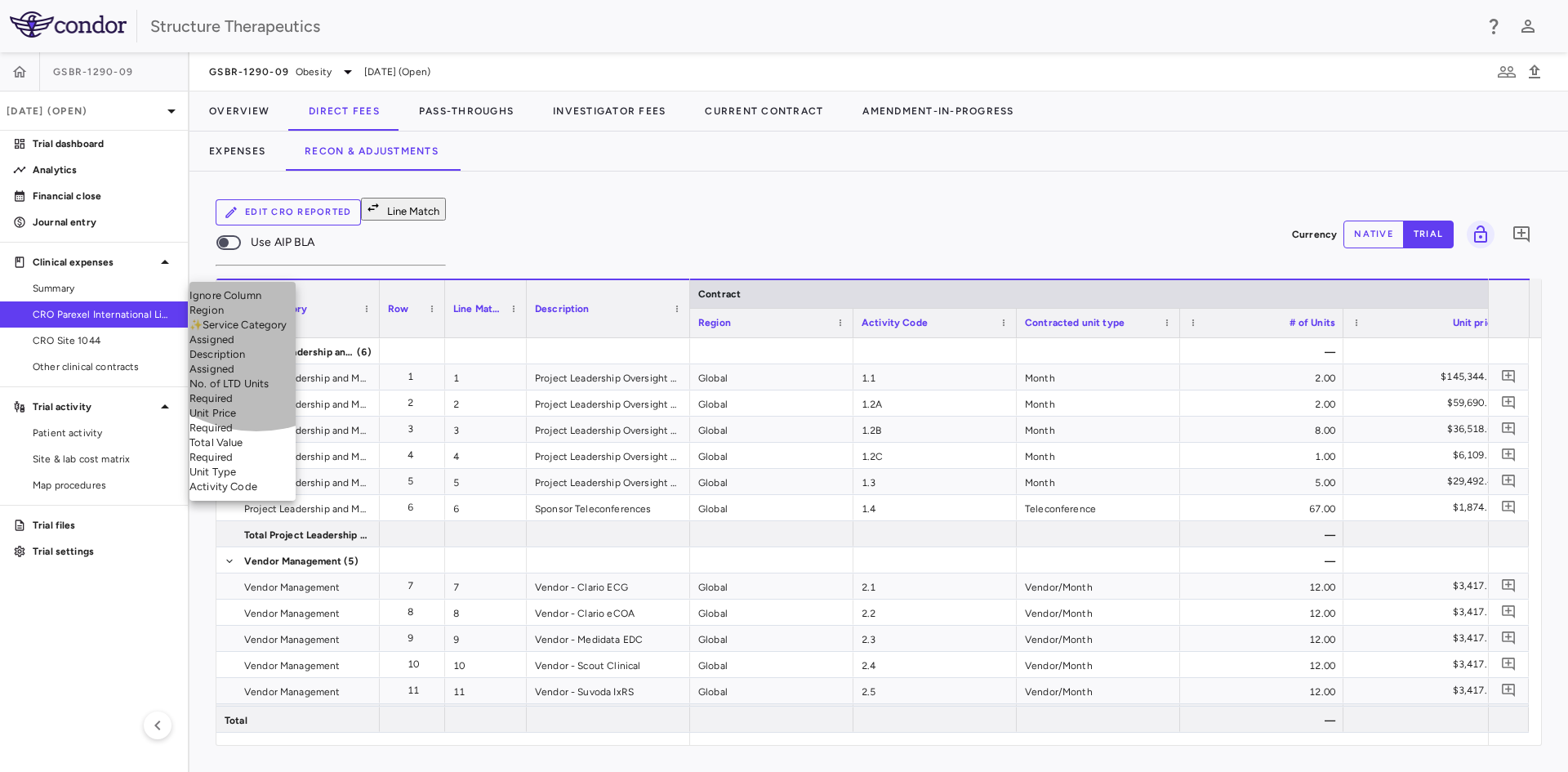
click at [256, 494] on li "Activity Code" at bounding box center [243, 487] width 106 height 15
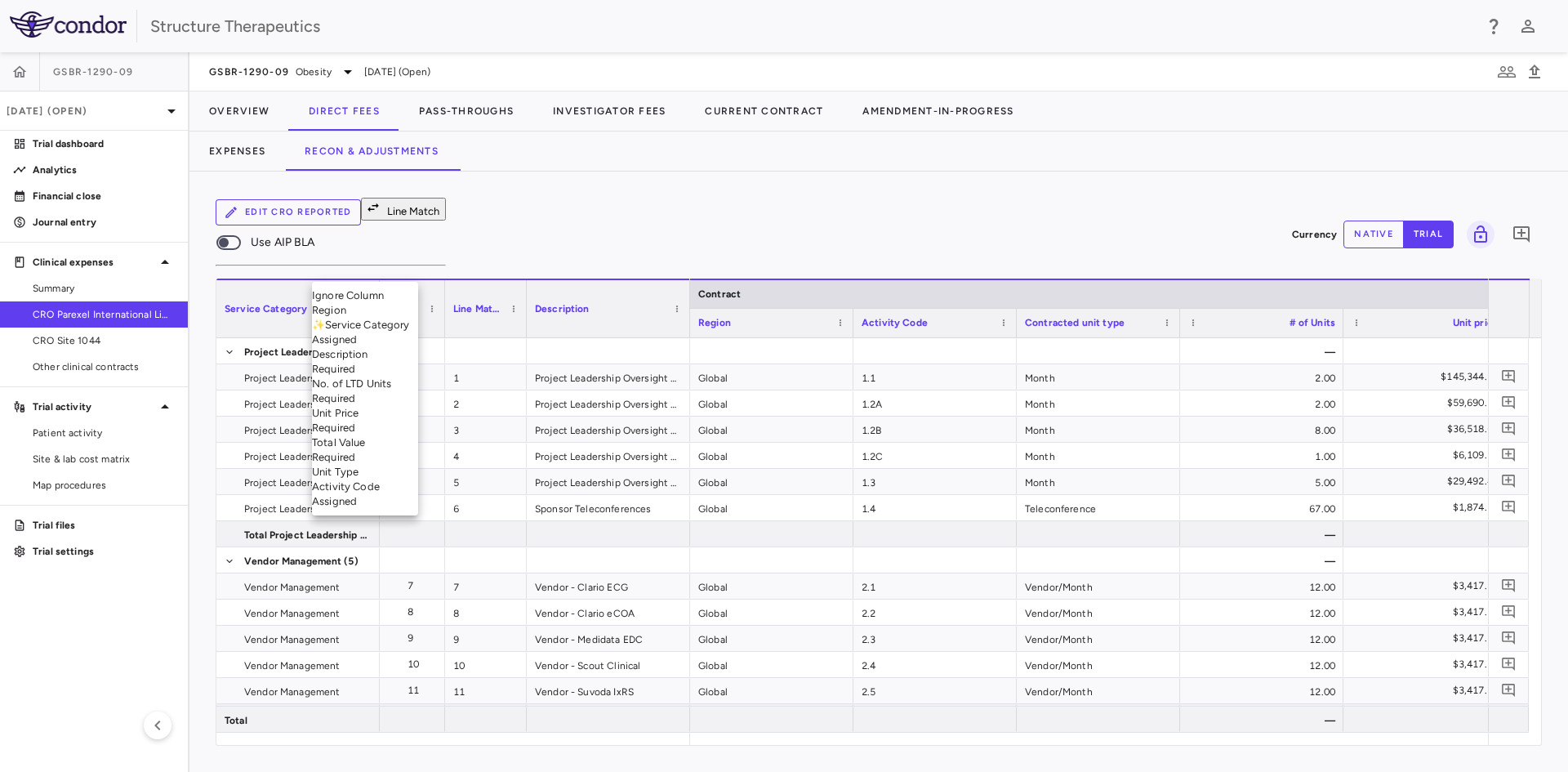
click at [404, 260] on body "Skip to sidebar Skip to main content Structure Therapeutics GSBR-1290-09 Jul 20…" at bounding box center [784, 386] width 1568 height 772
click at [397, 377] on li "Description Required" at bounding box center [365, 362] width 106 height 30
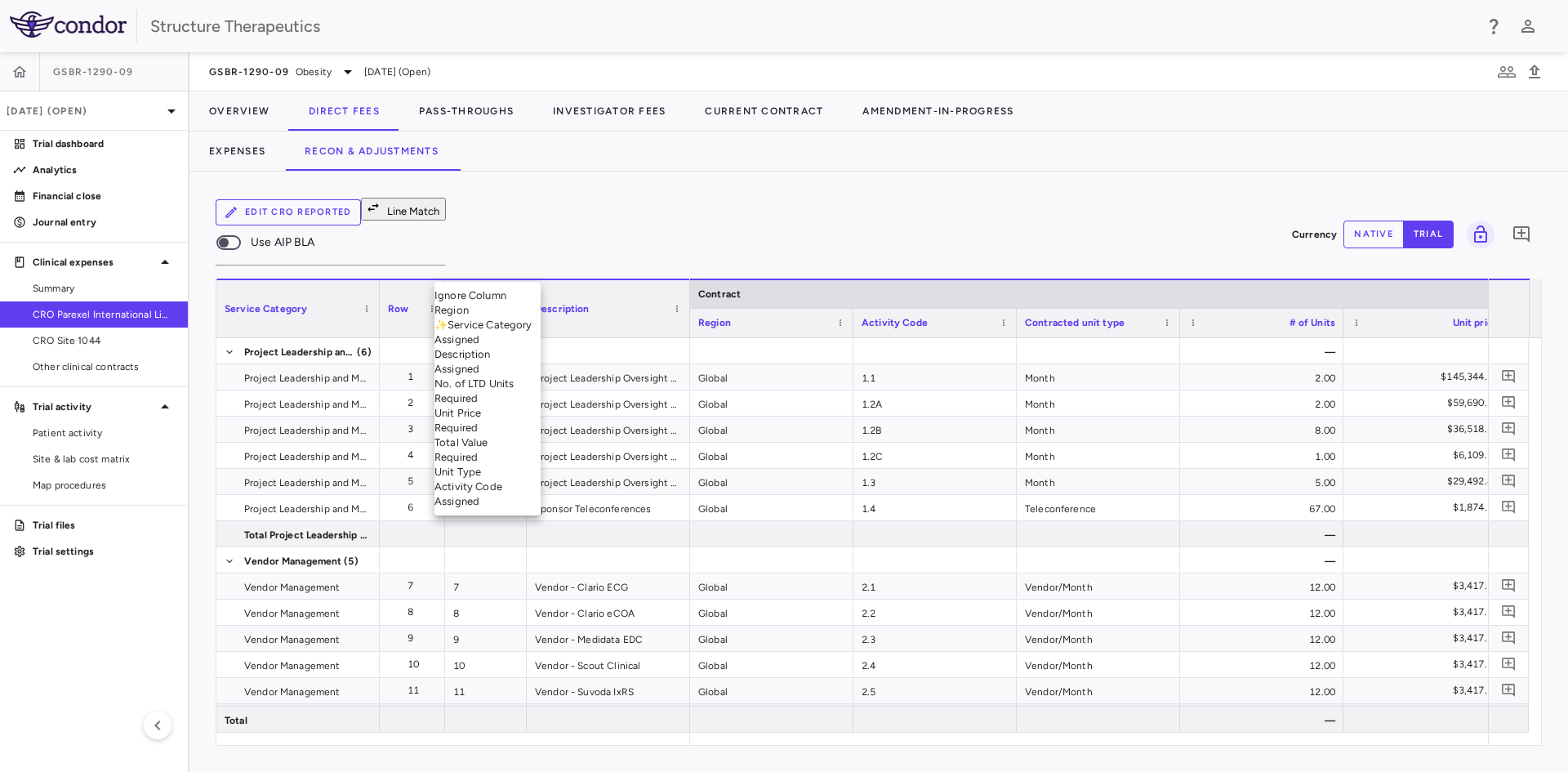
click at [579, 268] on body "Skip to sidebar Skip to main content Structure Therapeutics GSBR-1290-09 Jul 20…" at bounding box center [784, 386] width 1568 height 772
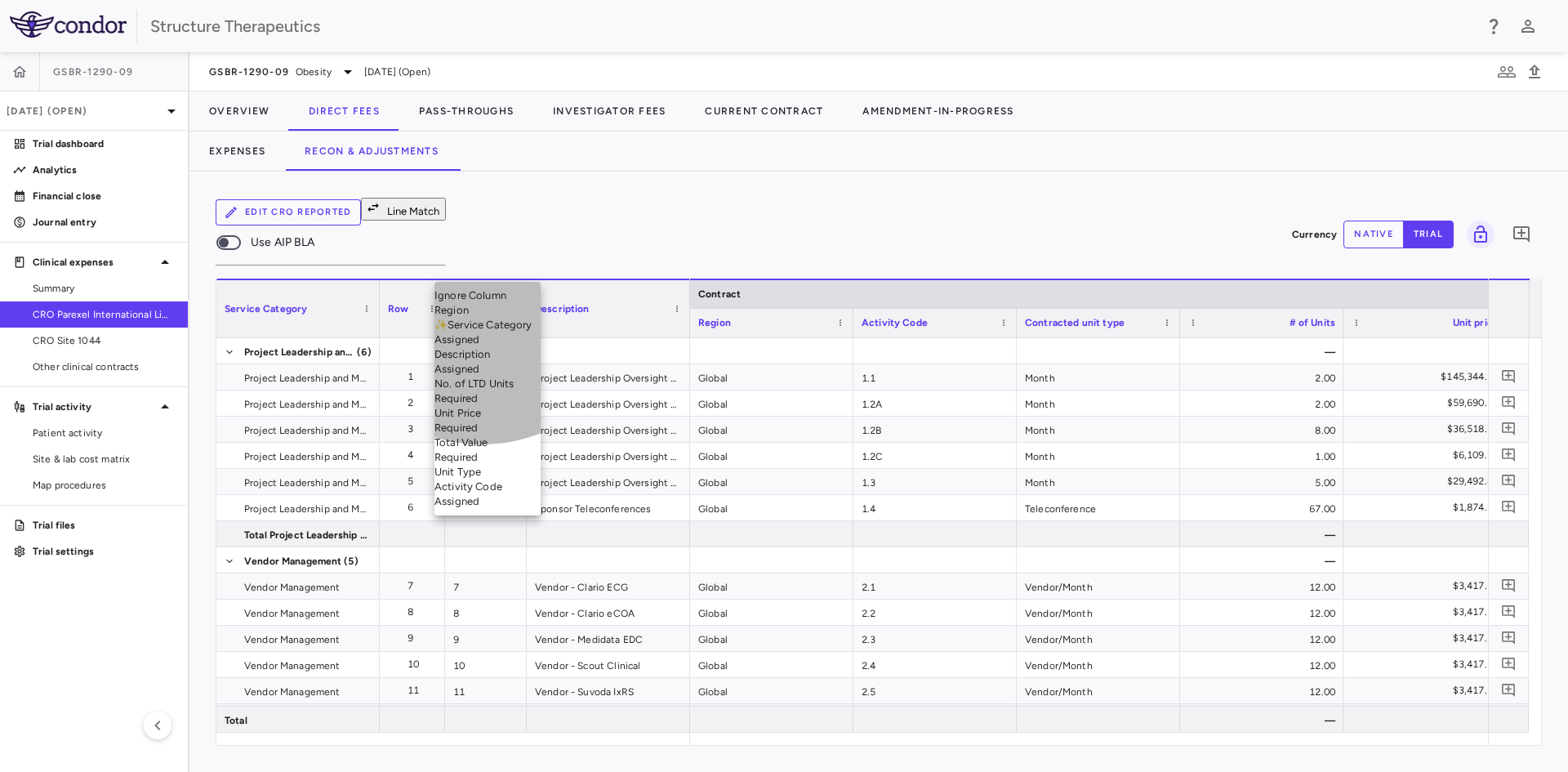
click at [482, 509] on li "Activity Code Assigned" at bounding box center [487, 494] width 106 height 30
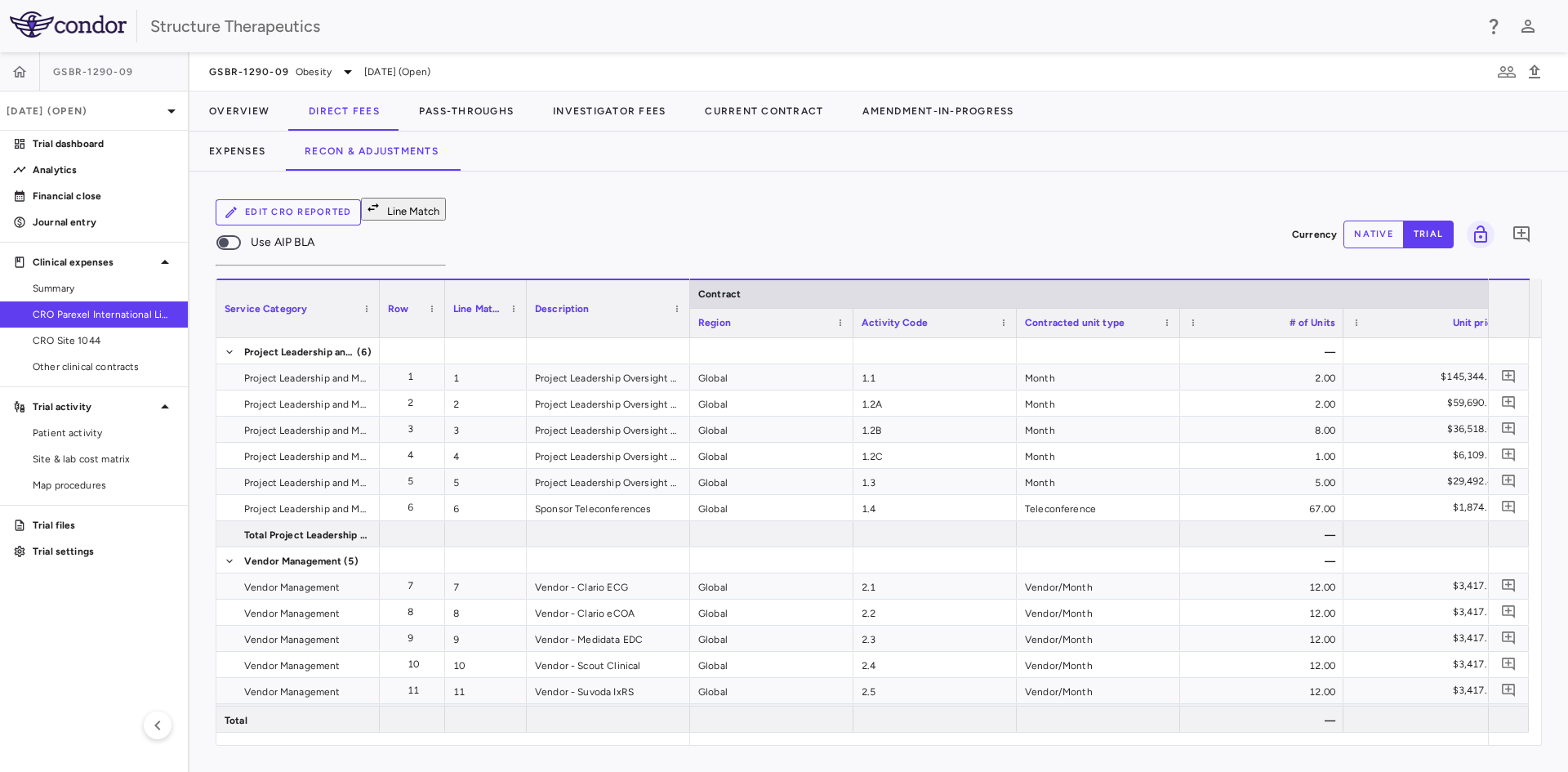
click at [577, 260] on body "Skip to sidebar Skip to main content Structure Therapeutics GSBR-1290-09 Jul 20…" at bounding box center [784, 386] width 1568 height 772
click at [490, 465] on li "Total Value Required" at bounding box center [487, 450] width 106 height 30
click at [576, 273] on body "Skip to sidebar Skip to main content Structure Therapeutics GSBR-1290-09 Jul 20…" at bounding box center [784, 386] width 1568 height 772
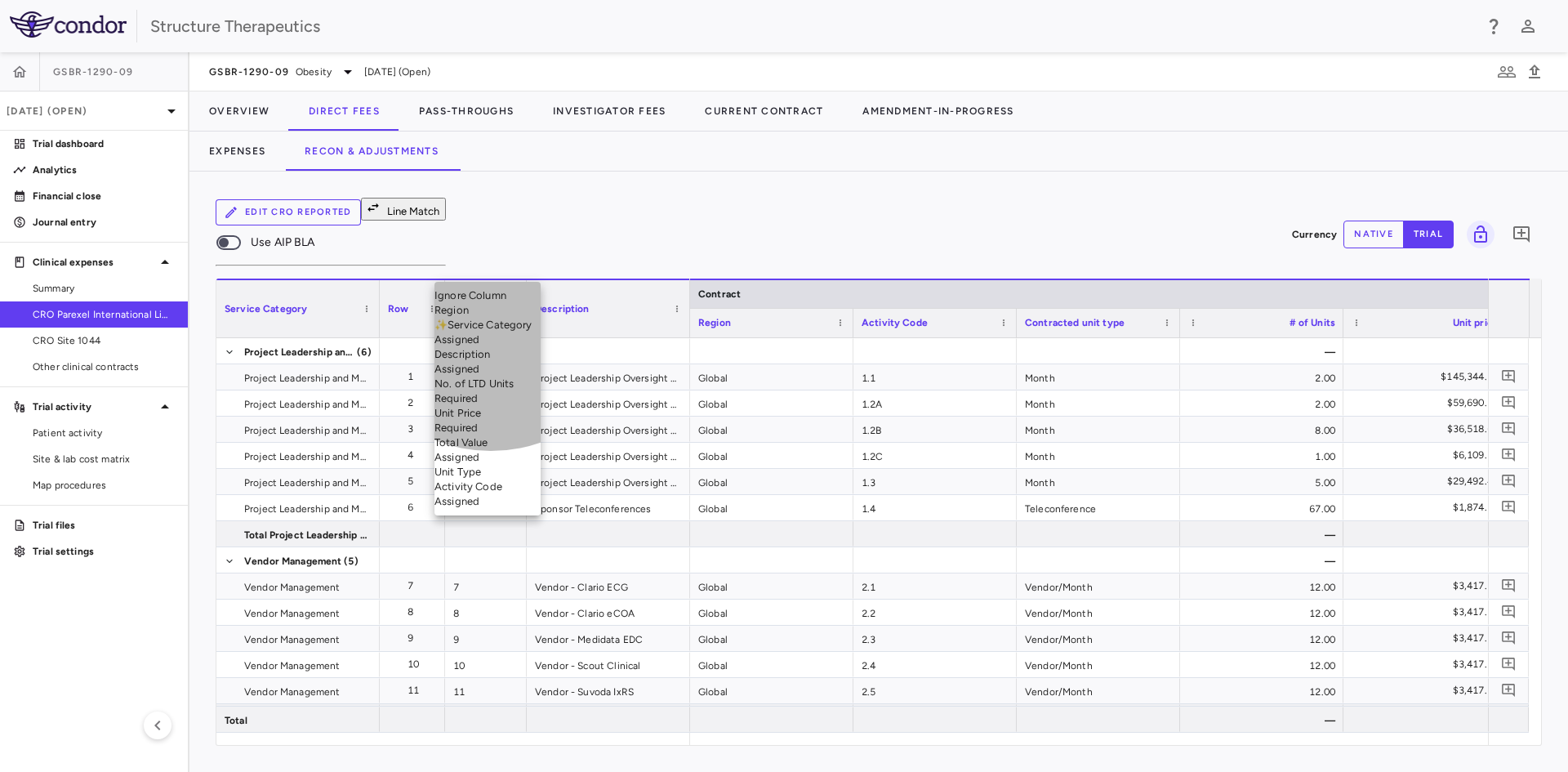
click at [491, 479] on li "Unit Type" at bounding box center [487, 472] width 106 height 15
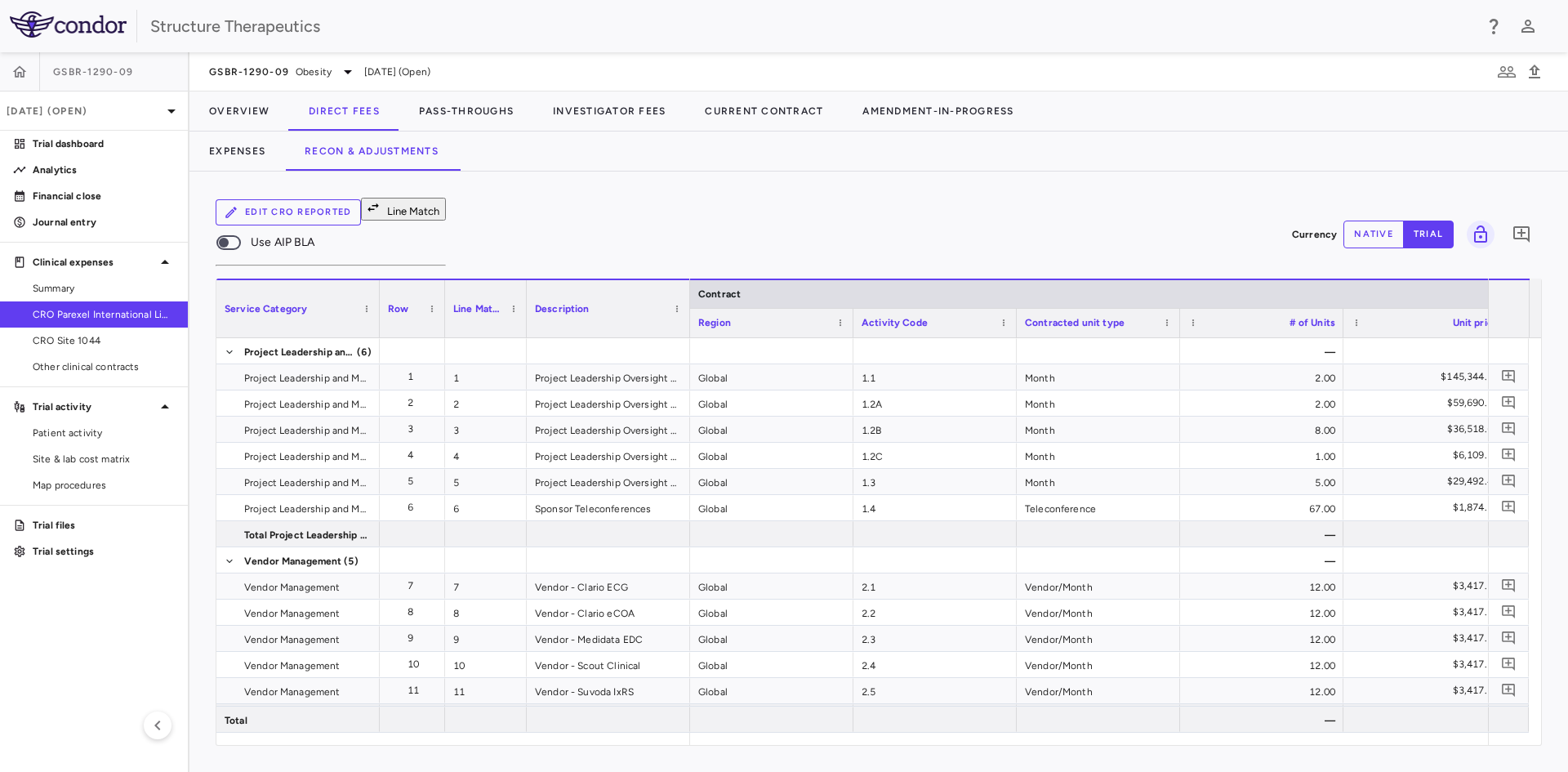
click at [708, 272] on body "Skip to sidebar Skip to main content Structure Therapeutics GSBR-1290-09 Jul 20…" at bounding box center [784, 386] width 1568 height 772
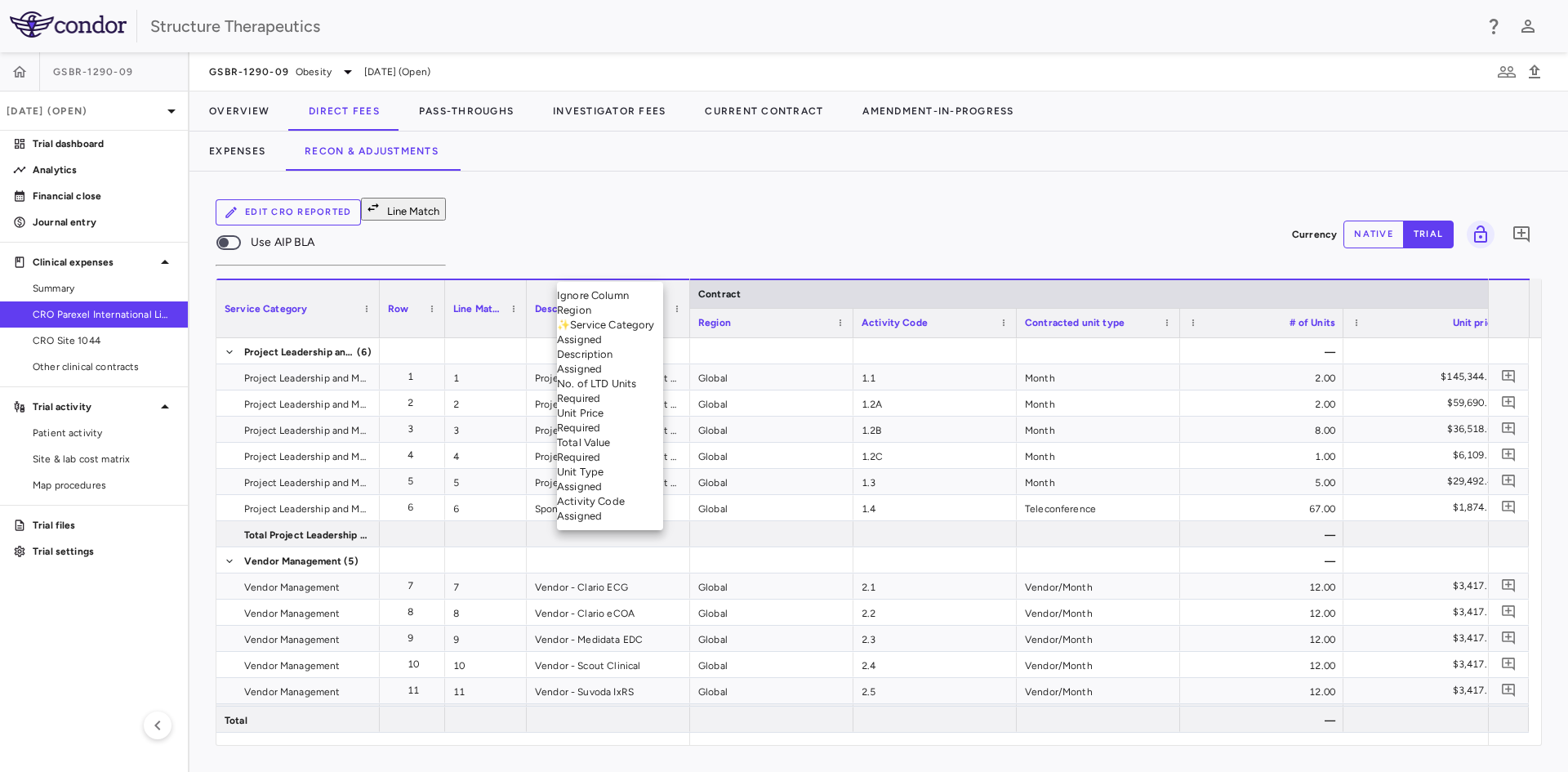
click at [708, 272] on div at bounding box center [784, 386] width 1568 height 772
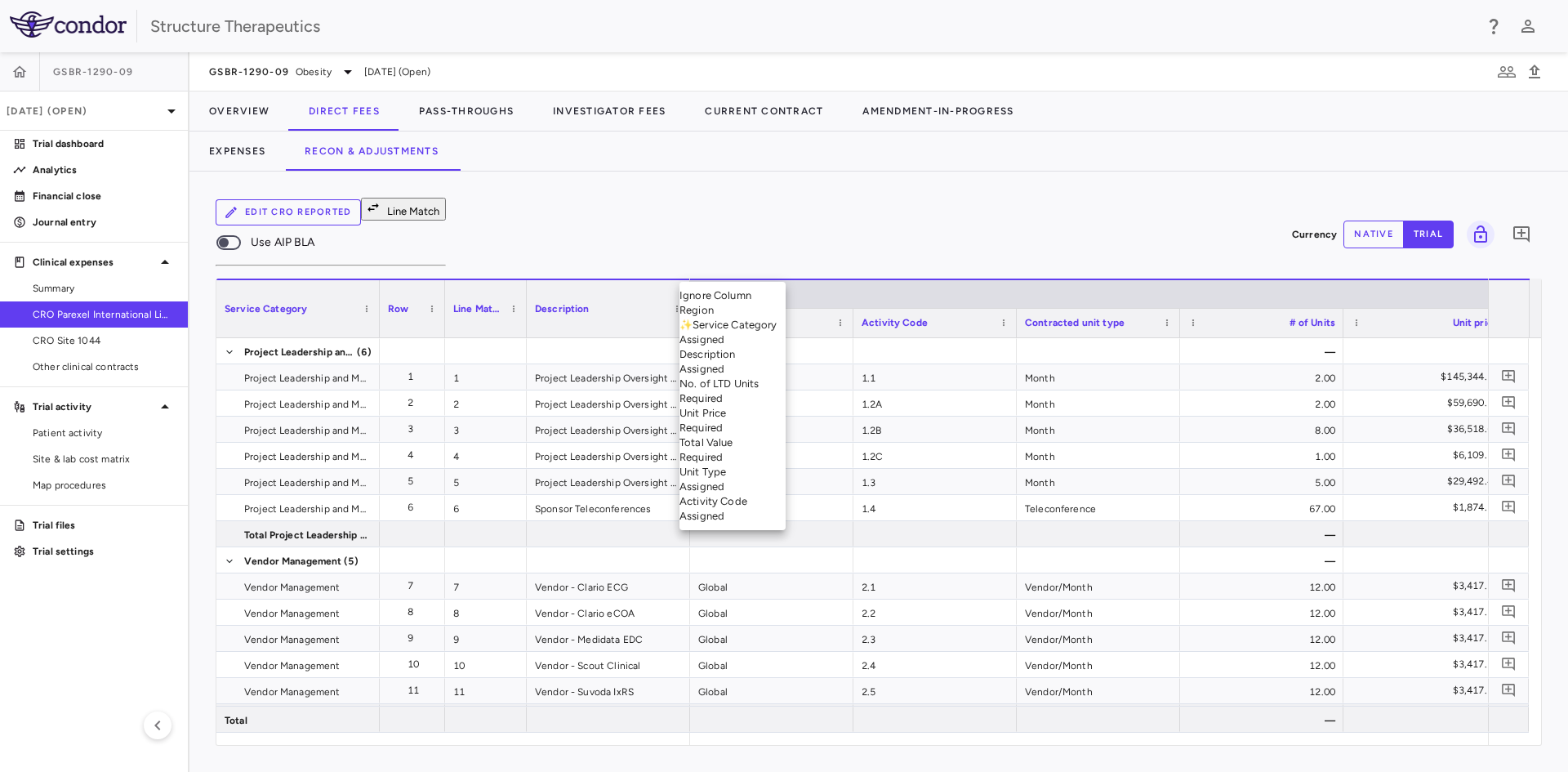
click at [813, 270] on body "Skip to sidebar Skip to main content Structure Therapeutics GSBR-1290-09 Jul 20…" at bounding box center [784, 386] width 1568 height 772
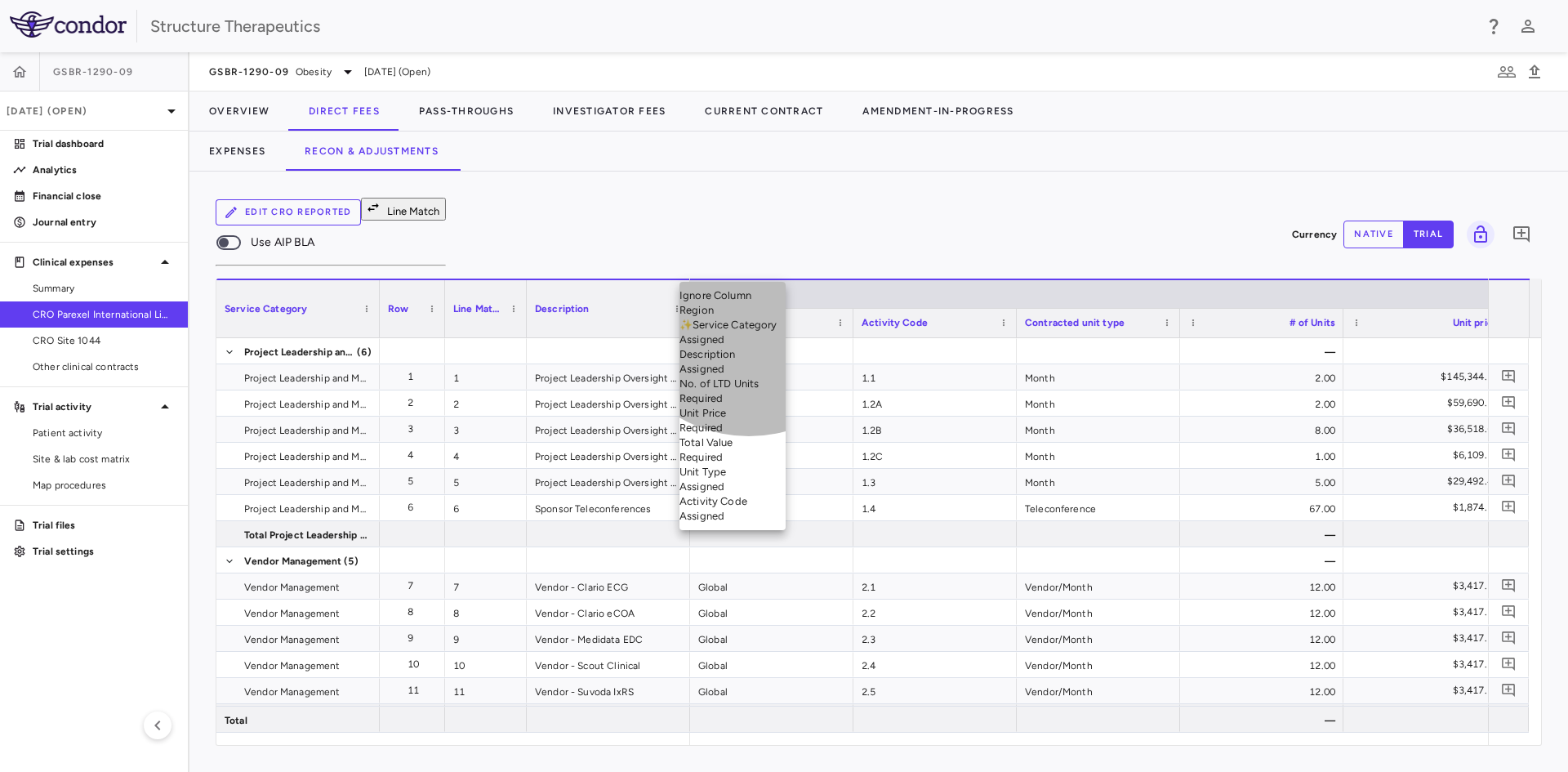
click at [749, 435] on li "Unit Price Required" at bounding box center [732, 421] width 106 height 30
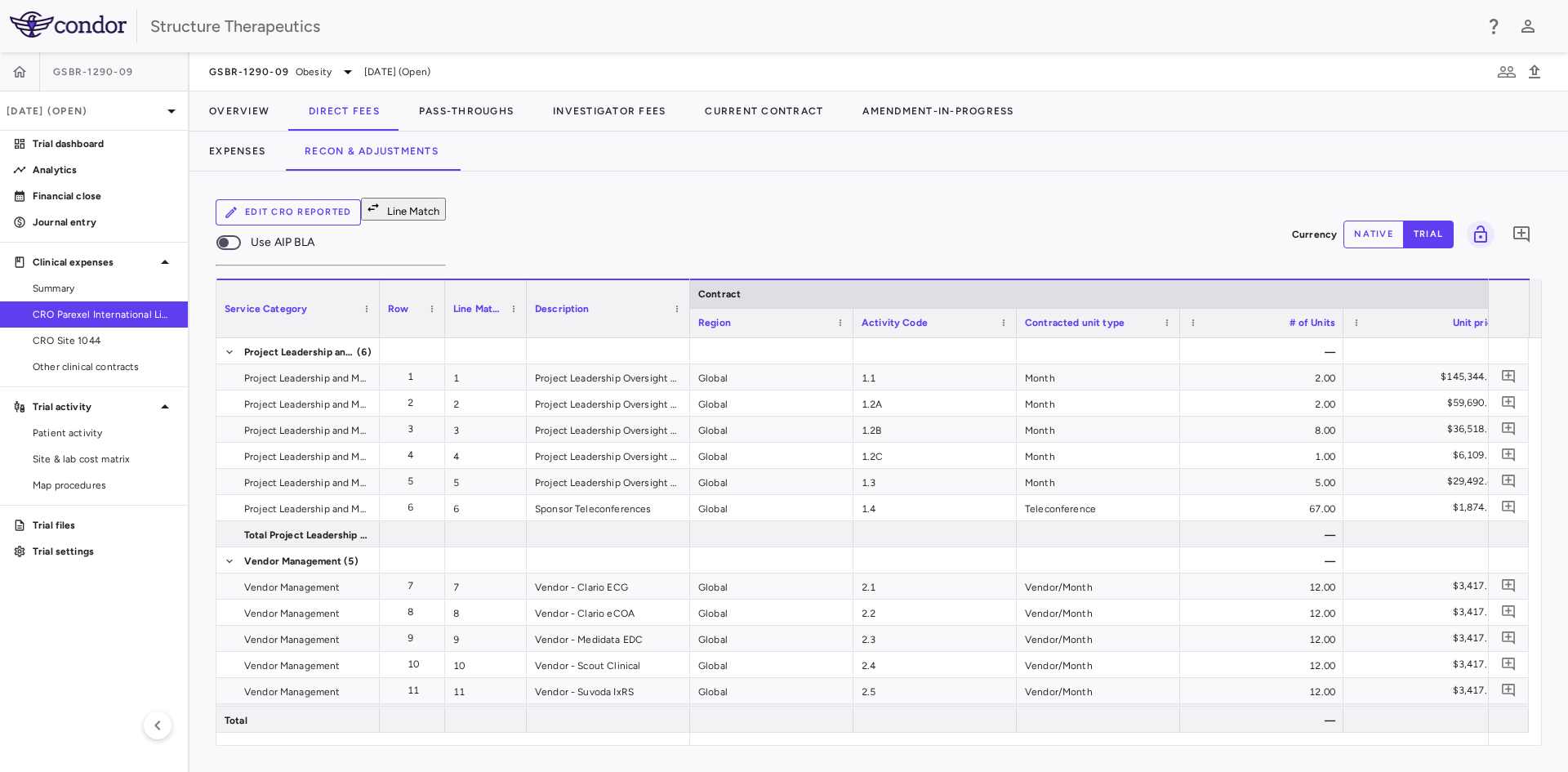
click at [1053, 258] on body "Skip to sidebar Skip to main content Structure Therapeutics GSBR-1290-09 Jul 20…" at bounding box center [784, 386] width 1568 height 772
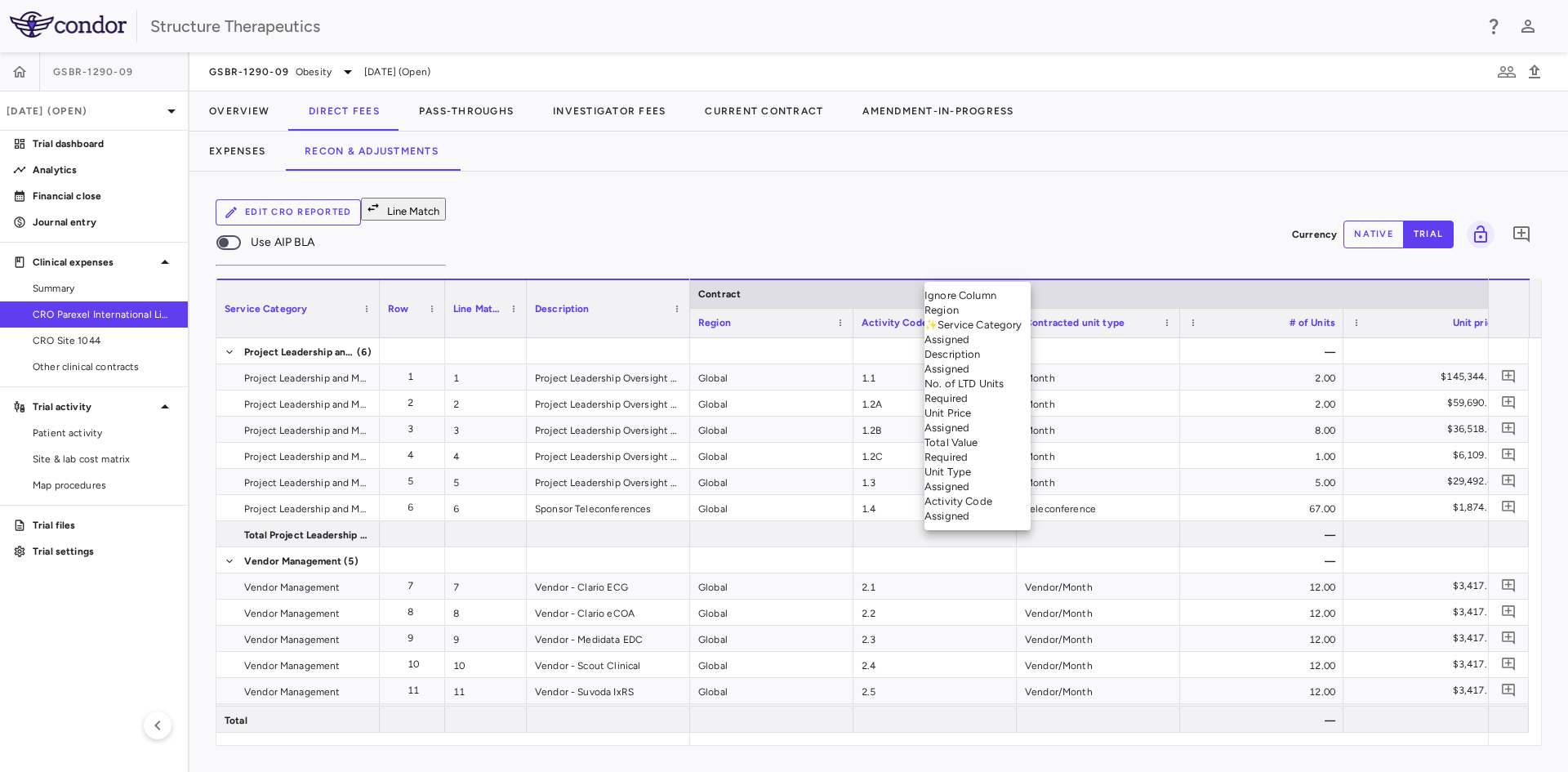
click at [983, 406] on li "No. of LTD Units Required" at bounding box center [977, 392] width 106 height 30
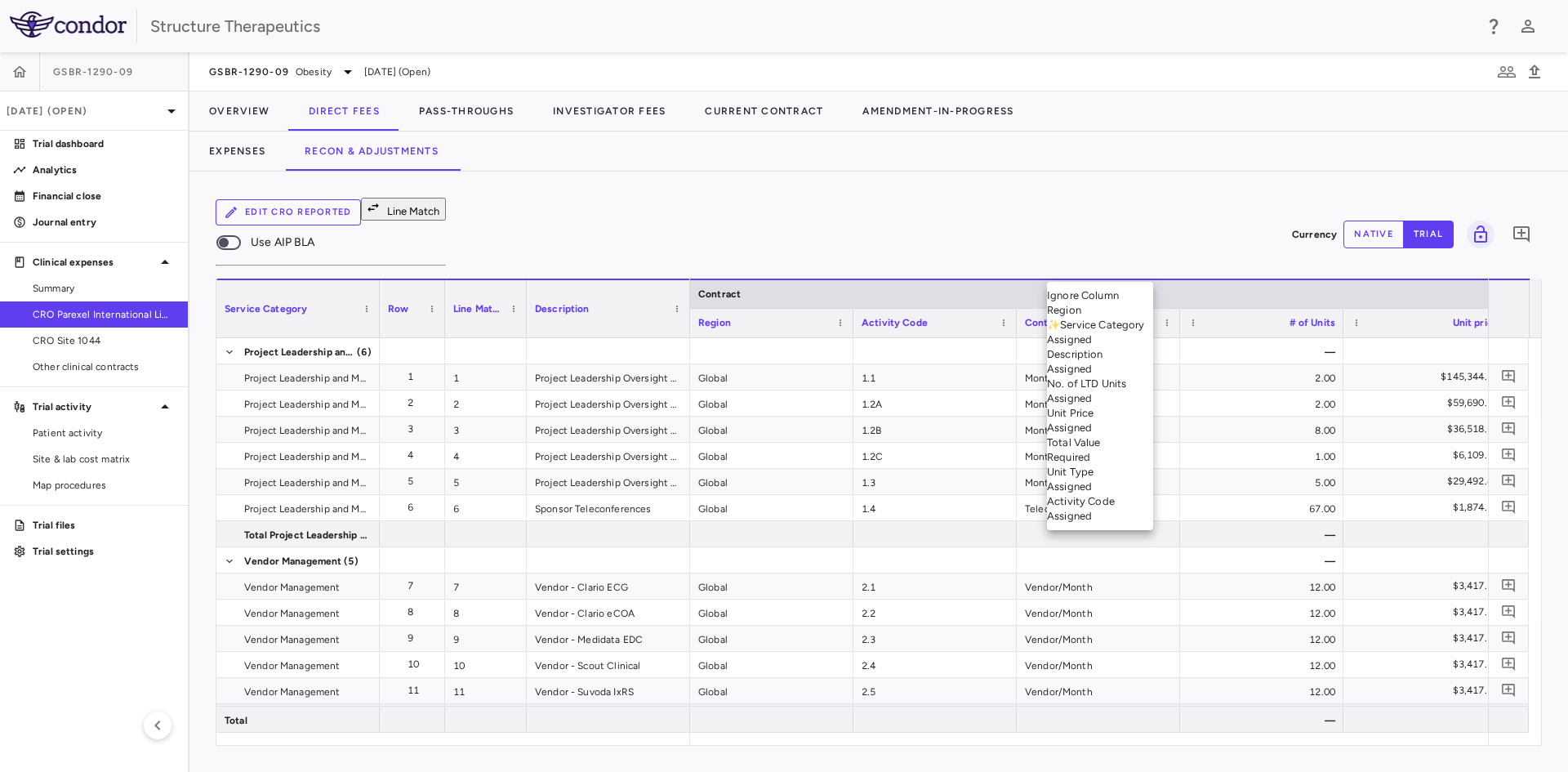
click at [1142, 265] on body "Skip to sidebar Skip to main content Structure Therapeutics GSBR-1290-09 Jul 20…" at bounding box center [784, 386] width 1568 height 772
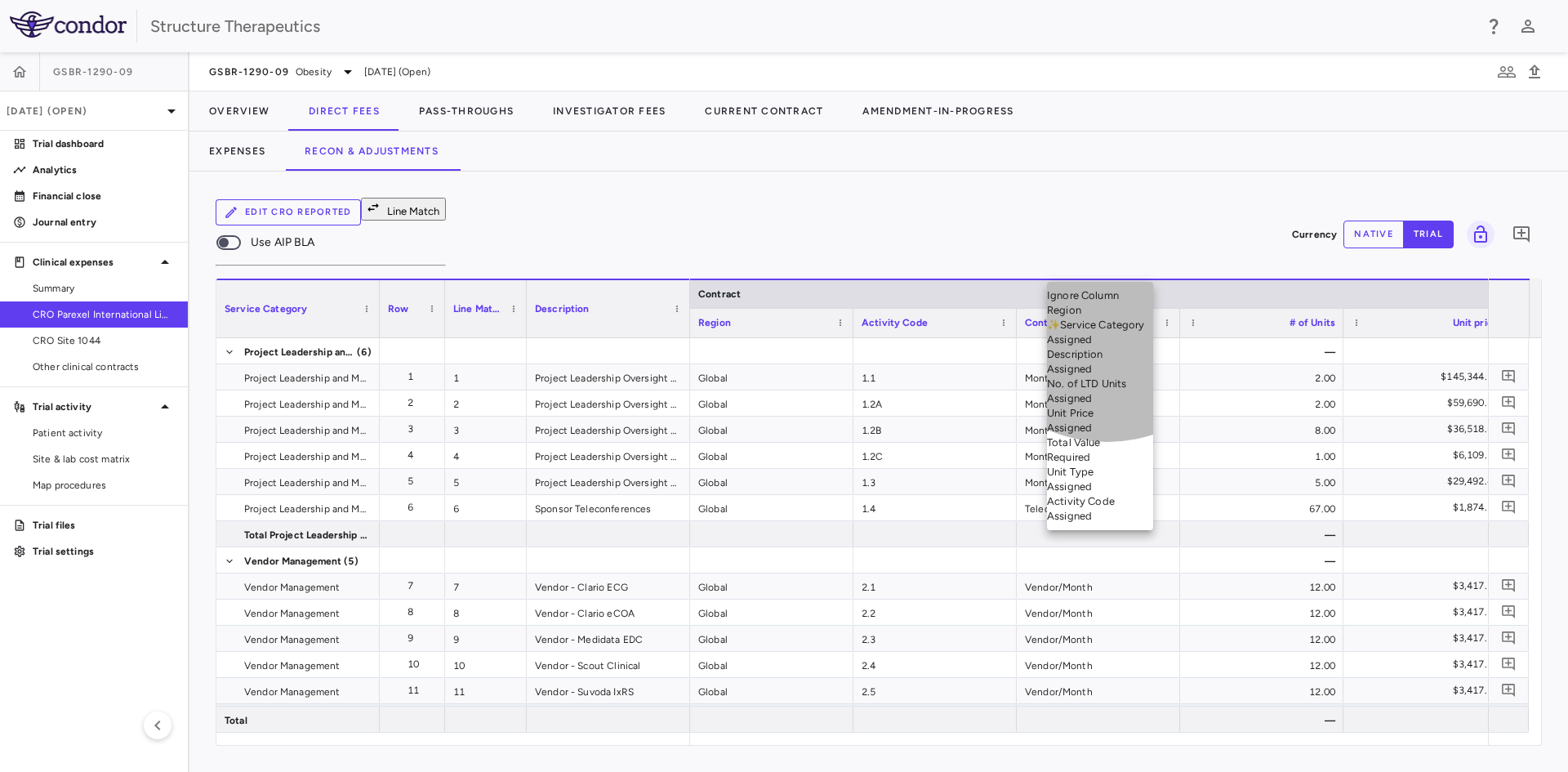
click at [1107, 465] on li "Total Value Required" at bounding box center [1100, 450] width 106 height 30
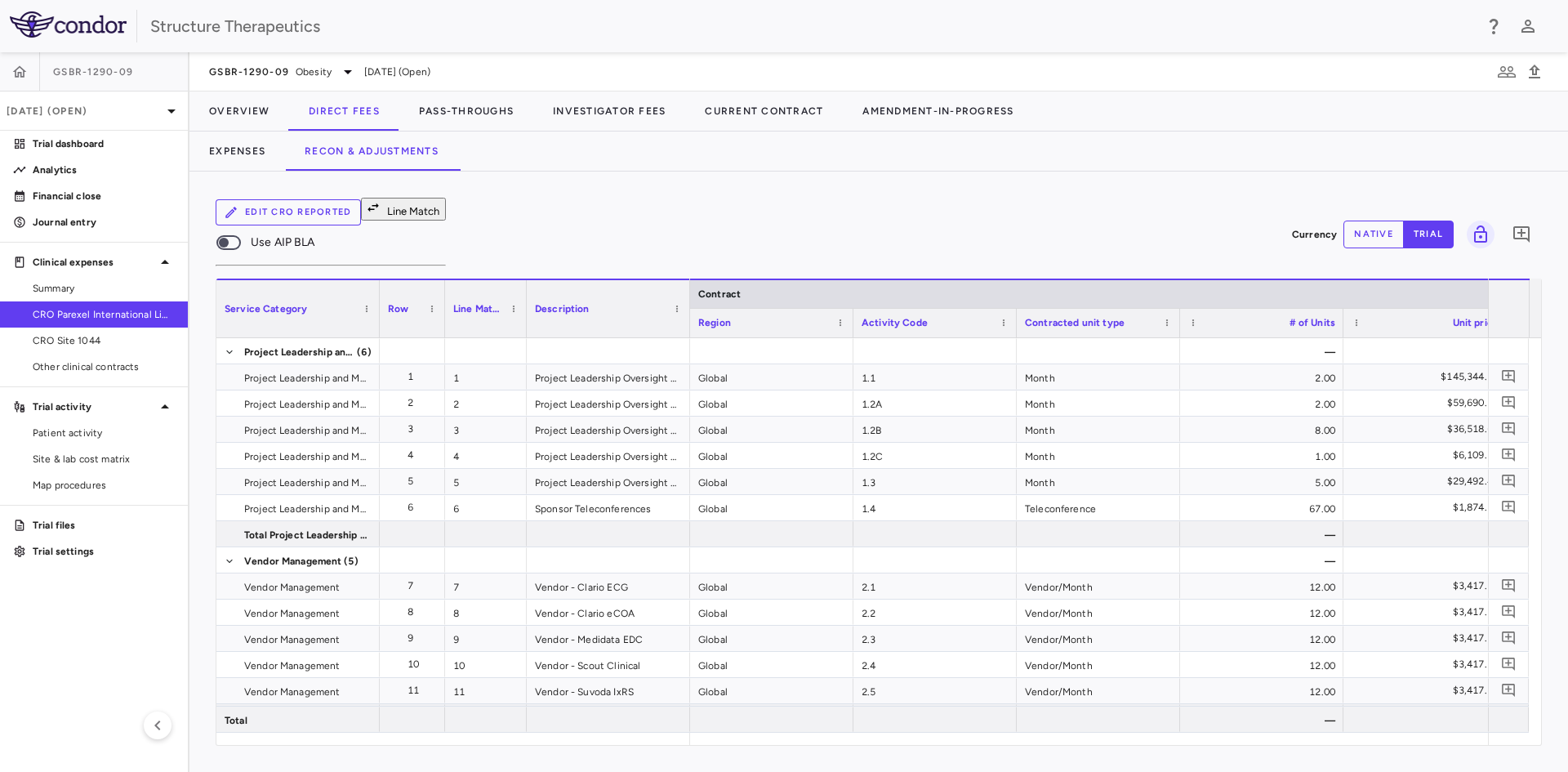
click at [332, 261] on body "Skip to sidebar Skip to main content Structure Therapeutics GSBR-1290-09 Jul 20…" at bounding box center [784, 386] width 1568 height 772
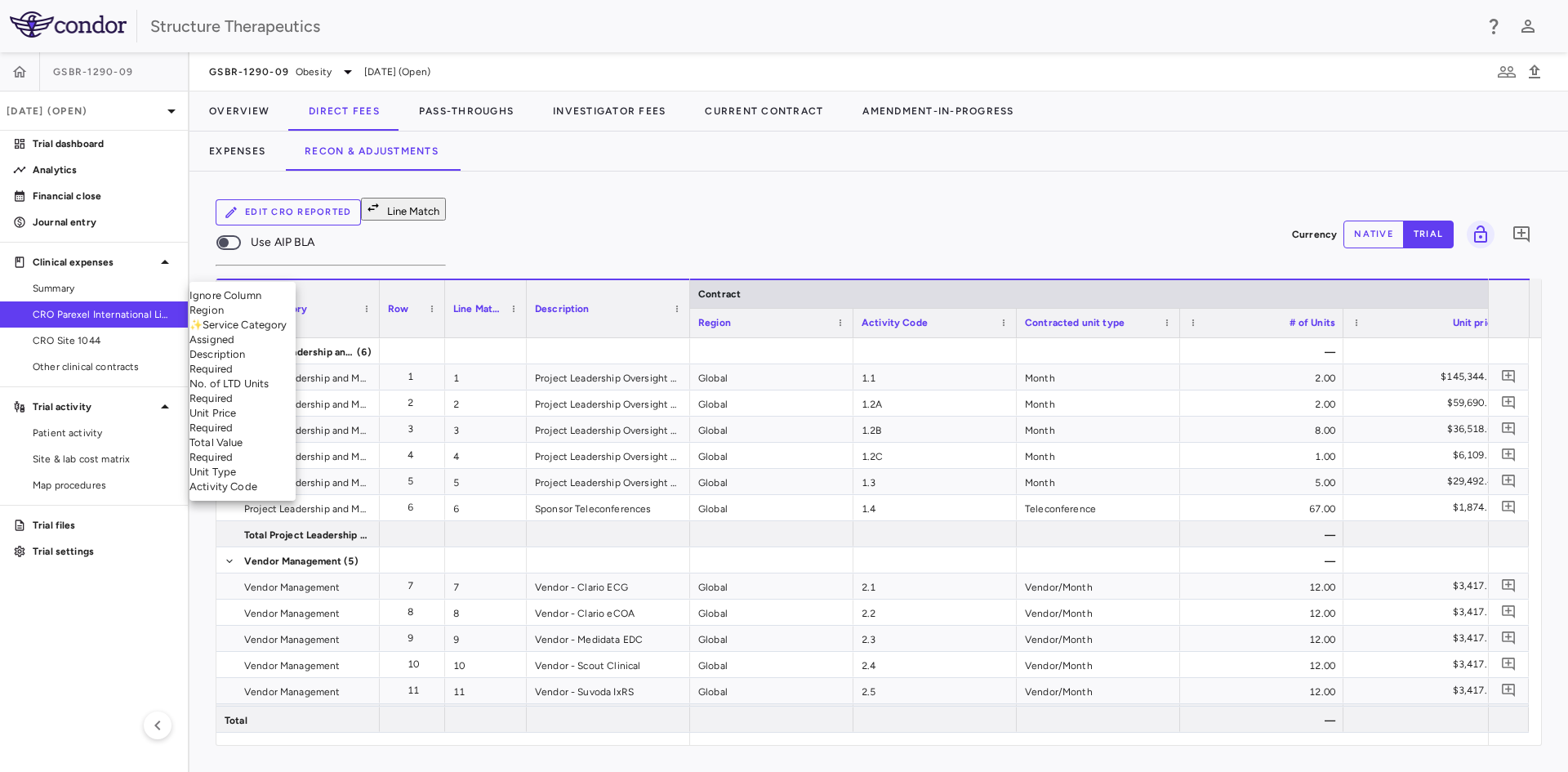
click at [248, 494] on li "Activity Code" at bounding box center [243, 487] width 106 height 15
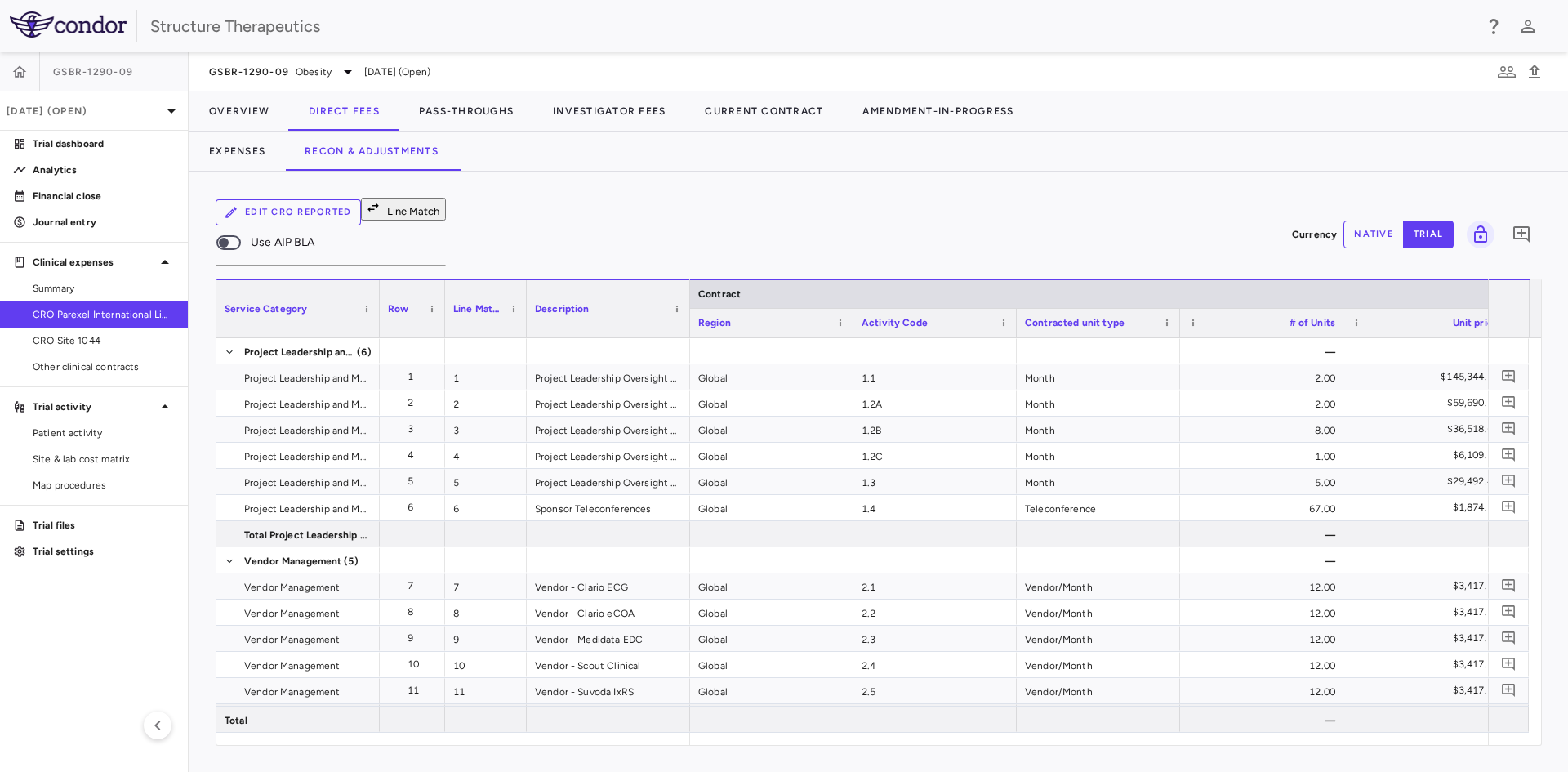
click at [460, 267] on body "Skip to sidebar Skip to main content Structure Therapeutics GSBR-1290-09 Jul 20…" at bounding box center [784, 386] width 1568 height 772
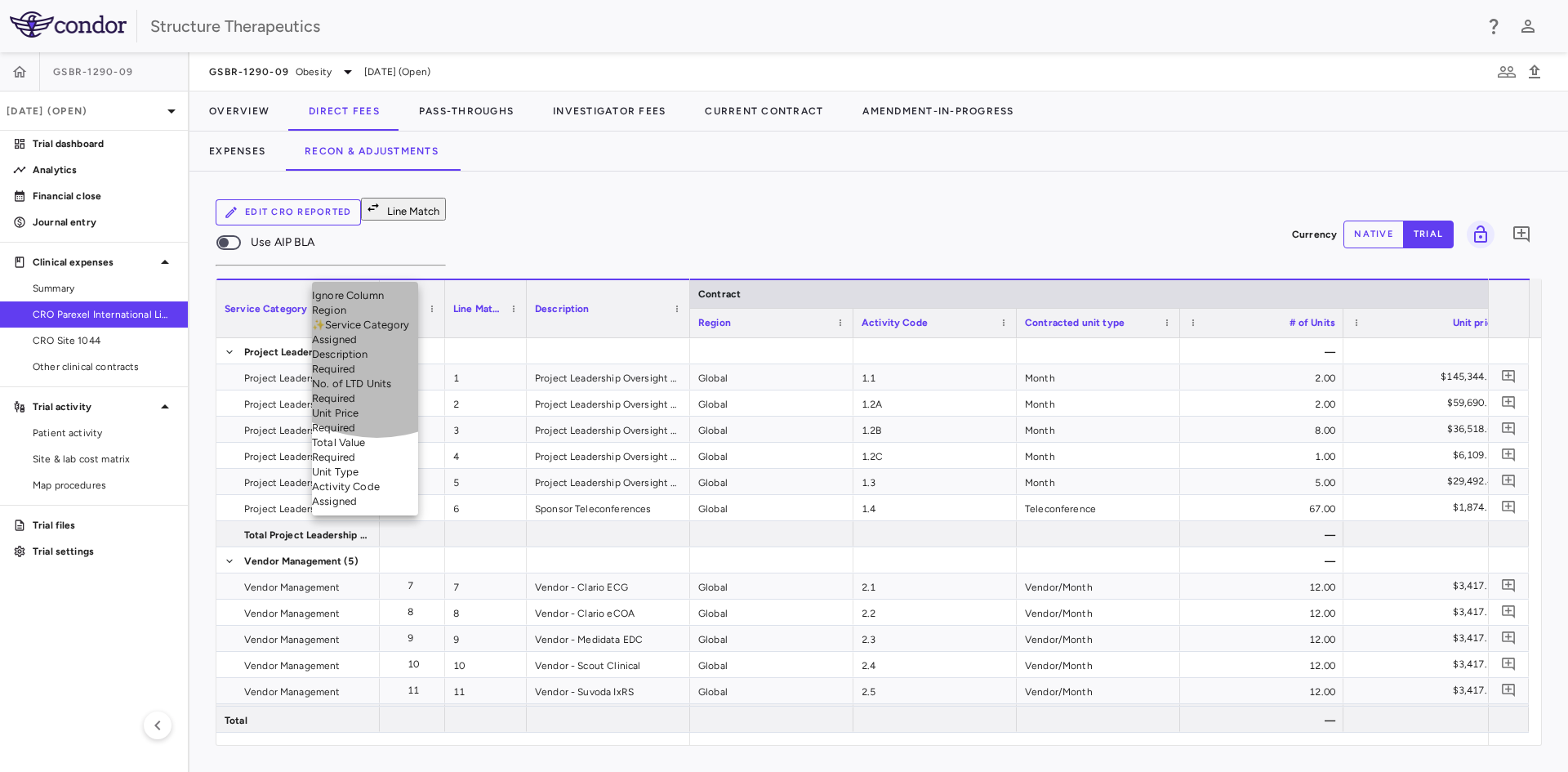
click at [377, 377] on li "Description Required" at bounding box center [365, 362] width 106 height 30
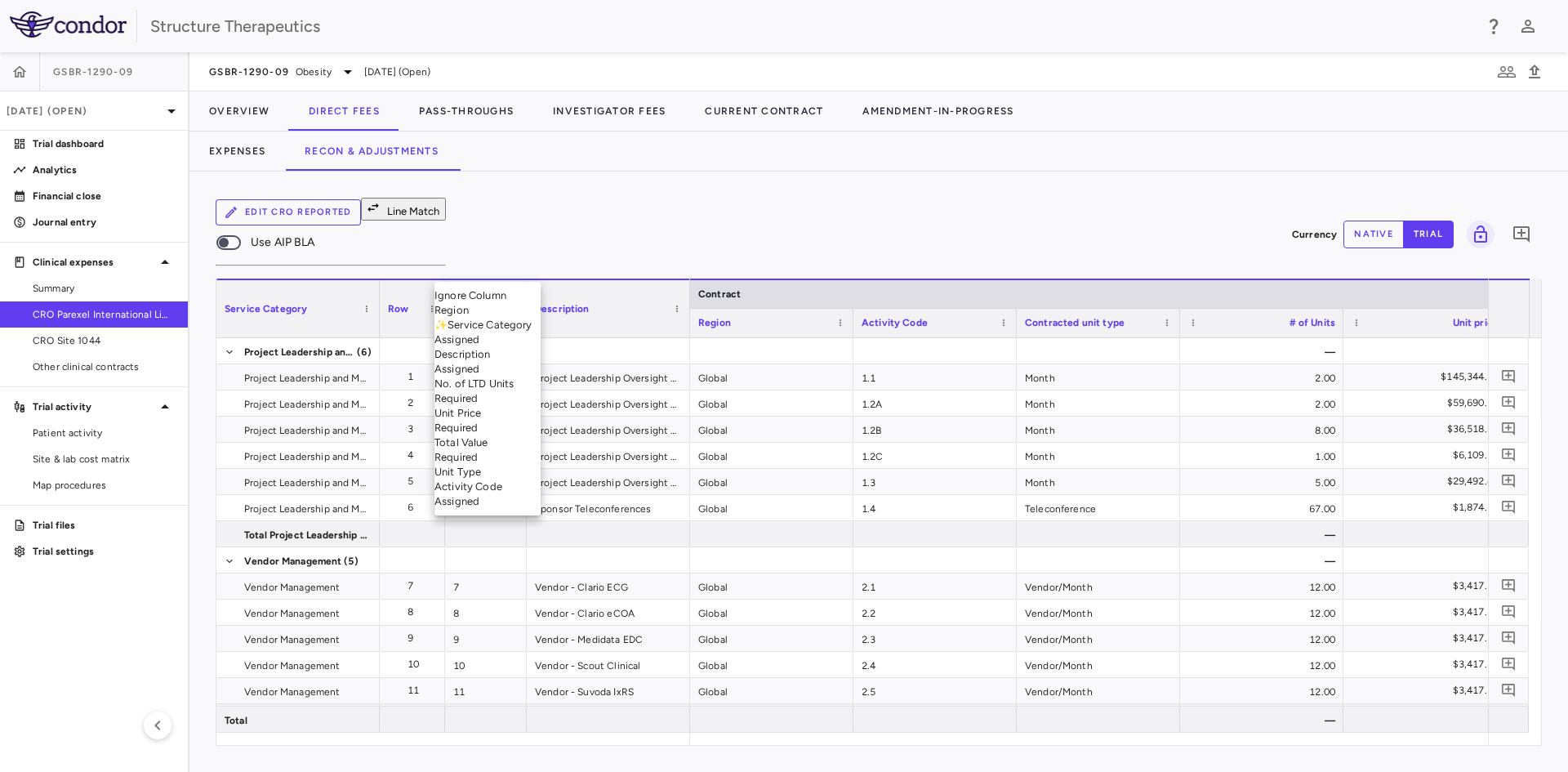
click at [574, 268] on body "Skip to sidebar Skip to main content Structure Therapeutics GSBR-1290-09 Jul 20…" at bounding box center [784, 386] width 1568 height 772
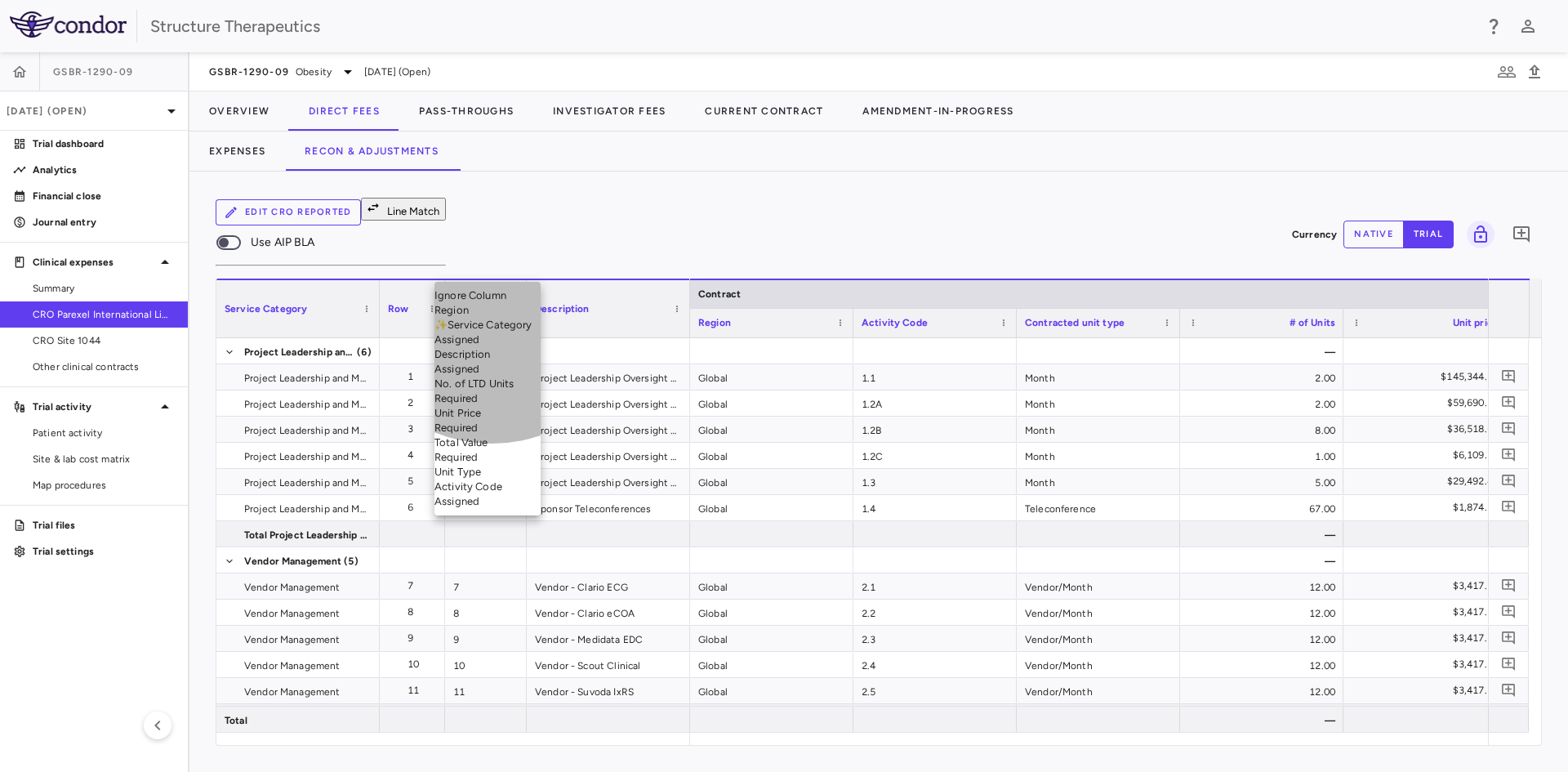
click at [492, 479] on li "Unit Type" at bounding box center [487, 472] width 106 height 15
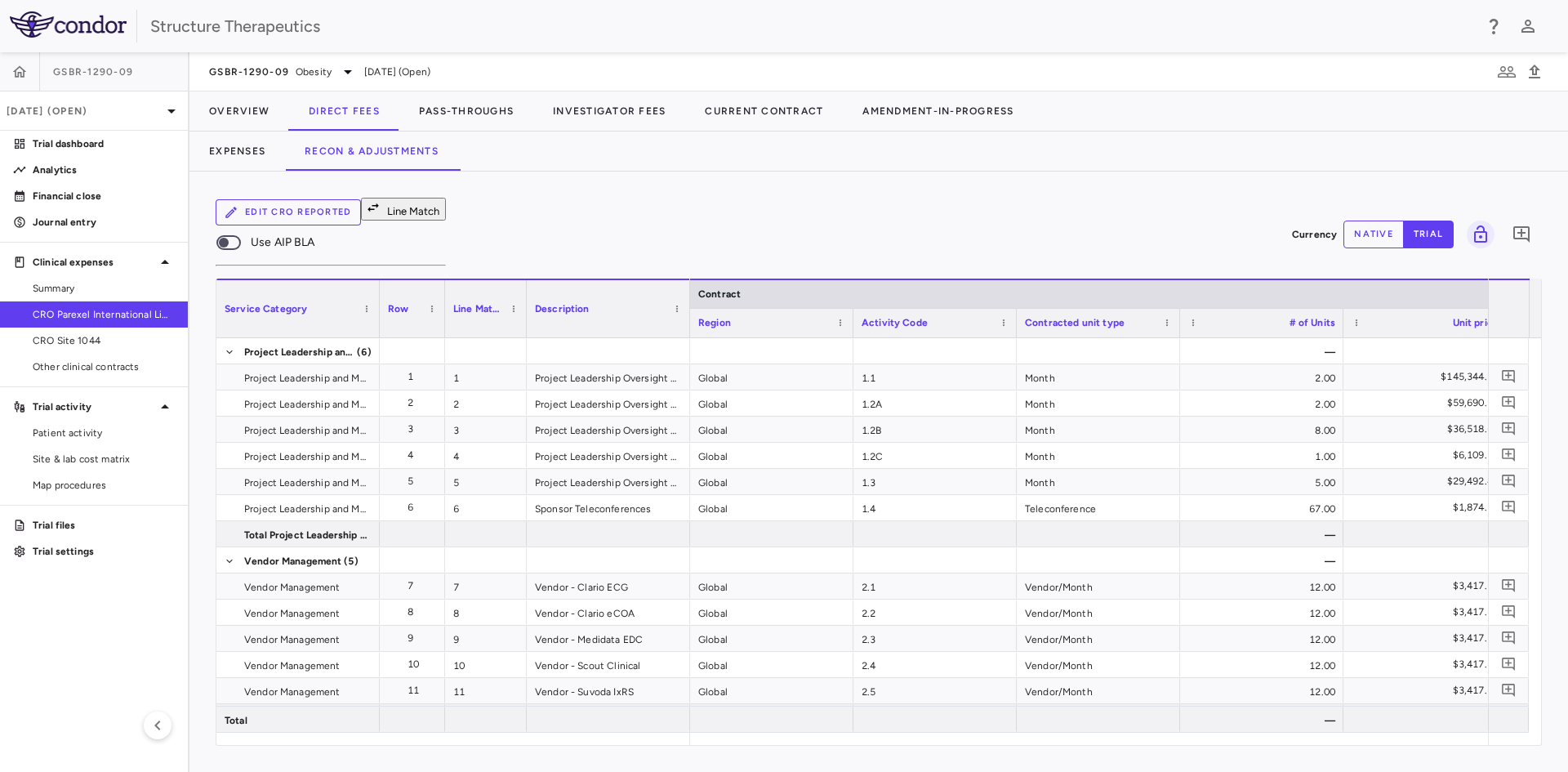
click at [824, 271] on body "Skip to sidebar Skip to main content Structure Therapeutics GSBR-1290-09 Jul 20…" at bounding box center [784, 386] width 1568 height 772
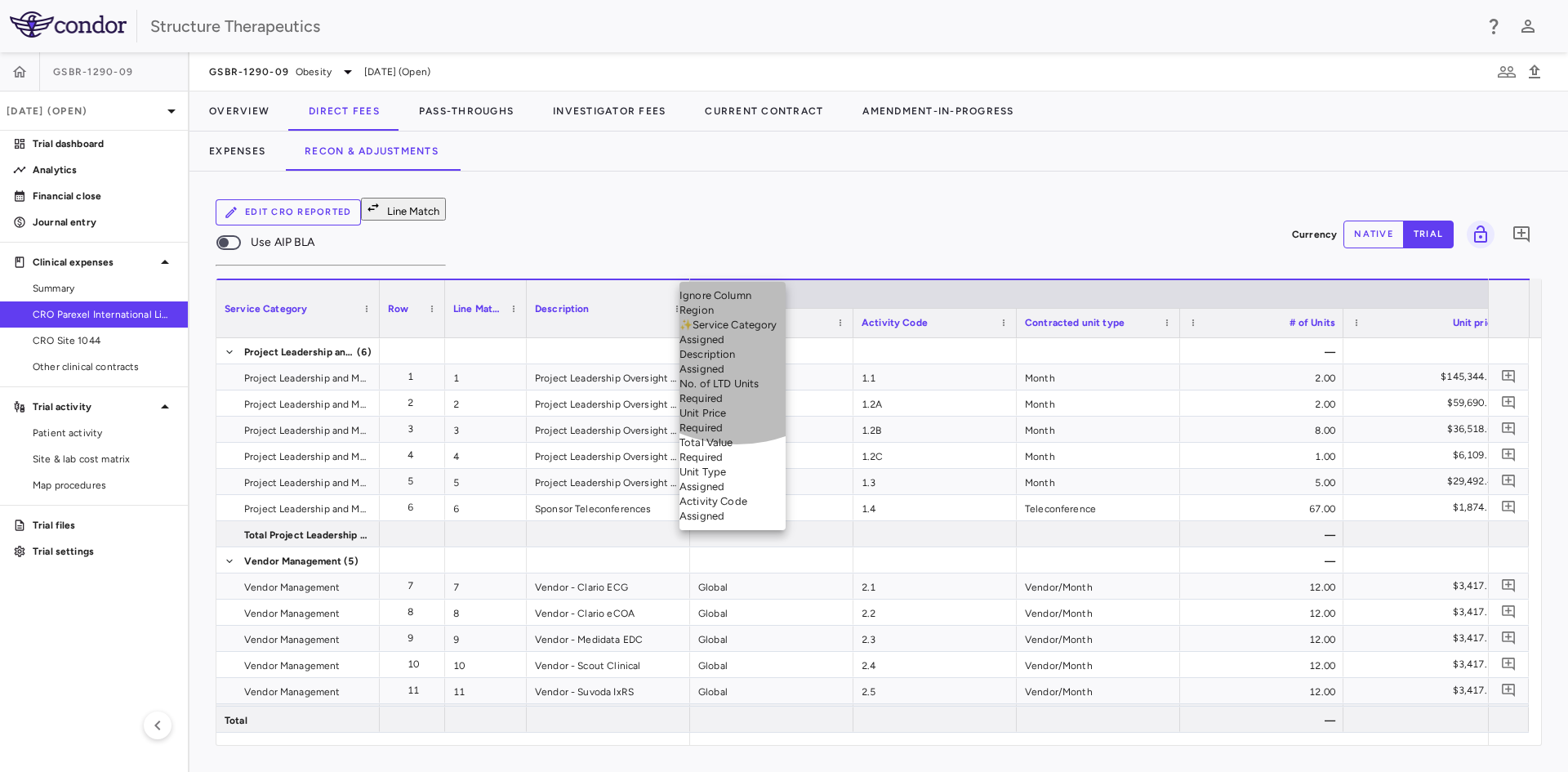
click at [737, 435] on li "Unit Price Required" at bounding box center [732, 421] width 106 height 30
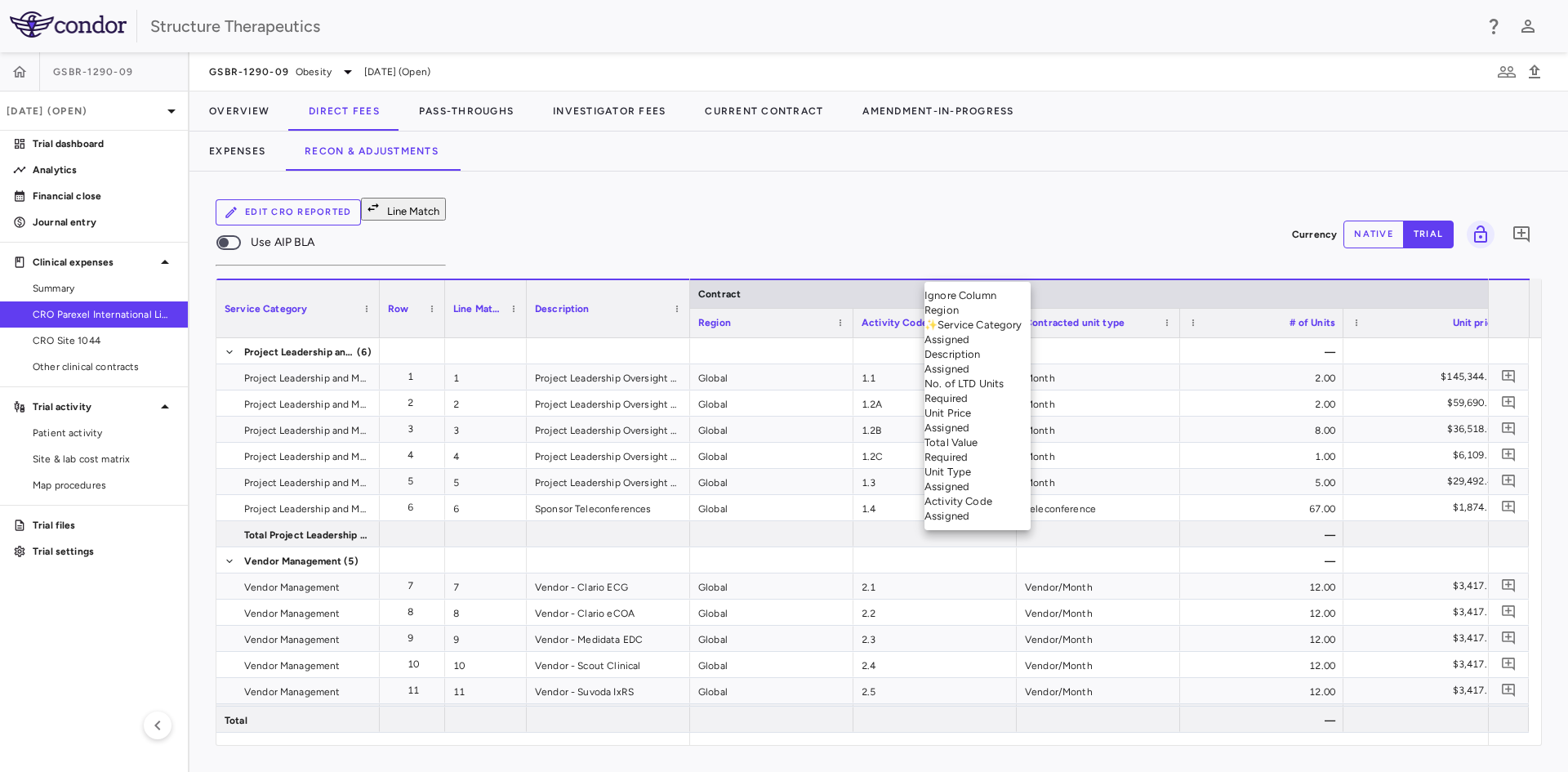
click at [1065, 268] on body "Skip to sidebar Skip to main content Structure Therapeutics GSBR-1290-09 Jul 20…" at bounding box center [784, 386] width 1568 height 772
click at [997, 406] on li "No. of LTD Units Required" at bounding box center [977, 392] width 106 height 30
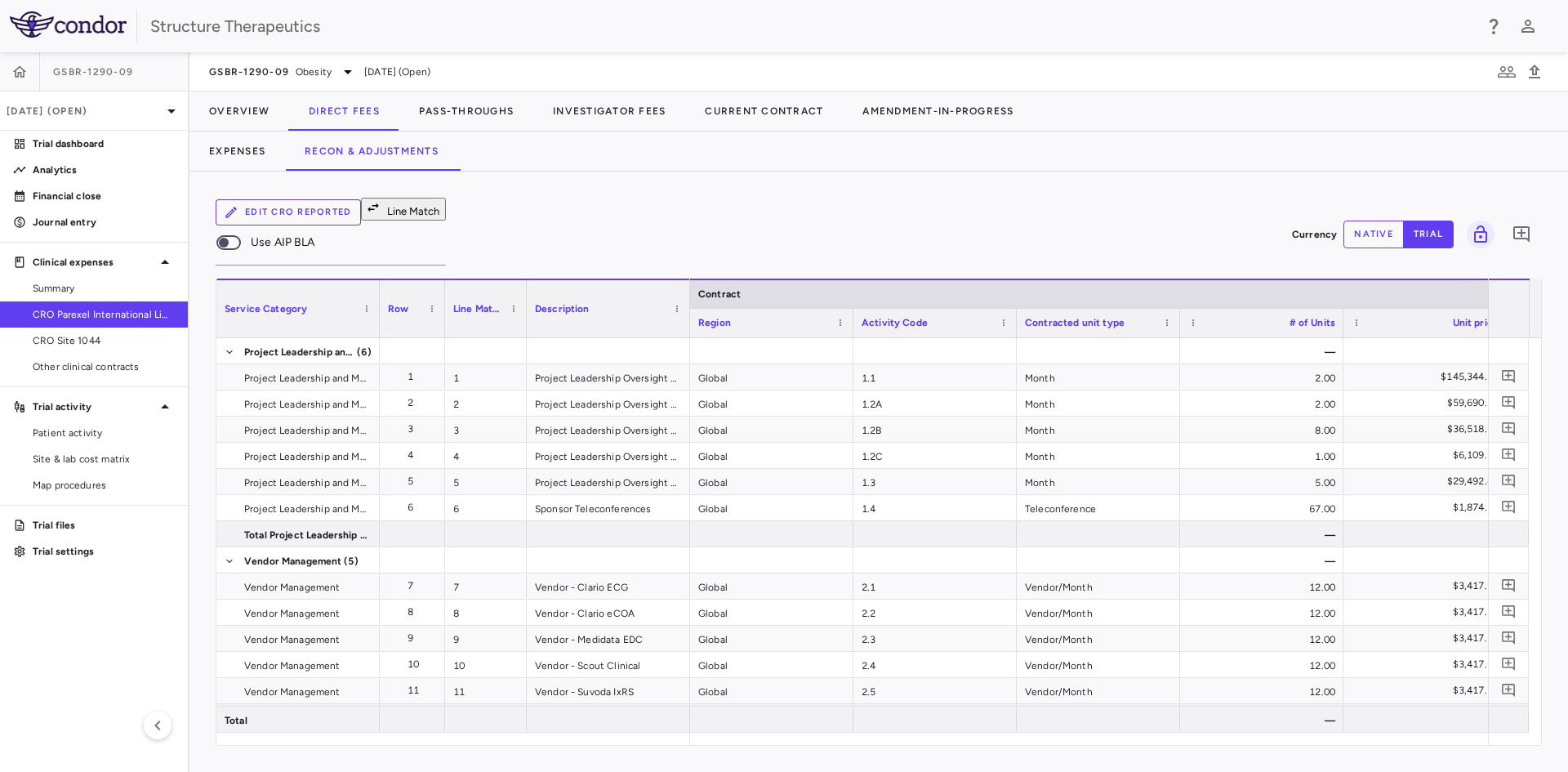
click at [1176, 266] on body "Skip to sidebar Skip to main content Structure Therapeutics GSBR-1290-09 Jul 20…" at bounding box center [784, 386] width 1568 height 772
click at [1119, 465] on li "Total Value Required" at bounding box center [1100, 450] width 106 height 30
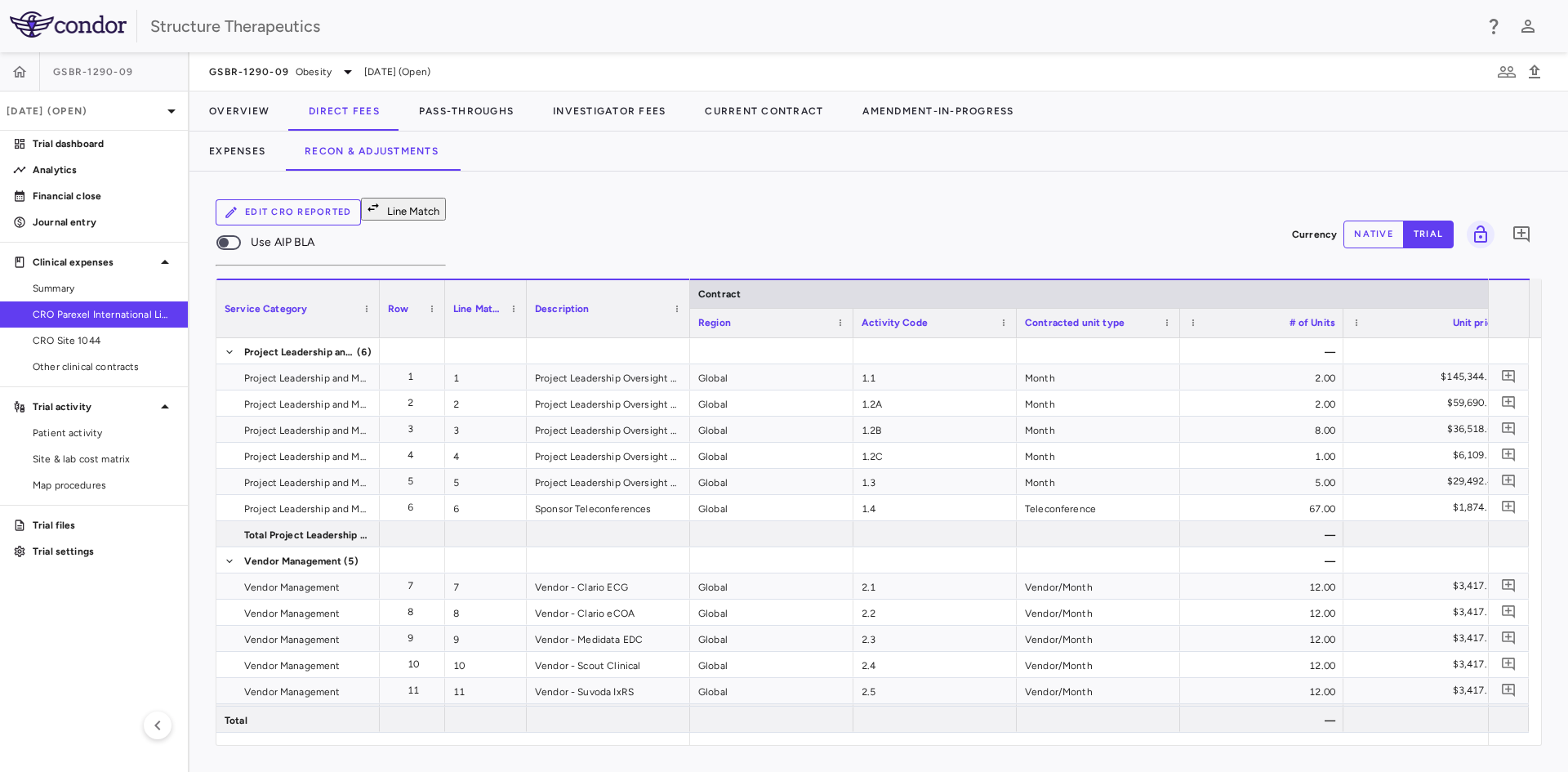
click at [441, 217] on button "Line Match" at bounding box center [404, 209] width 85 height 23
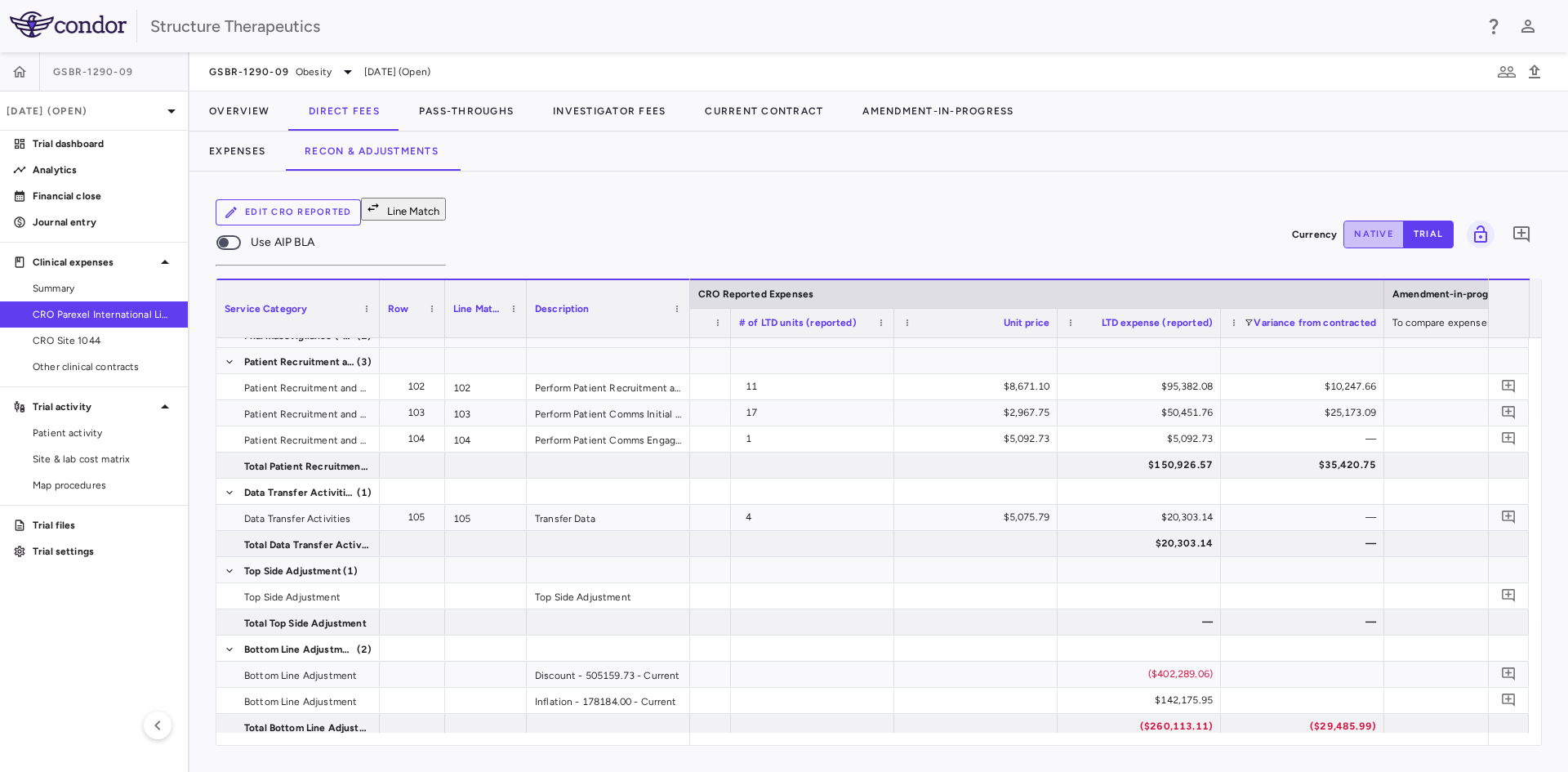
click at [1391, 220] on button "native" at bounding box center [1373, 234] width 60 height 28
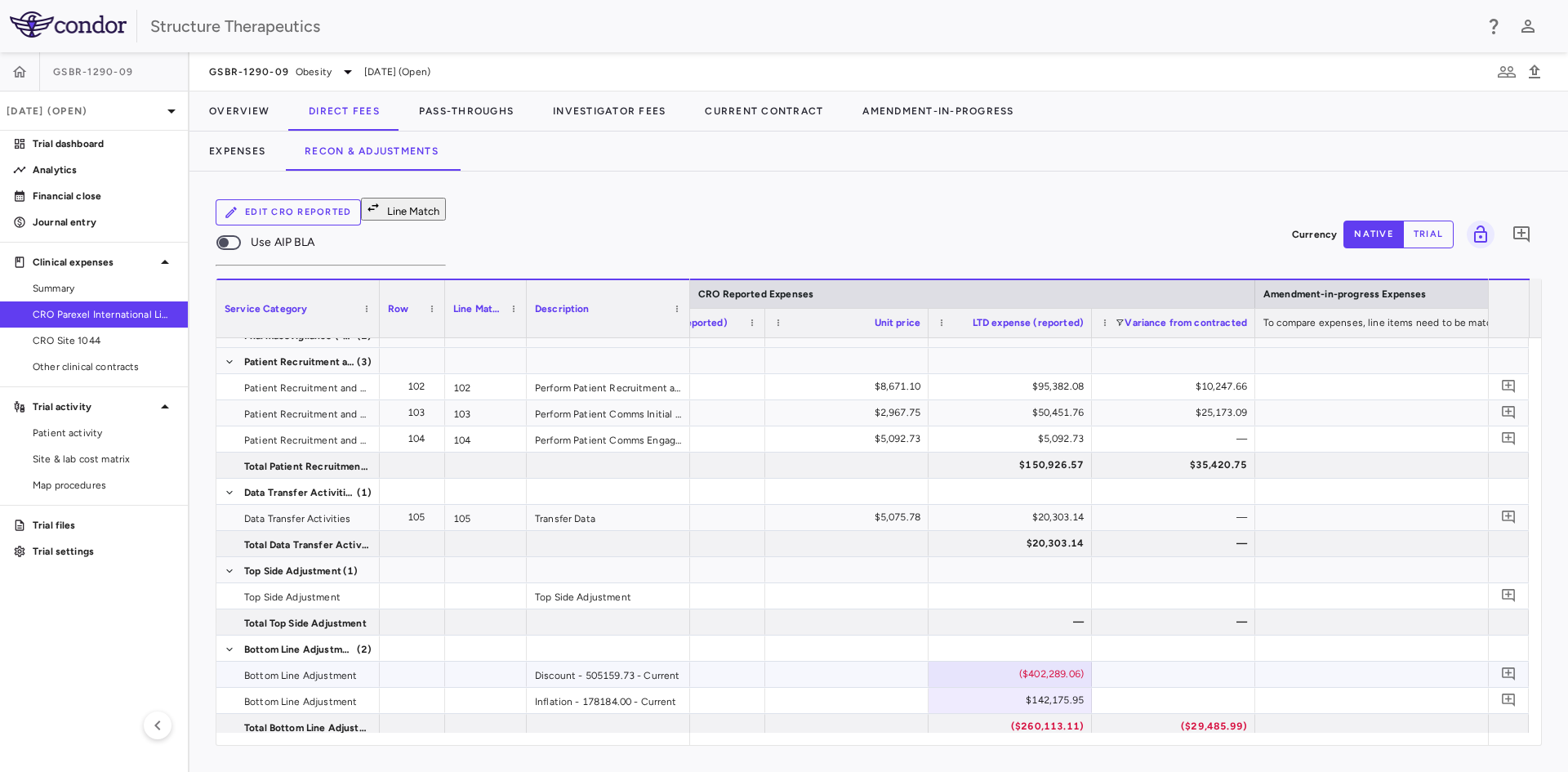
click at [1055, 661] on div "($402,289.06)" at bounding box center [1014, 674] width 141 height 26
drag, startPoint x: 1005, startPoint y: 643, endPoint x: 1190, endPoint y: 643, distance: 185.0
click at [1190, 662] on div "**********" at bounding box center [214, 675] width 4043 height 26
type input "**********"
click at [1070, 687] on div "$142,175.95" at bounding box center [1014, 700] width 141 height 26
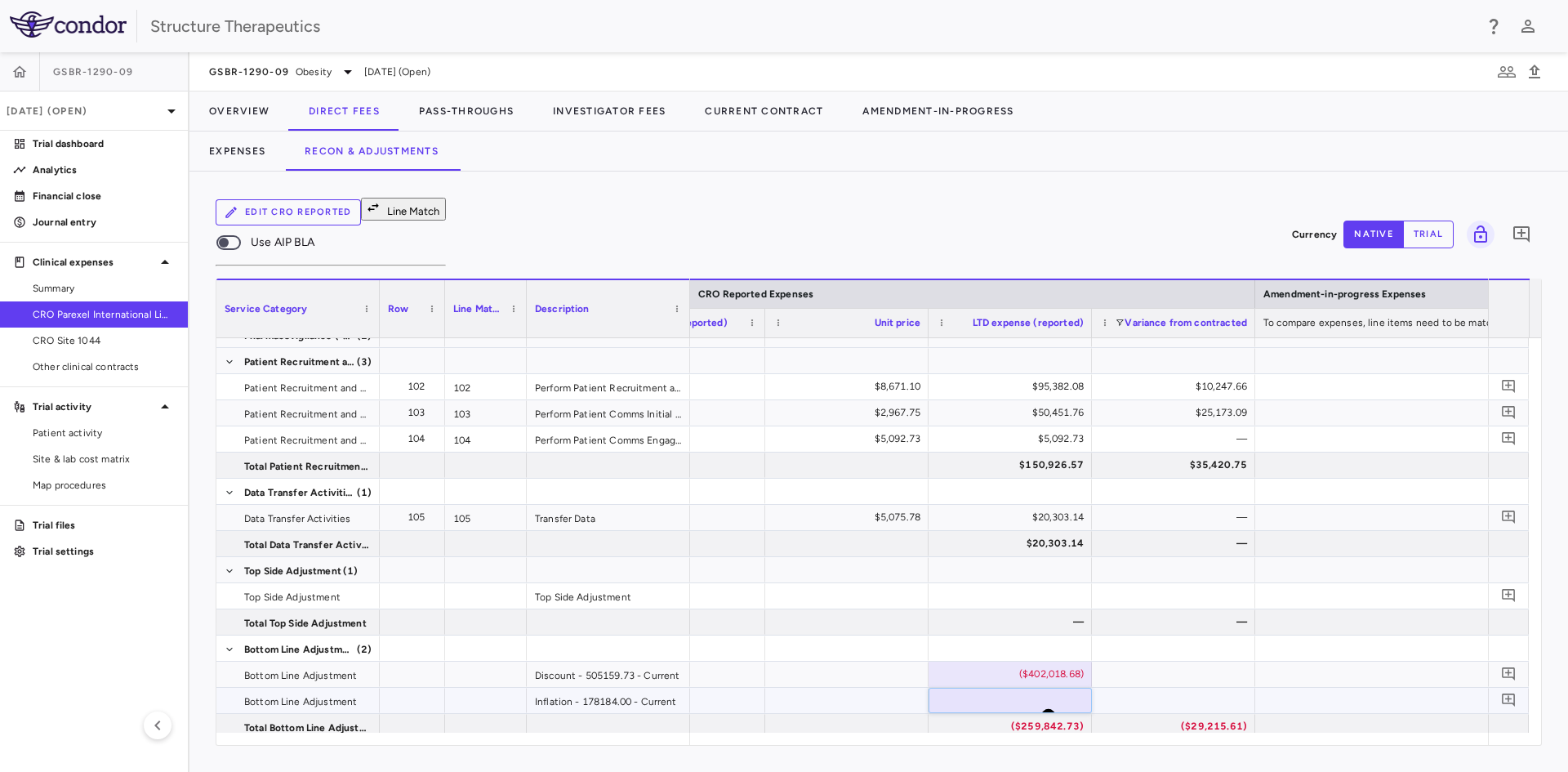
drag, startPoint x: 1032, startPoint y: 664, endPoint x: 1139, endPoint y: 661, distance: 107.0
click at [1128, 688] on div "​ *********" at bounding box center [214, 701] width 4043 height 26
type input "*********"
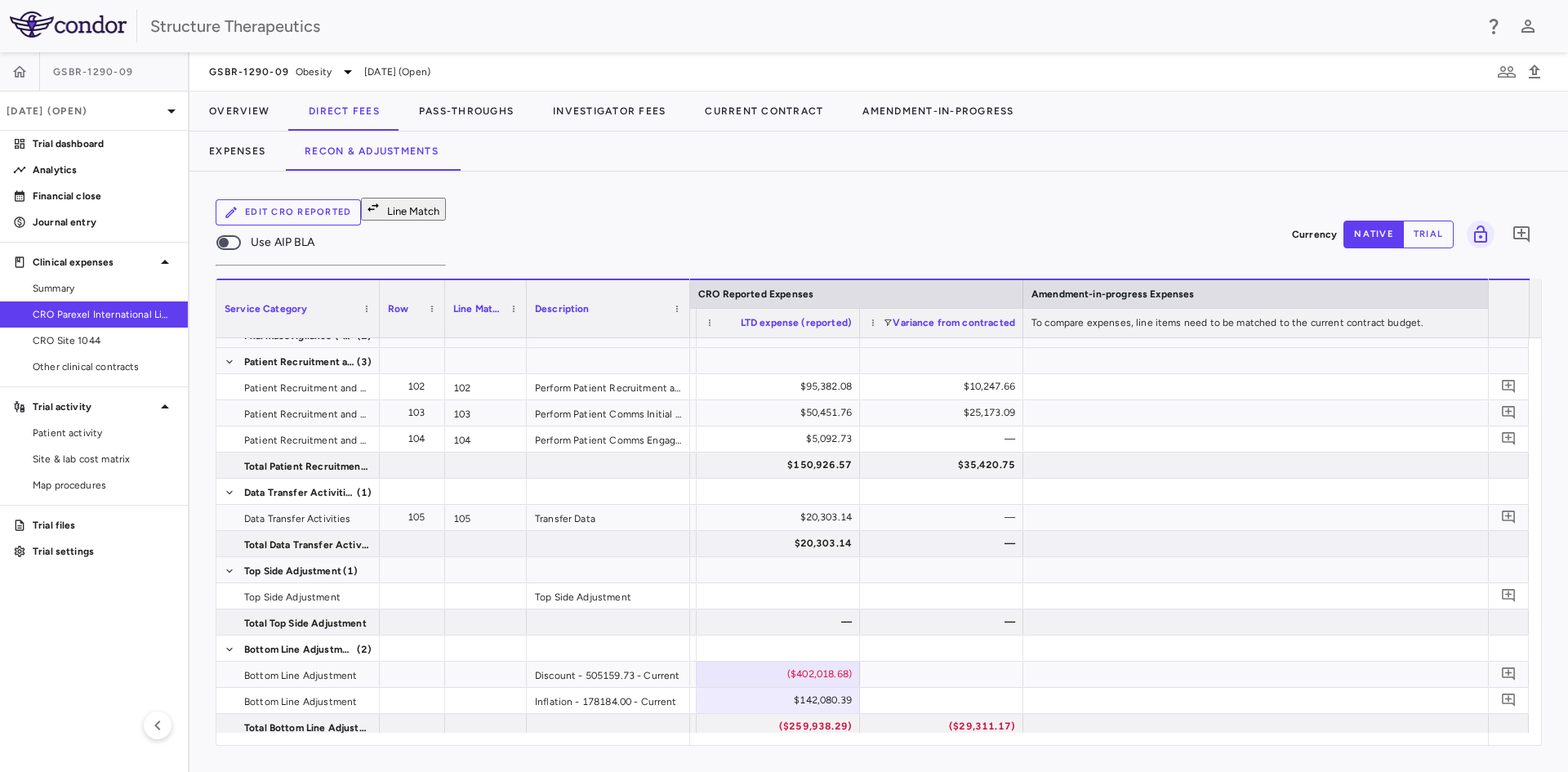
scroll to position [0, 3021]
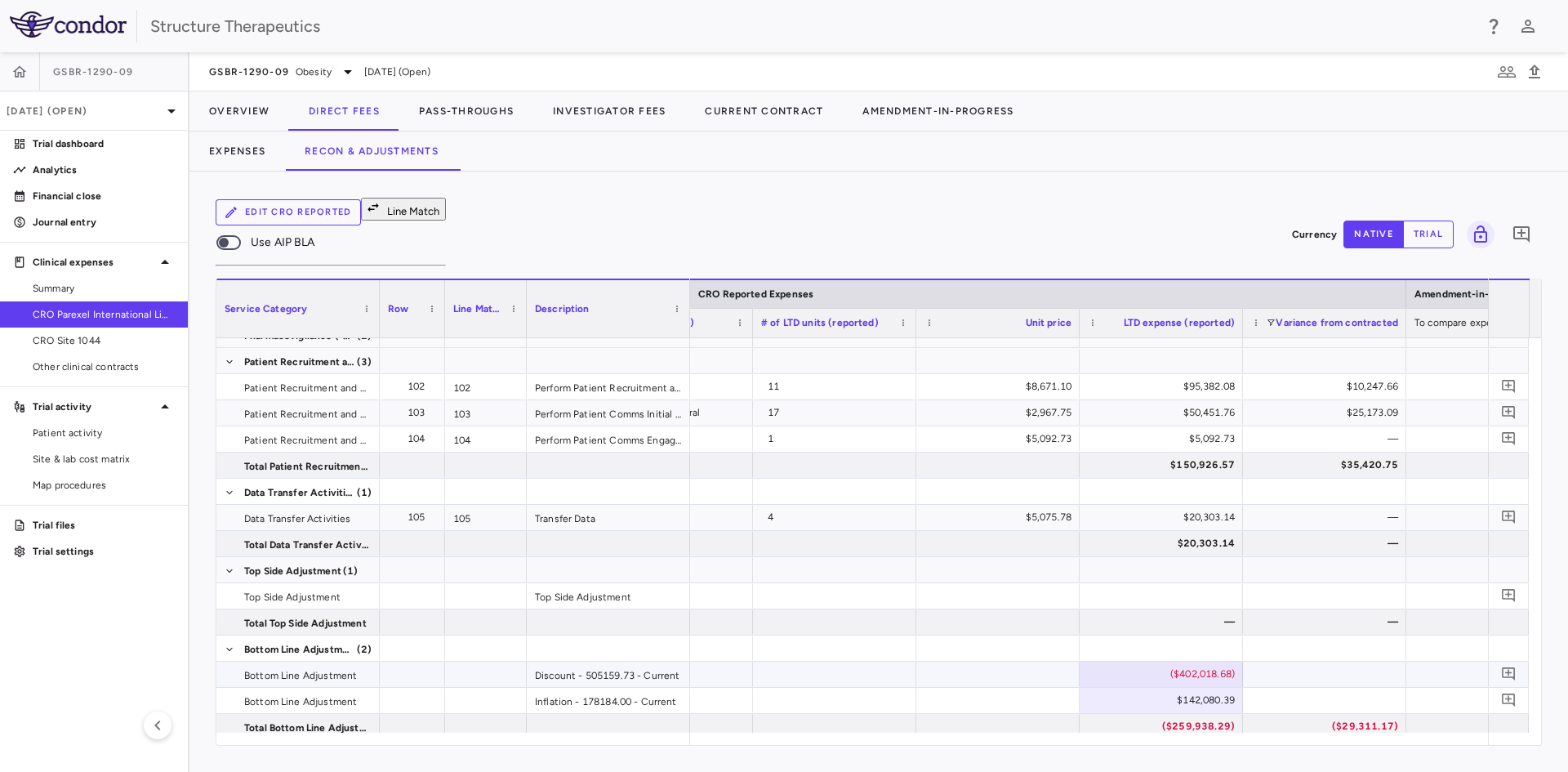
click at [1171, 661] on div "($402,018.68)" at bounding box center [1164, 674] width 141 height 26
click at [1127, 754] on div "Edit CRO reported Line Match Use AIP BLA Currency native trial 0 Service Catego…" at bounding box center [878, 471] width 1378 height 601
click at [1140, 713] on div "($259,938.29)" at bounding box center [1164, 726] width 141 height 26
click at [1190, 661] on div "($402,018.68)" at bounding box center [1164, 674] width 141 height 26
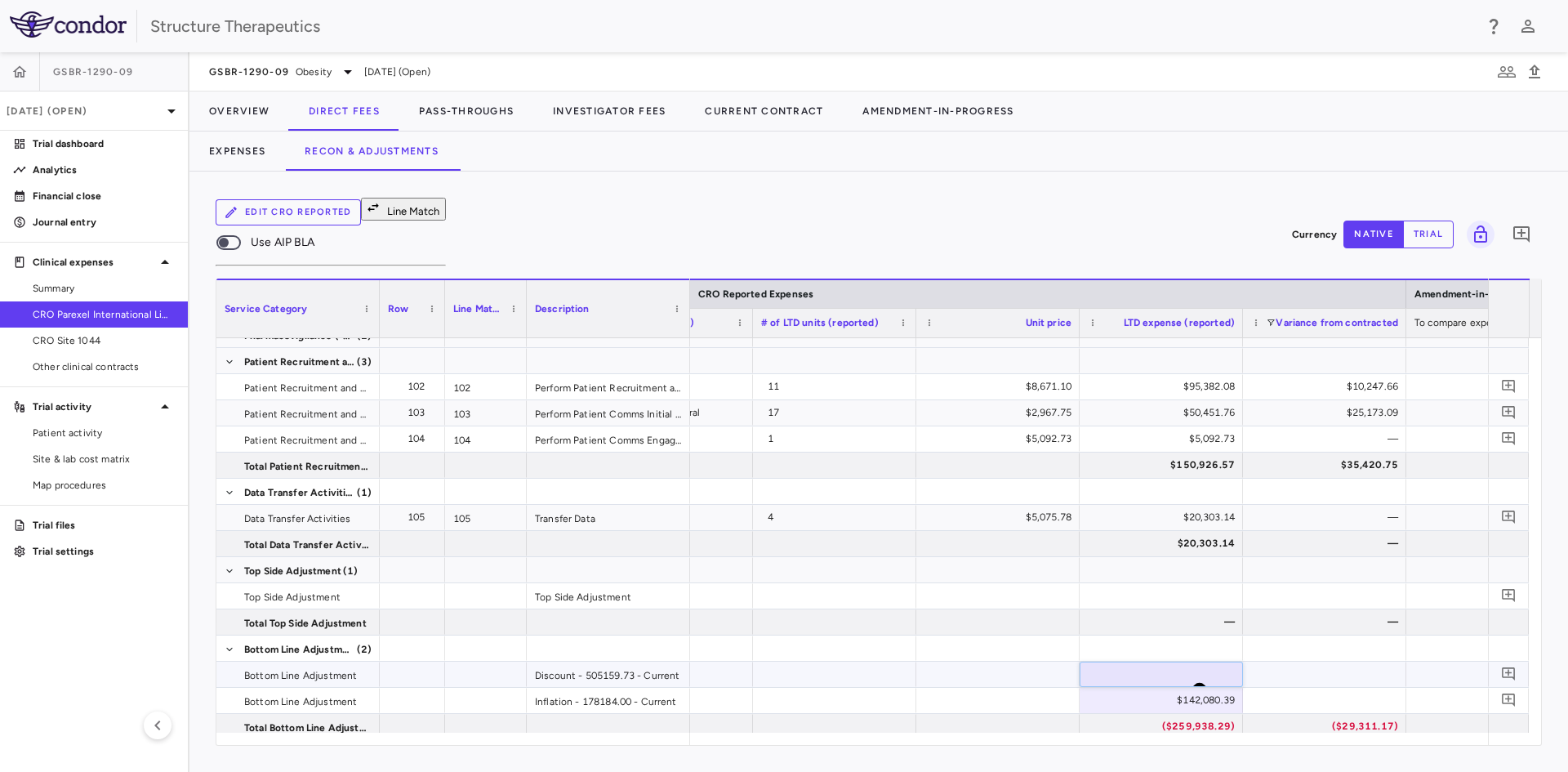
drag, startPoint x: 1166, startPoint y: 640, endPoint x: 1307, endPoint y: 648, distance: 141.2
click at [1307, 662] on div "**********" at bounding box center [366, 675] width 4043 height 26
type input "**********"
click at [1208, 687] on div "$142,080.39" at bounding box center [1164, 700] width 141 height 26
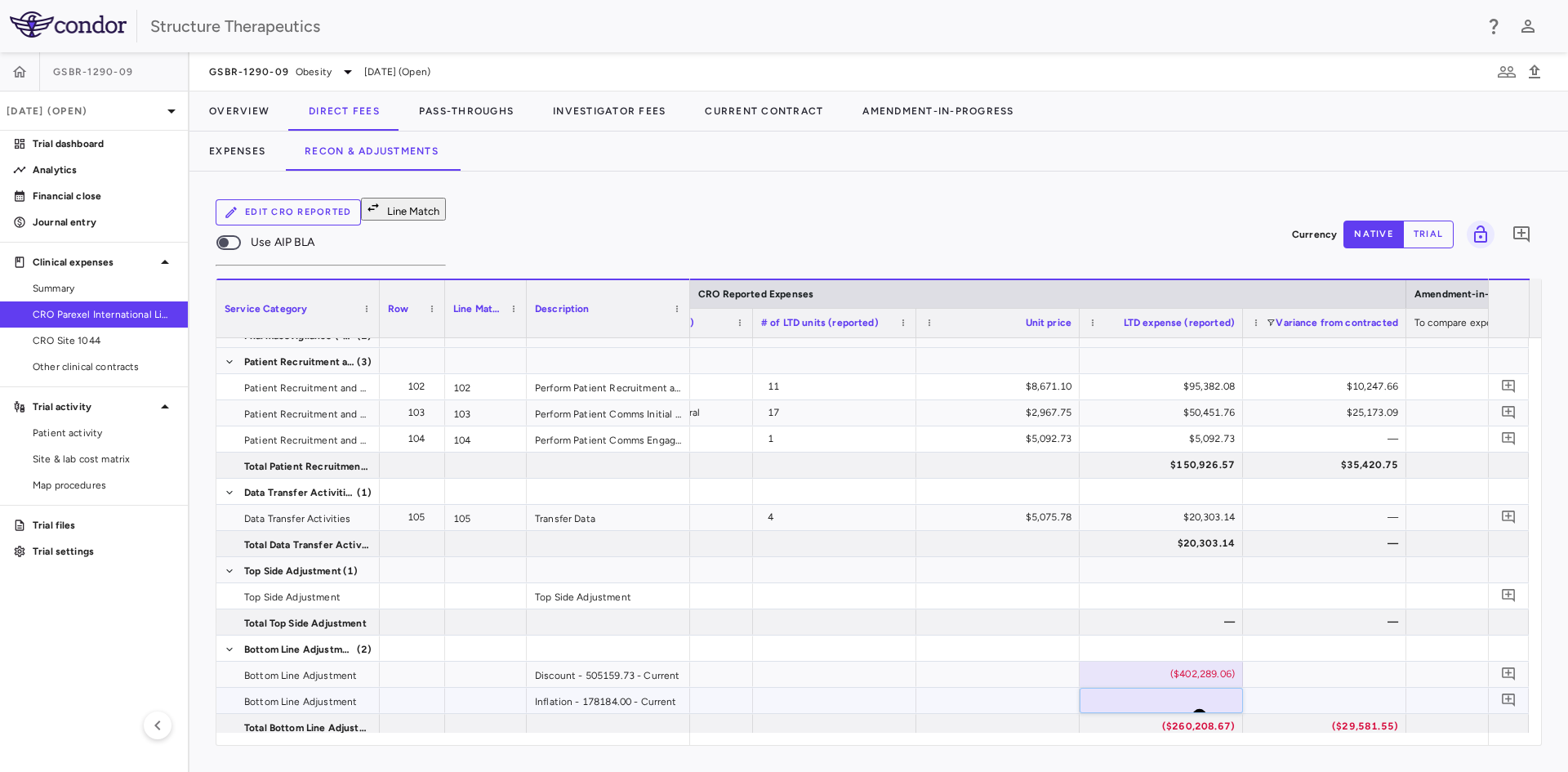
drag, startPoint x: 1183, startPoint y: 670, endPoint x: 1288, endPoint y: 671, distance: 105.0
click at [1287, 688] on div "$125,679.24 ​ *********" at bounding box center [366, 701] width 4043 height 26
type input "*********"
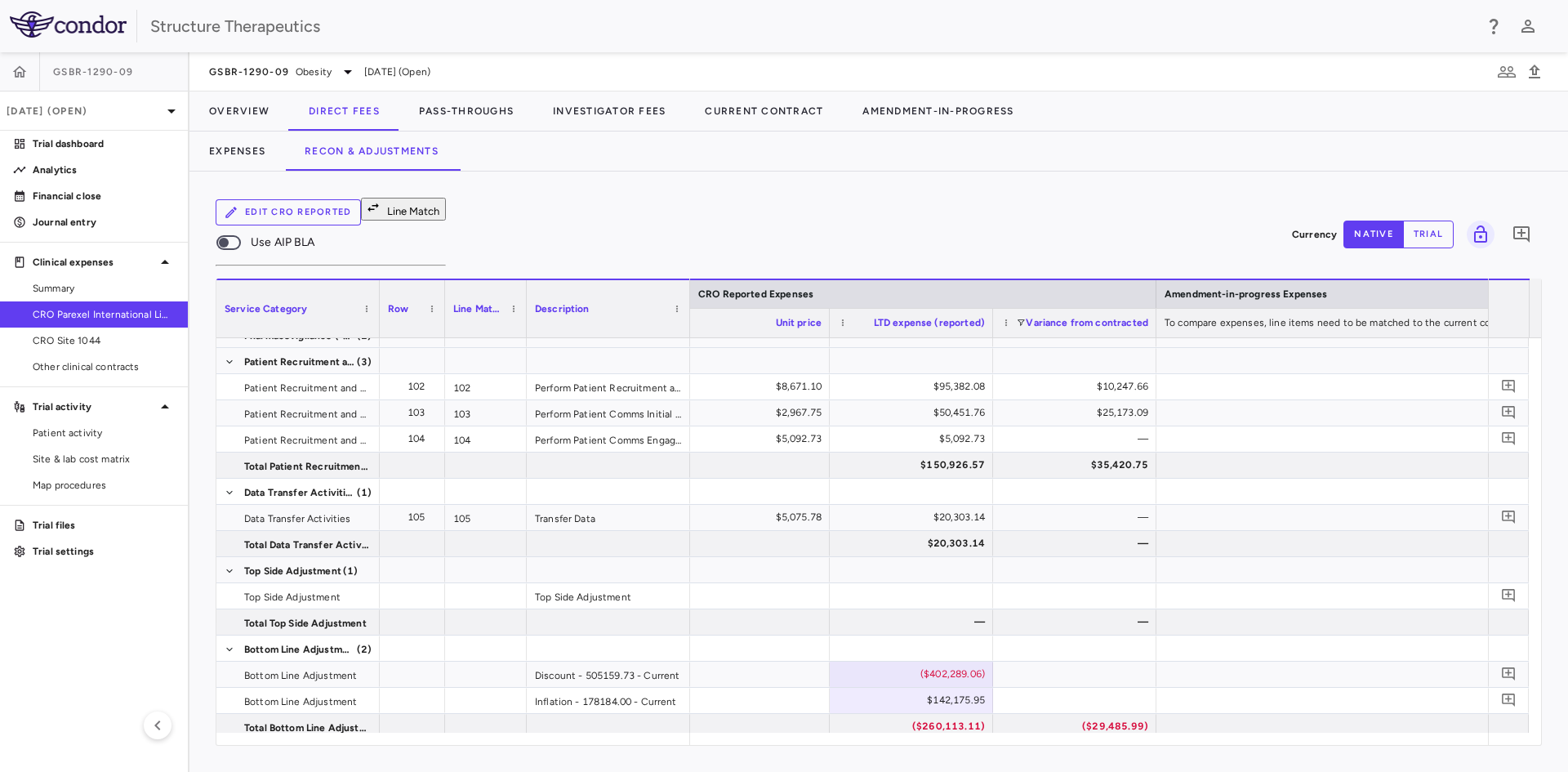
scroll to position [0, 2682]
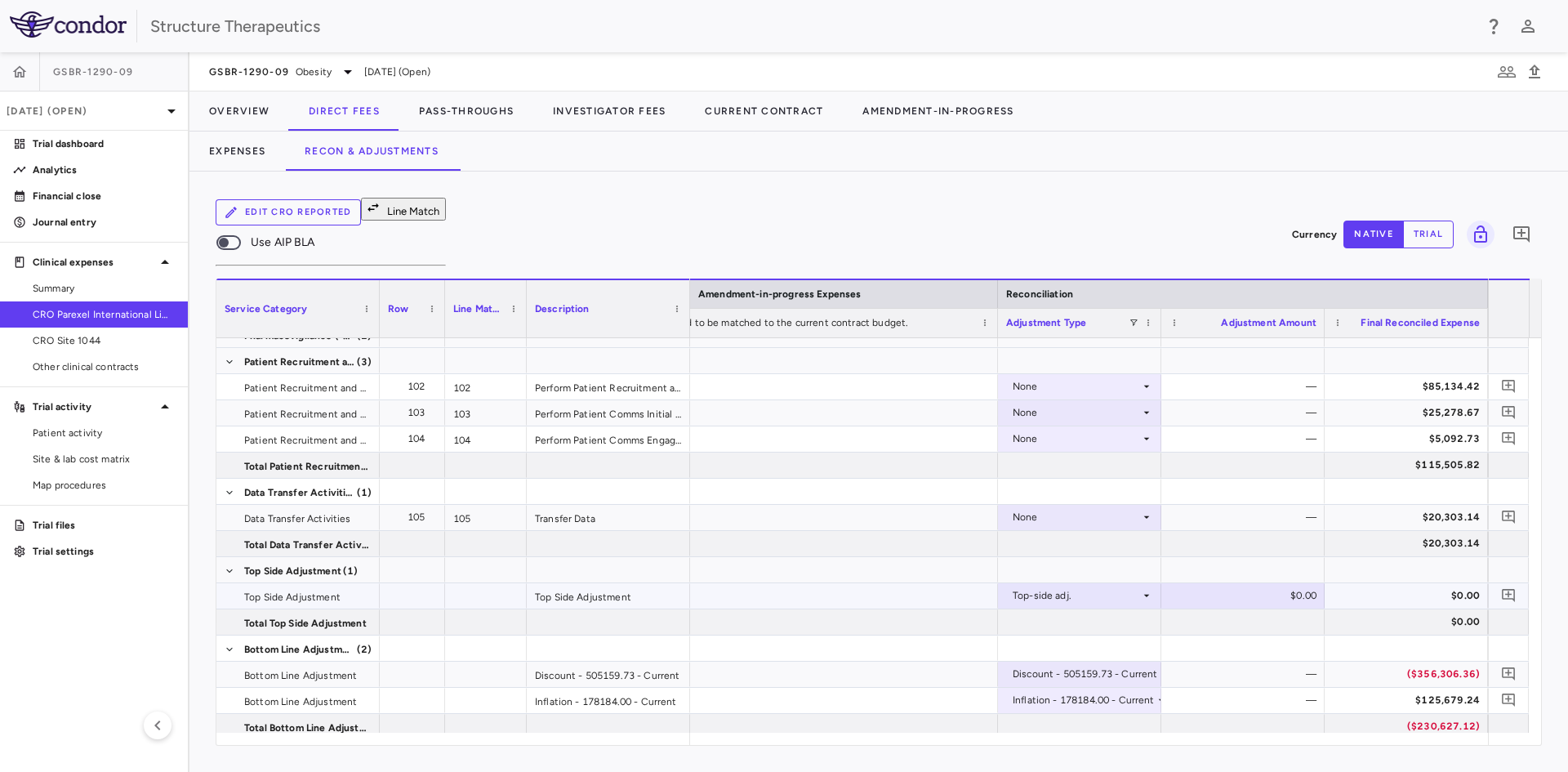
click at [1282, 582] on div "$0.00" at bounding box center [1247, 595] width 141 height 26
type input "******"
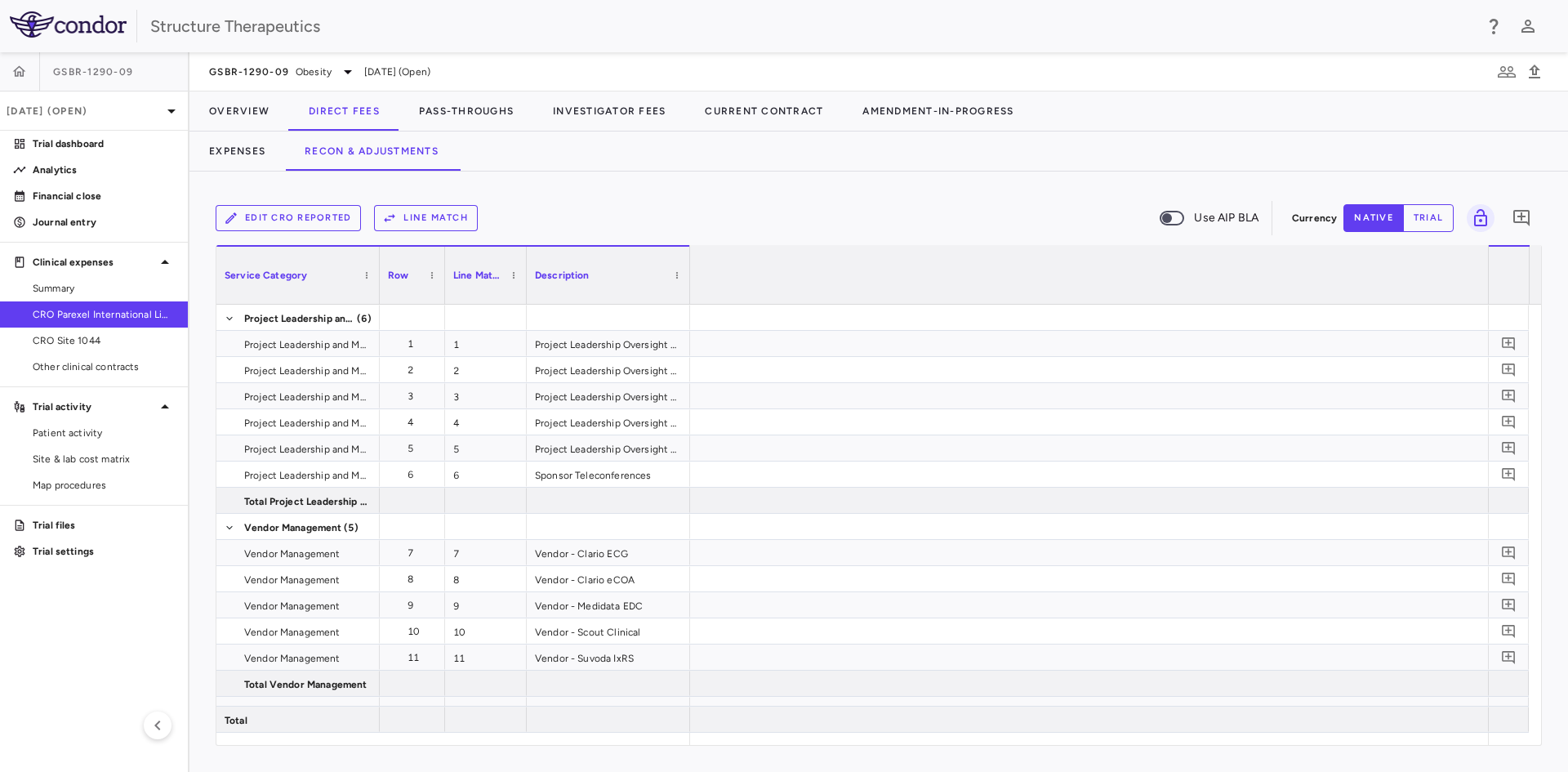
scroll to position [0, 2927]
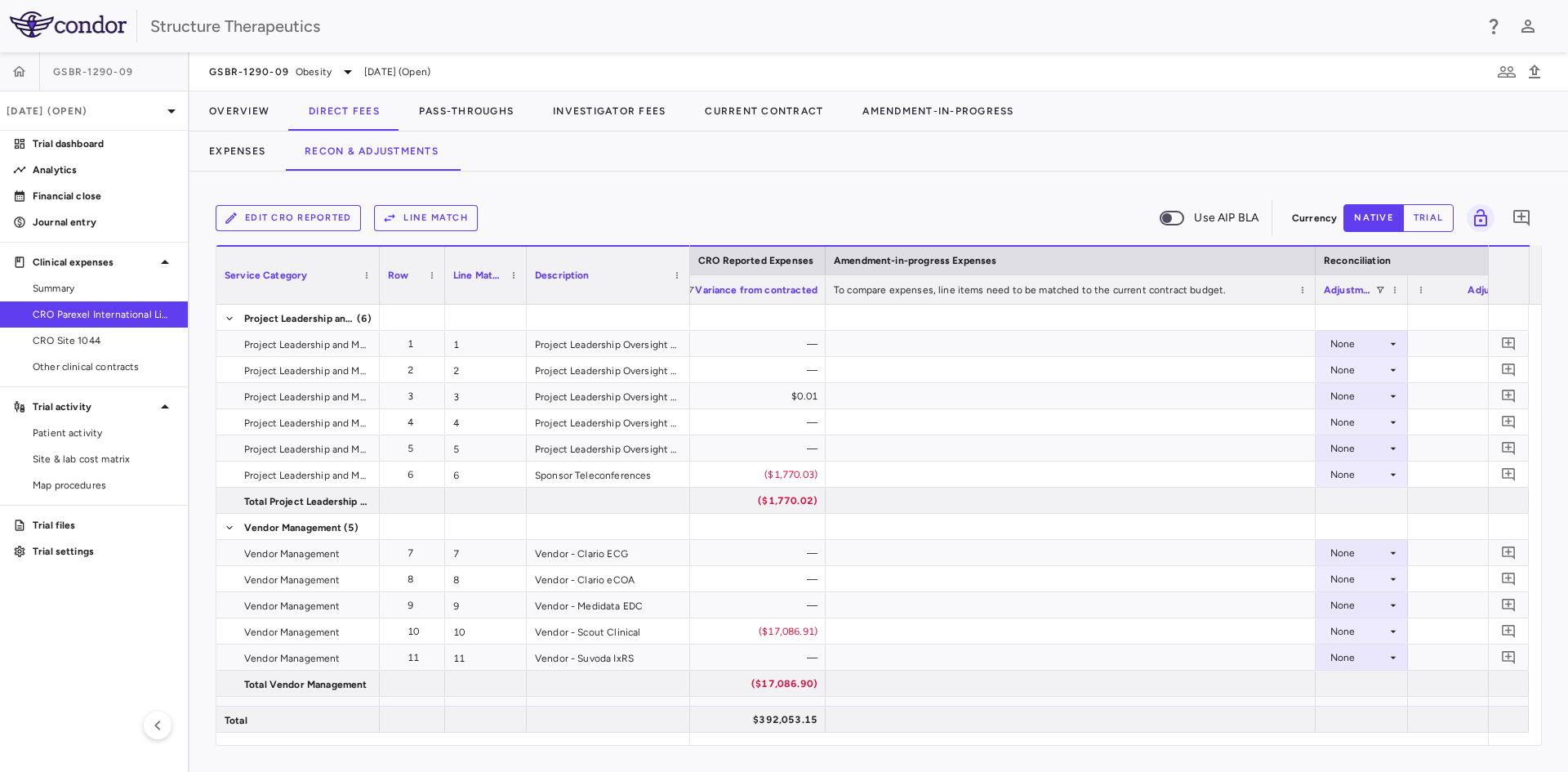
drag, startPoint x: 1476, startPoint y: 290, endPoint x: 1405, endPoint y: 305, distance: 72.6
click at [1405, 305] on div "Service Category Row Line Match" at bounding box center [878, 495] width 1325 height 500
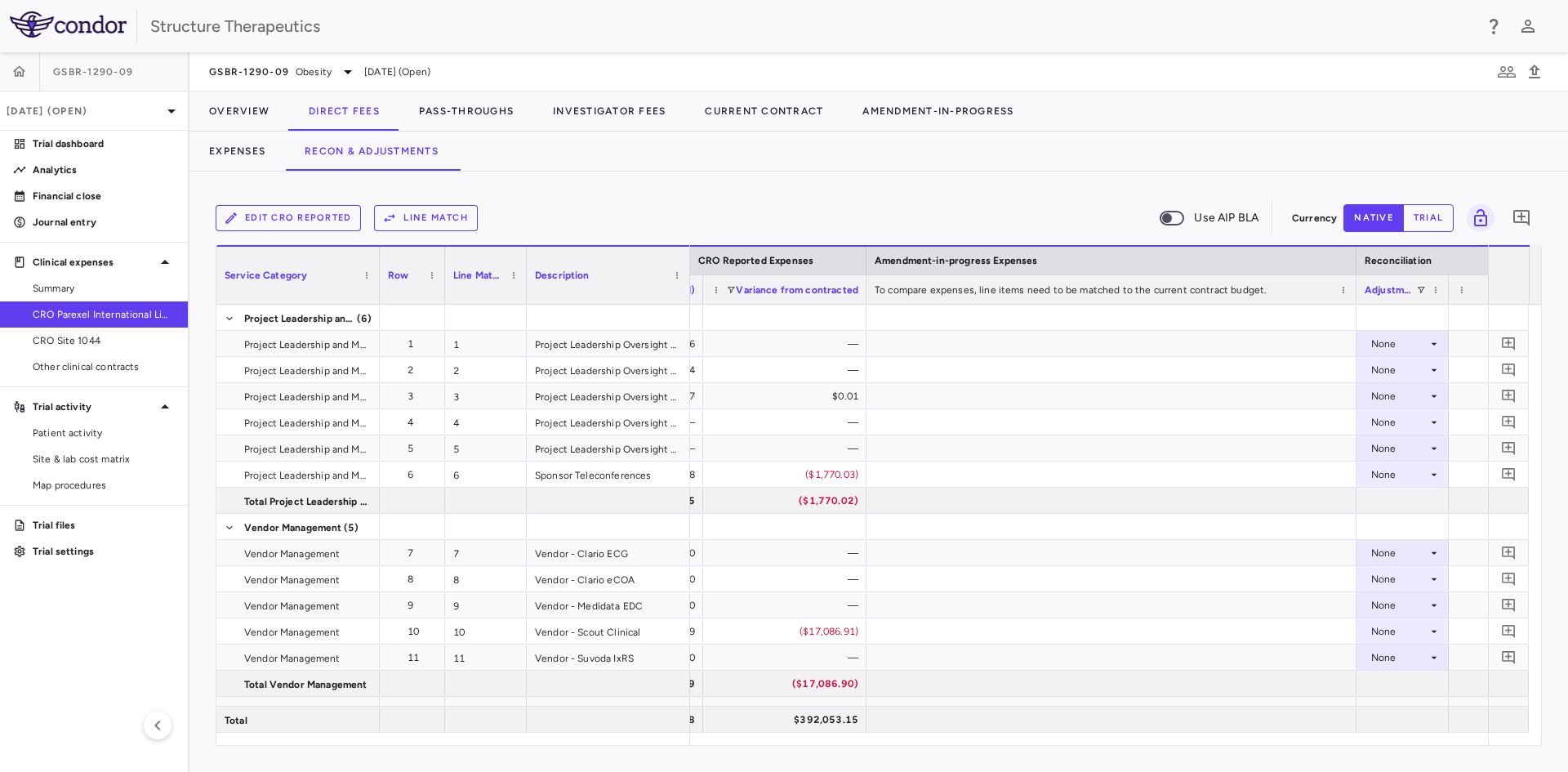
scroll to position [0, 2891]
click at [1419, 392] on icon at bounding box center [1425, 396] width 13 height 13
click at [1379, 448] on div "CRO Reported" at bounding box center [1410, 453] width 78 height 15
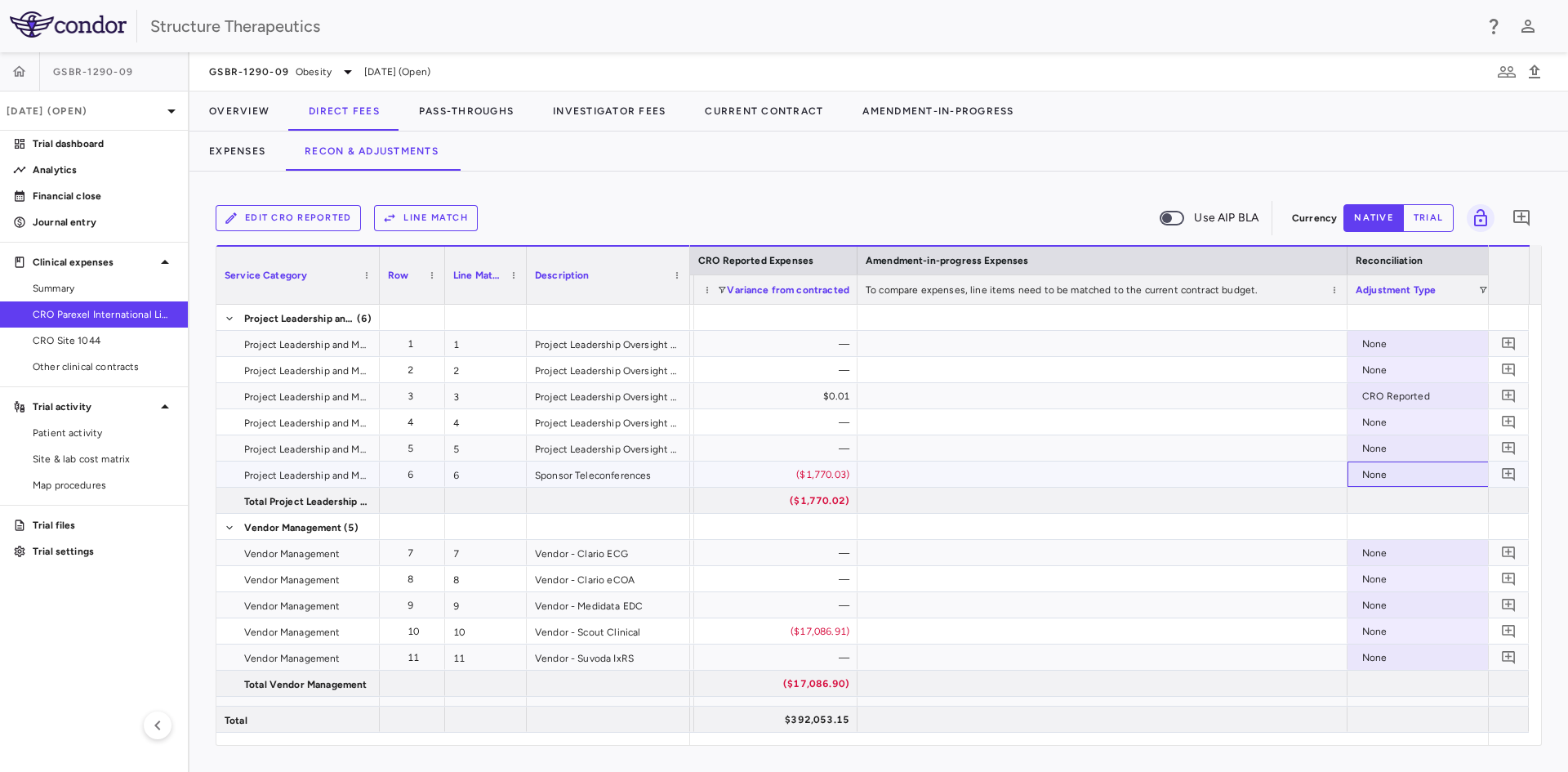
click at [1370, 468] on div "None" at bounding box center [1426, 475] width 128 height 26
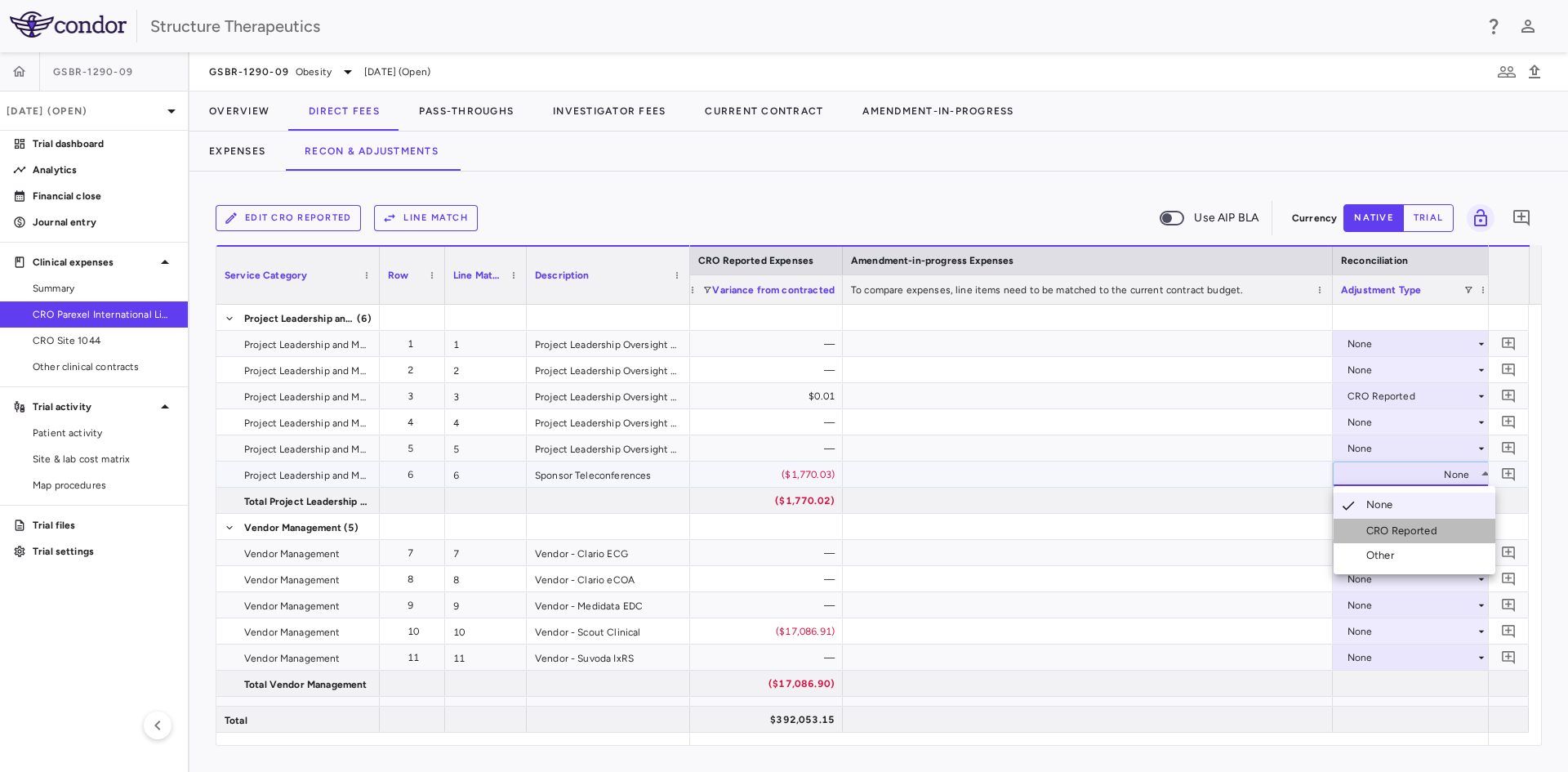
click at [1368, 526] on div "CRO Reported" at bounding box center [1405, 531] width 78 height 15
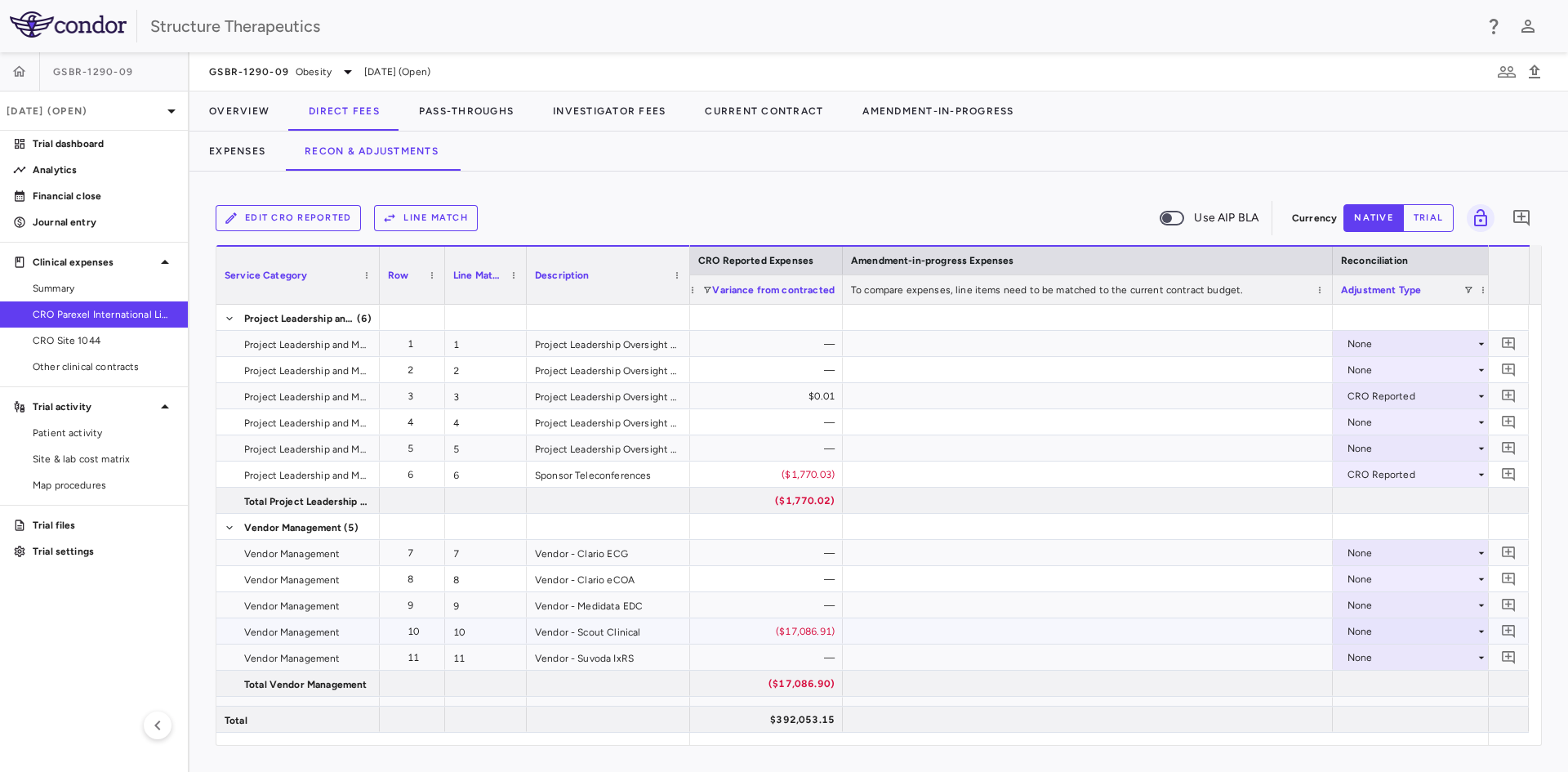
click at [1358, 635] on div "None" at bounding box center [1412, 631] width 128 height 26
click at [1364, 686] on div "CRO Reported" at bounding box center [1388, 688] width 110 height 15
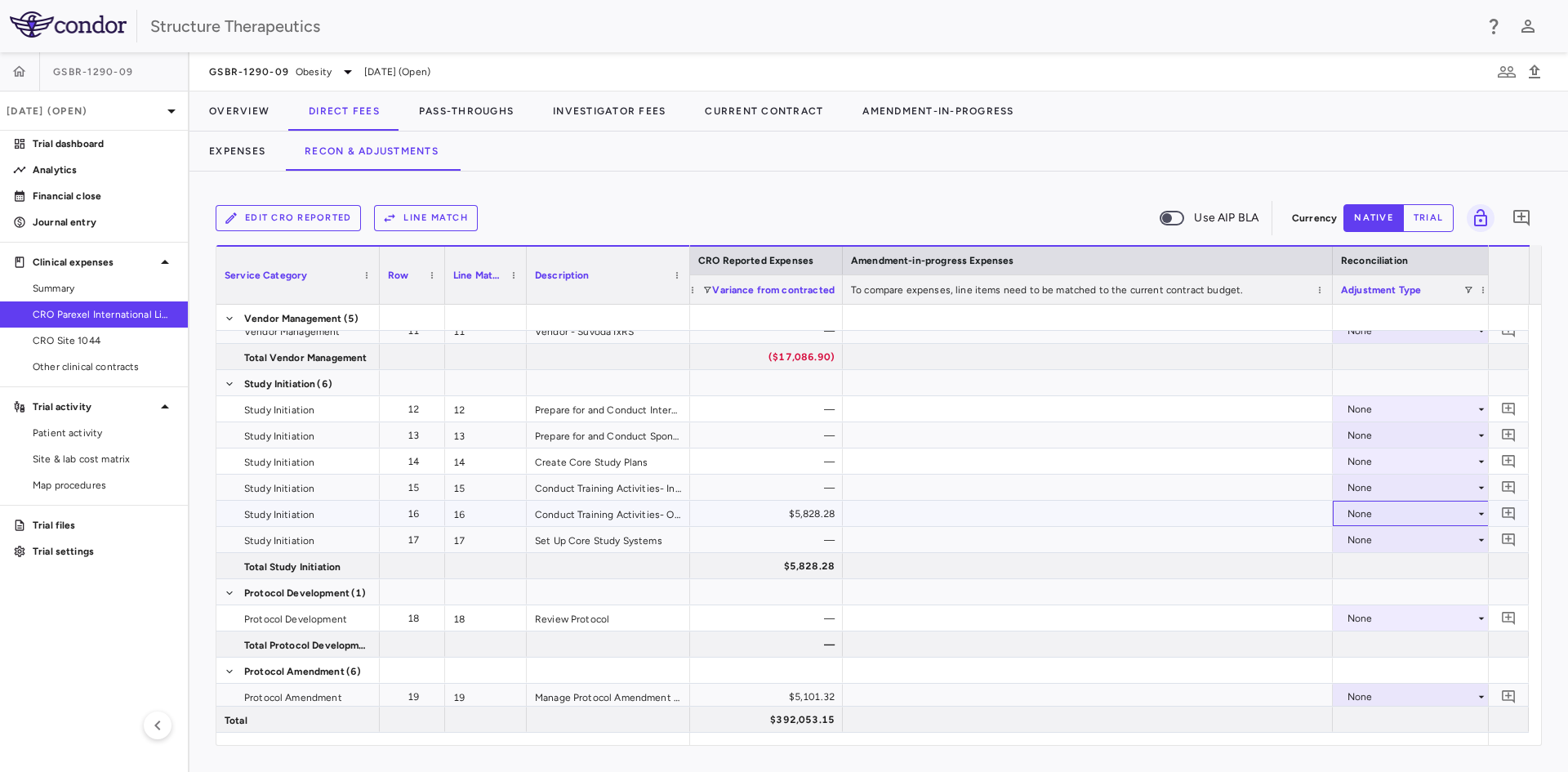
click at [1365, 511] on div "None" at bounding box center [1412, 514] width 128 height 26
click at [1371, 566] on div "CRO Reported" at bounding box center [1405, 570] width 78 height 15
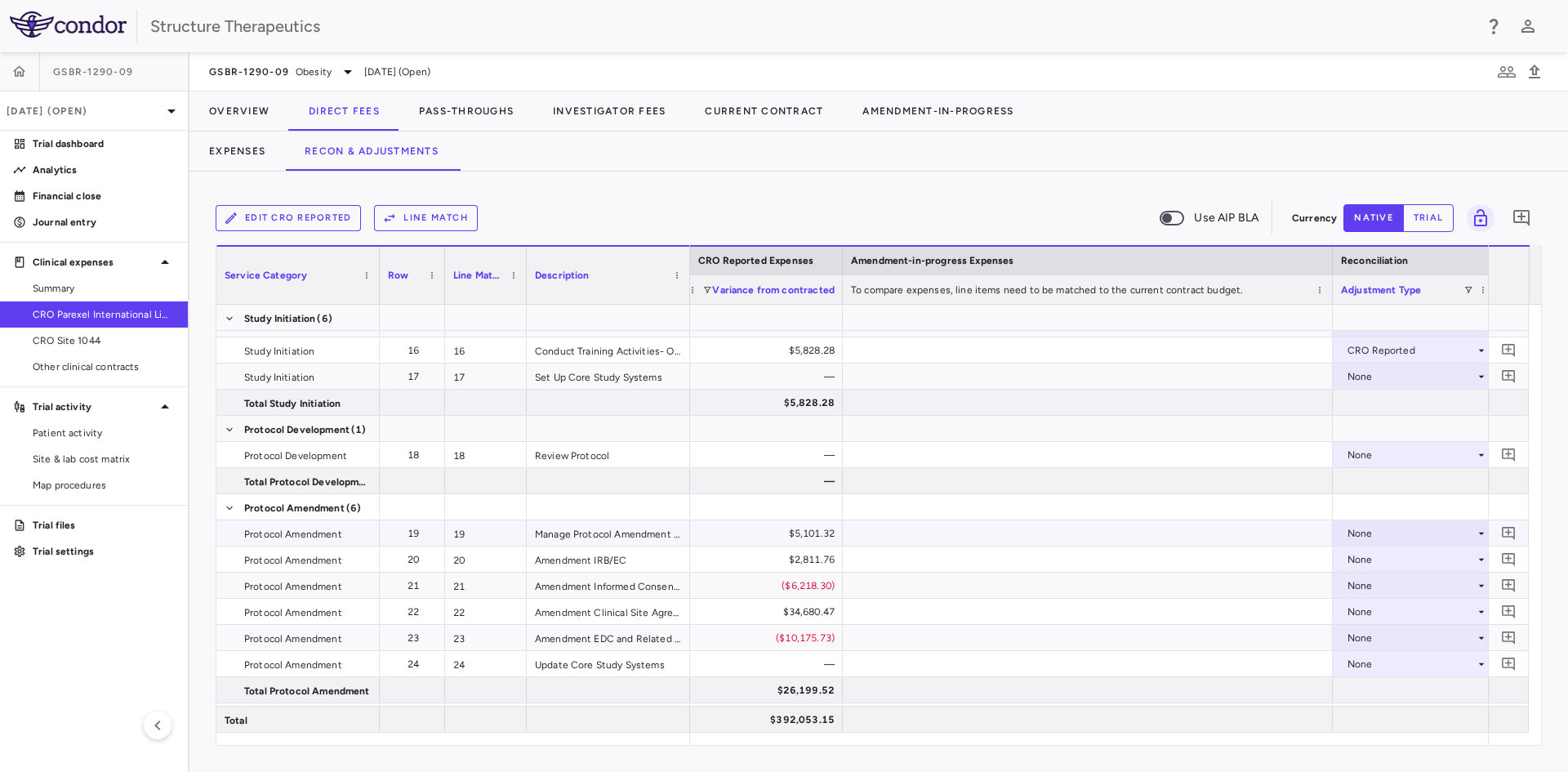
click at [1363, 531] on div "None" at bounding box center [1412, 533] width 128 height 26
click at [1370, 579] on li "CRO Reported" at bounding box center [1414, 590] width 162 height 24
click at [1358, 558] on div "None" at bounding box center [1412, 559] width 128 height 26
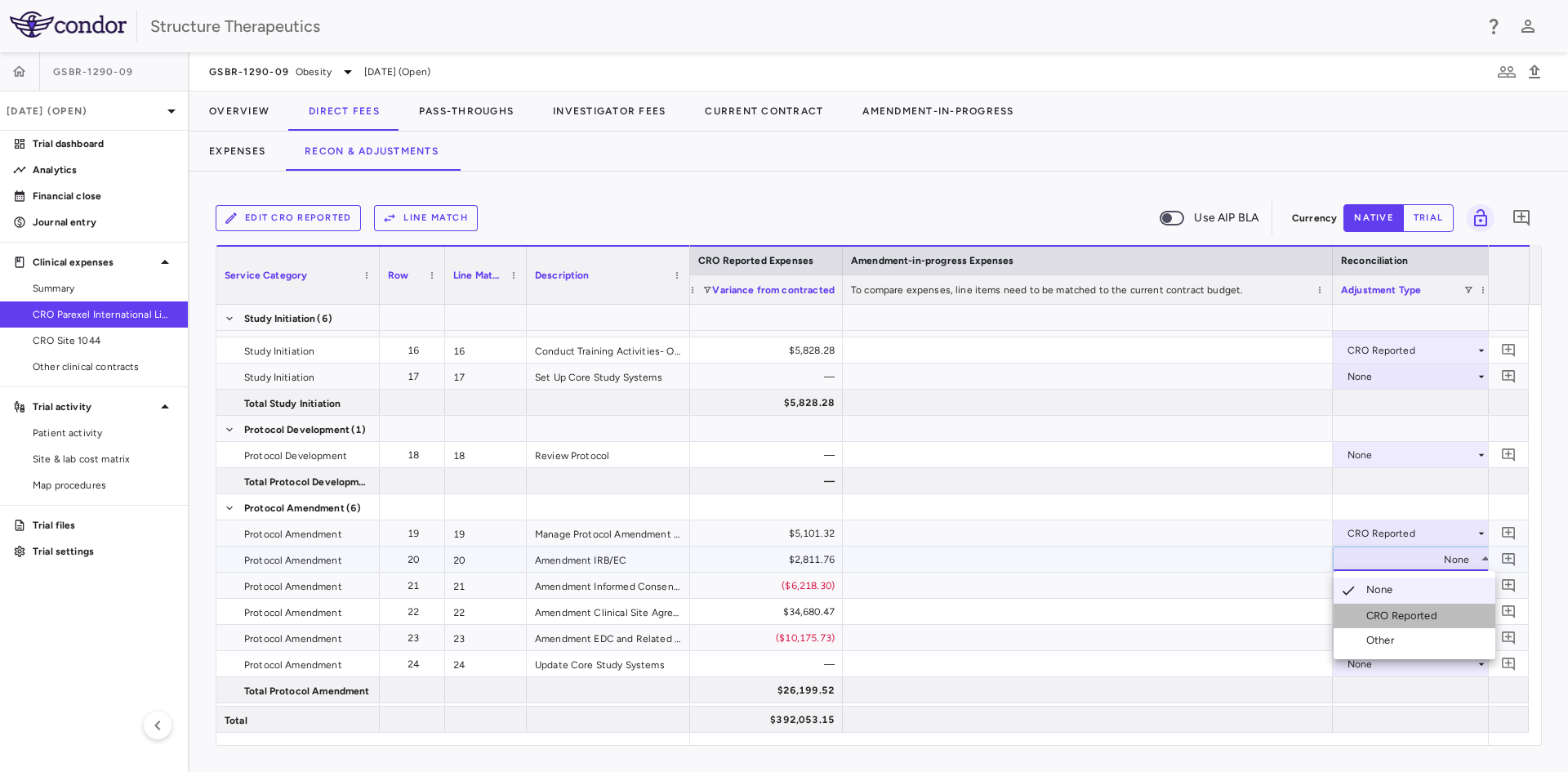
click at [1361, 611] on div "CRO Reported" at bounding box center [1388, 616] width 110 height 15
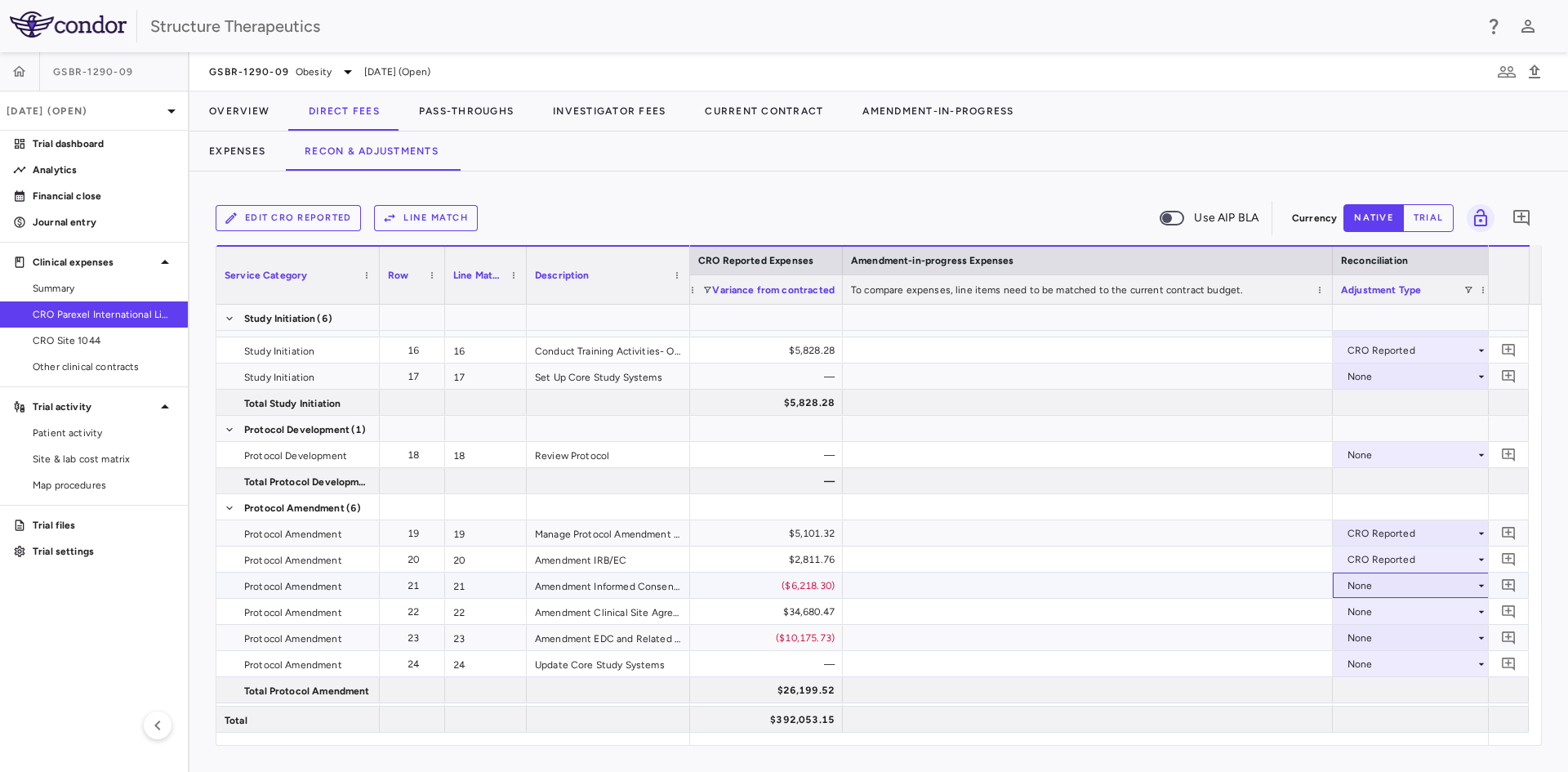
click at [1363, 587] on div "None" at bounding box center [1412, 586] width 128 height 26
click at [1369, 641] on div "CRO Reported" at bounding box center [1405, 642] width 78 height 15
click at [1361, 607] on div "None" at bounding box center [1412, 612] width 128 height 26
click at [1373, 665] on div "CRO Reported" at bounding box center [1405, 668] width 78 height 15
click at [1363, 635] on div "None" at bounding box center [1412, 638] width 128 height 26
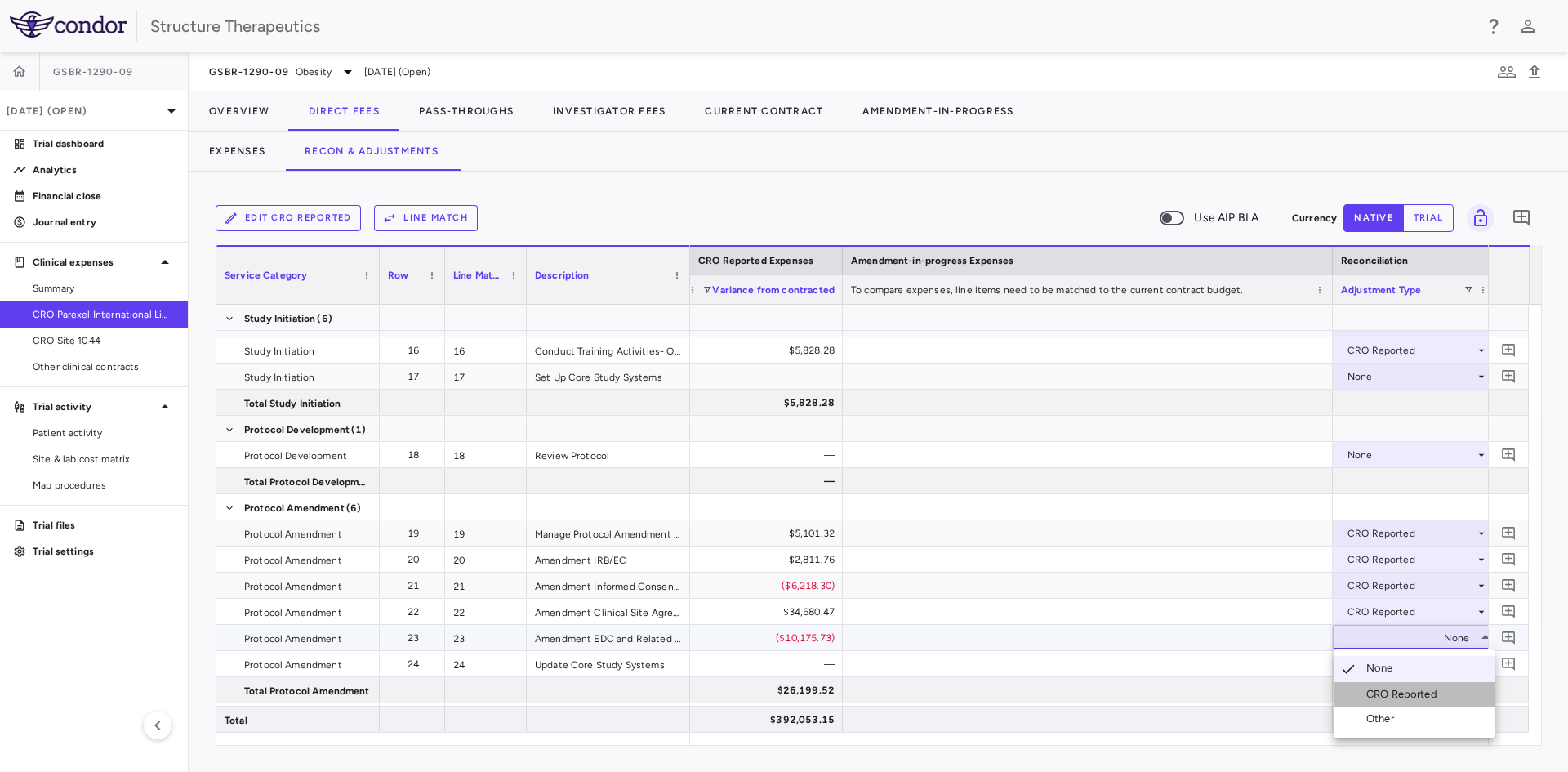
click at [1366, 689] on div "CRO Reported" at bounding box center [1405, 694] width 78 height 15
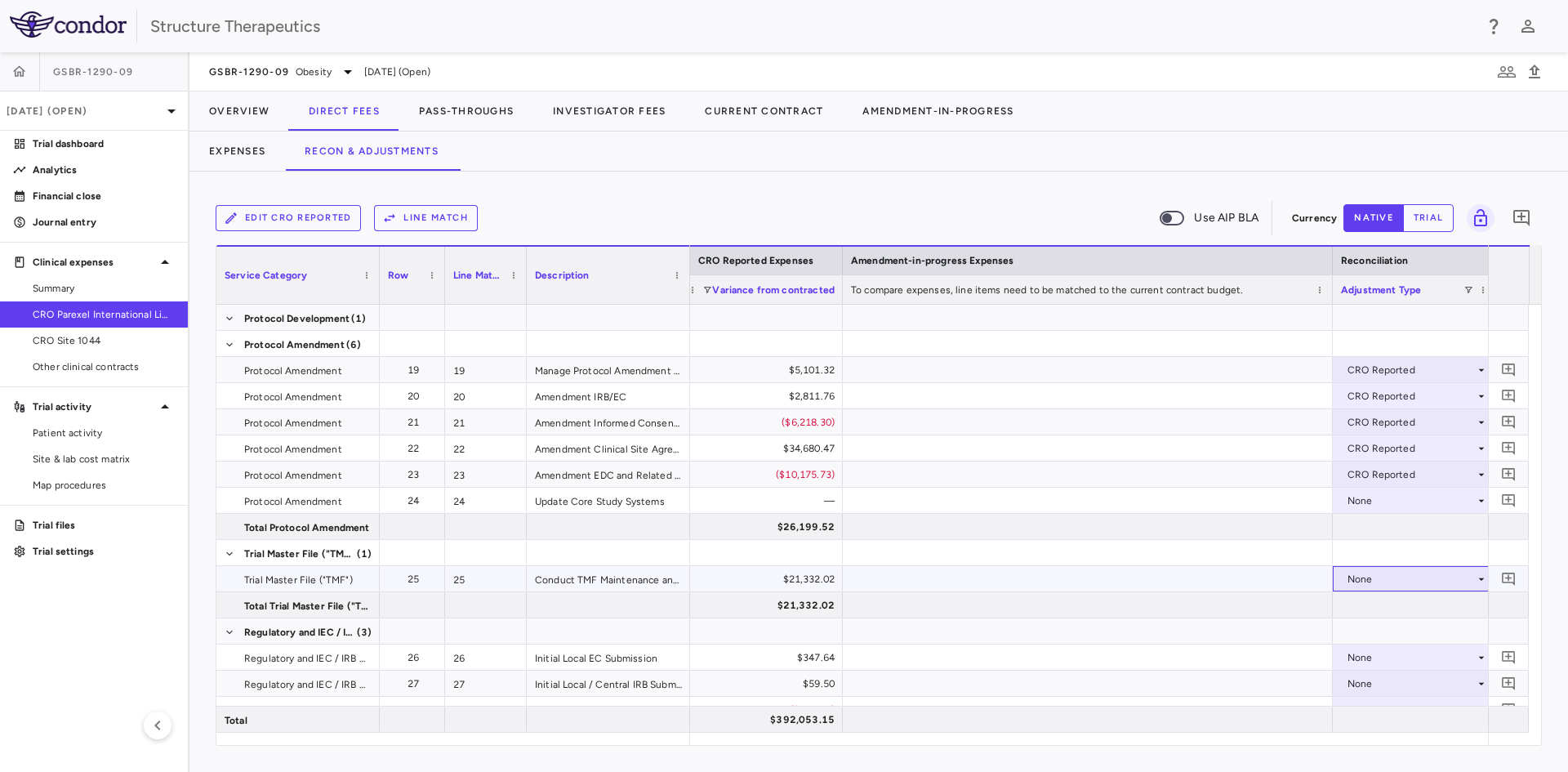
click at [1353, 578] on div "None" at bounding box center [1412, 579] width 128 height 26
click at [1362, 629] on div "CRO Reported" at bounding box center [1388, 636] width 110 height 15
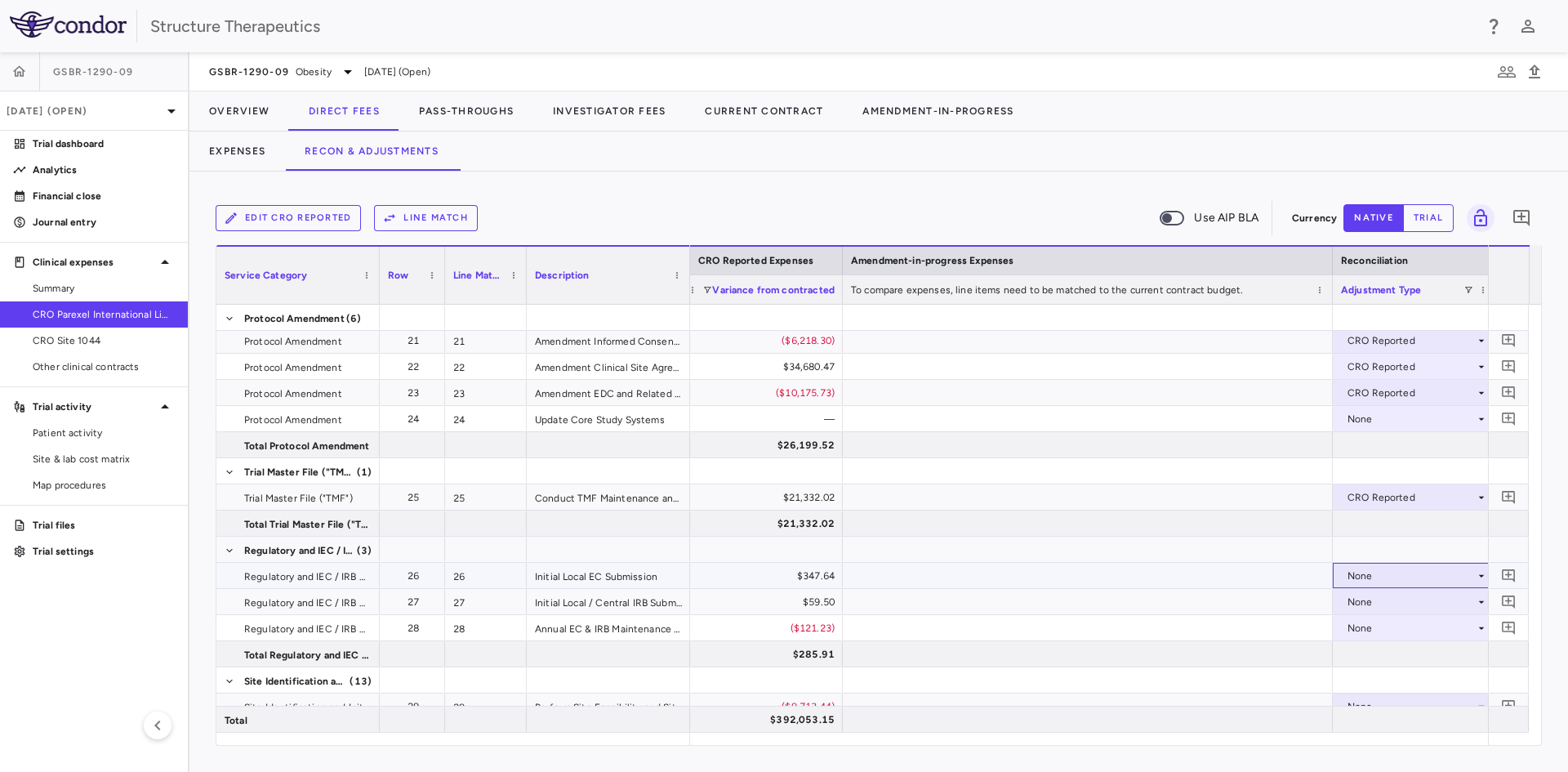
click at [1357, 573] on div "None" at bounding box center [1412, 576] width 128 height 26
click at [1362, 629] on div "CRO Reported" at bounding box center [1388, 632] width 110 height 15
click at [1354, 596] on div "None" at bounding box center [1412, 602] width 128 height 26
click at [1367, 656] on div "CRO Reported" at bounding box center [1405, 658] width 78 height 15
click at [1366, 629] on div "None" at bounding box center [1412, 628] width 128 height 26
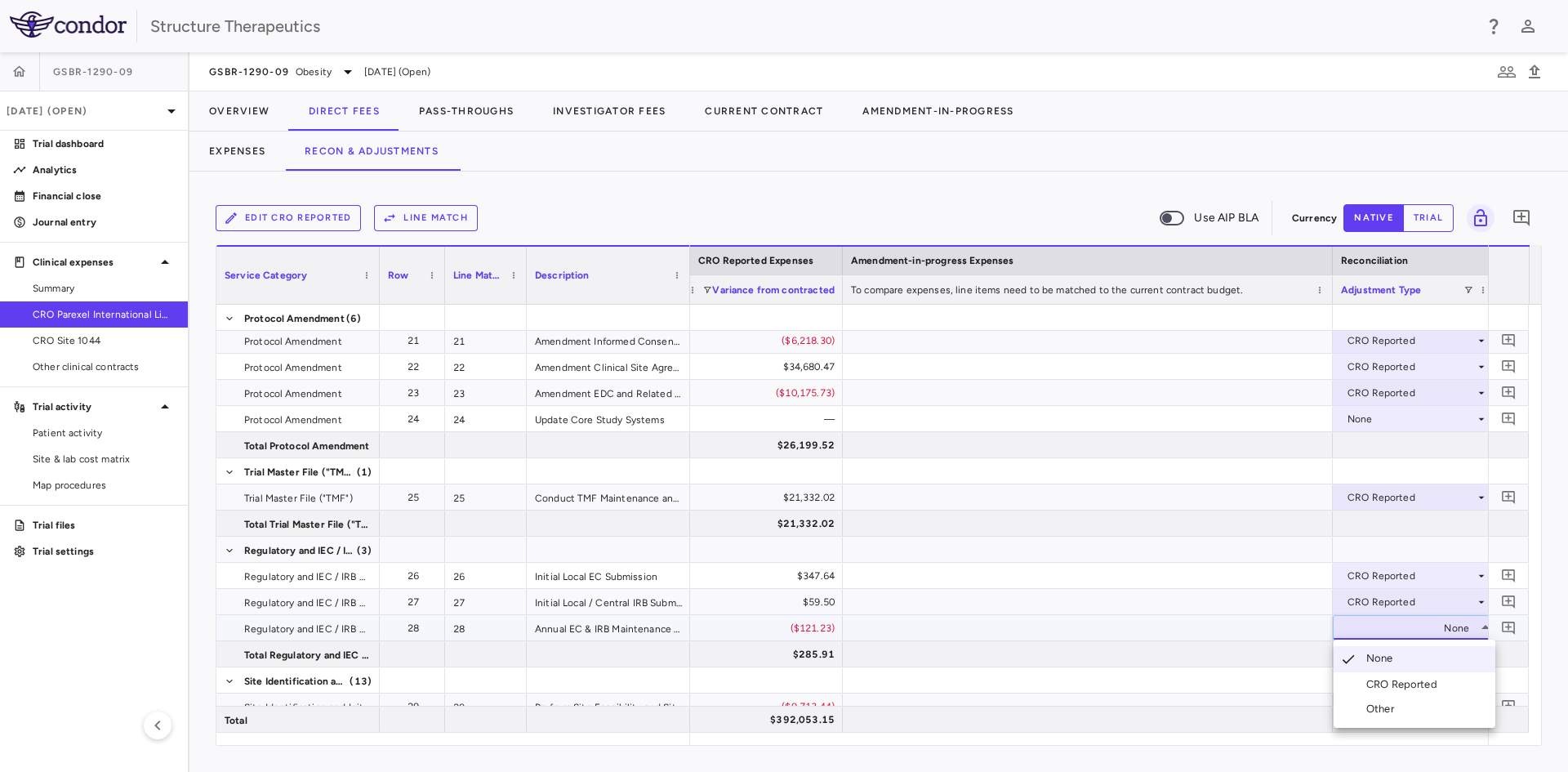
click at [1371, 677] on li "CRO Reported" at bounding box center [1414, 684] width 162 height 24
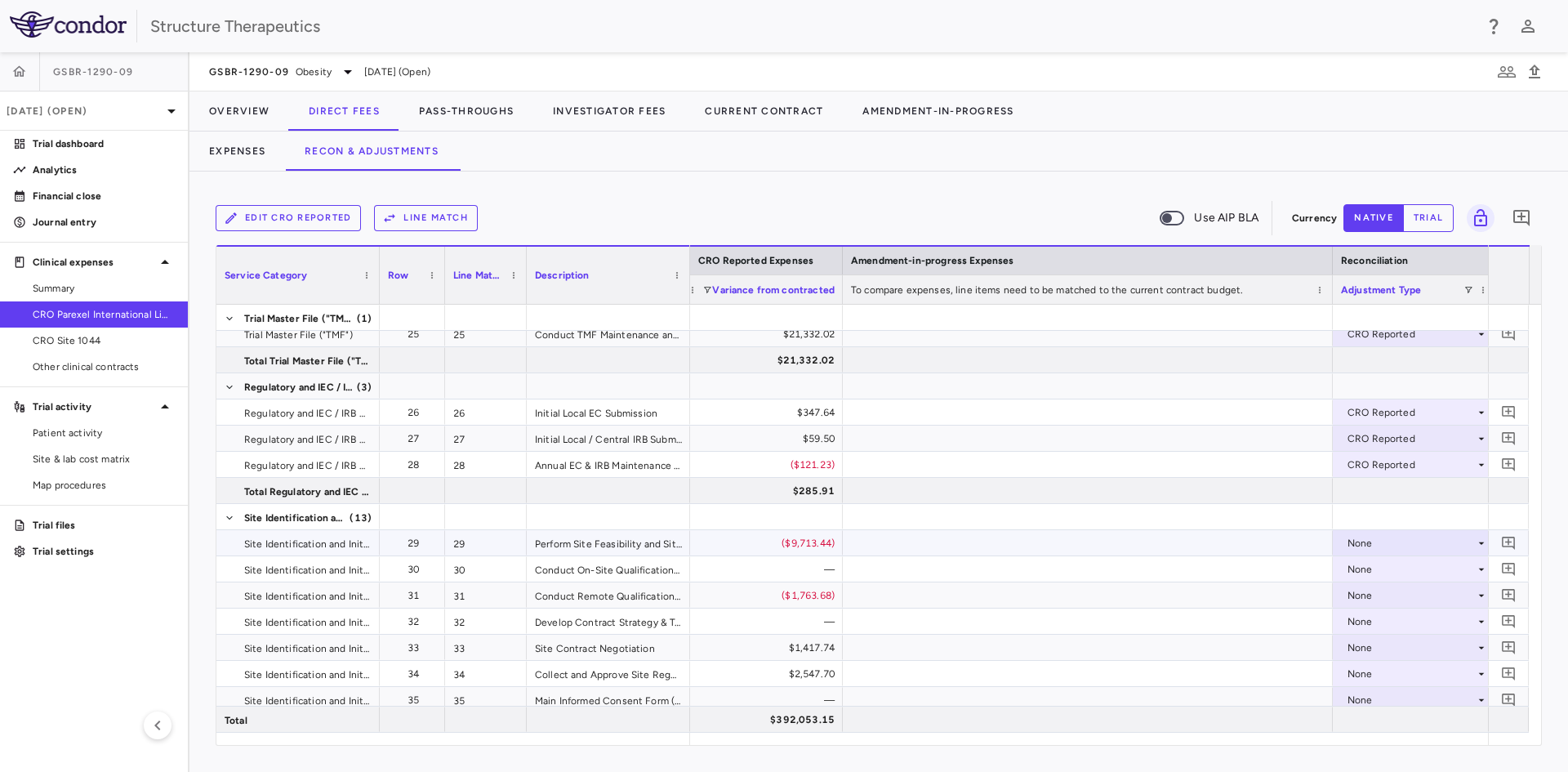
click at [1359, 544] on div "None" at bounding box center [1412, 543] width 128 height 26
click at [1370, 591] on li "CRO Reported" at bounding box center [1414, 599] width 162 height 24
click at [1359, 595] on div "None" at bounding box center [1412, 595] width 128 height 26
click at [1377, 643] on li "CRO Reported" at bounding box center [1414, 652] width 162 height 24
click at [1363, 644] on div "None" at bounding box center [1412, 648] width 128 height 26
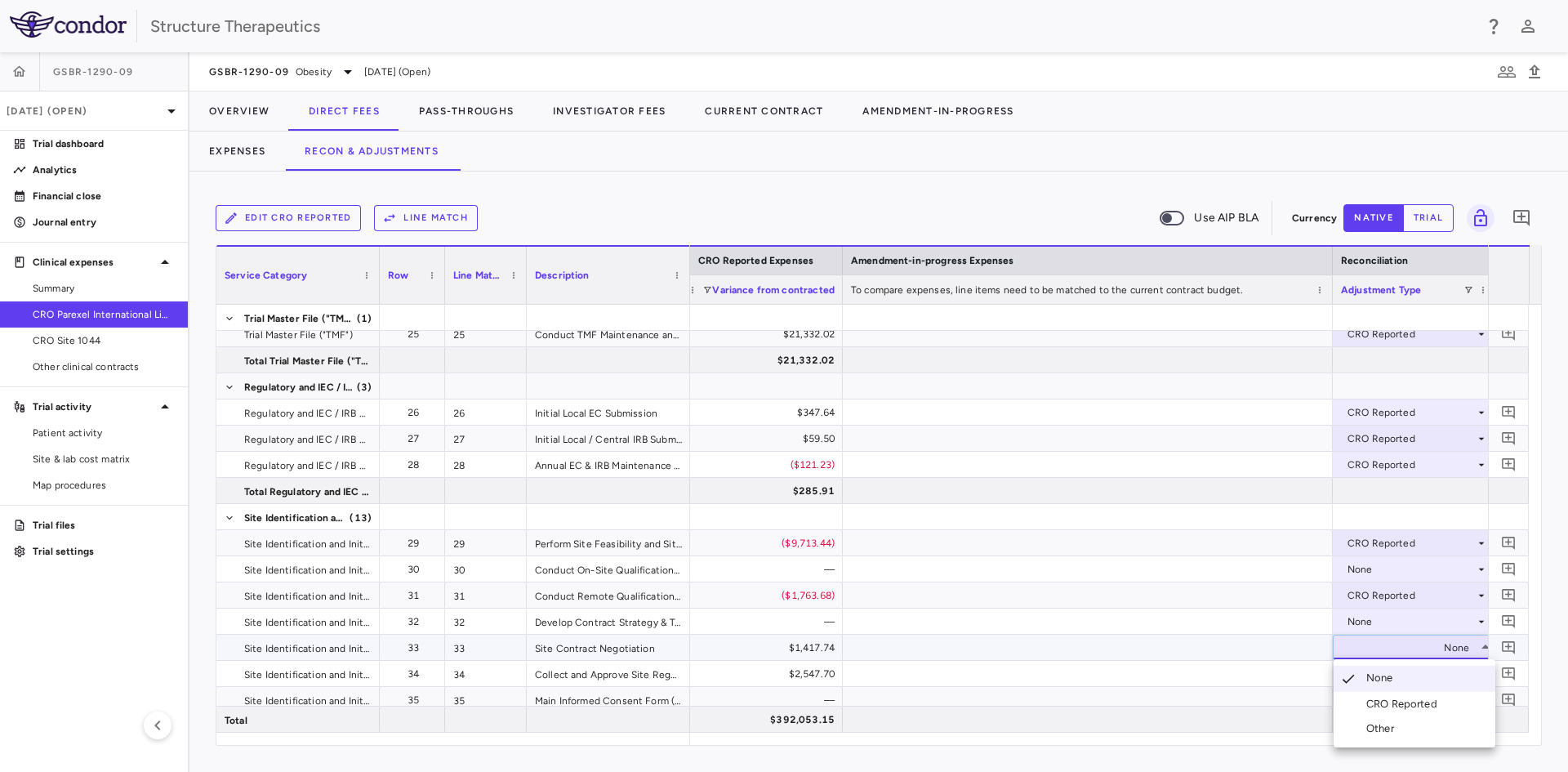
click at [1377, 704] on div "CRO Reported" at bounding box center [1405, 704] width 78 height 15
click at [1363, 676] on div "None" at bounding box center [1412, 674] width 128 height 26
click at [1376, 707] on li "CRO Reported" at bounding box center [1414, 716] width 162 height 24
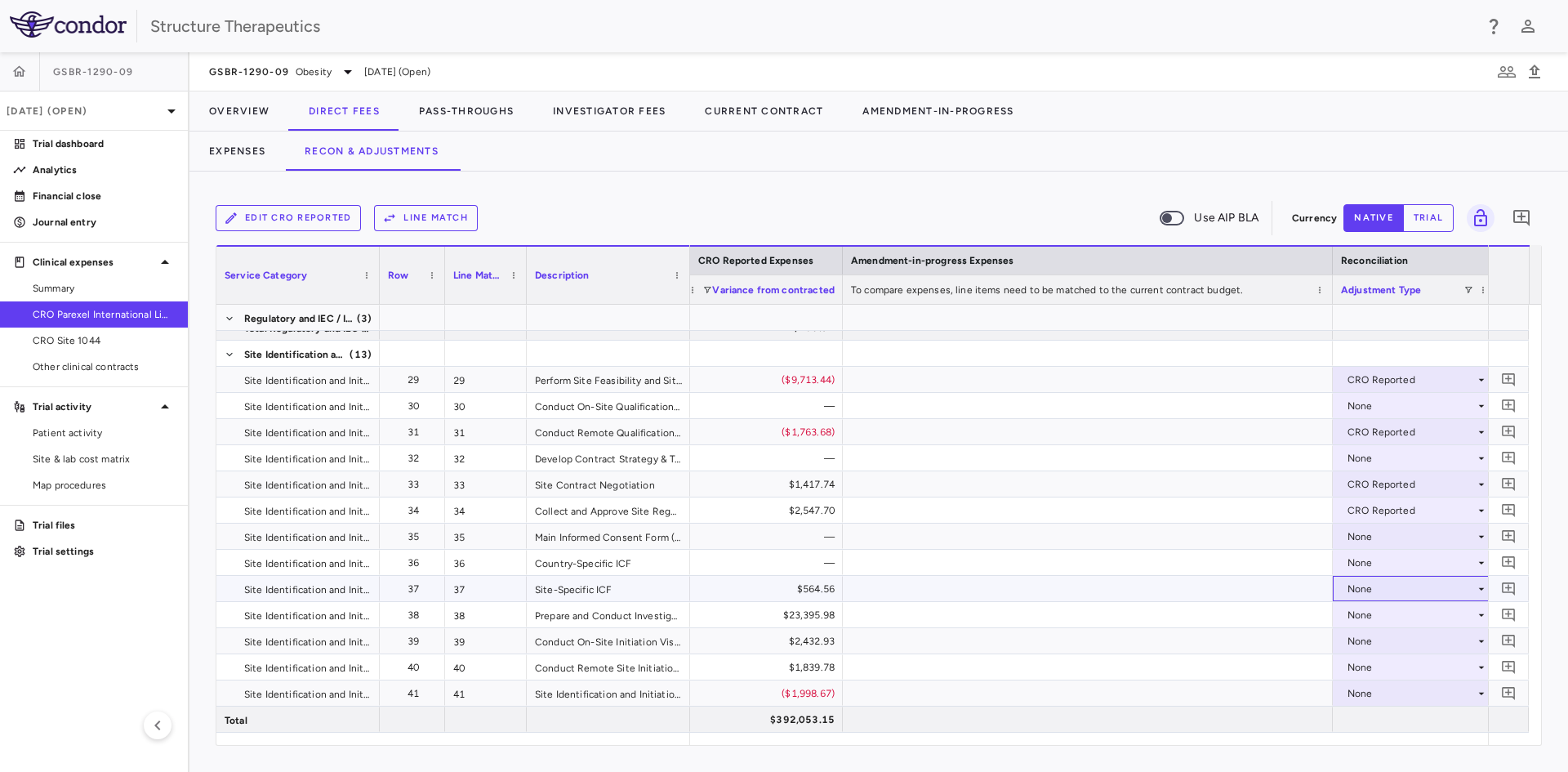
click at [1362, 587] on div "None" at bounding box center [1412, 589] width 128 height 26
click at [1377, 648] on div "CRO Reported" at bounding box center [1405, 645] width 78 height 15
click at [1350, 615] on div "None" at bounding box center [1412, 615] width 128 height 26
click at [1371, 672] on div "CRO Reported" at bounding box center [1405, 671] width 78 height 15
click at [1361, 645] on div "None" at bounding box center [1412, 641] width 128 height 26
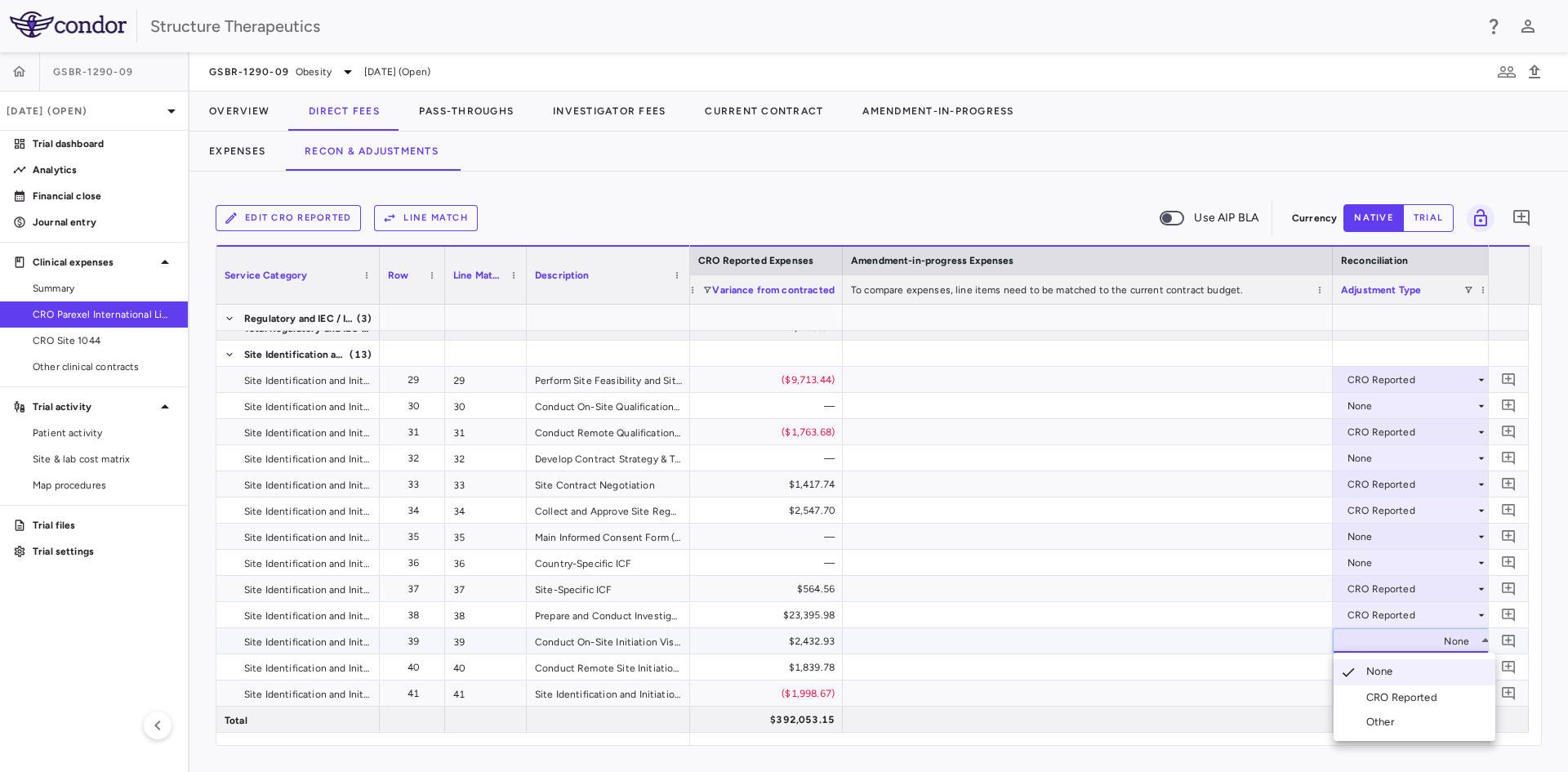
click at [1377, 694] on div "CRO Reported" at bounding box center [1405, 698] width 78 height 15
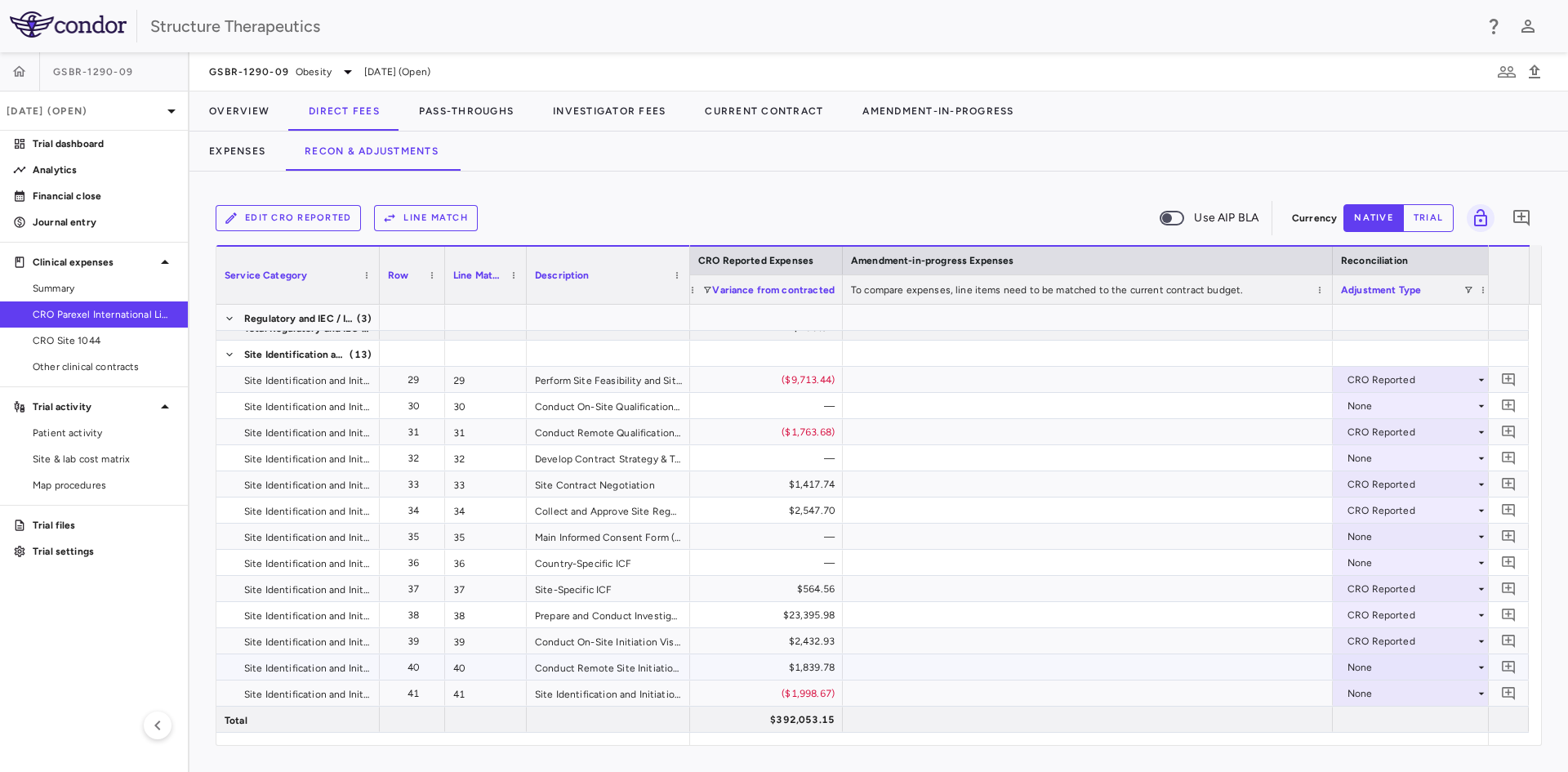
click at [1365, 666] on div "None" at bounding box center [1412, 667] width 128 height 26
click at [1385, 715] on div "CRO Reported" at bounding box center [1405, 716] width 78 height 15
click at [1373, 694] on div "None" at bounding box center [1412, 693] width 128 height 26
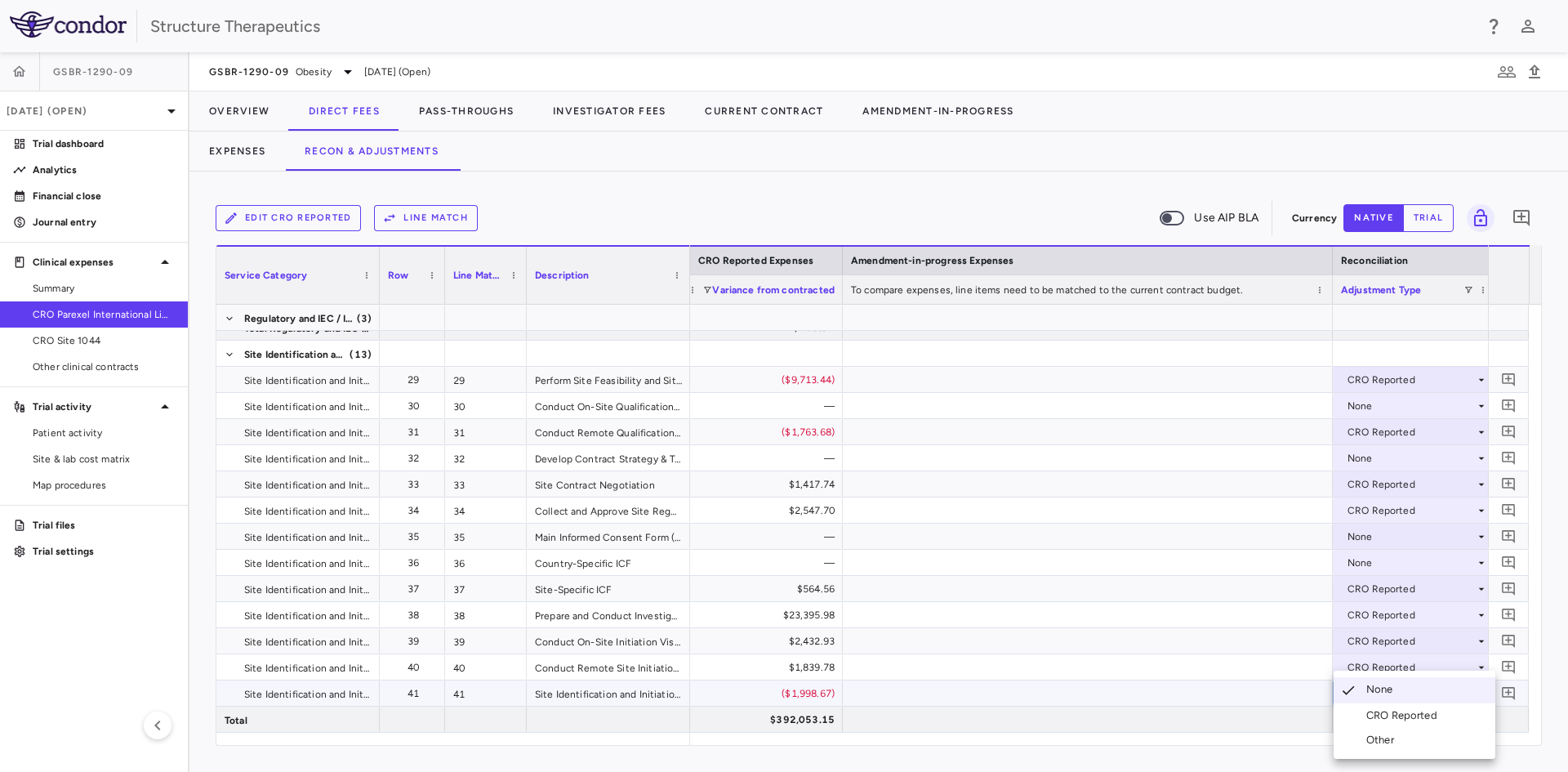
click at [1389, 718] on div "CRO Reported" at bounding box center [1405, 716] width 78 height 15
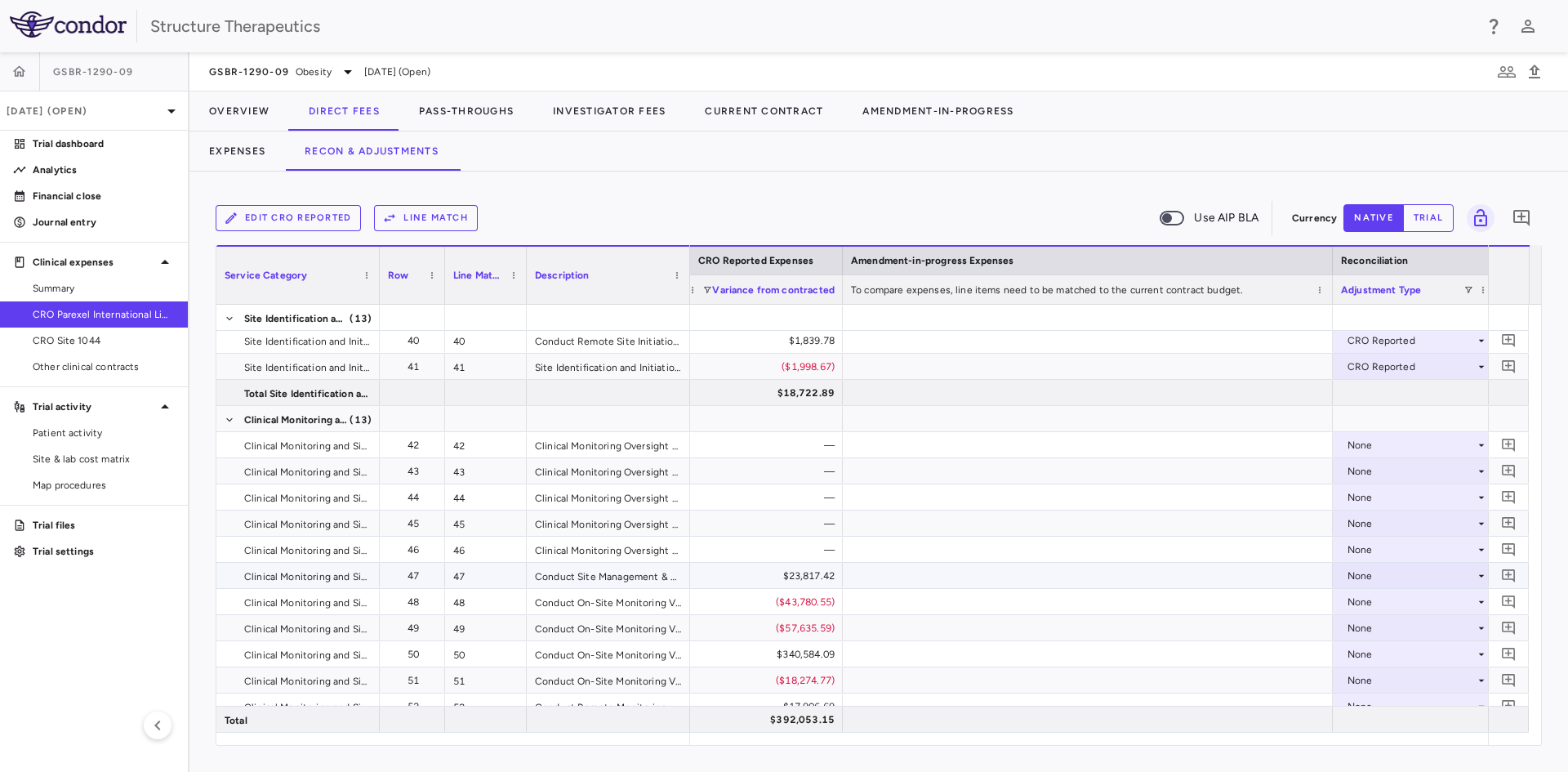
click at [1363, 576] on div "None" at bounding box center [1412, 576] width 128 height 26
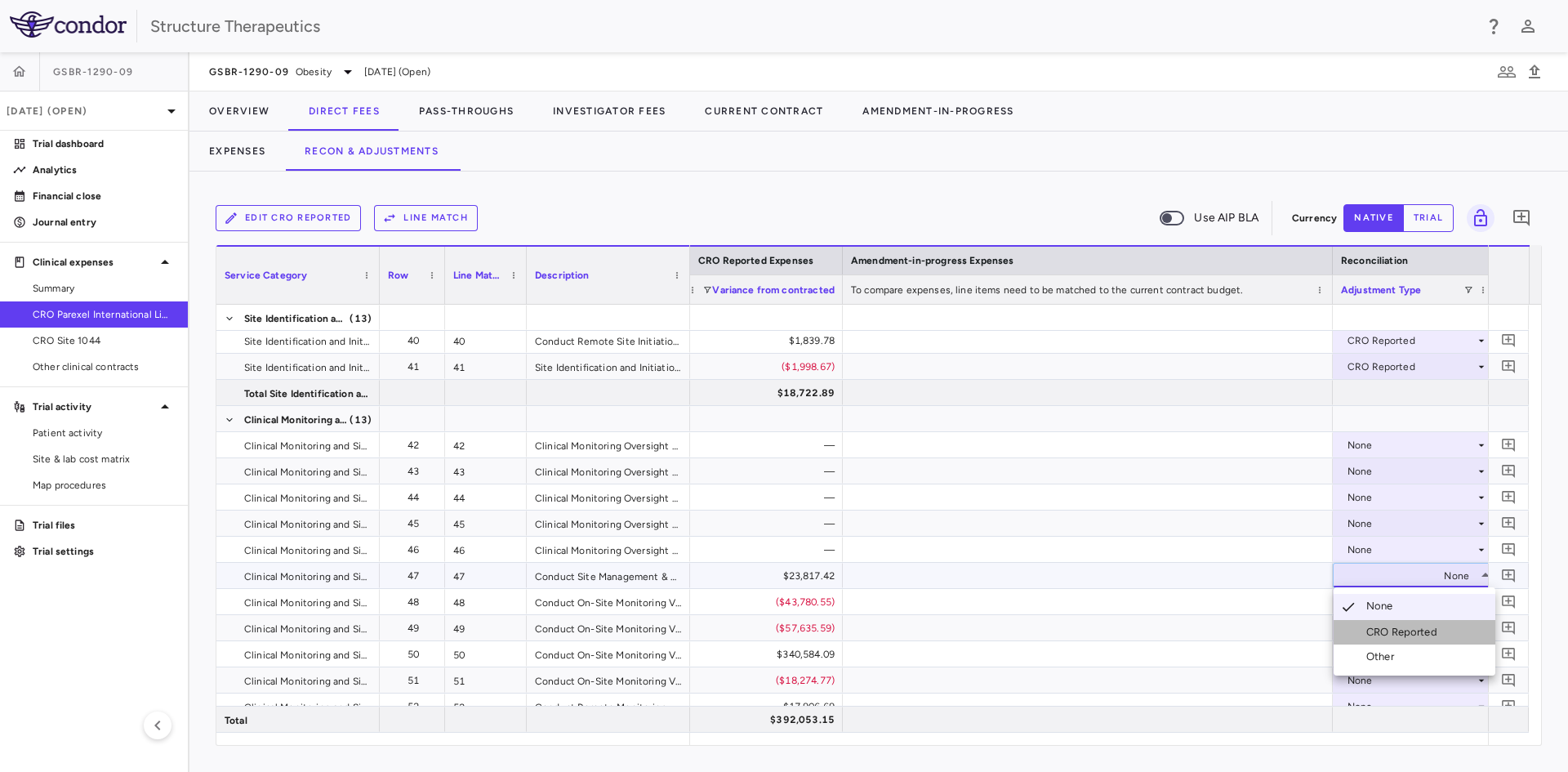
click at [1374, 626] on div "CRO Reported" at bounding box center [1405, 632] width 78 height 15
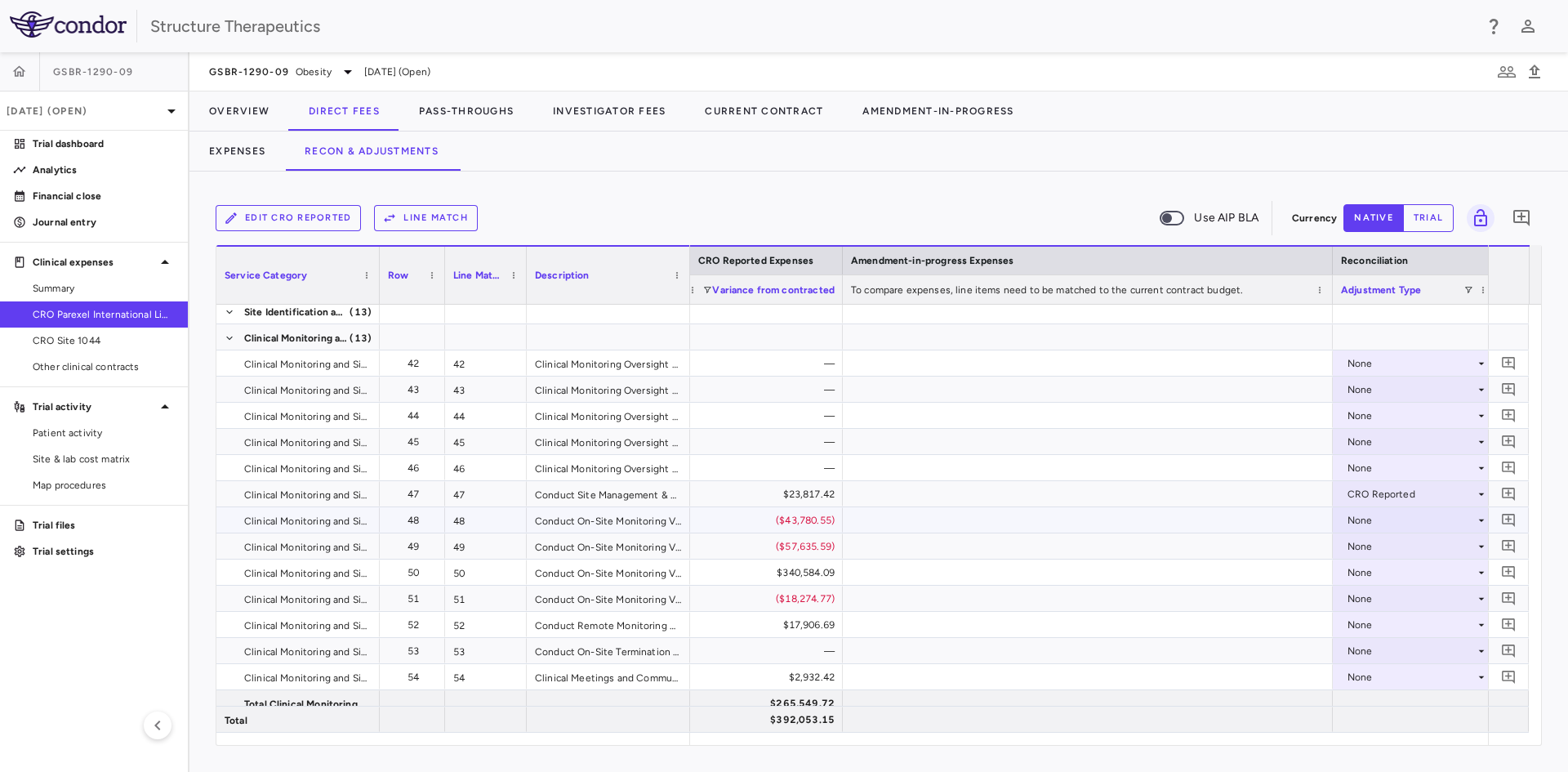
click at [1354, 517] on div "None" at bounding box center [1412, 520] width 128 height 26
click at [1374, 578] on div "CRO Reported" at bounding box center [1405, 577] width 78 height 15
click at [1364, 545] on div "None" at bounding box center [1412, 546] width 128 height 26
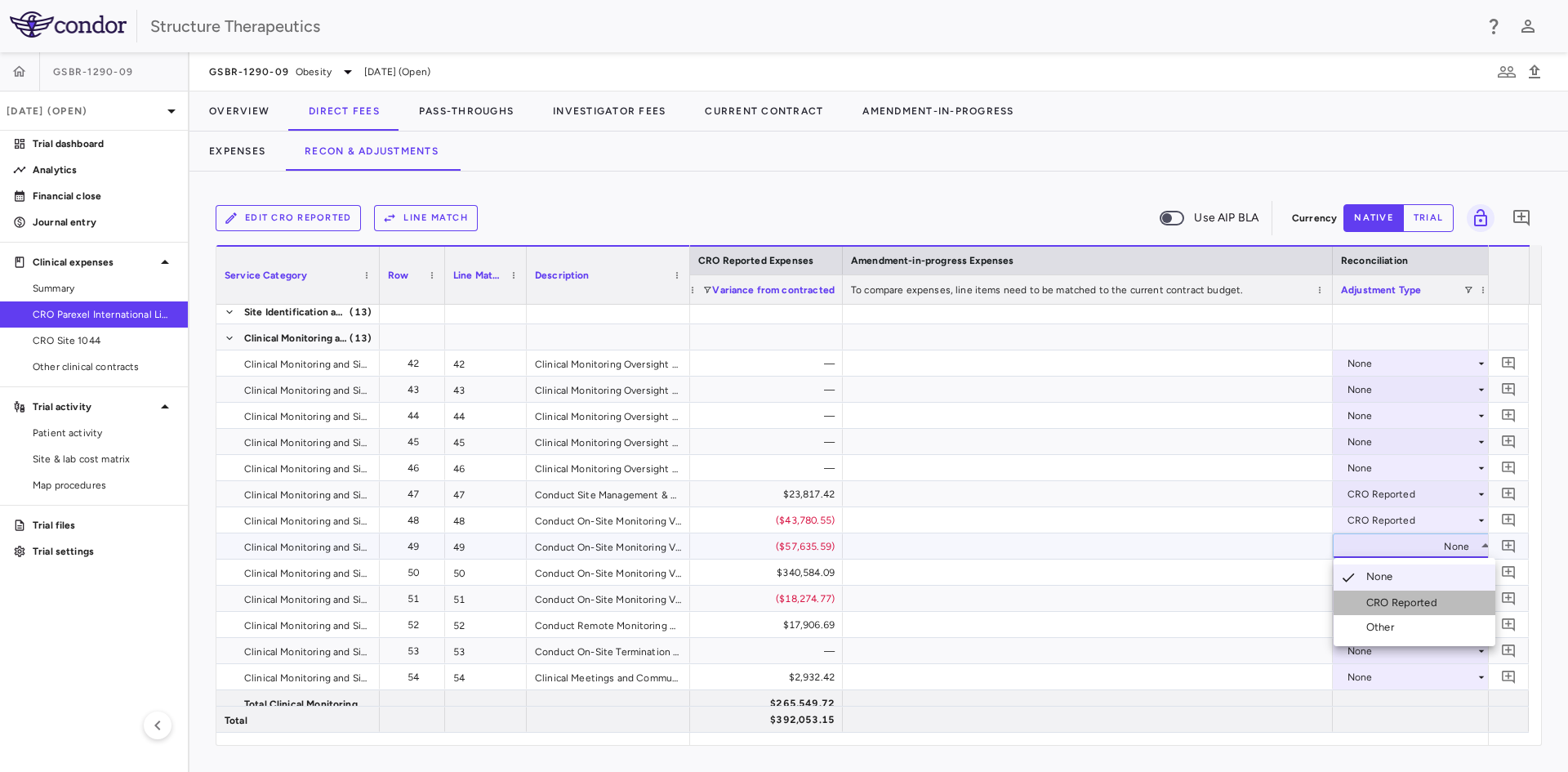
click at [1366, 596] on div "CRO Reported" at bounding box center [1405, 603] width 78 height 15
click at [1355, 570] on div "None" at bounding box center [1412, 572] width 128 height 26
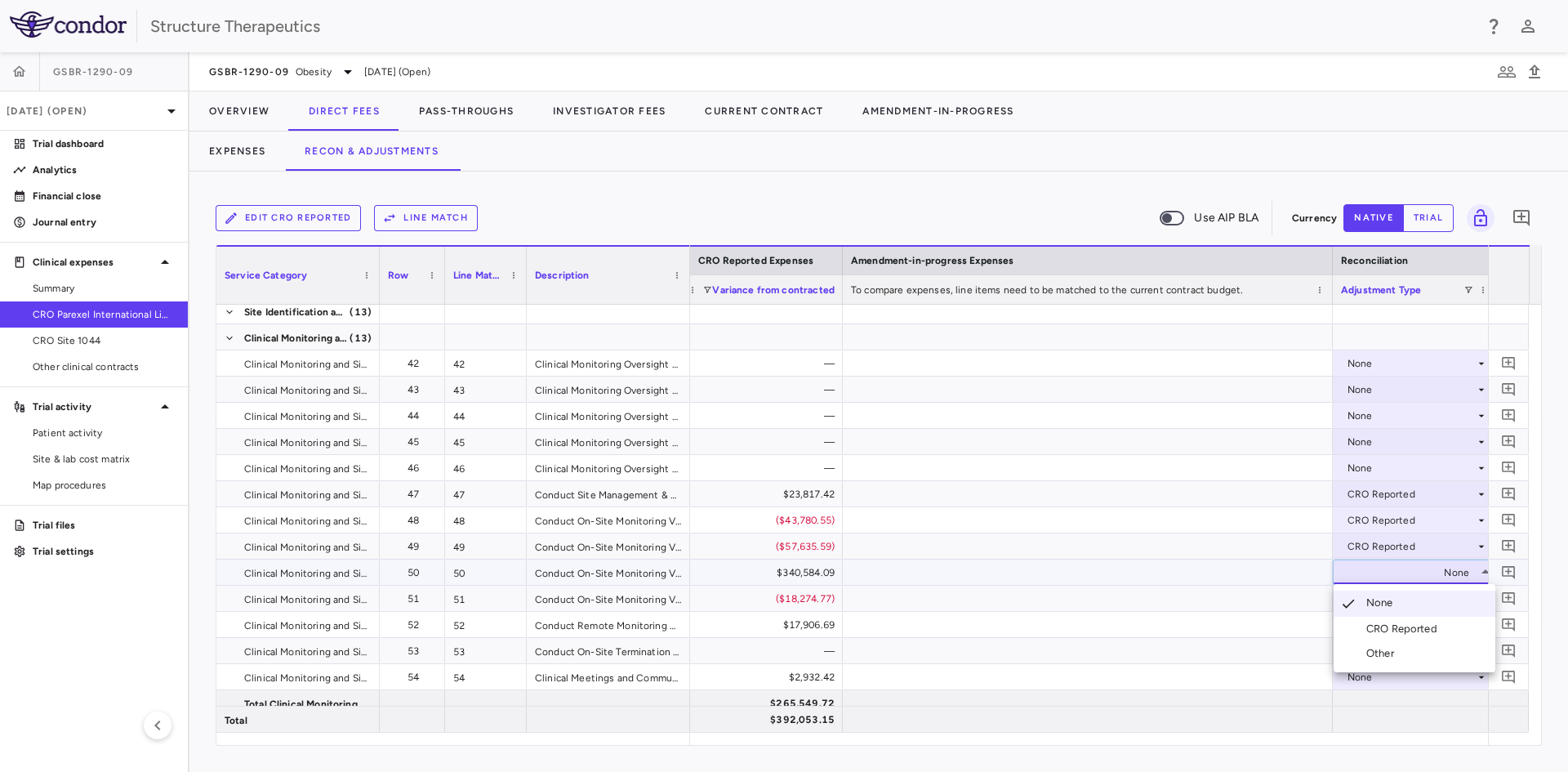
click at [1363, 629] on div "CRO Reported" at bounding box center [1388, 629] width 110 height 15
click at [1363, 600] on div "None" at bounding box center [1412, 599] width 128 height 26
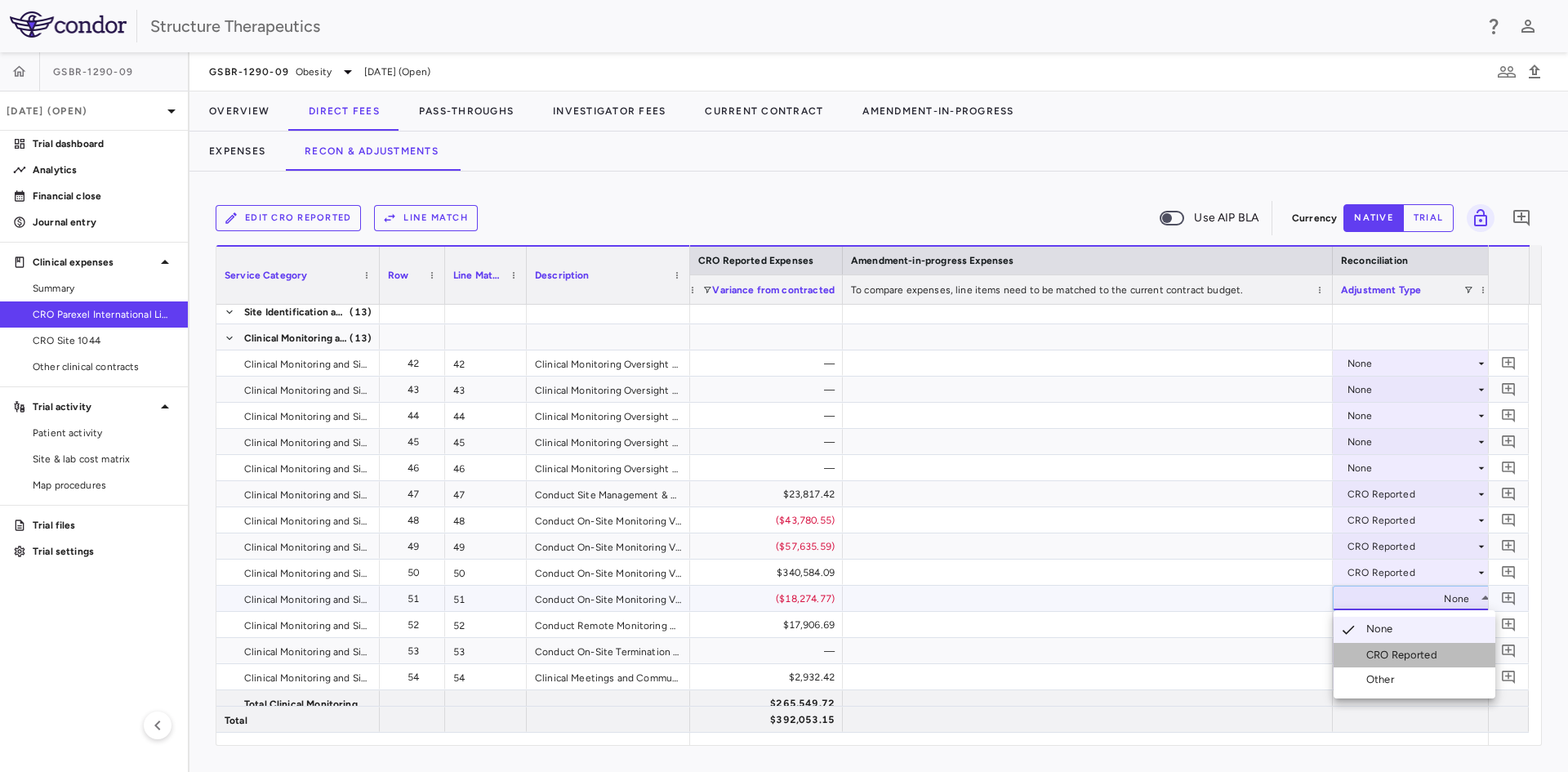
click at [1377, 649] on div "CRO Reported" at bounding box center [1405, 655] width 78 height 15
click at [1365, 626] on div "None" at bounding box center [1412, 625] width 128 height 26
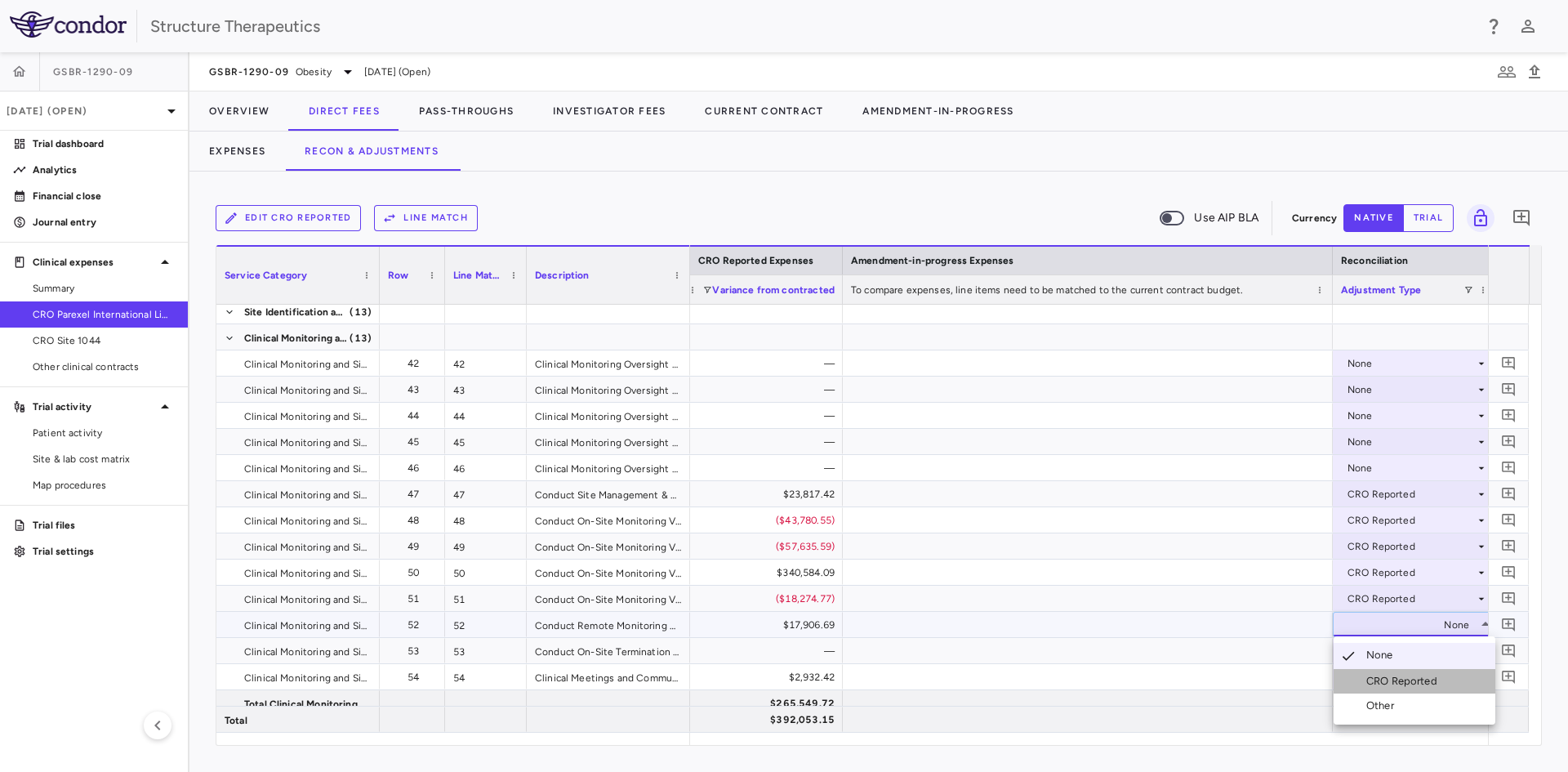
click at [1377, 672] on li "CRO Reported" at bounding box center [1414, 681] width 162 height 24
click at [1360, 674] on div "None" at bounding box center [1412, 677] width 128 height 26
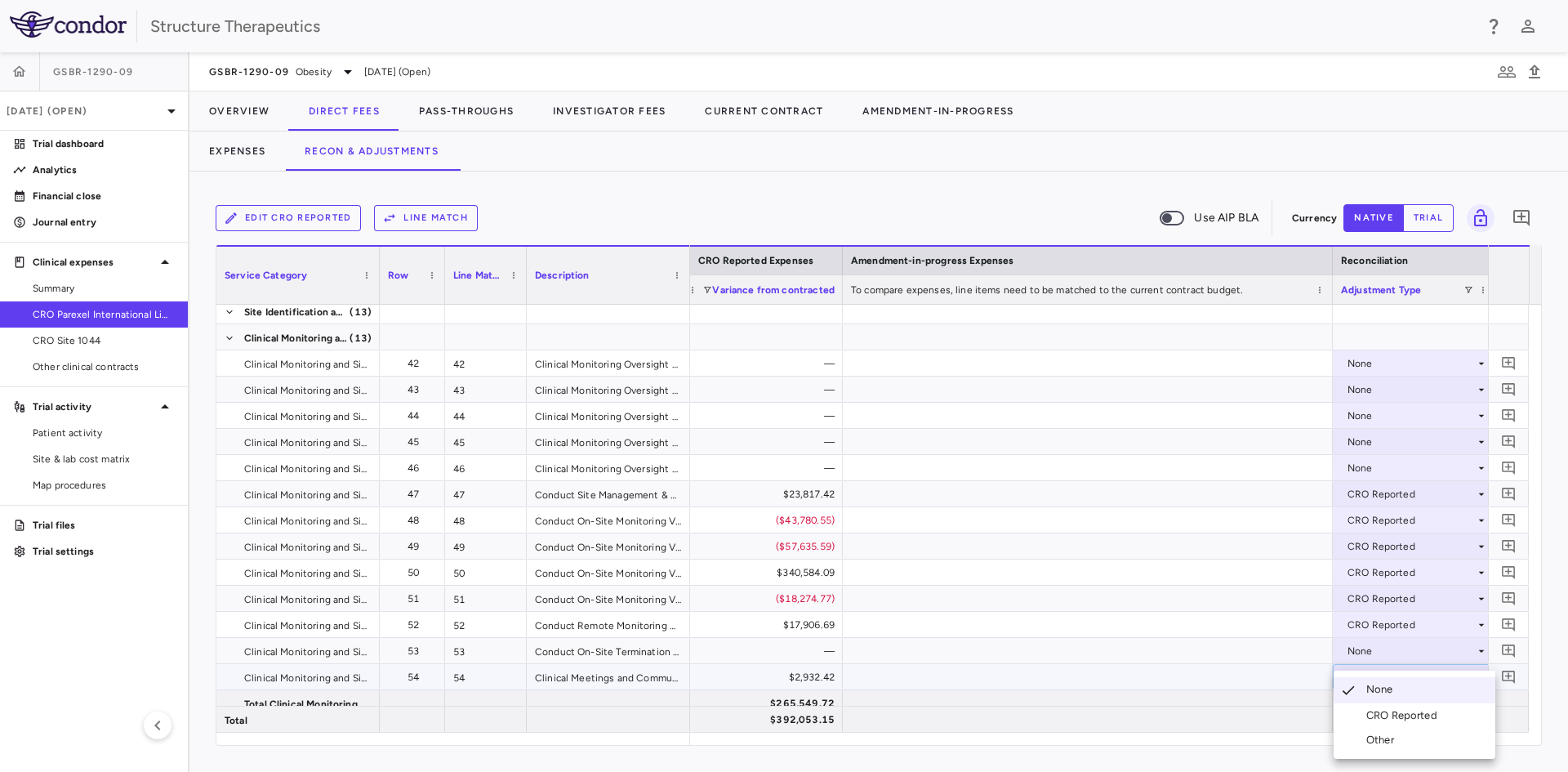
click at [1371, 716] on div "CRO Reported" at bounding box center [1405, 716] width 78 height 15
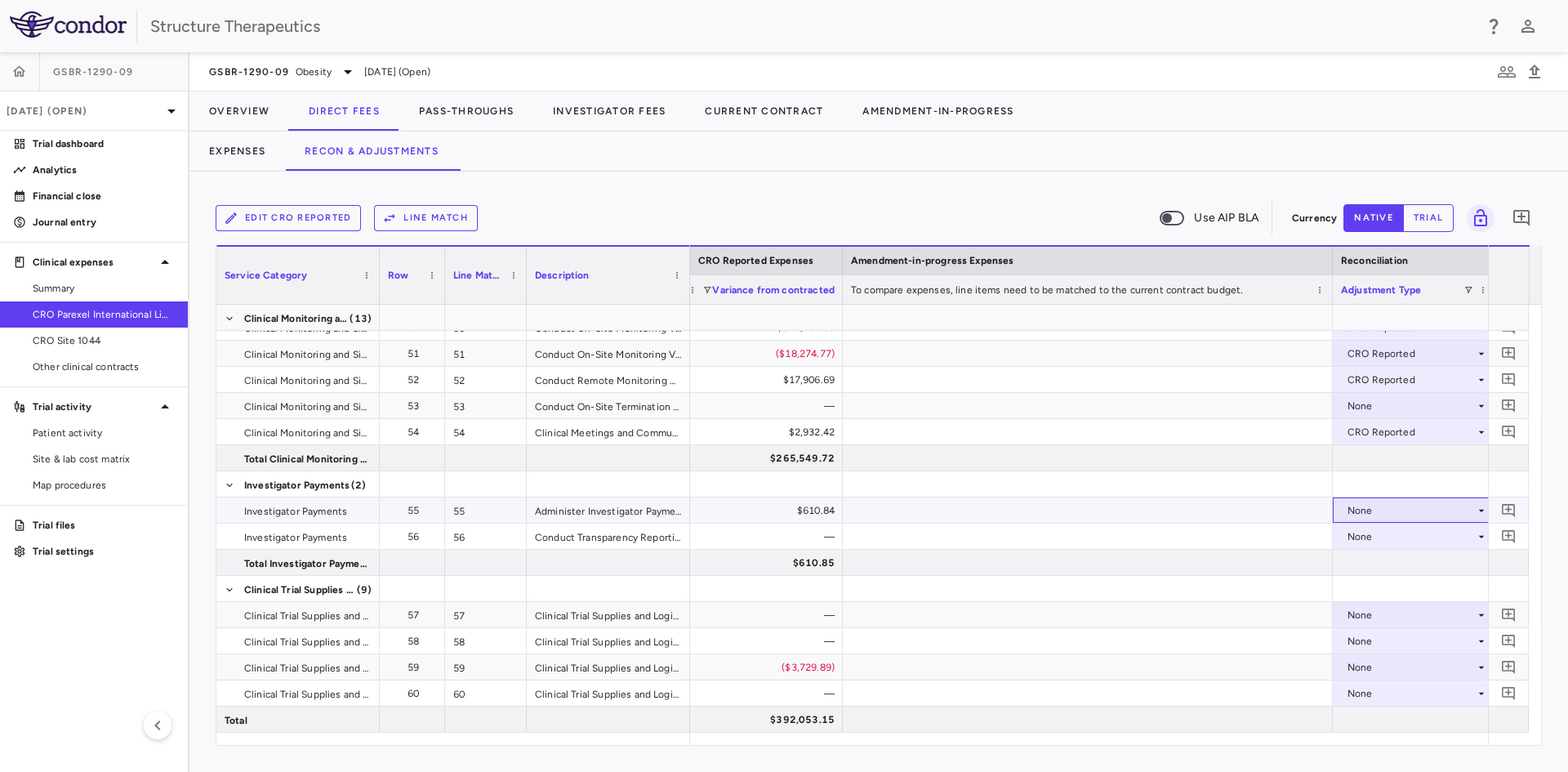
click at [1363, 505] on div "None" at bounding box center [1412, 510] width 128 height 26
click at [1366, 561] on div "CRO Reported" at bounding box center [1405, 567] width 78 height 15
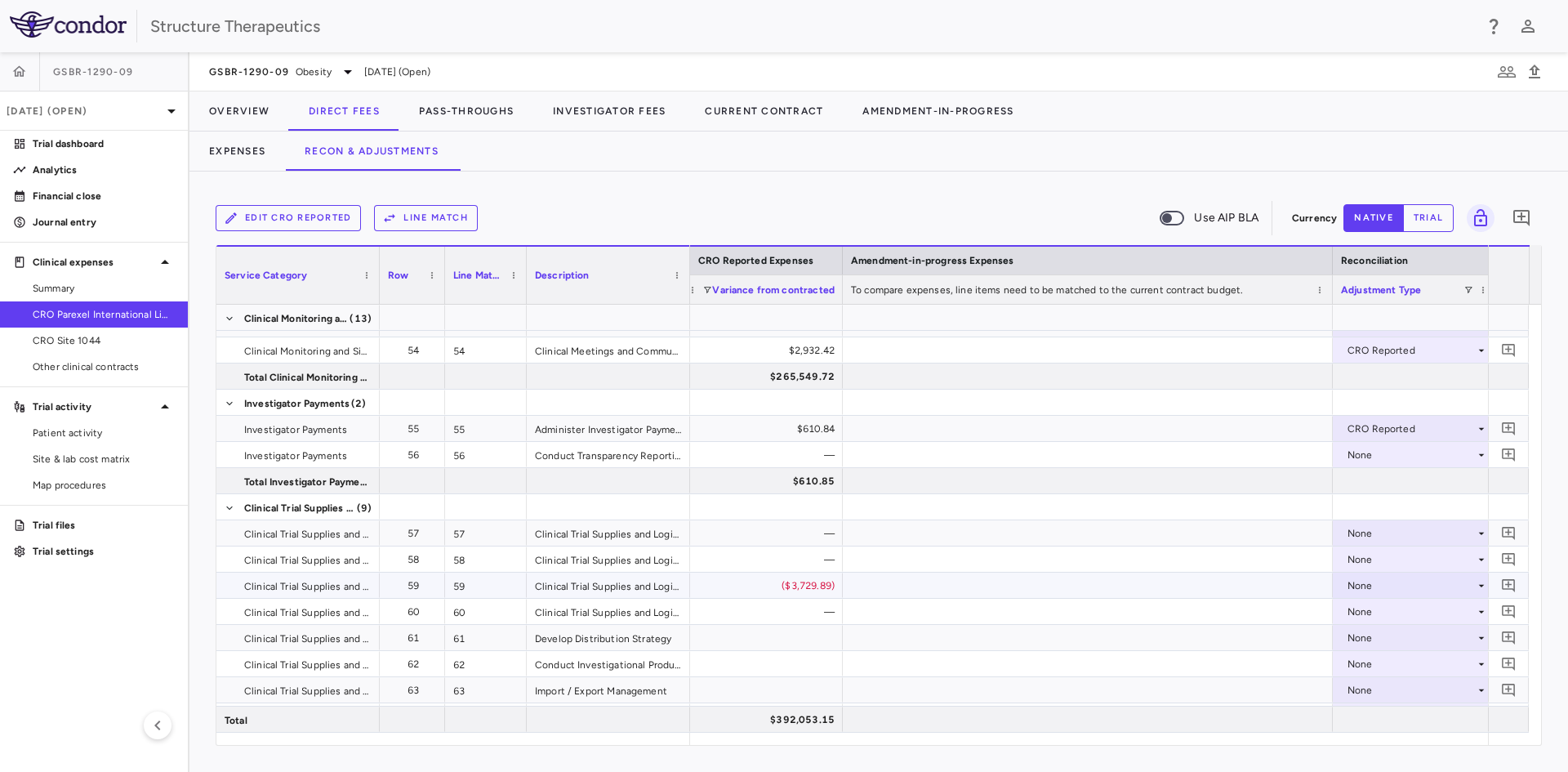
click at [1371, 588] on div "None" at bounding box center [1412, 586] width 128 height 26
click at [1377, 641] on div "CRO Reported" at bounding box center [1405, 642] width 78 height 15
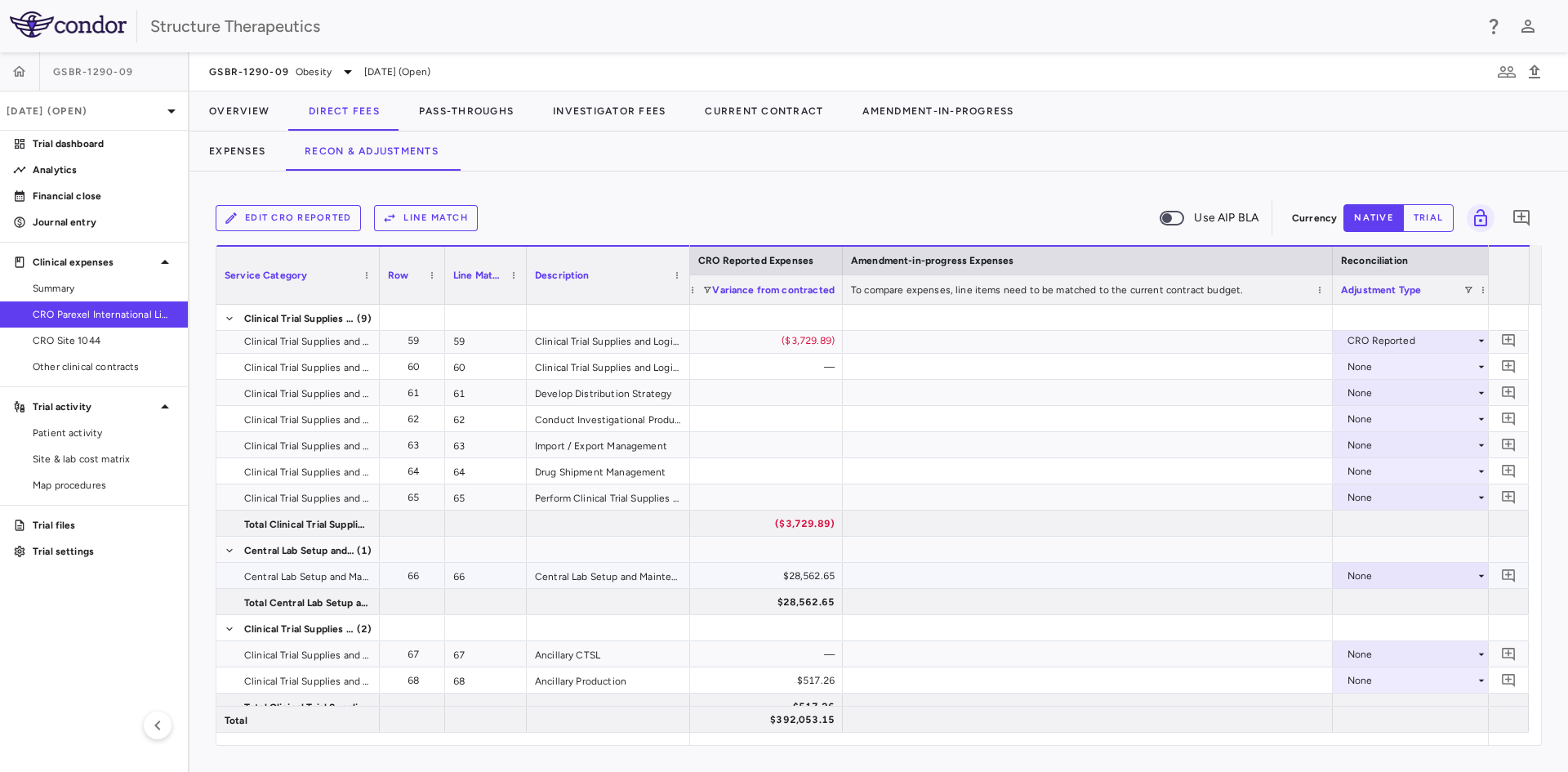
click at [1352, 571] on div "None" at bounding box center [1412, 576] width 128 height 26
click at [1373, 629] on div "CRO Reported" at bounding box center [1405, 632] width 78 height 15
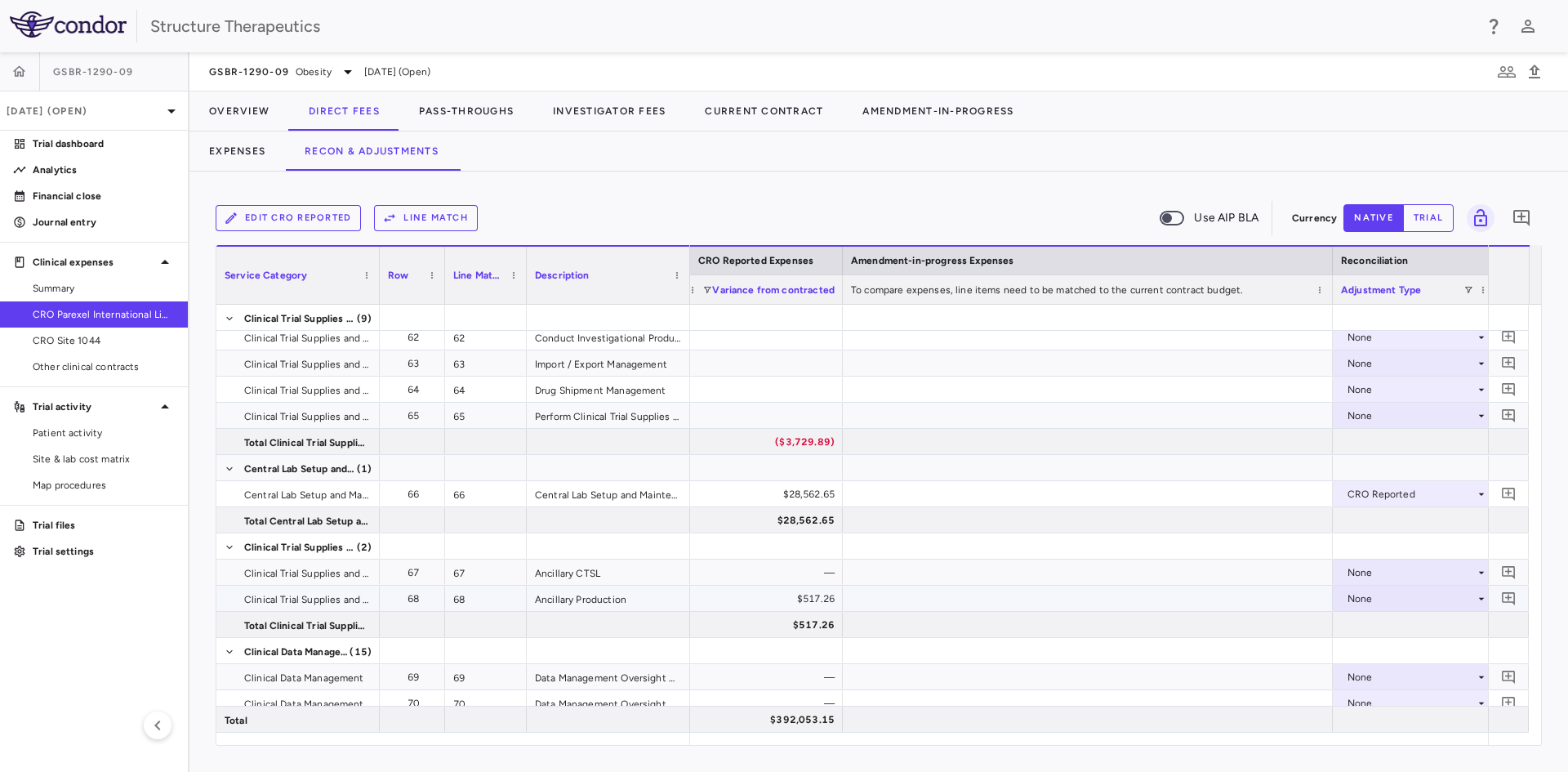
click at [1352, 597] on div "None" at bounding box center [1412, 599] width 128 height 26
click at [1366, 644] on li "CRO Reported" at bounding box center [1414, 654] width 162 height 24
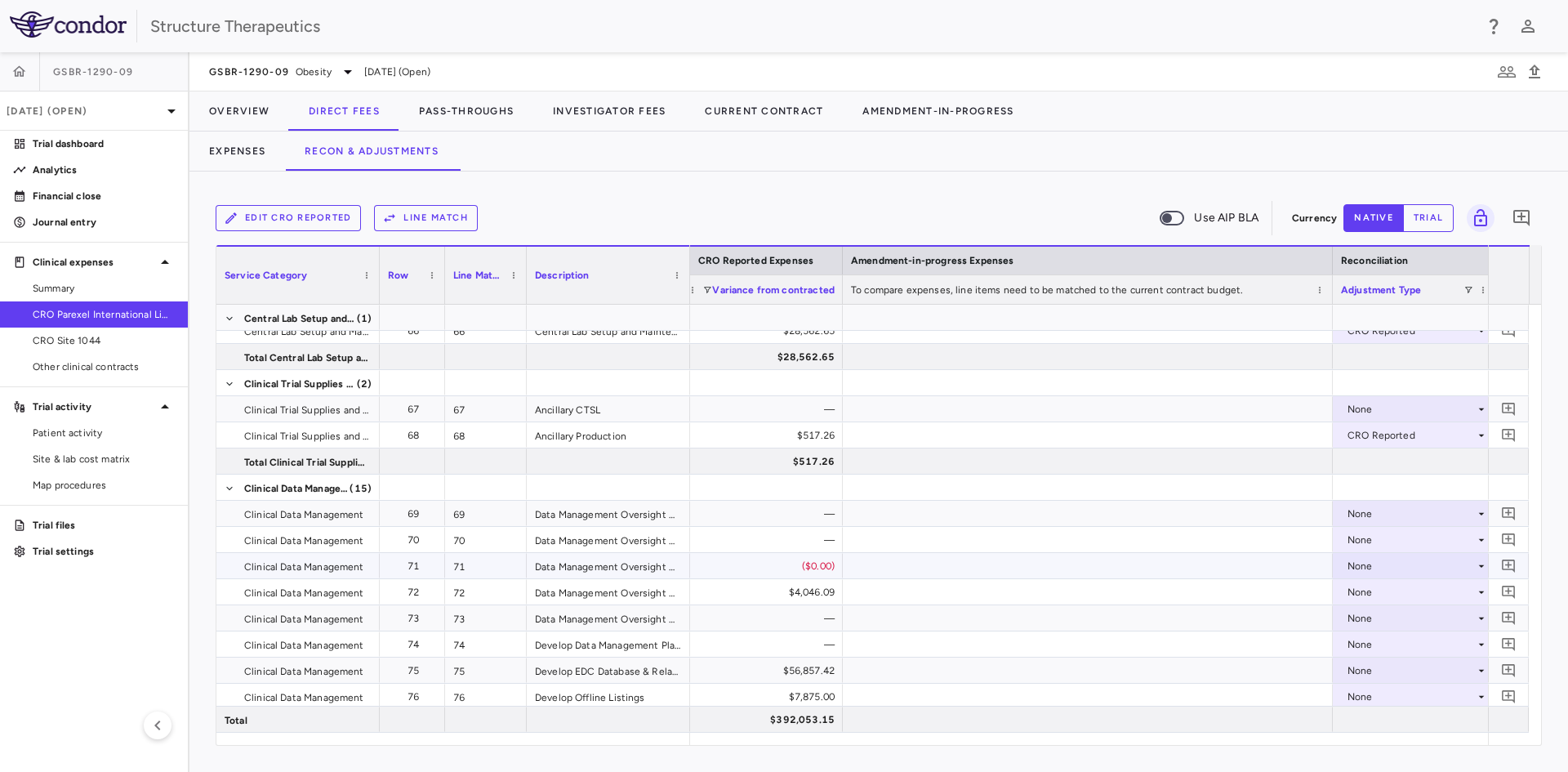
click at [1350, 565] on div "None" at bounding box center [1412, 566] width 128 height 26
click at [1366, 616] on div "CRO Reported" at bounding box center [1405, 622] width 78 height 15
click at [1366, 593] on div "None" at bounding box center [1412, 592] width 128 height 26
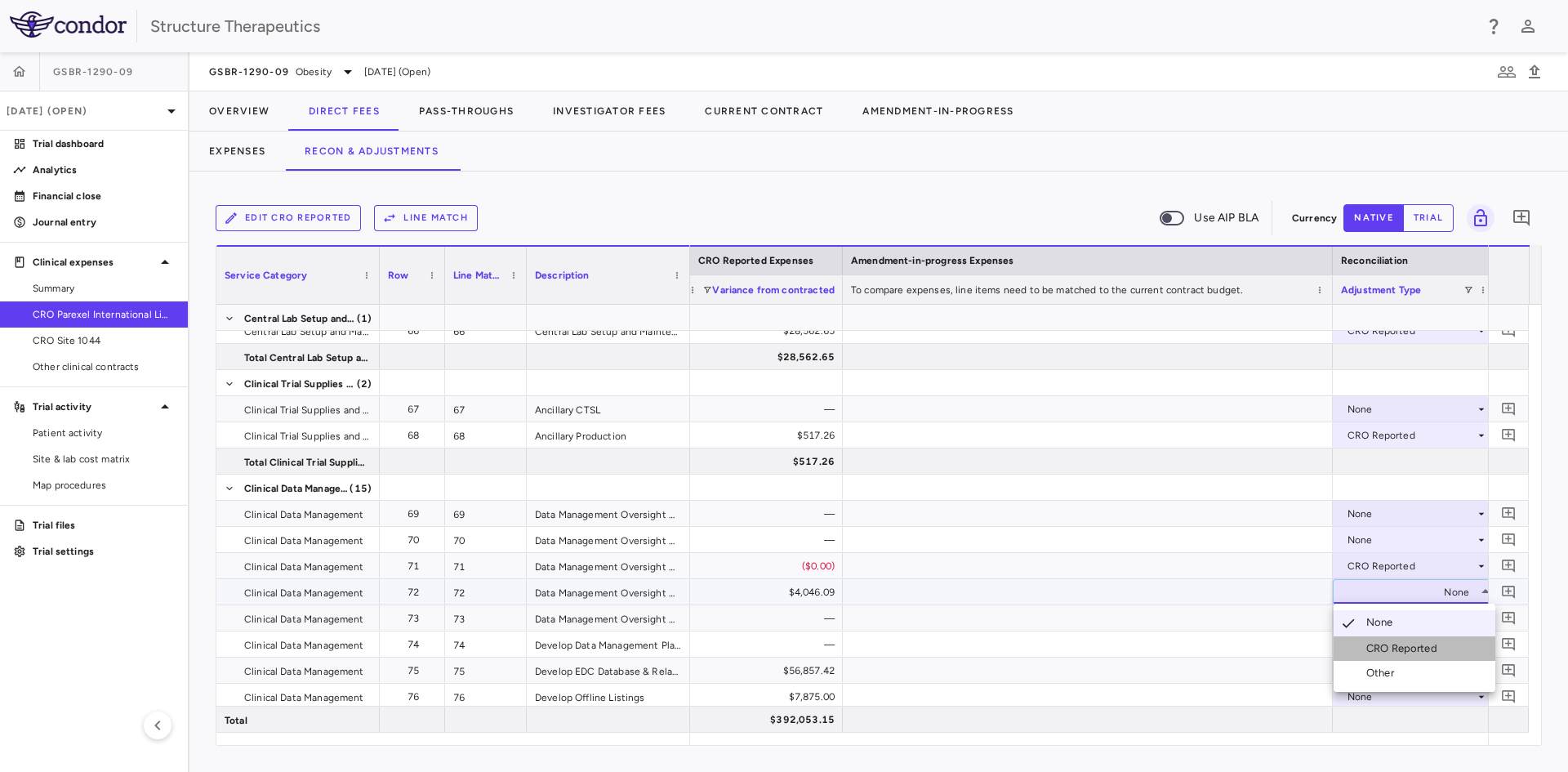
click at [1380, 642] on div "CRO Reported" at bounding box center [1405, 649] width 78 height 15
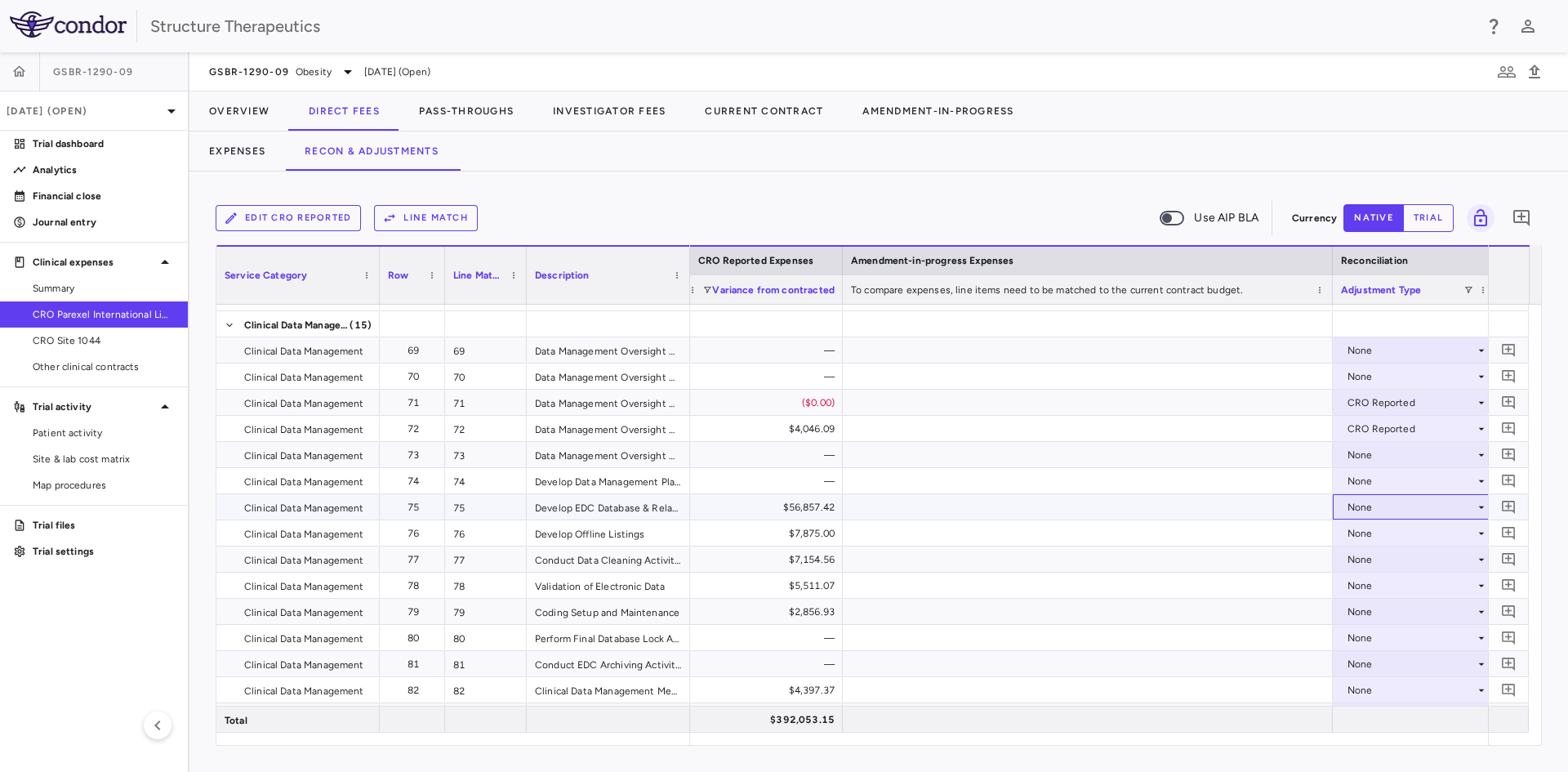
click at [1373, 508] on div "None" at bounding box center [1412, 507] width 128 height 26
click at [1374, 554] on li "CRO Reported" at bounding box center [1414, 564] width 162 height 24
click at [1366, 534] on div "None" at bounding box center [1412, 533] width 128 height 26
click at [1373, 583] on div "CRO Reported" at bounding box center [1405, 590] width 78 height 15
click at [1372, 561] on div "None" at bounding box center [1412, 559] width 128 height 26
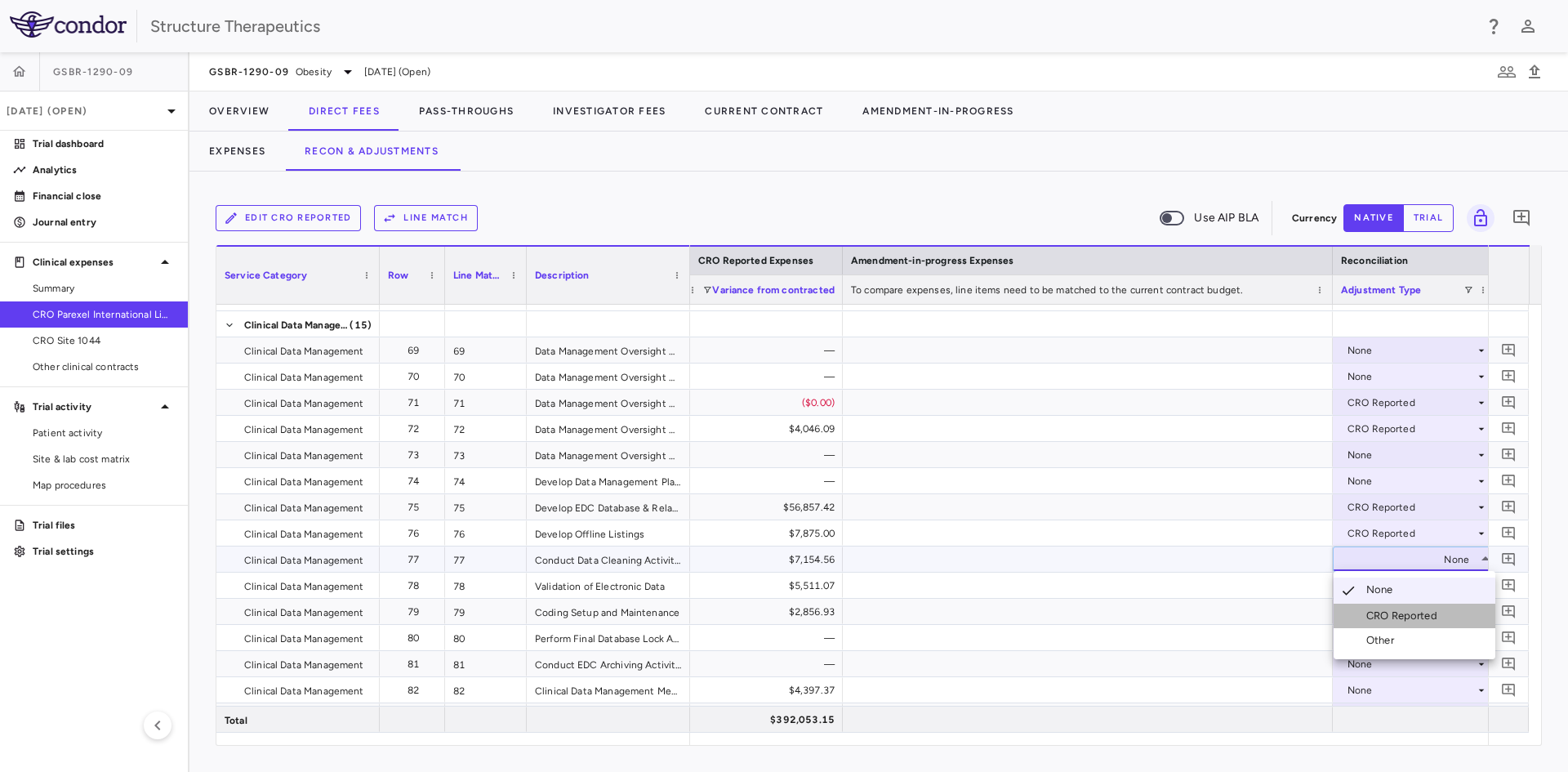
click at [1367, 607] on li "CRO Reported" at bounding box center [1414, 616] width 162 height 24
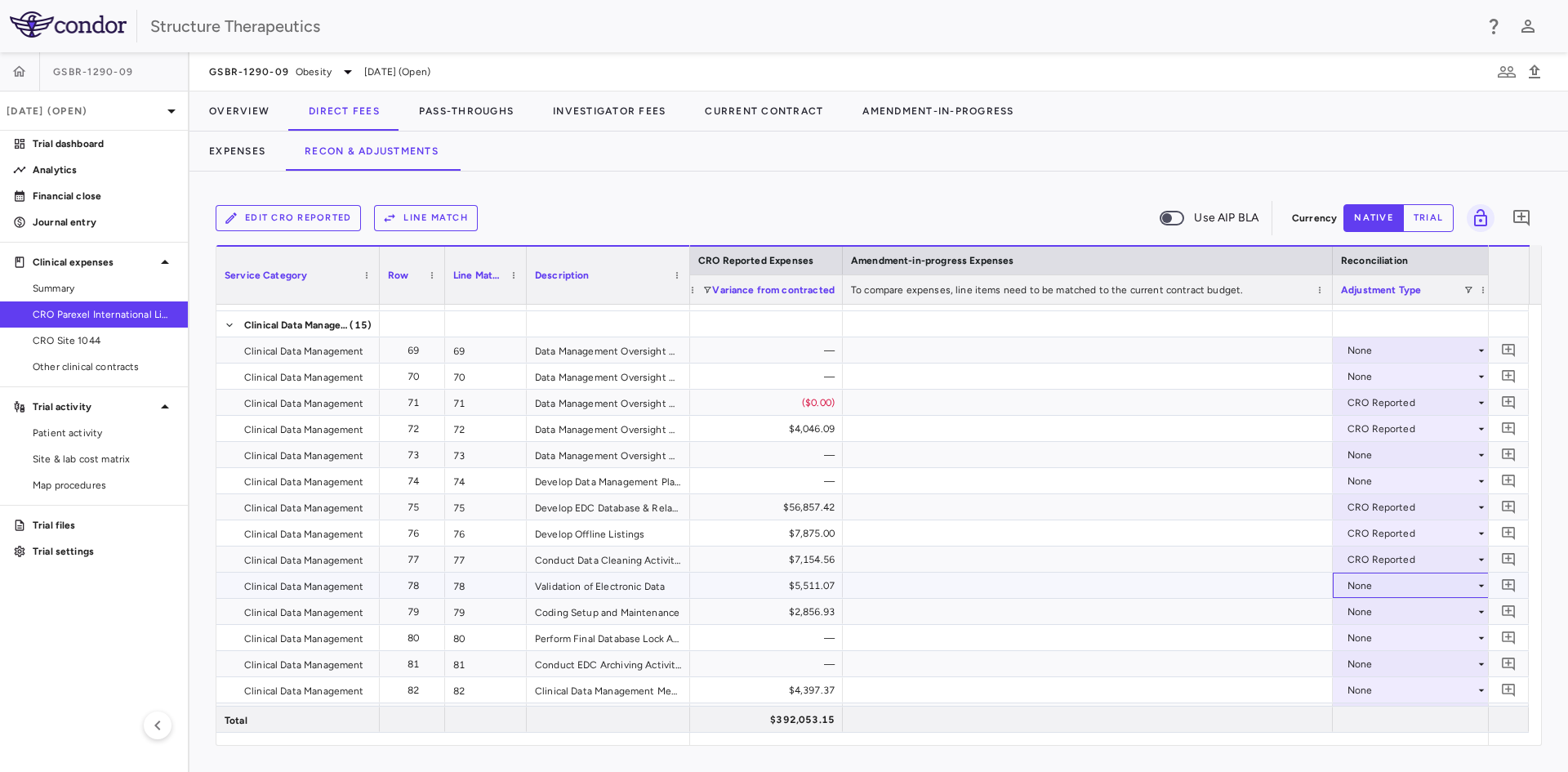
click at [1365, 587] on div "None" at bounding box center [1412, 586] width 128 height 26
click at [1365, 640] on div "CRO Reported" at bounding box center [1388, 642] width 110 height 15
click at [1364, 611] on div "None" at bounding box center [1412, 612] width 128 height 26
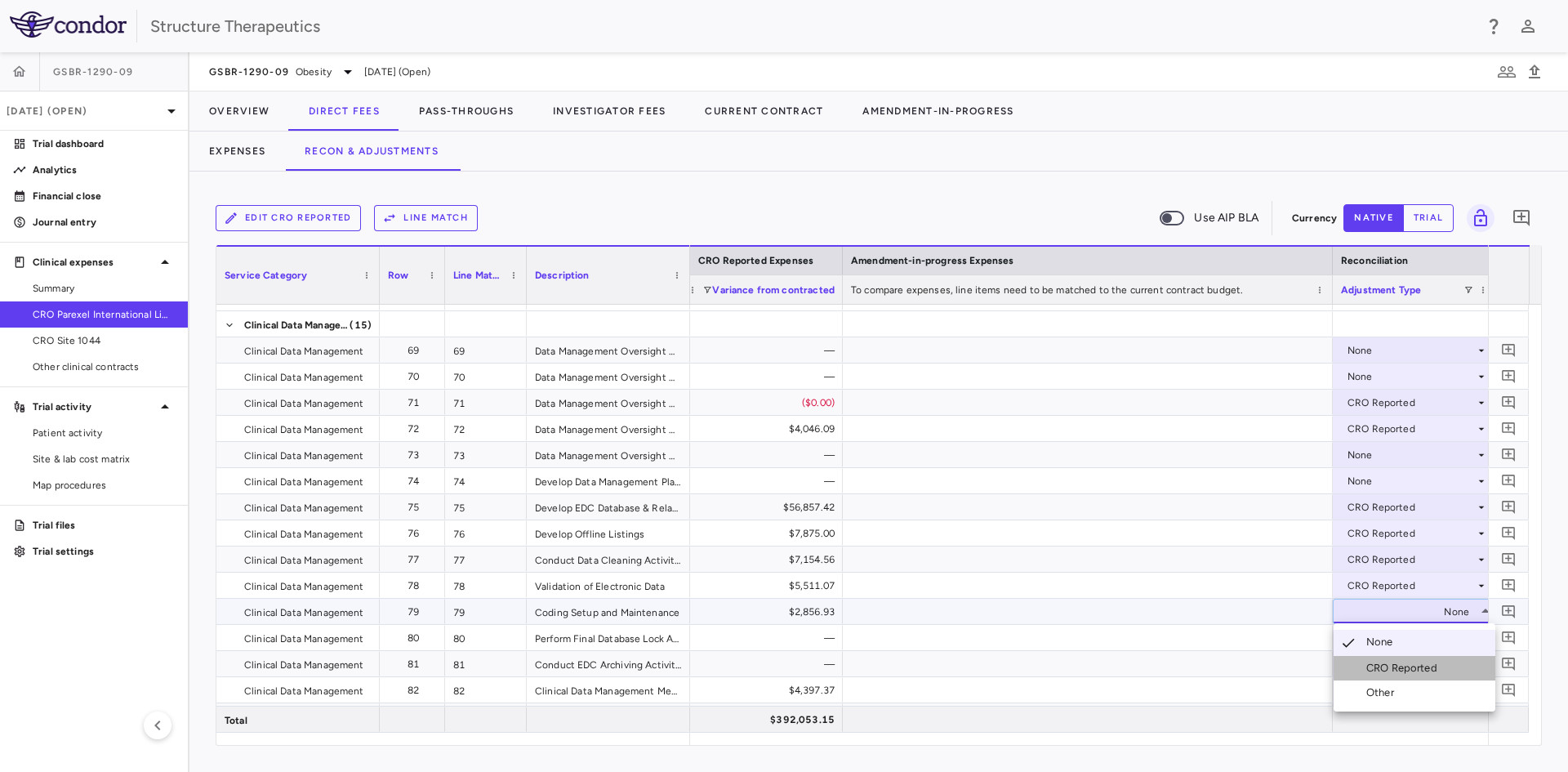
click at [1372, 667] on div "CRO Reported" at bounding box center [1405, 668] width 78 height 15
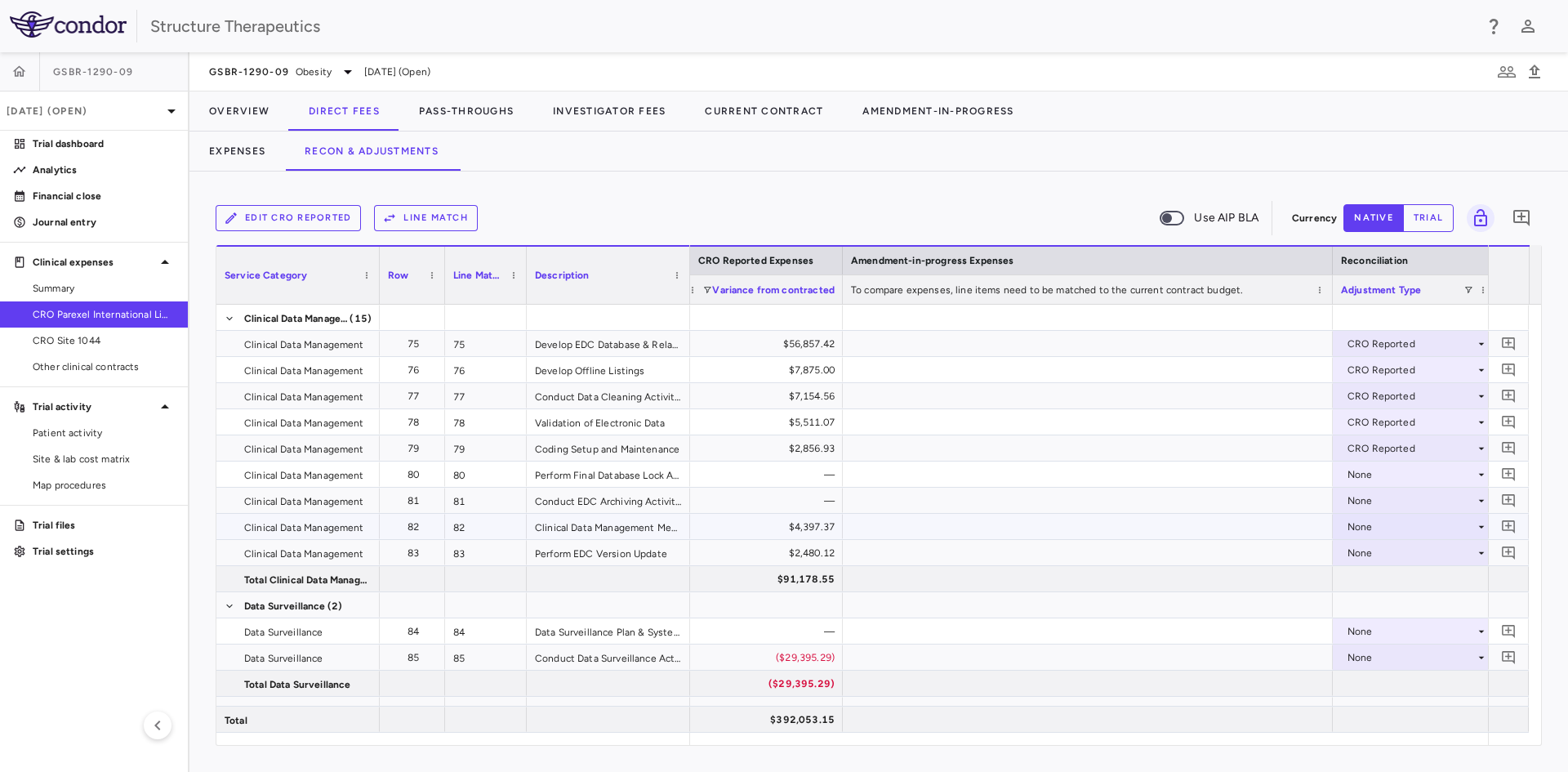
click at [1354, 522] on div "None" at bounding box center [1412, 527] width 128 height 26
click at [1368, 583] on div "CRO Reported" at bounding box center [1405, 583] width 78 height 15
click at [1369, 552] on div "None" at bounding box center [1412, 553] width 128 height 26
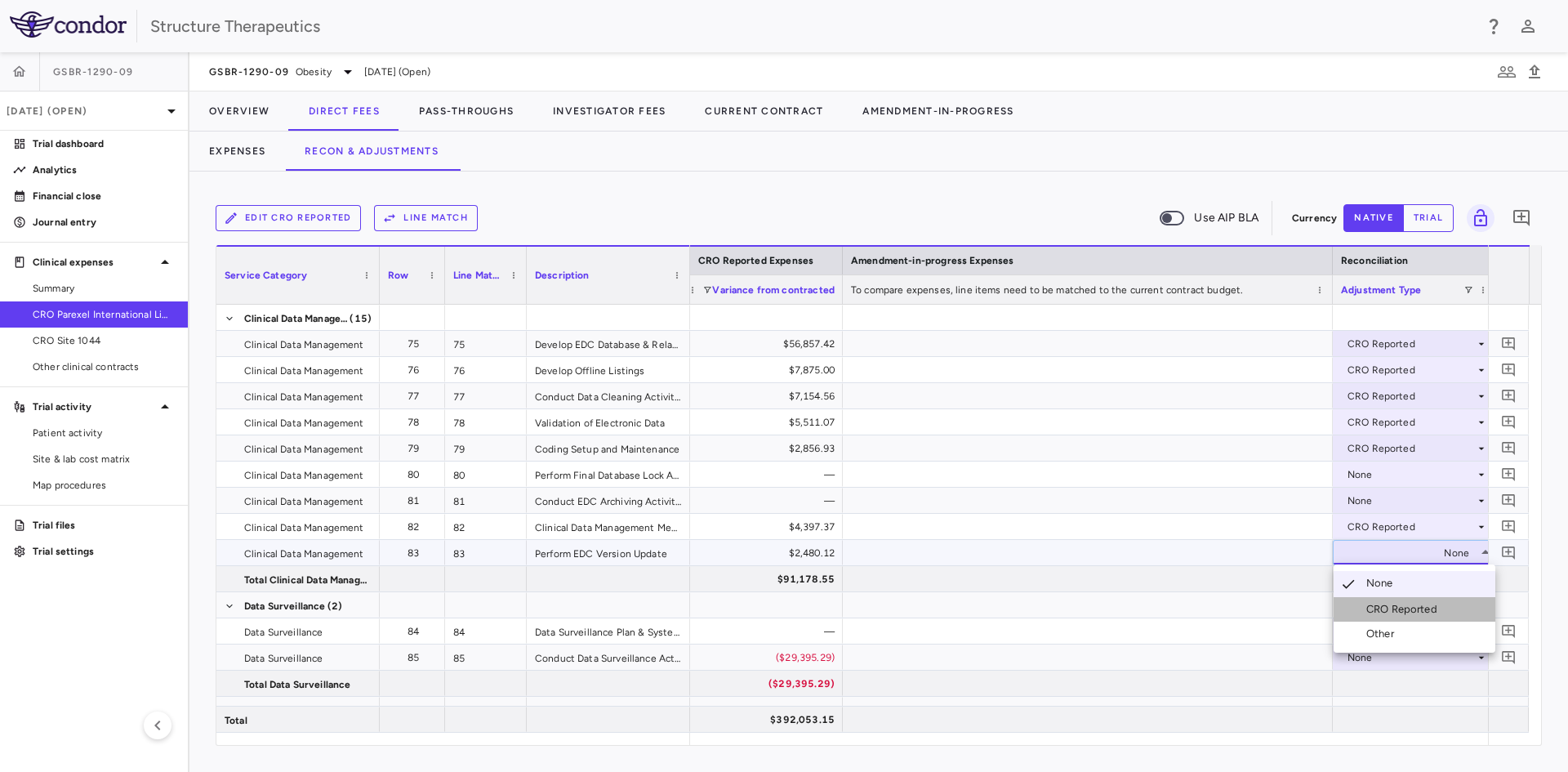
click at [1371, 600] on li "CRO Reported" at bounding box center [1414, 609] width 162 height 24
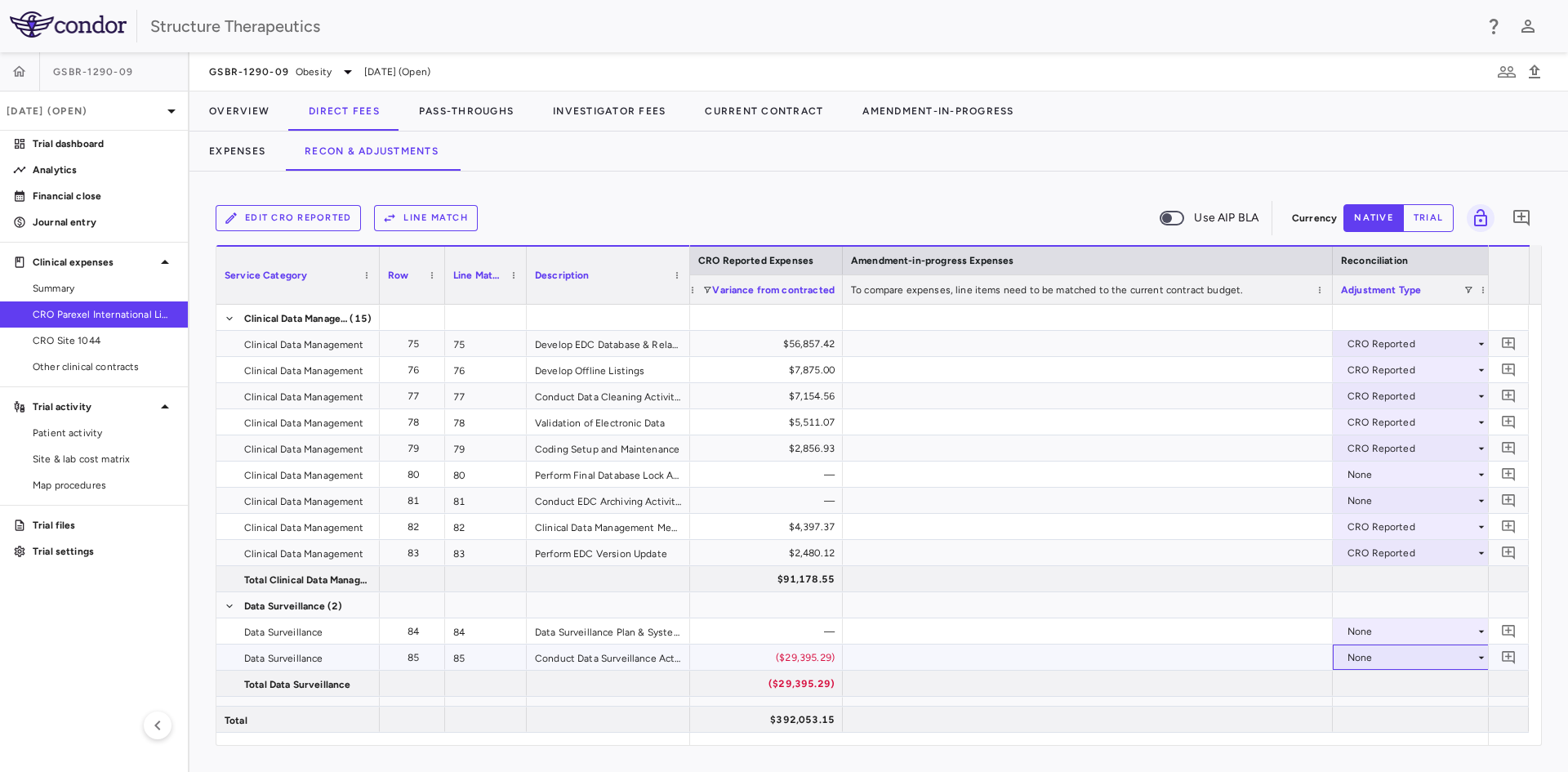
click at [1364, 650] on div "None" at bounding box center [1412, 657] width 128 height 26
click at [1375, 717] on div "CRO Reported" at bounding box center [1405, 714] width 78 height 15
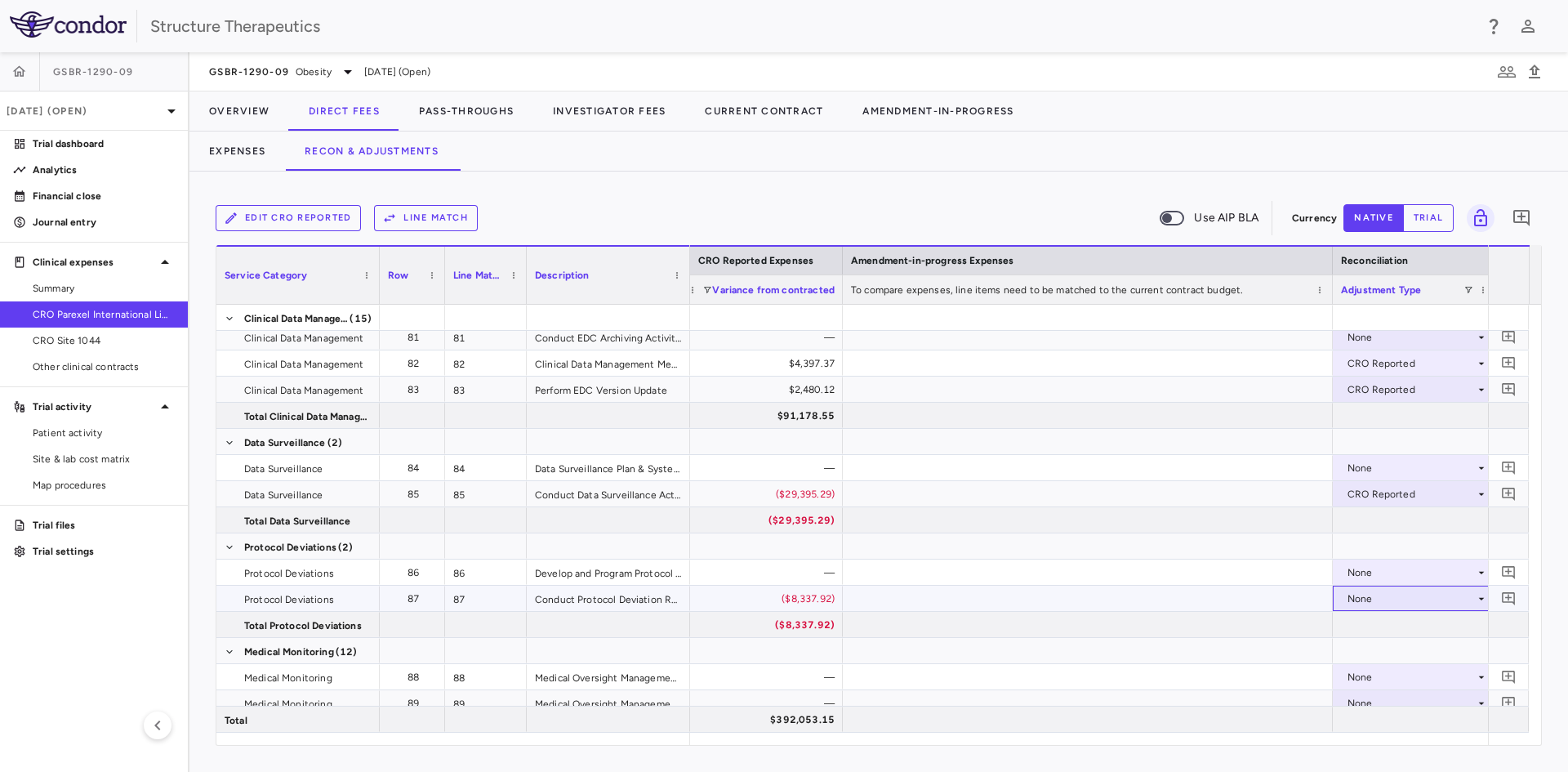
click at [1377, 601] on div "None" at bounding box center [1412, 599] width 128 height 26
click at [1390, 653] on div "CRO Reported" at bounding box center [1405, 655] width 78 height 15
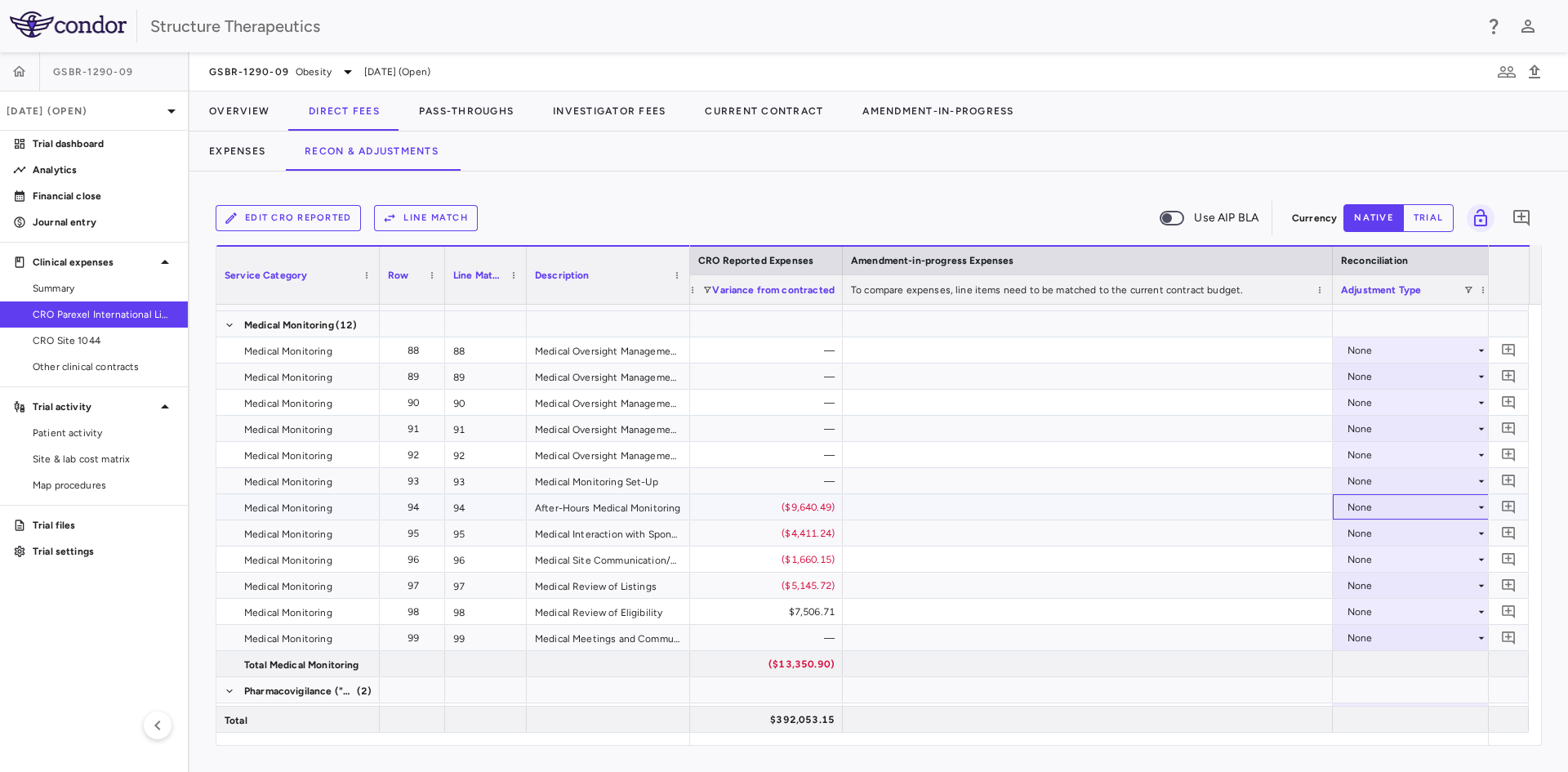
click at [1357, 513] on div "None" at bounding box center [1412, 507] width 128 height 26
click at [1363, 555] on li "CRO Reported" at bounding box center [1414, 564] width 162 height 24
click at [1366, 528] on div "None" at bounding box center [1412, 533] width 128 height 26
click at [1373, 587] on div "CRO Reported" at bounding box center [1405, 590] width 78 height 15
click at [1364, 564] on div "None" at bounding box center [1412, 559] width 128 height 26
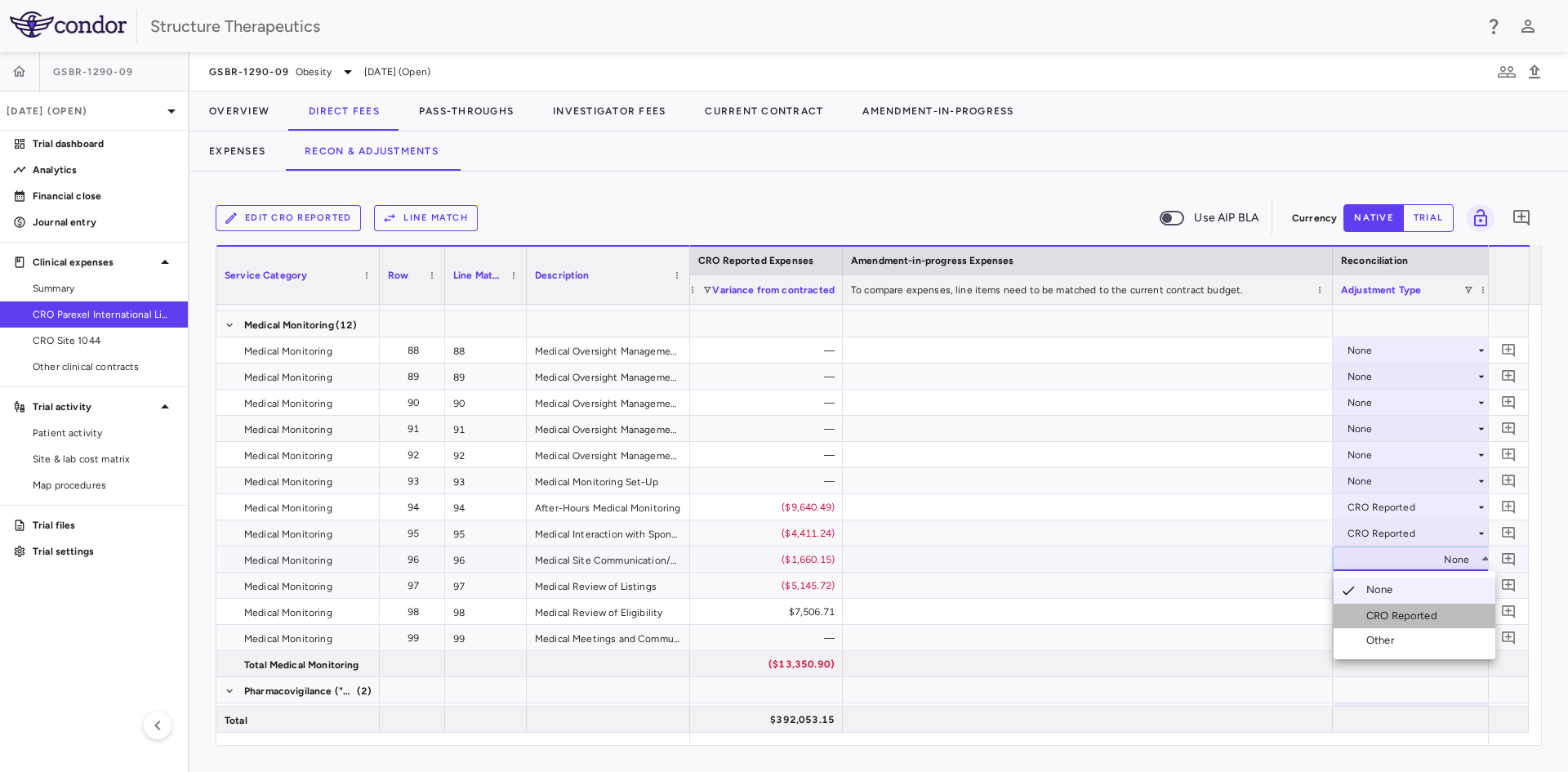
click at [1373, 609] on div "CRO Reported" at bounding box center [1405, 616] width 78 height 15
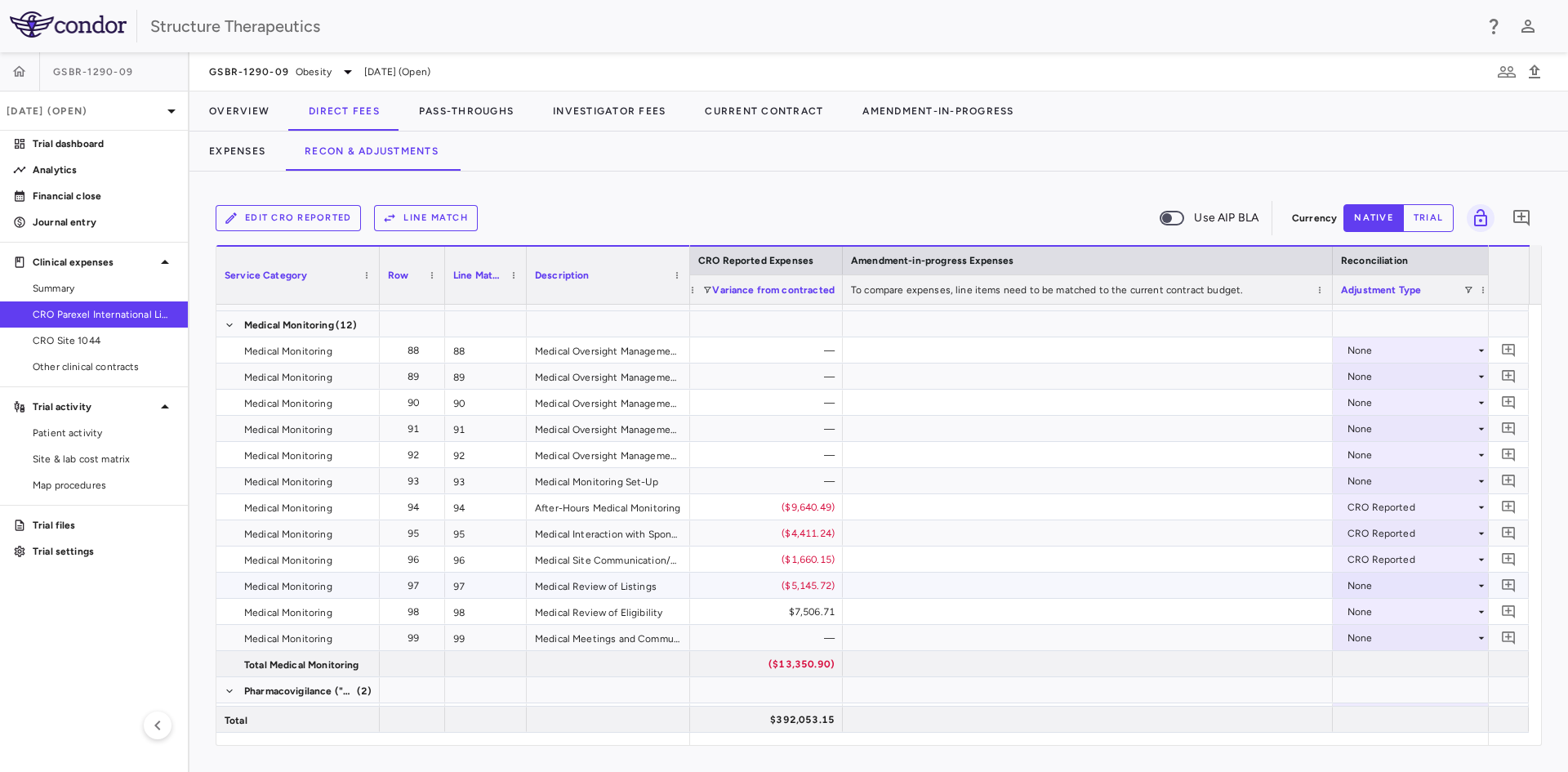
click at [1357, 585] on div "None" at bounding box center [1412, 586] width 128 height 26
click at [1366, 633] on li "CRO Reported" at bounding box center [1414, 641] width 162 height 24
click at [1359, 610] on div "None" at bounding box center [1412, 612] width 128 height 26
click at [1373, 666] on div "CRO Reported" at bounding box center [1405, 668] width 78 height 15
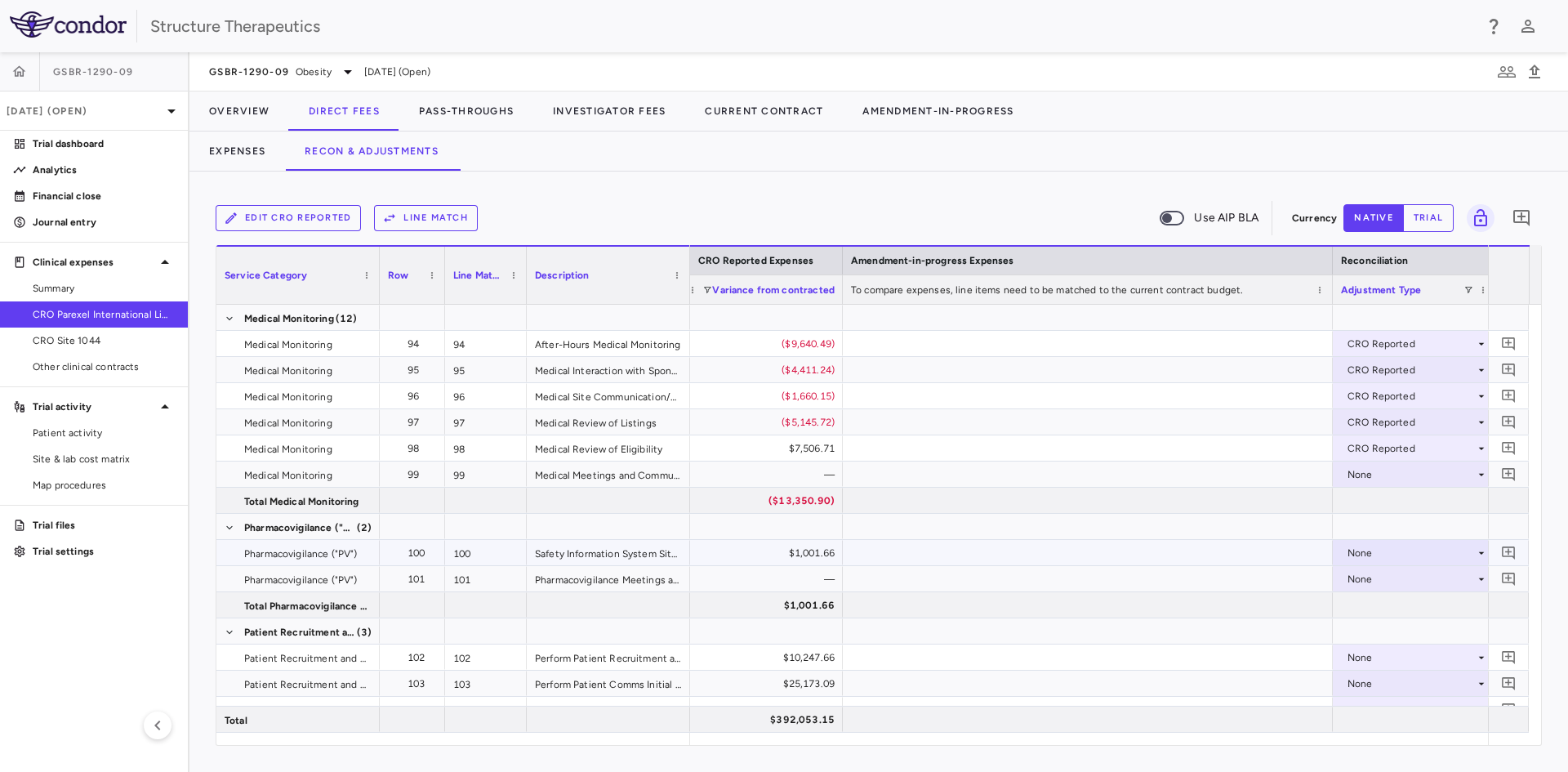
click at [1360, 553] on div "None" at bounding box center [1412, 553] width 128 height 26
click at [1376, 607] on div "CRO Reported" at bounding box center [1405, 609] width 78 height 15
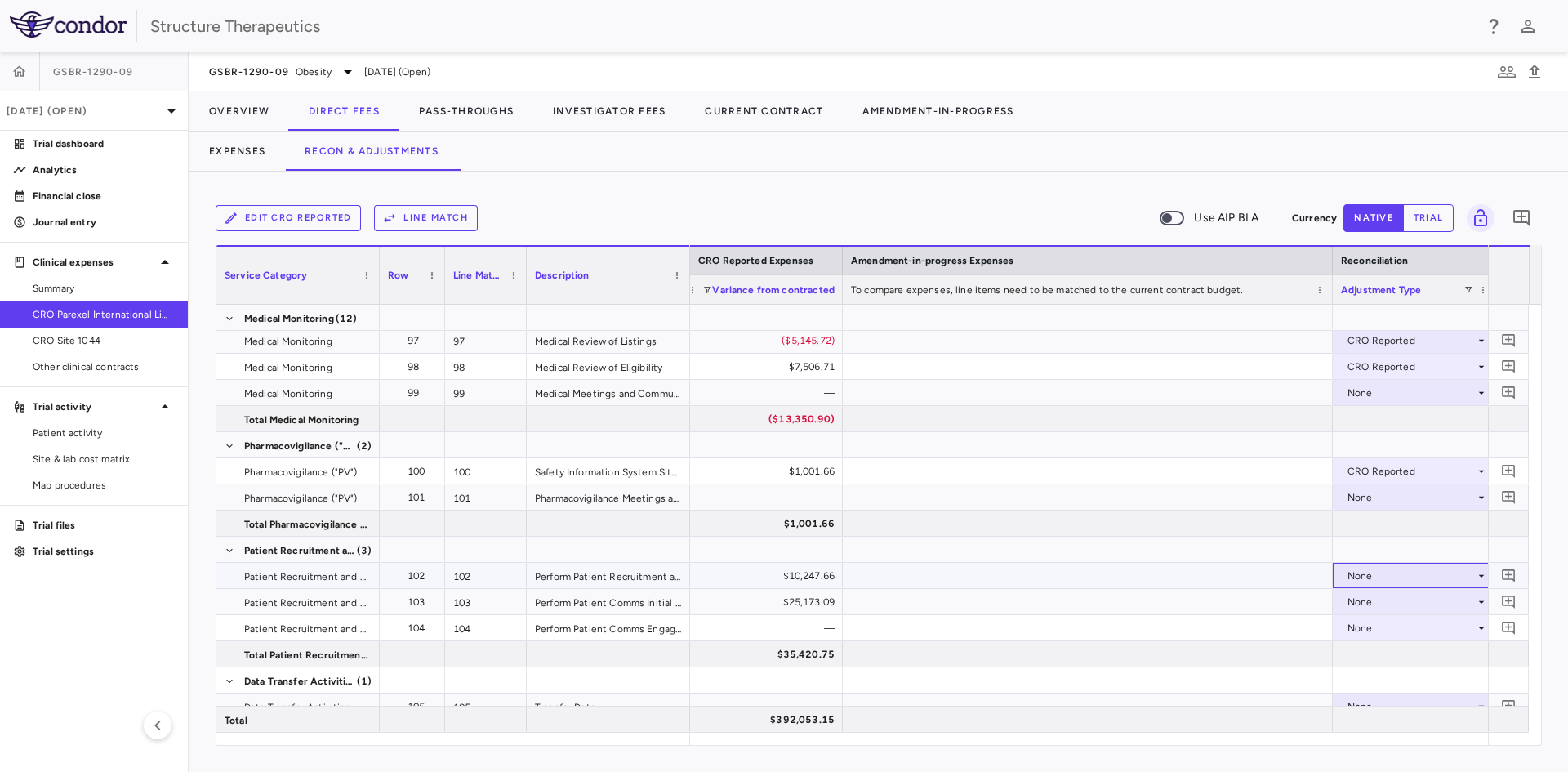
click at [1367, 576] on div "None" at bounding box center [1412, 576] width 128 height 26
click at [1369, 621] on li "CRO Reported" at bounding box center [1414, 632] width 162 height 24
click at [1360, 603] on div "None" at bounding box center [1412, 602] width 128 height 26
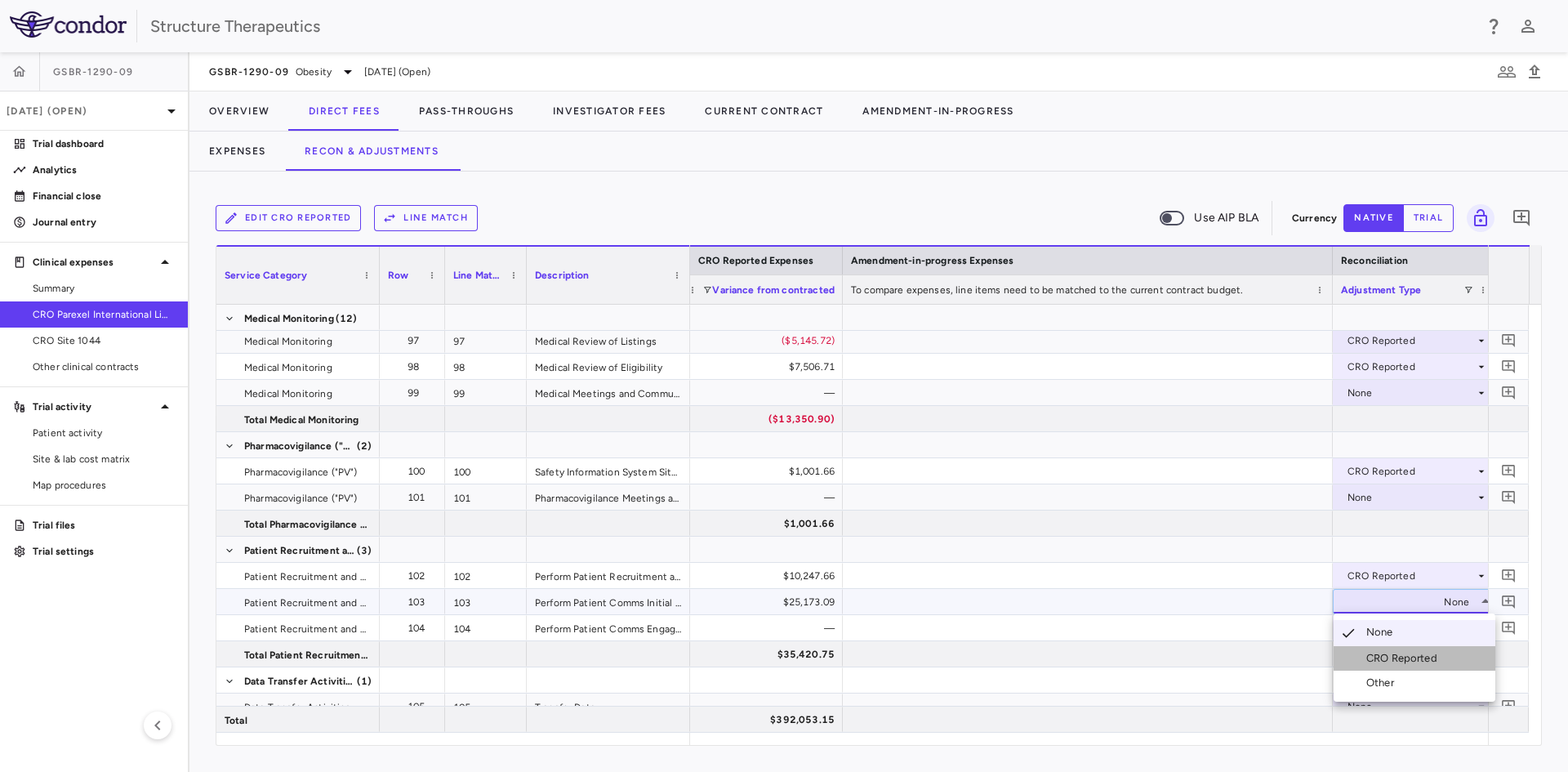
click at [1370, 651] on div "CRO Reported" at bounding box center [1405, 658] width 78 height 15
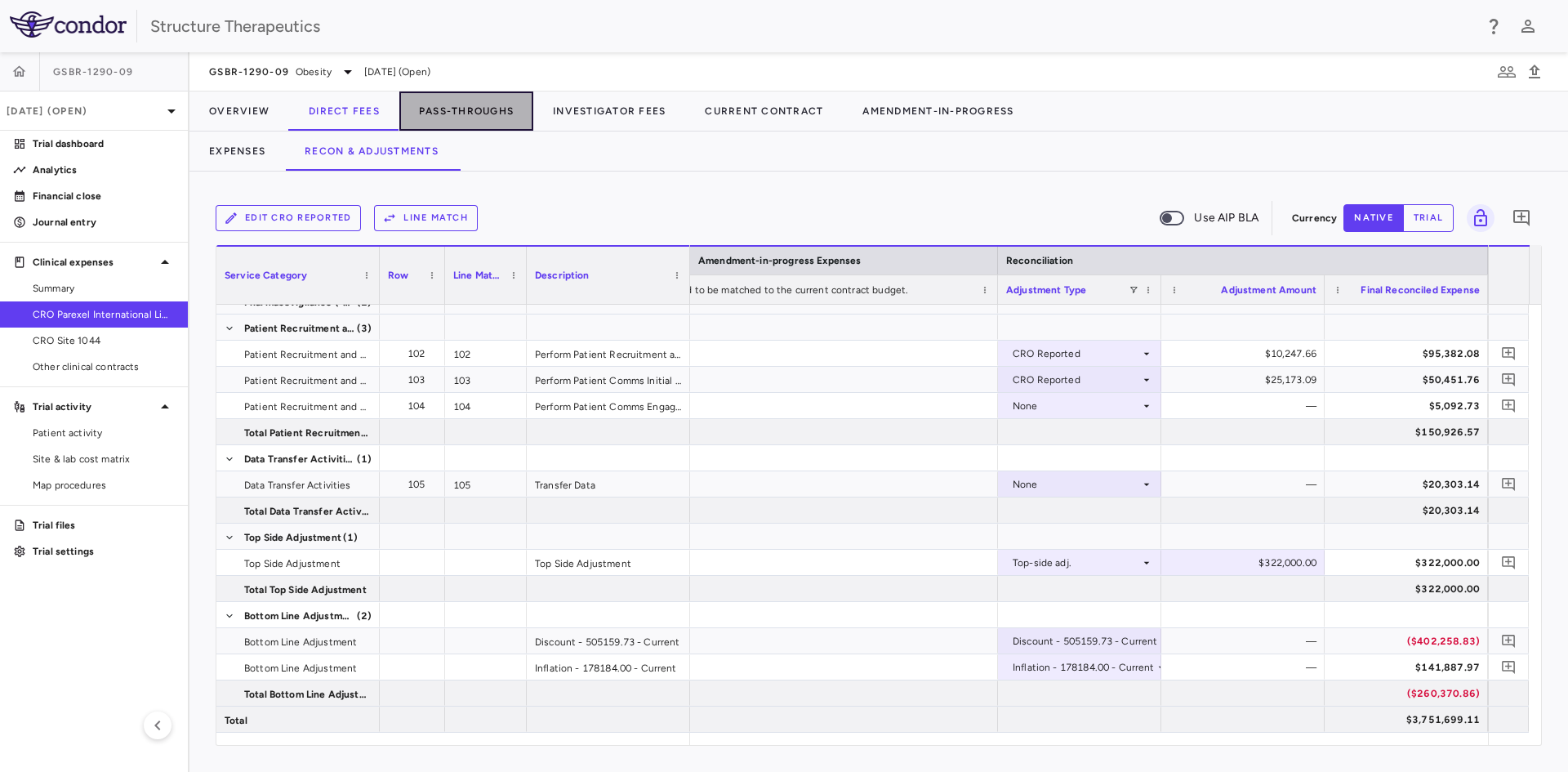
click at [482, 109] on button "Pass-Throughs" at bounding box center [466, 111] width 134 height 39
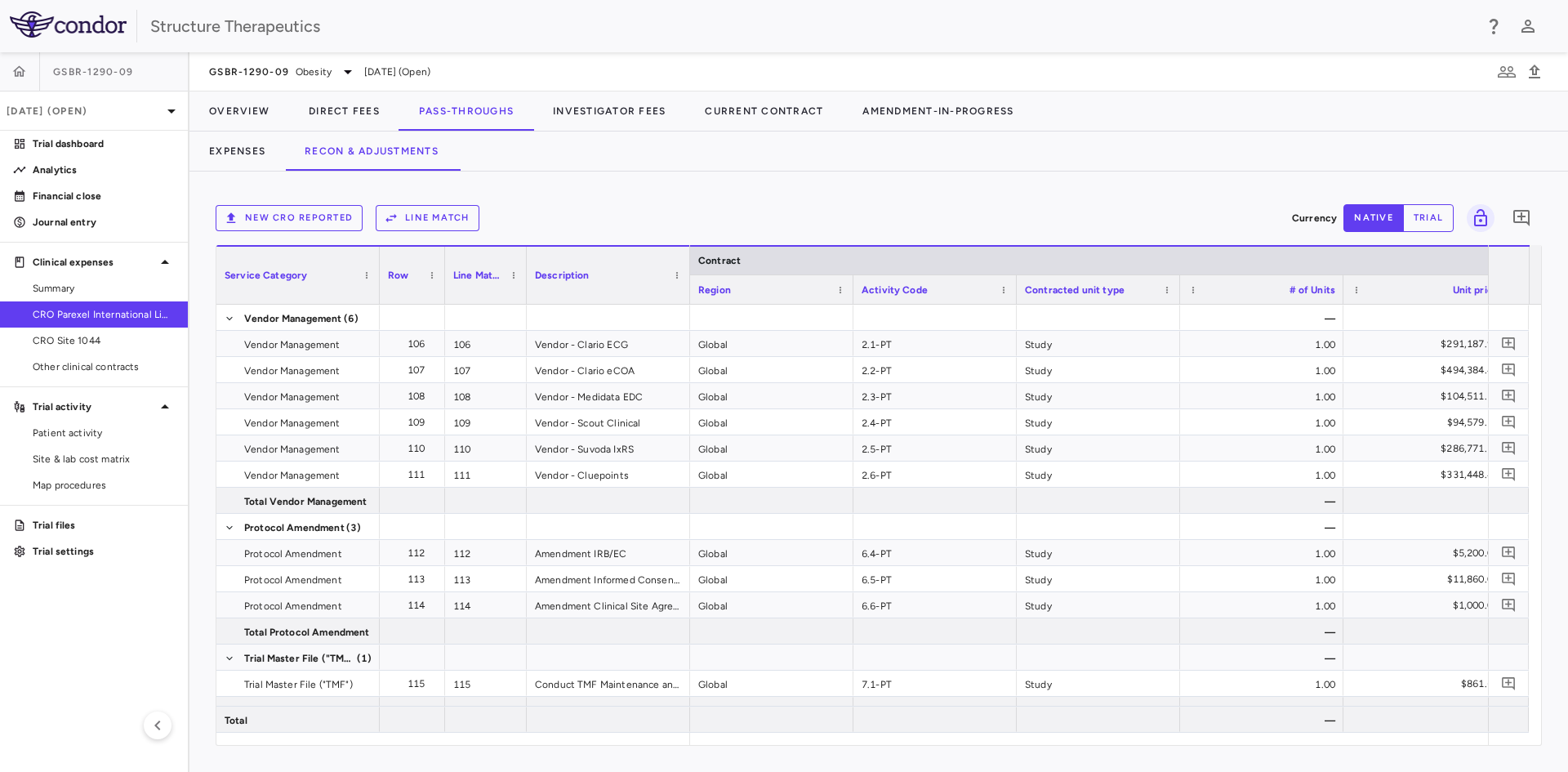
drag, startPoint x: 803, startPoint y: 748, endPoint x: 863, endPoint y: 740, distance: 60.5
click at [863, 740] on div "New CRO reported Line Match Currency native trial 0 Service Category Drag here …" at bounding box center [878, 471] width 1378 height 601
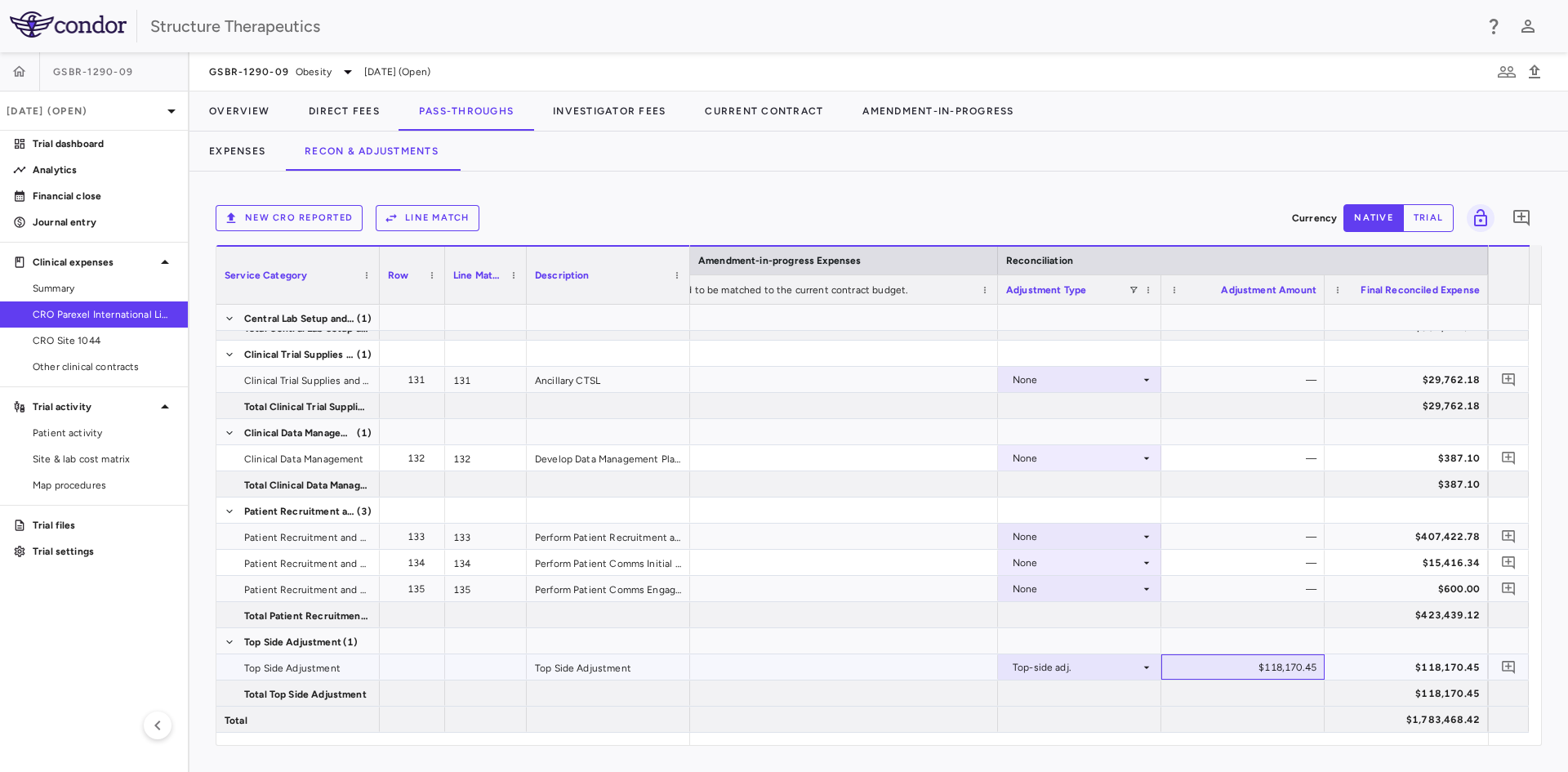
click at [1257, 661] on div "$118,170.45" at bounding box center [1247, 667] width 141 height 26
drag, startPoint x: 1243, startPoint y: 663, endPoint x: 1384, endPoint y: 682, distance: 142.3
type input "*********"
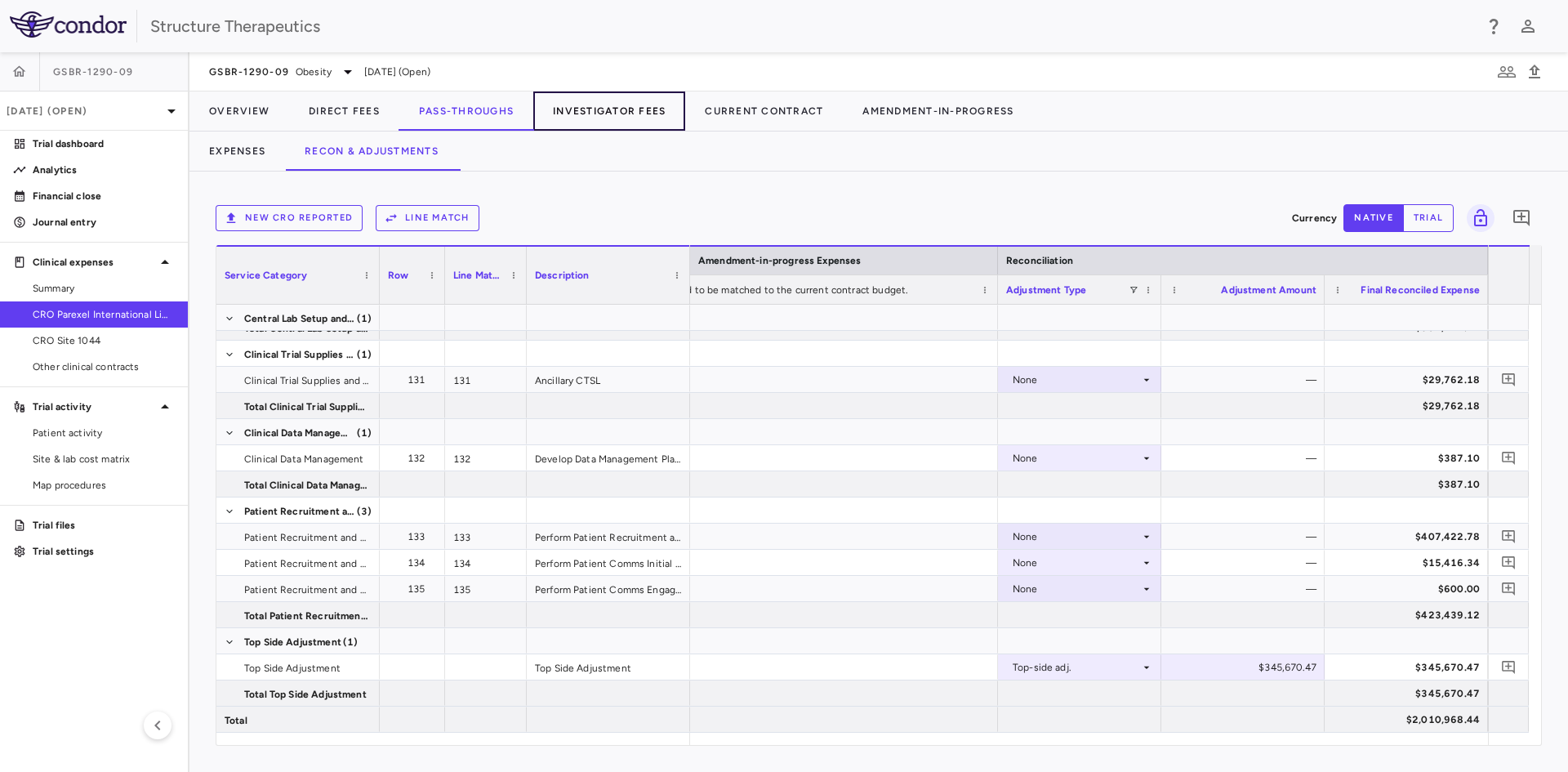
click at [610, 114] on button "Investigator Fees" at bounding box center [609, 111] width 152 height 39
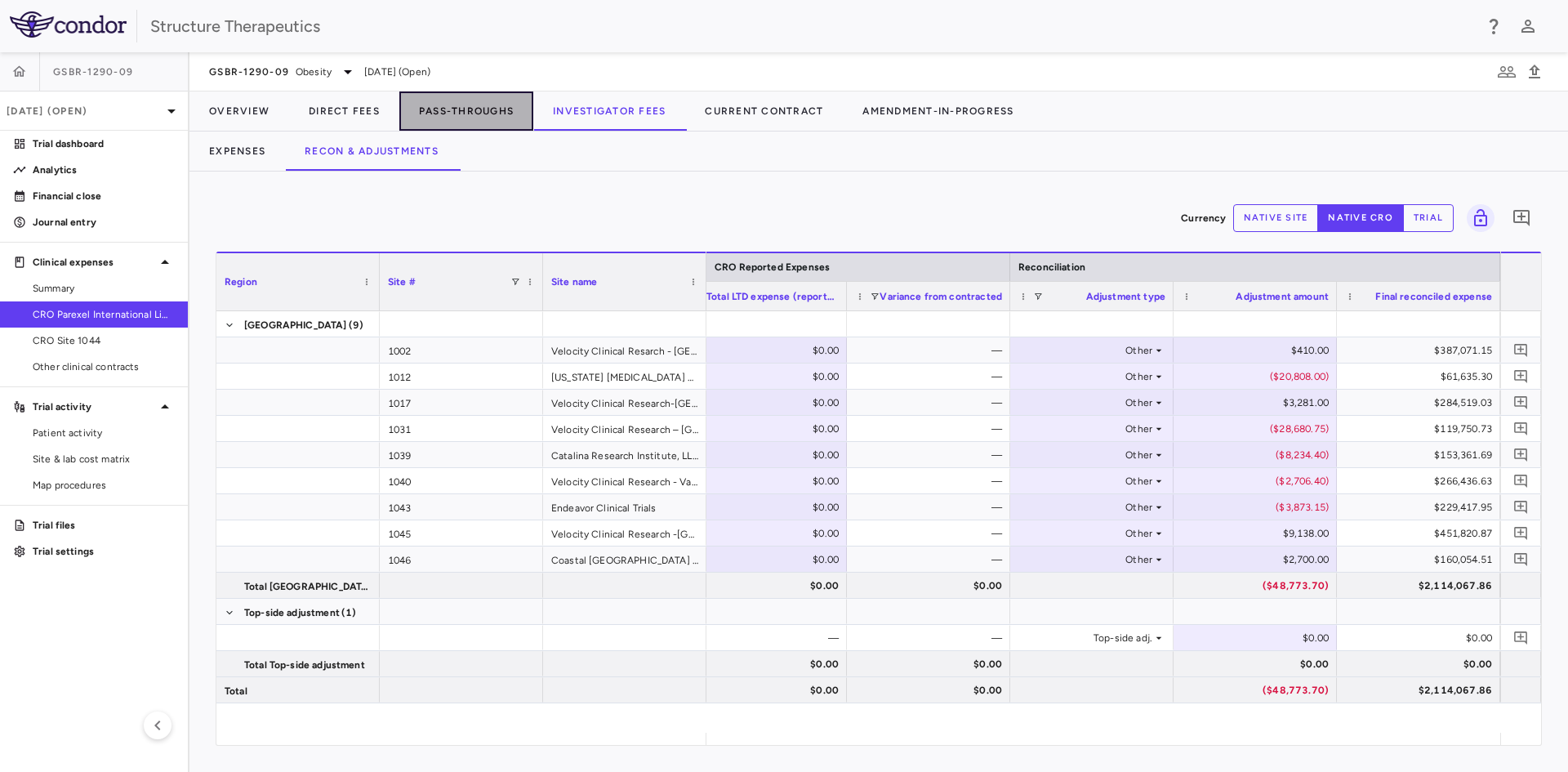
click at [477, 116] on button "Pass-Throughs" at bounding box center [466, 111] width 134 height 39
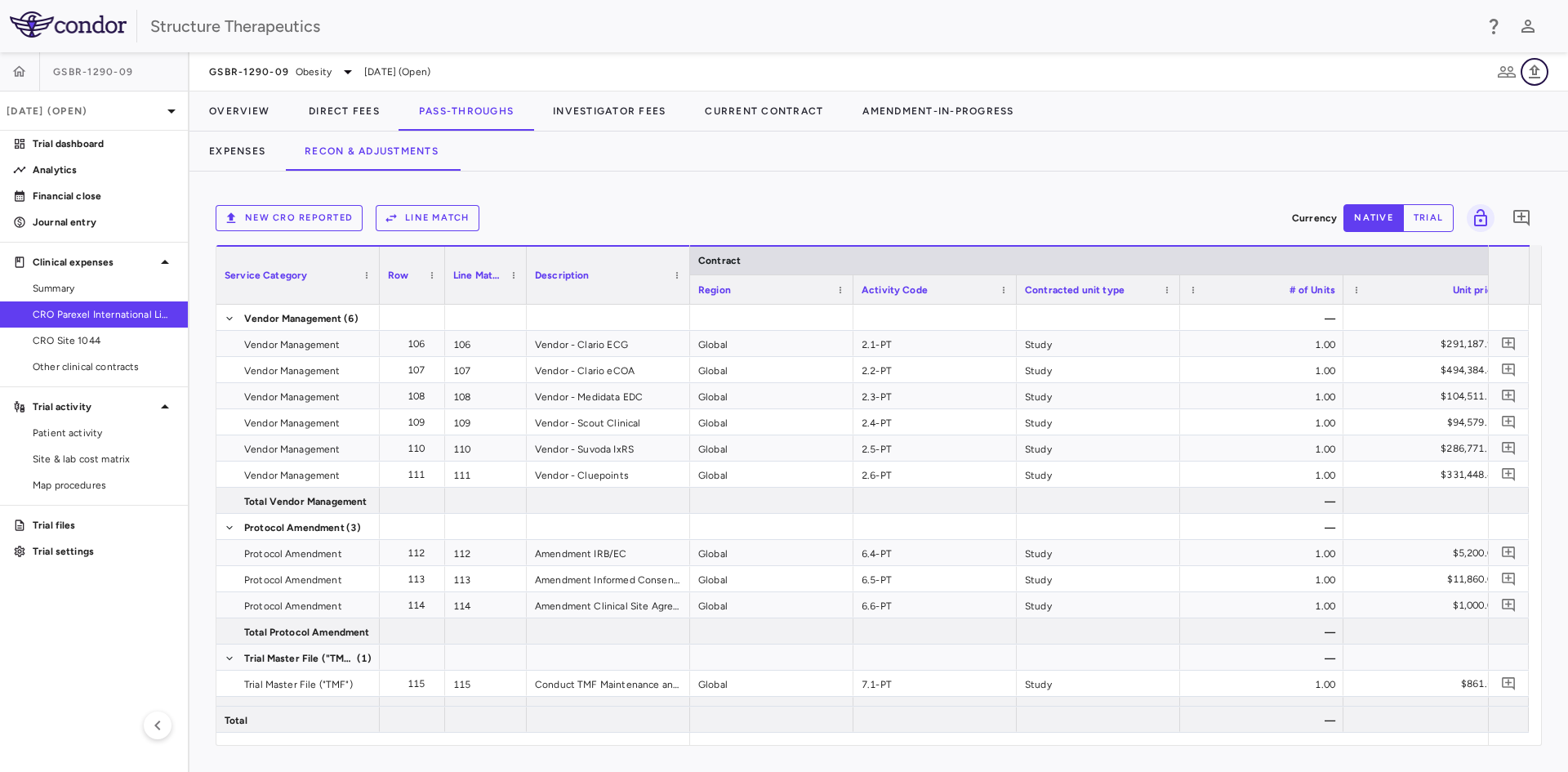
click at [1536, 64] on icon "button" at bounding box center [1534, 71] width 19 height 19
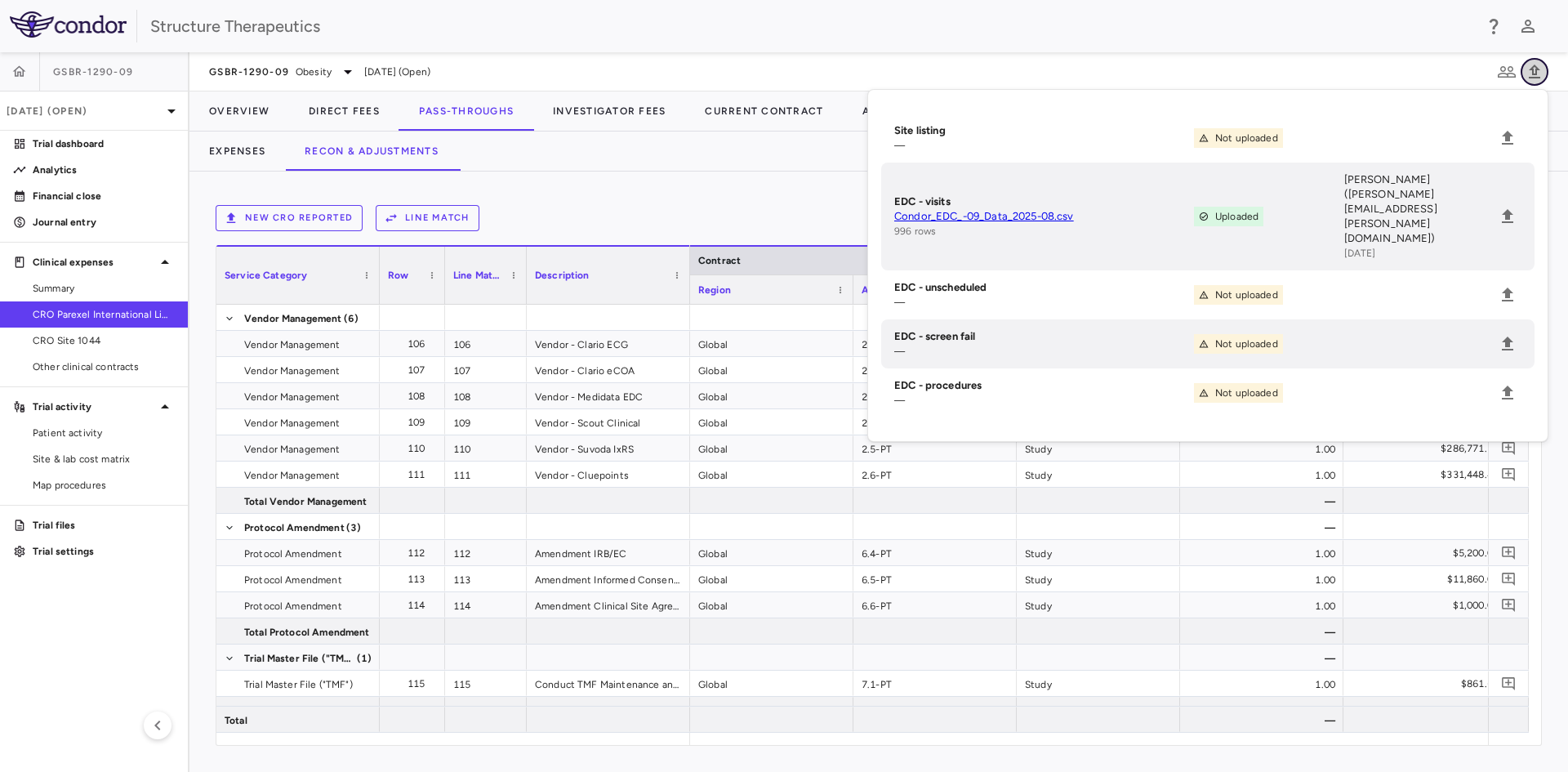
click at [1535, 64] on icon "button" at bounding box center [1534, 71] width 19 height 19
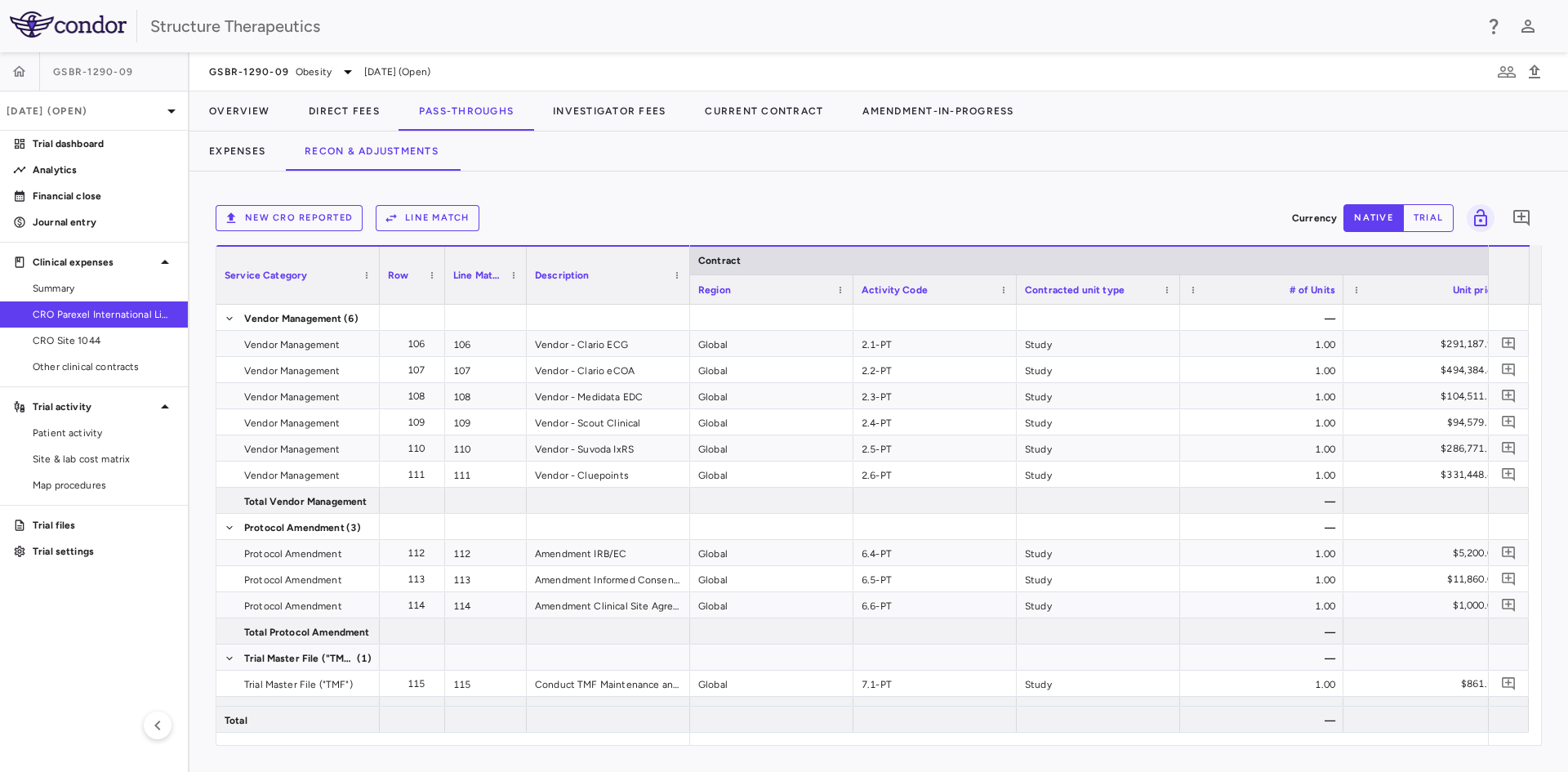
click at [1098, 44] on div "Structure Therapeutics" at bounding box center [784, 26] width 1568 height 52
